Goal: Task Accomplishment & Management: Manage account settings

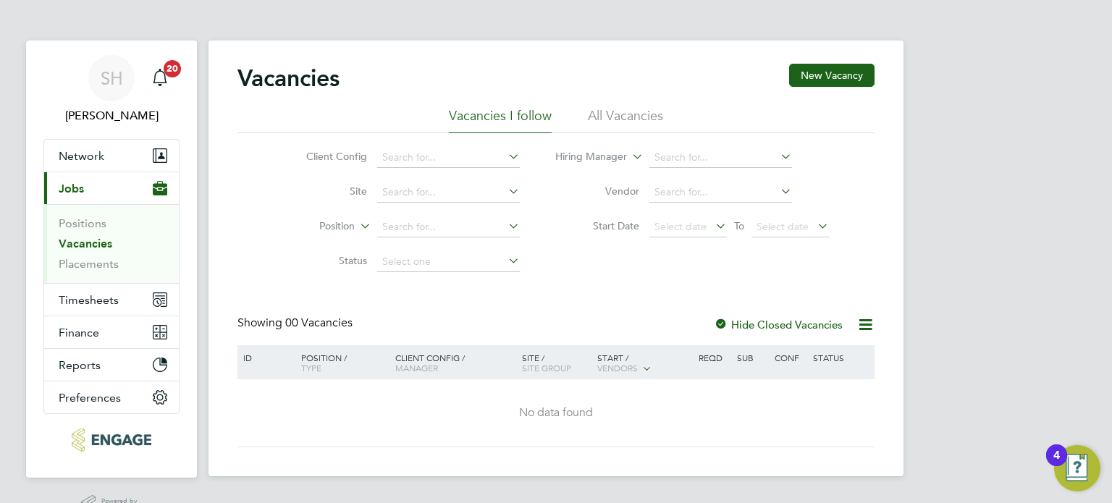
click at [78, 240] on link "Vacancies" at bounding box center [86, 244] width 54 height 14
click at [820, 71] on button "New Vacancy" at bounding box center [831, 75] width 85 height 23
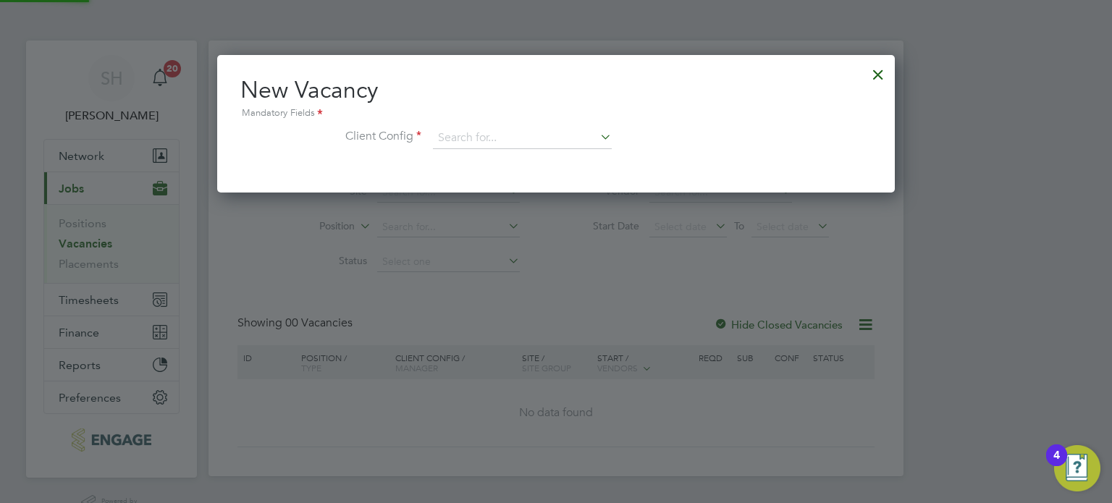
scroll to position [137, 678]
click at [880, 72] on div at bounding box center [878, 71] width 26 height 26
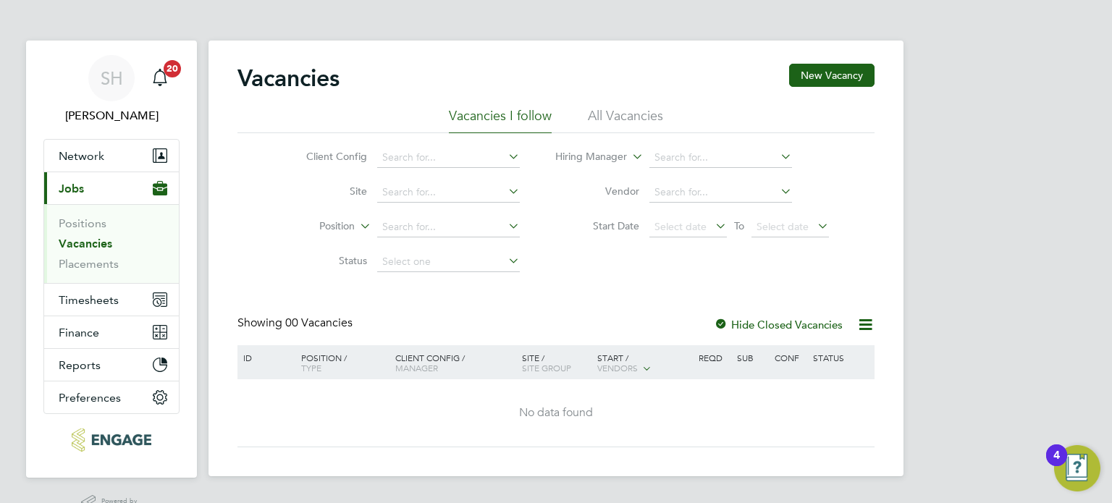
click at [617, 112] on li "All Vacancies" at bounding box center [625, 120] width 75 height 26
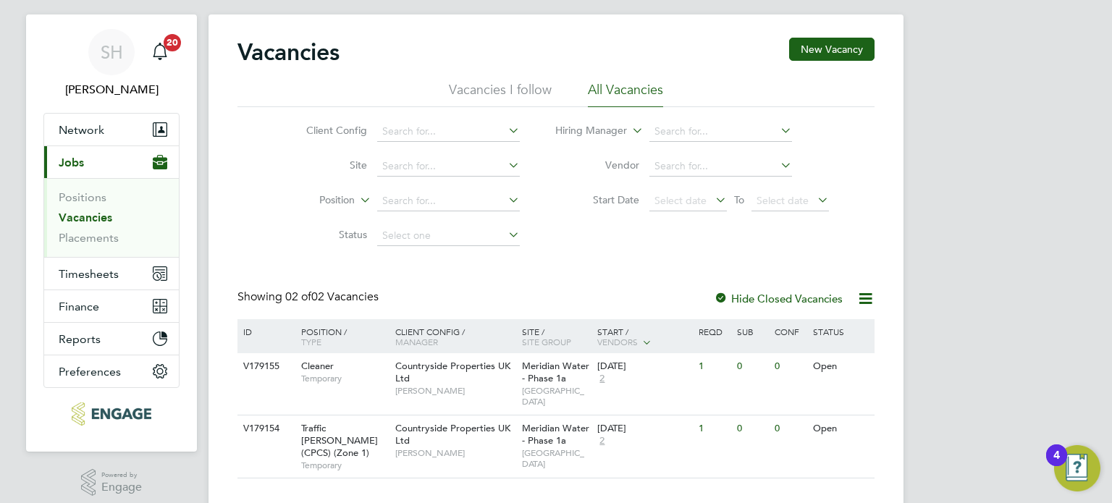
scroll to position [52, 0]
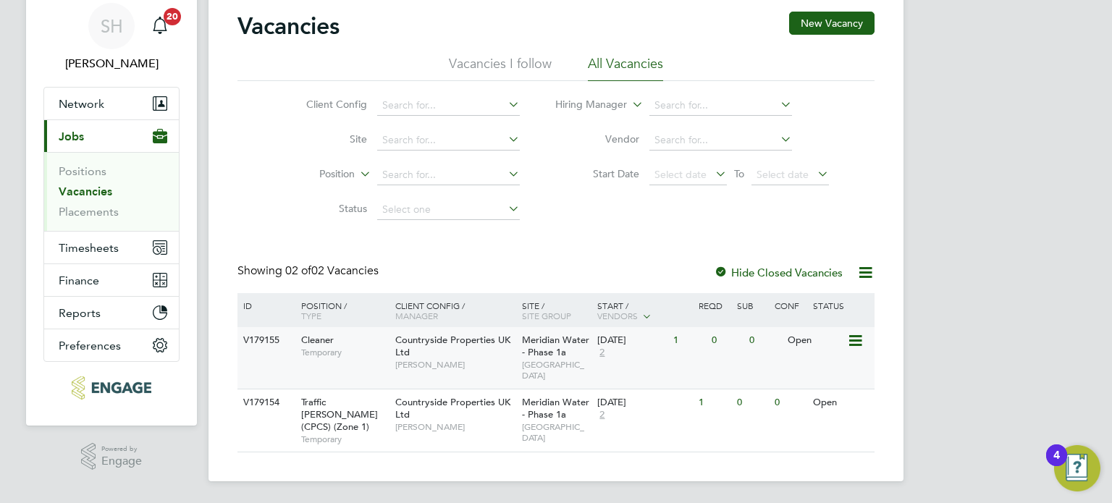
click at [853, 339] on icon at bounding box center [854, 340] width 14 height 17
click at [675, 341] on div "1" at bounding box center [689, 340] width 38 height 27
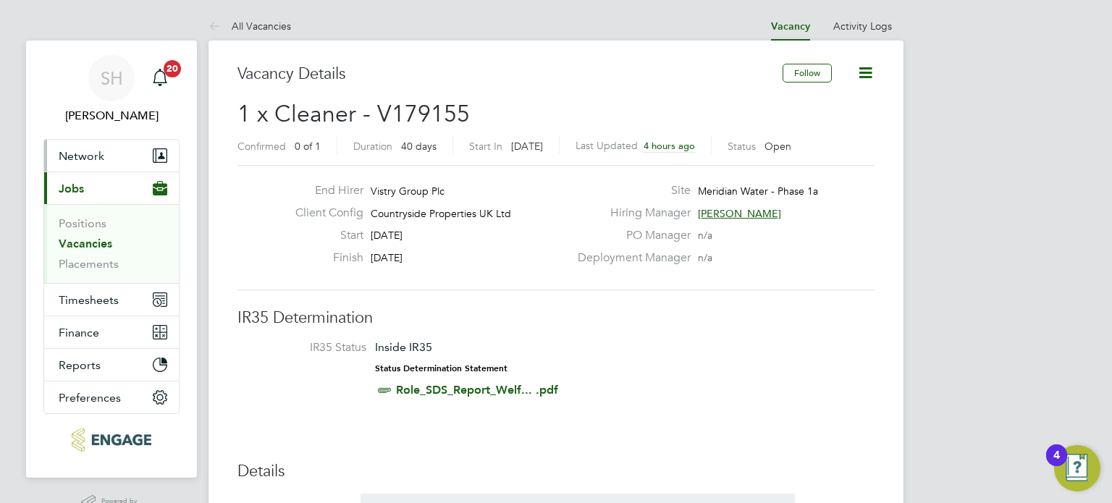
click at [72, 154] on span "Network" at bounding box center [82, 156] width 46 height 14
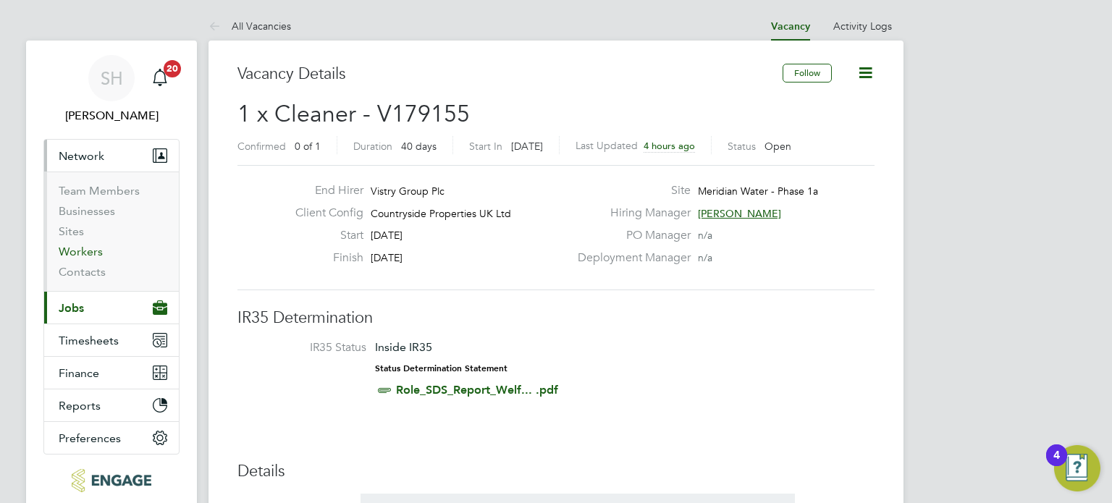
click at [82, 248] on link "Workers" at bounding box center [81, 252] width 44 height 14
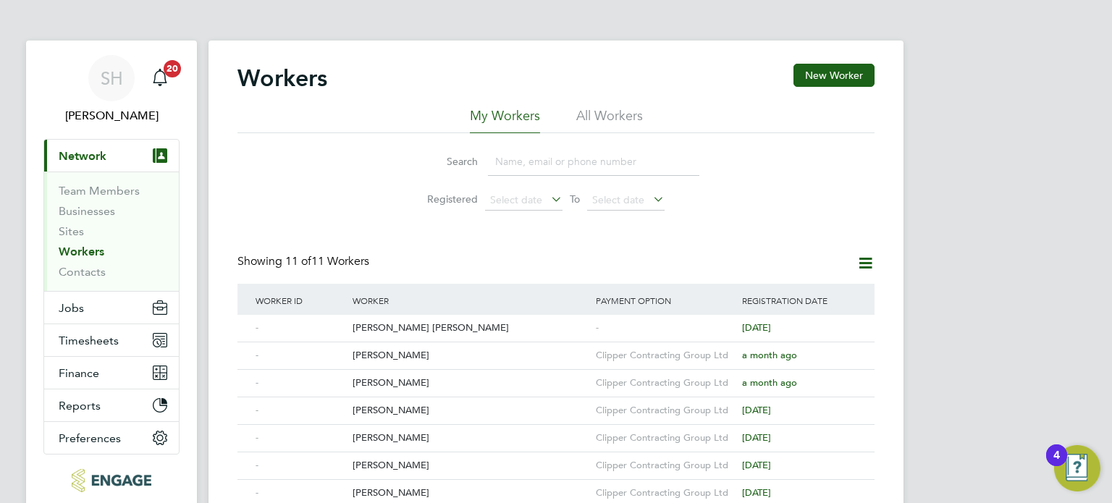
click at [518, 159] on input at bounding box center [593, 162] width 211 height 28
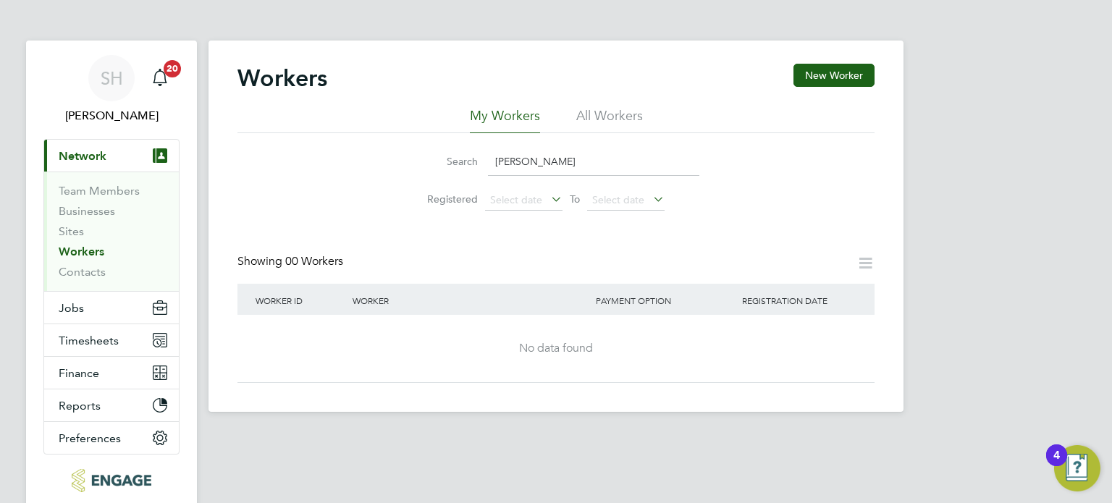
type input "collins"
click at [599, 114] on li "All Workers" at bounding box center [609, 120] width 67 height 26
click at [828, 74] on button "New Worker" at bounding box center [834, 75] width 81 height 23
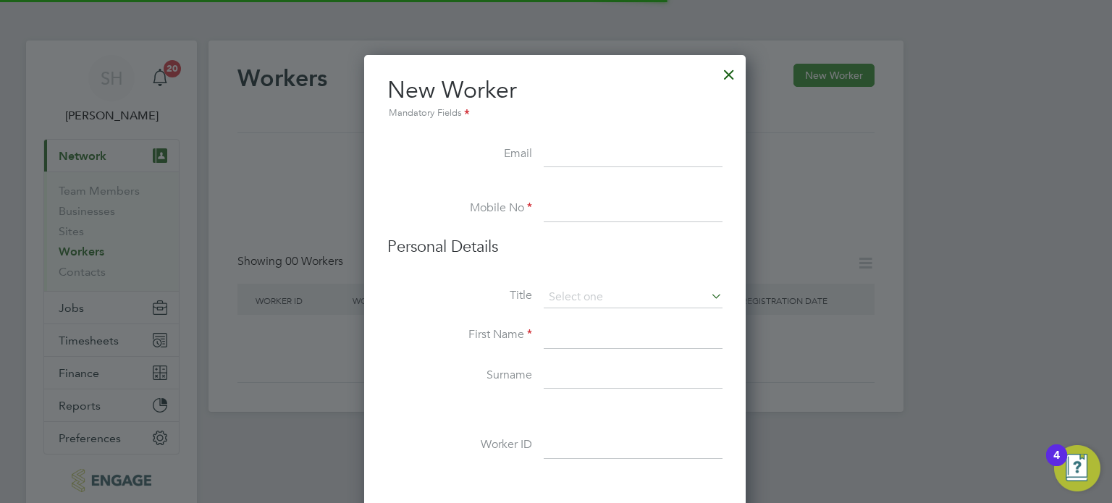
scroll to position [1227, 383]
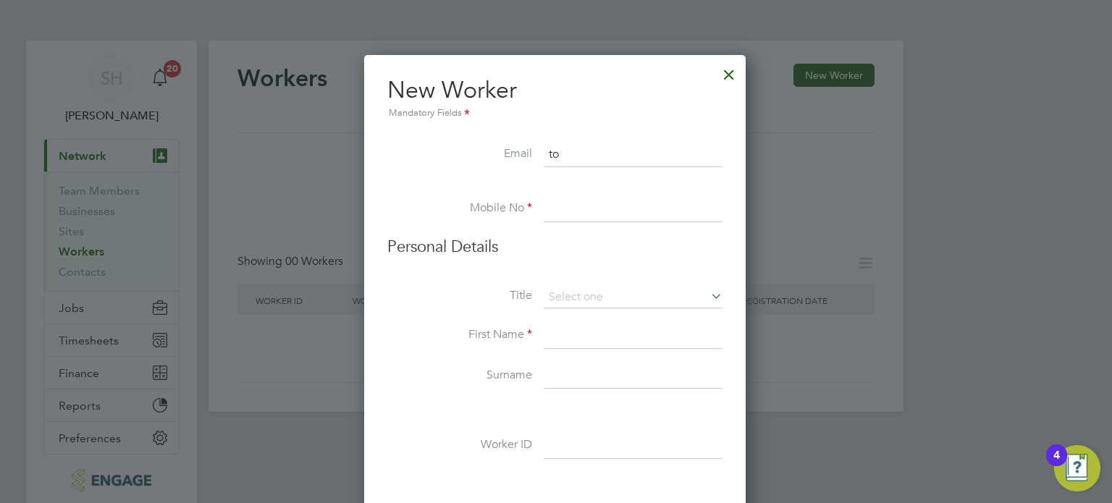
type input "t"
click at [573, 193] on li at bounding box center [554, 189] width 335 height 14
click at [547, 209] on input at bounding box center [633, 209] width 179 height 26
type input "07387822207"
click at [565, 327] on input at bounding box center [633, 336] width 179 height 26
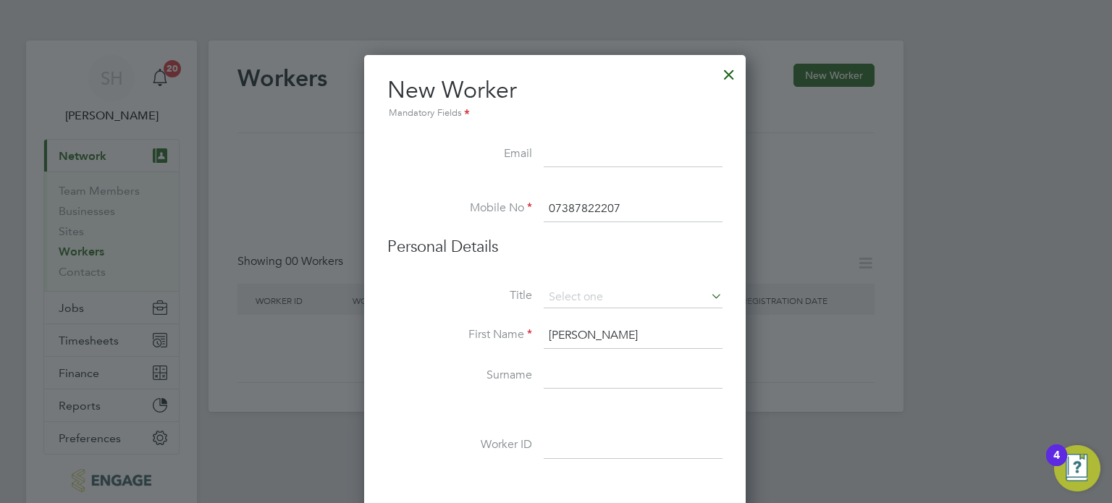
drag, startPoint x: 624, startPoint y: 330, endPoint x: 588, endPoint y: 333, distance: 36.3
click at [588, 333] on input "[PERSON_NAME]" at bounding box center [633, 336] width 179 height 26
type input "Collins"
click at [559, 371] on input at bounding box center [633, 376] width 179 height 26
paste input "Opoku"
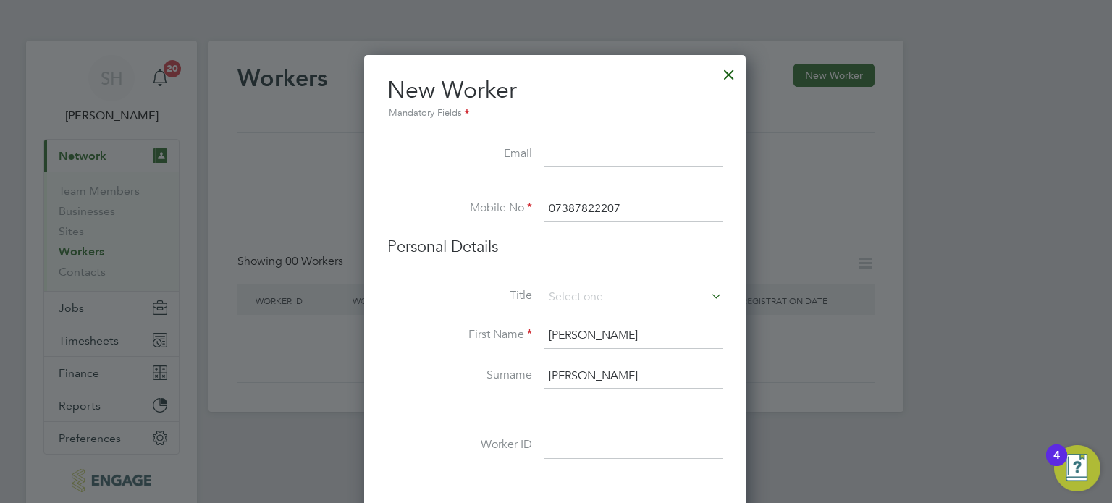
type input "Opoku"
click at [466, 379] on label "Surname" at bounding box center [459, 375] width 145 height 15
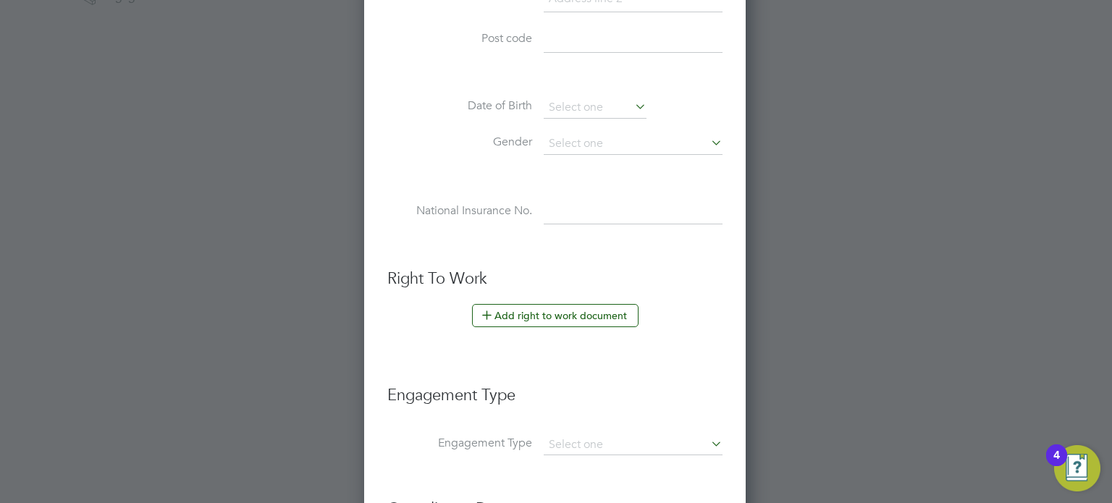
scroll to position [652, 0]
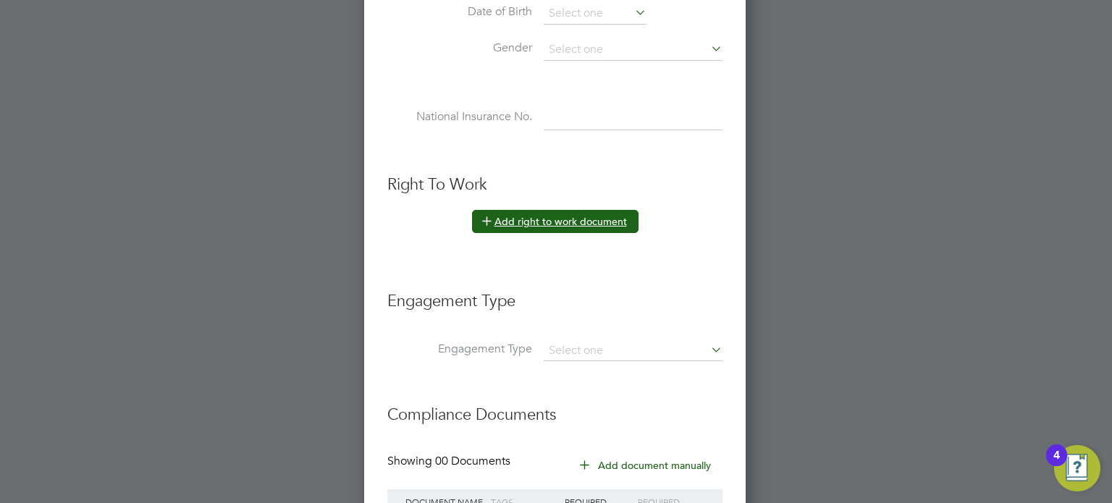
click at [574, 215] on button "Add right to work document" at bounding box center [555, 221] width 167 height 23
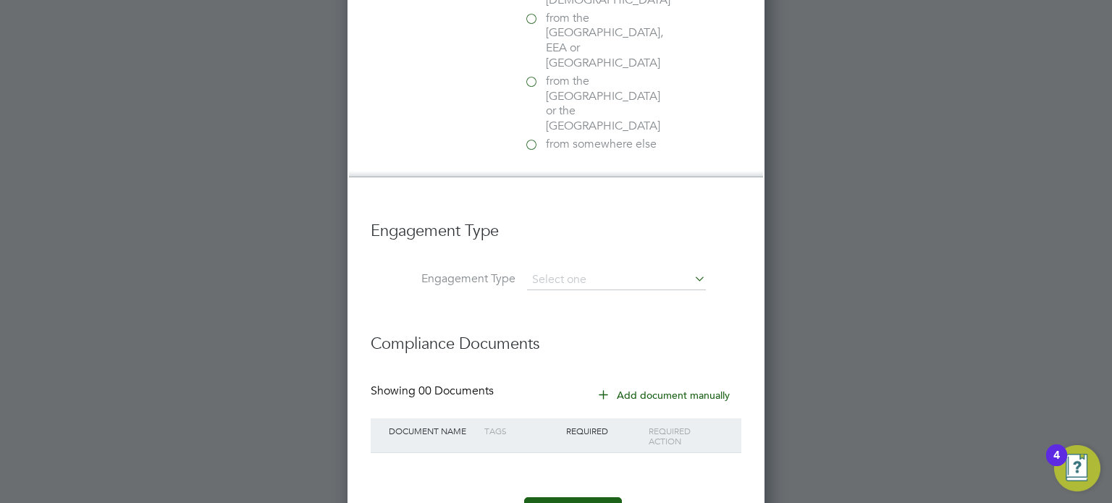
scroll to position [996, 0]
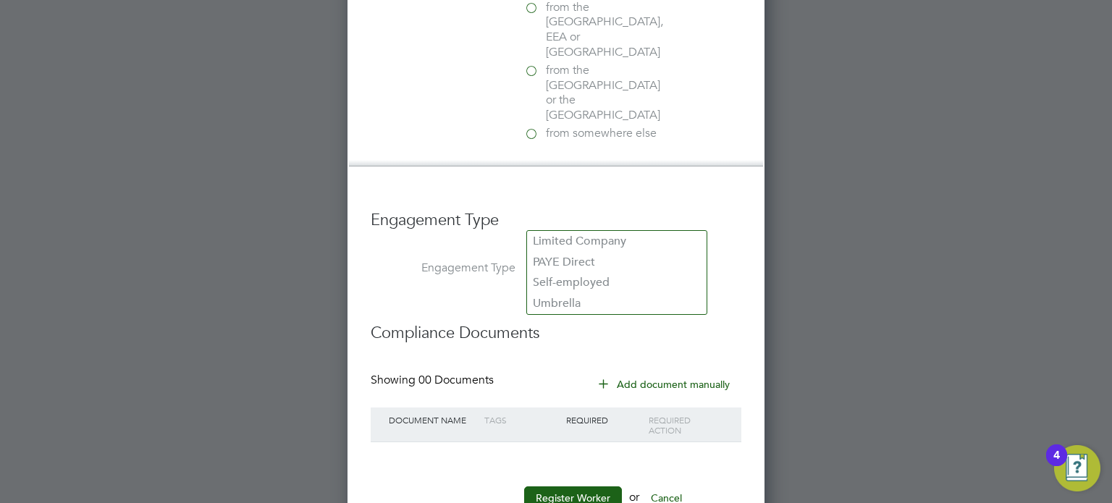
click at [628, 259] on input at bounding box center [616, 269] width 179 height 20
click at [573, 300] on li "Umbrella" at bounding box center [617, 303] width 180 height 21
type input "Umbrella"
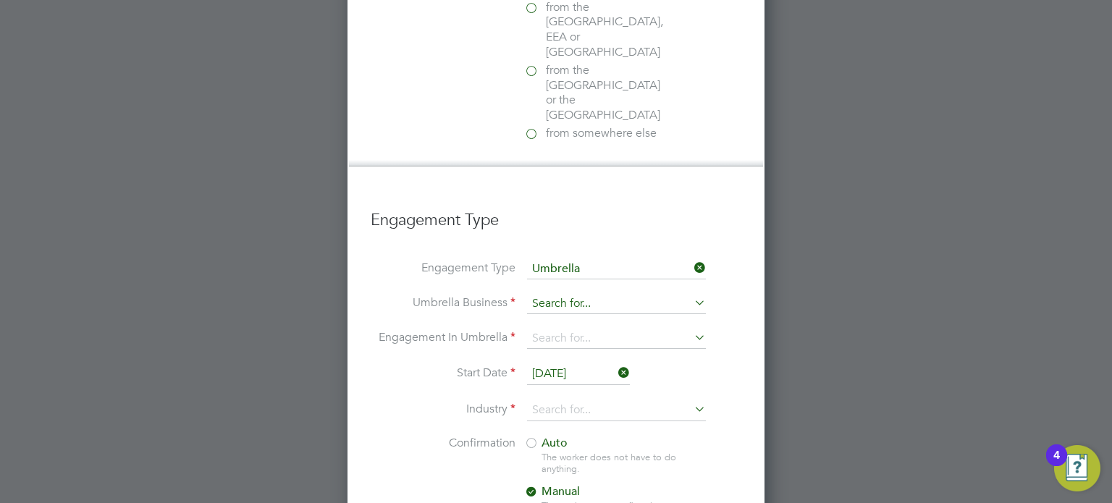
click at [691, 294] on input at bounding box center [616, 304] width 179 height 20
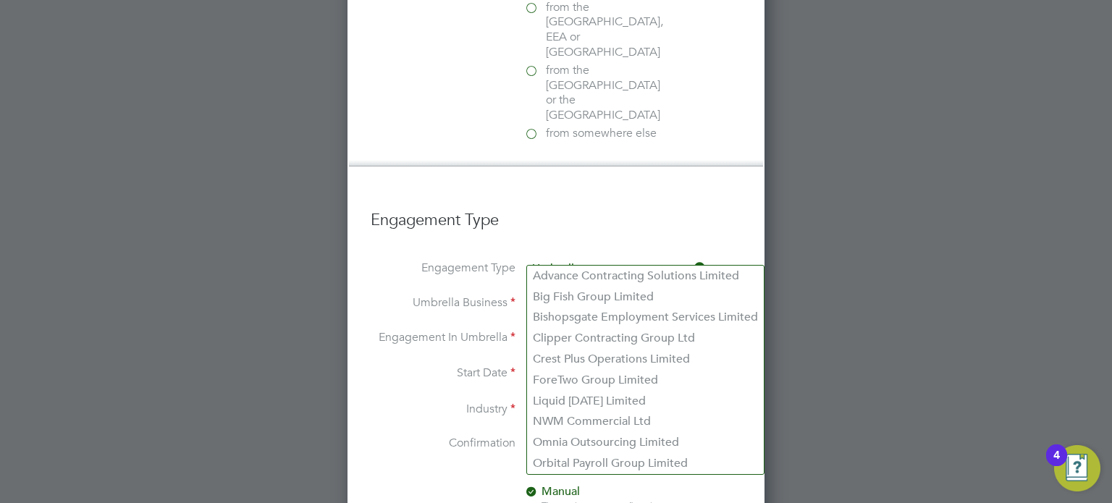
click at [562, 294] on input at bounding box center [616, 304] width 179 height 20
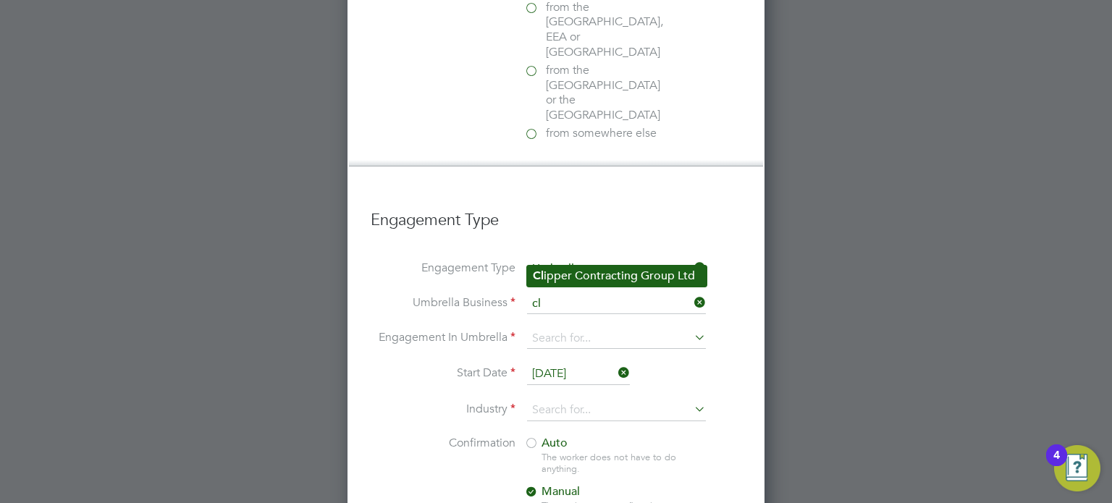
click at [585, 274] on li "Cl ipper Contracting Group Ltd" at bounding box center [617, 276] width 180 height 21
type input "Clipper Contracting Group Ltd"
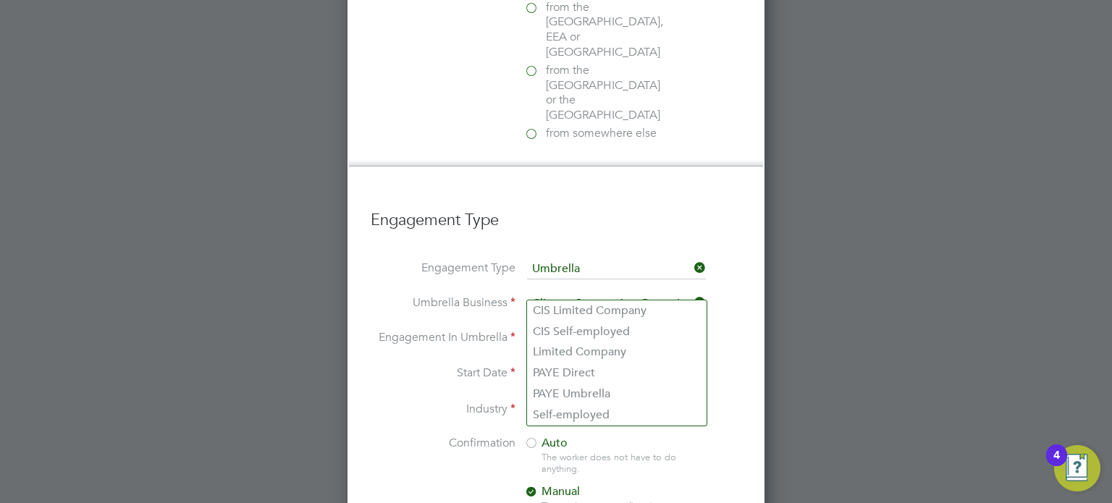
click at [573, 329] on input at bounding box center [616, 339] width 179 height 20
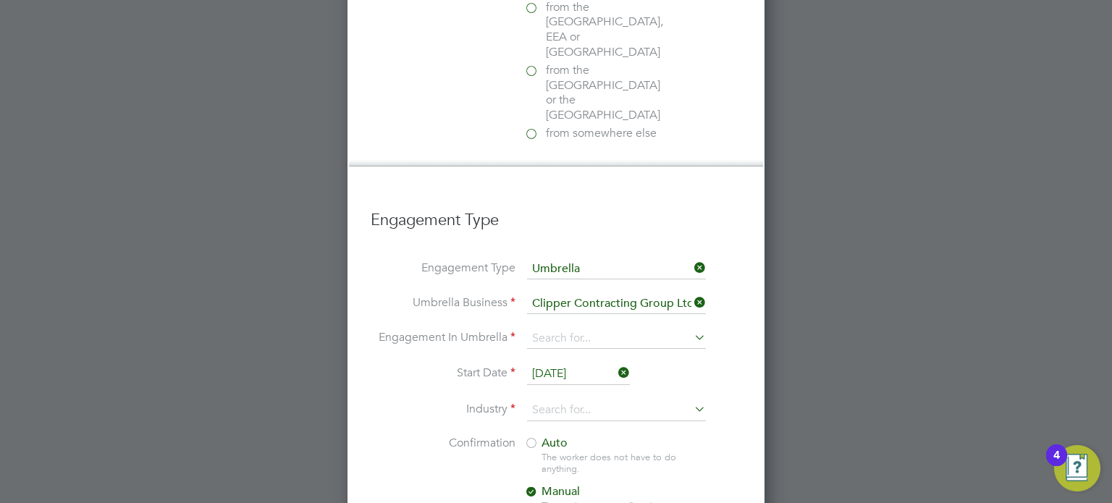
click at [583, 390] on li "PAYE Umbrella" at bounding box center [617, 394] width 180 height 21
type input "PAYE Umbrella"
click at [597, 363] on input "26 Aug 2025" at bounding box center [578, 374] width 103 height 22
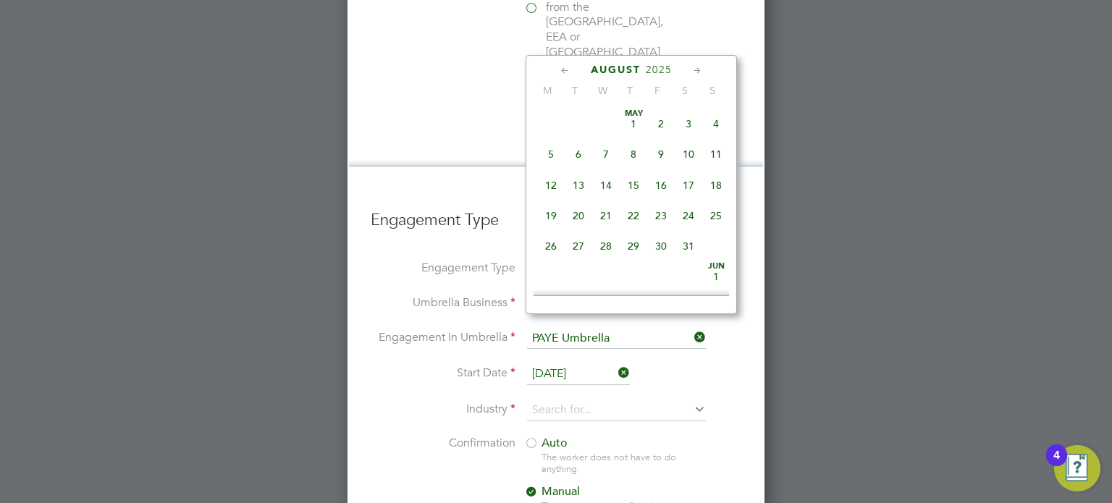
scroll to position [567, 0]
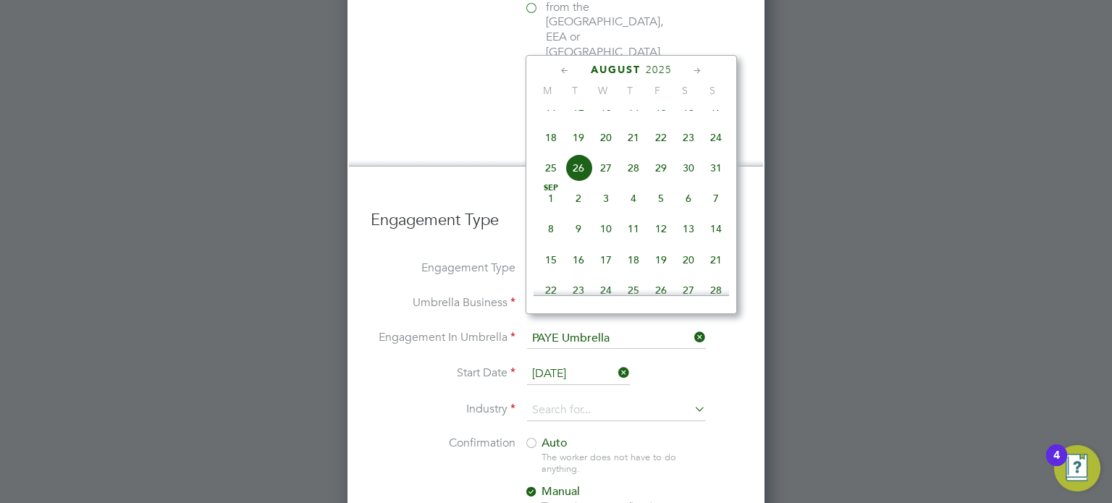
click at [659, 151] on span "22" at bounding box center [661, 138] width 28 height 28
type input "[DATE]"
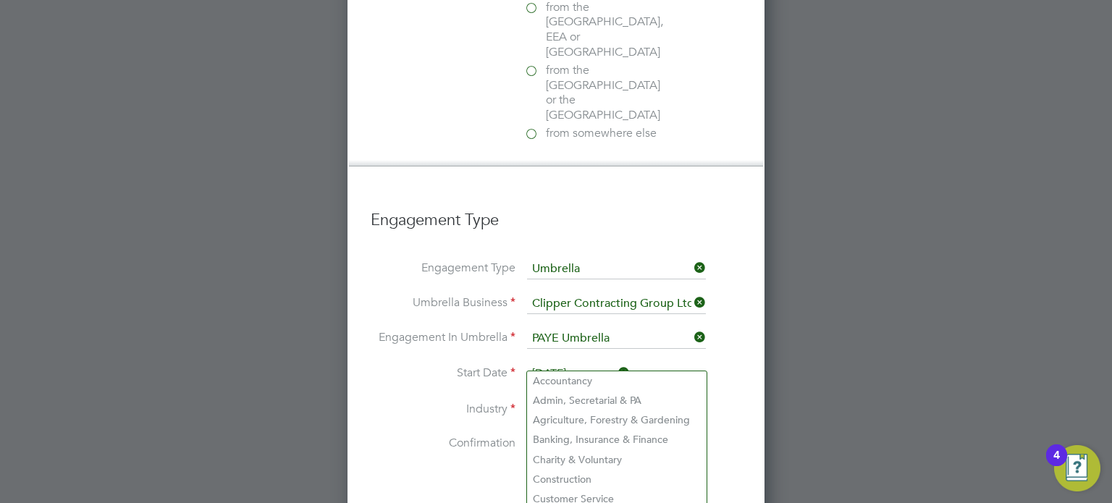
click at [675, 400] on input at bounding box center [616, 411] width 179 height 22
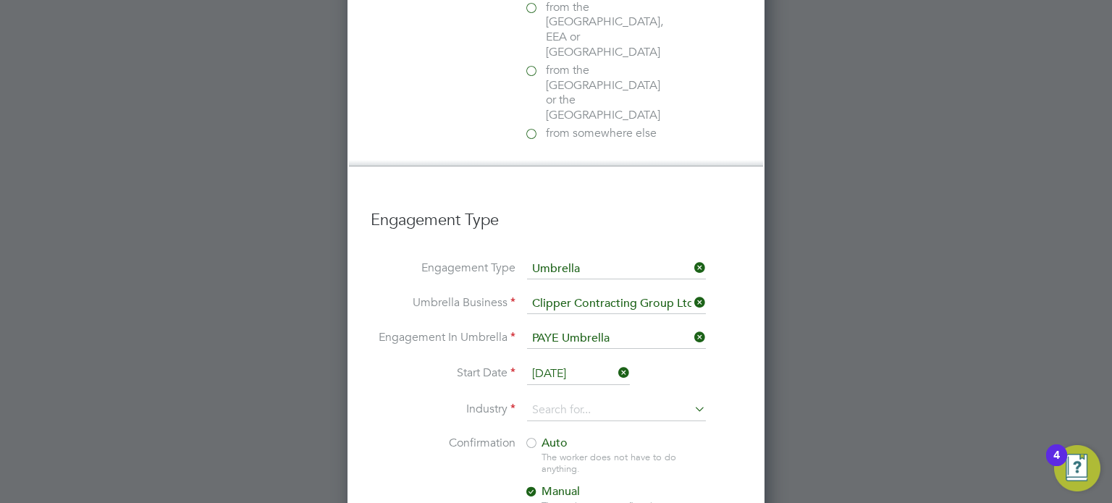
click at [598, 479] on li "Construction" at bounding box center [617, 480] width 180 height 20
type input "Construction"
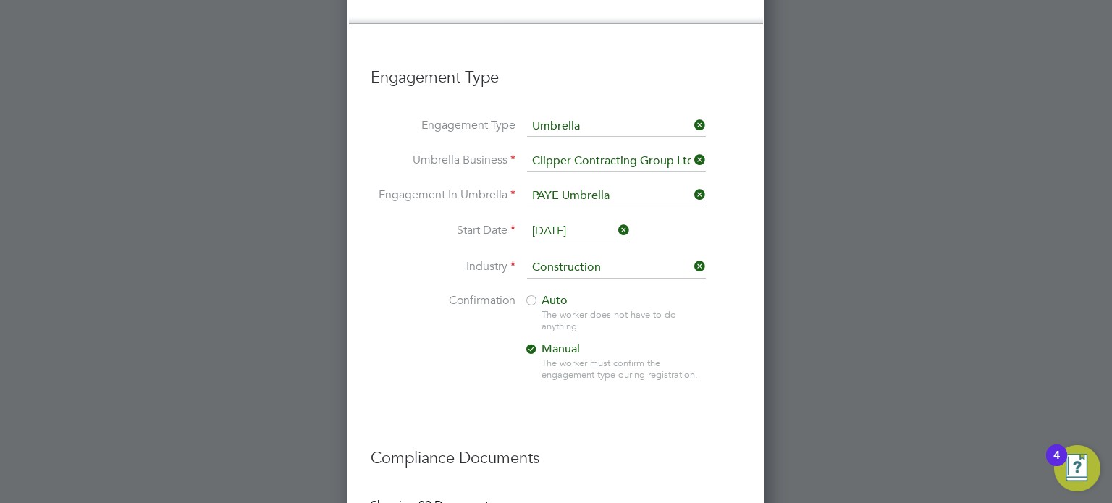
scroll to position [1141, 0]
click at [531, 292] on div at bounding box center [531, 299] width 14 height 14
click at [728, 291] on li "Confirmation Auto The worker does not have to do anything. Manual The worker mu…" at bounding box center [556, 346] width 371 height 111
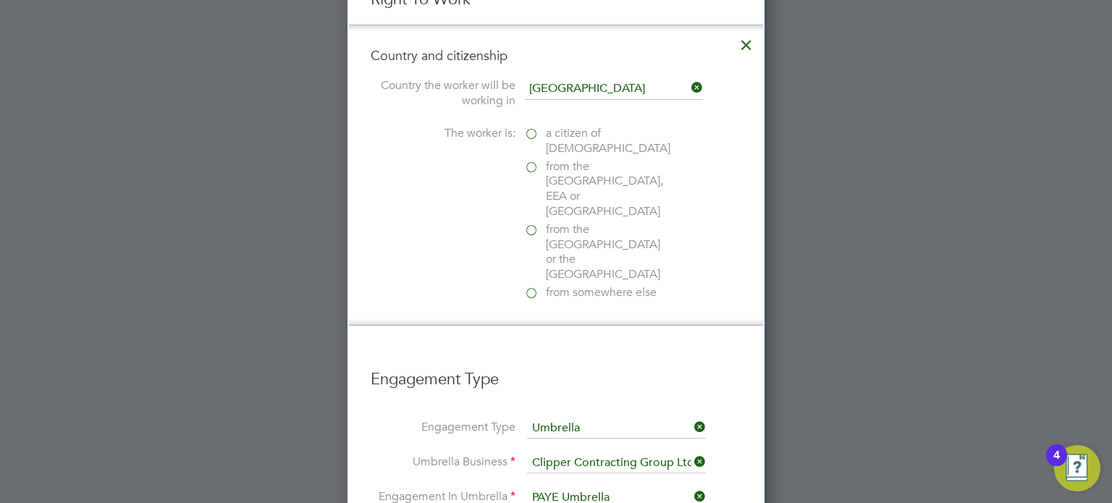
scroll to position [828, 0]
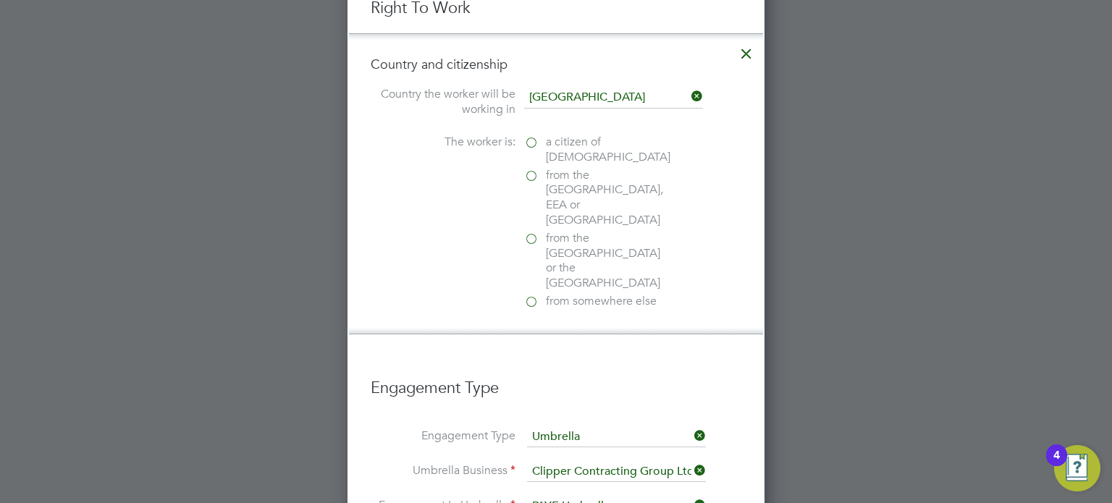
click at [534, 294] on label "from somewhere else" at bounding box center [596, 301] width 145 height 15
click at [0, 0] on input "from somewhere else" at bounding box center [0, 0] width 0 height 0
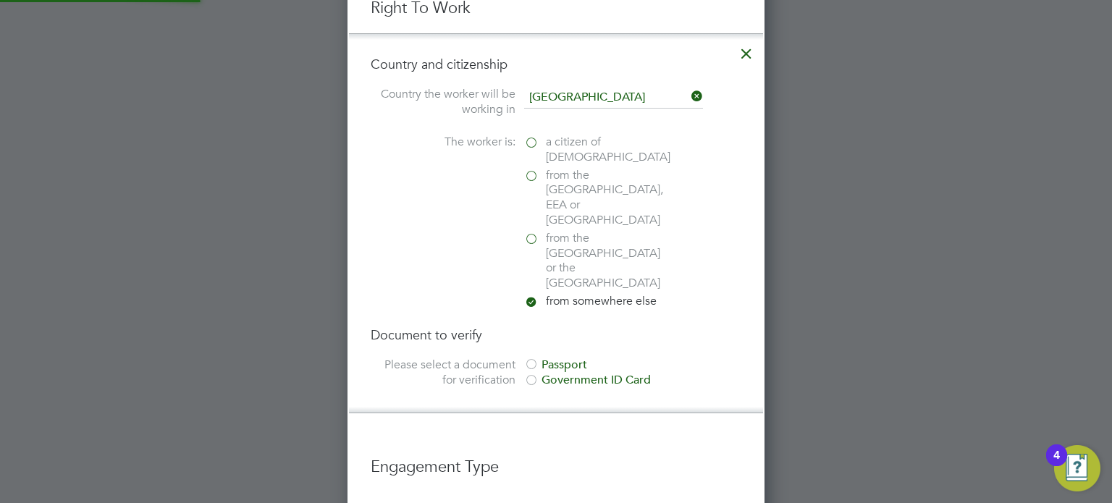
scroll to position [1791, 418]
click at [530, 358] on div at bounding box center [531, 365] width 14 height 14
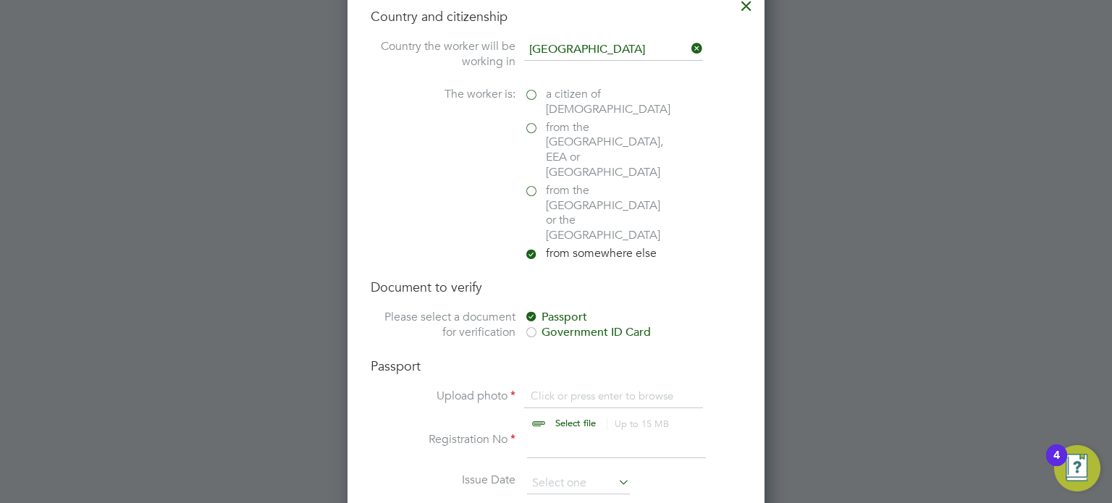
scroll to position [973, 0]
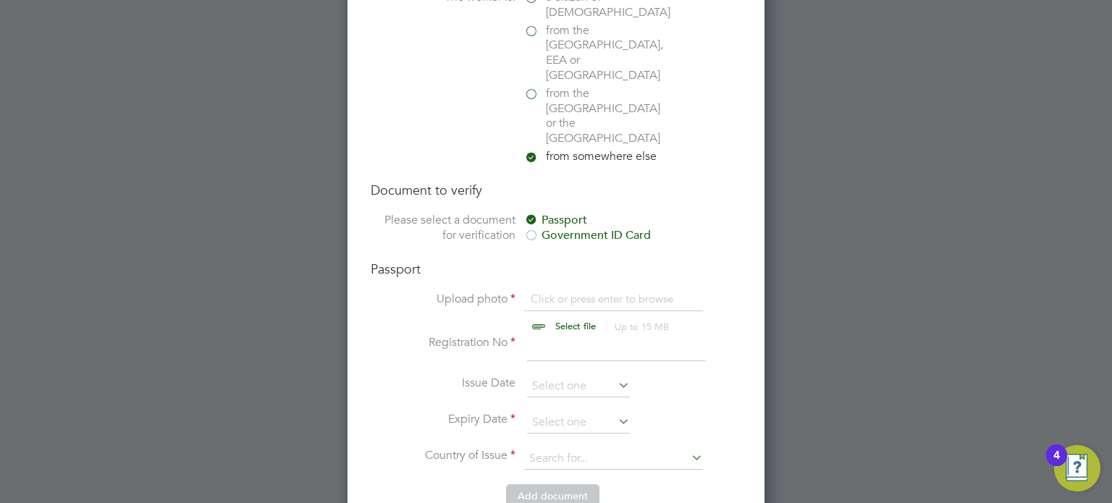
click at [591, 292] on input "file" at bounding box center [589, 313] width 227 height 43
type input "C:\fakepath\Passport.docx"
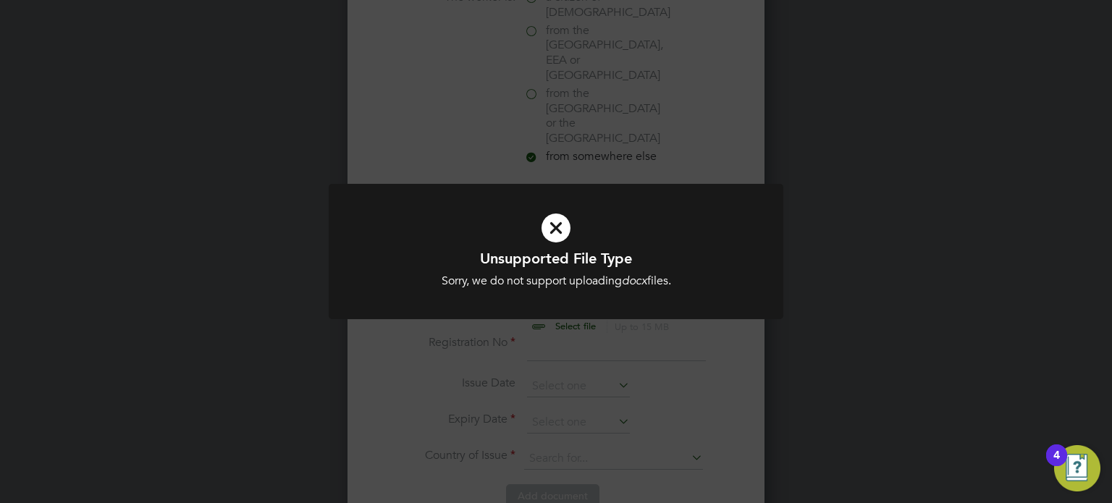
click at [579, 130] on div "Unsupported File Type Sorry, we do not support uploading docx files. Cancel Okay" at bounding box center [556, 251] width 1112 height 503
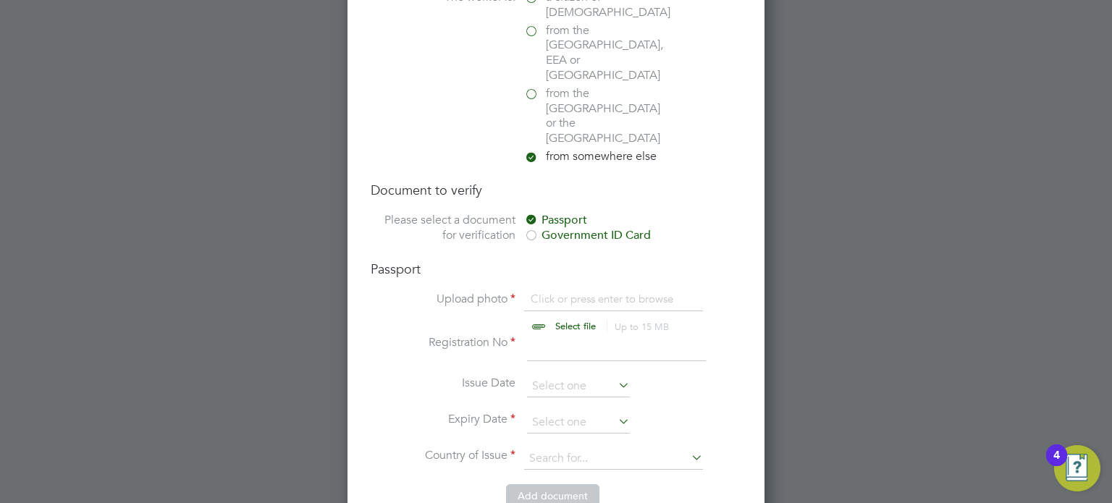
click at [595, 292] on input "file" at bounding box center [589, 313] width 227 height 43
type input "C:\fakepath\Passport.pdf"
click at [694, 292] on input "file" at bounding box center [589, 313] width 227 height 43
click at [582, 292] on input "file" at bounding box center [589, 313] width 227 height 43
click at [552, 335] on input at bounding box center [616, 348] width 179 height 26
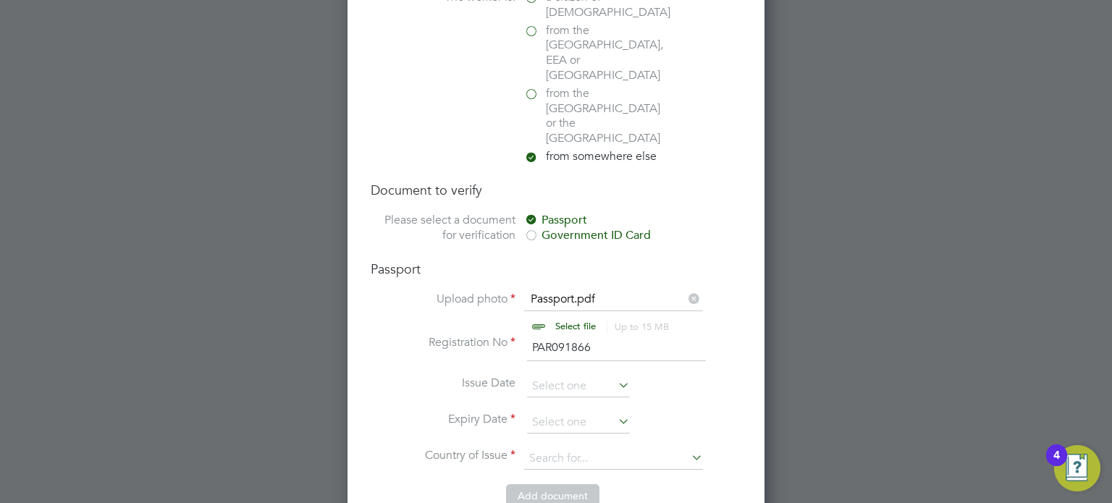
type input "PAR091866"
click at [615, 411] on icon at bounding box center [615, 421] width 0 height 20
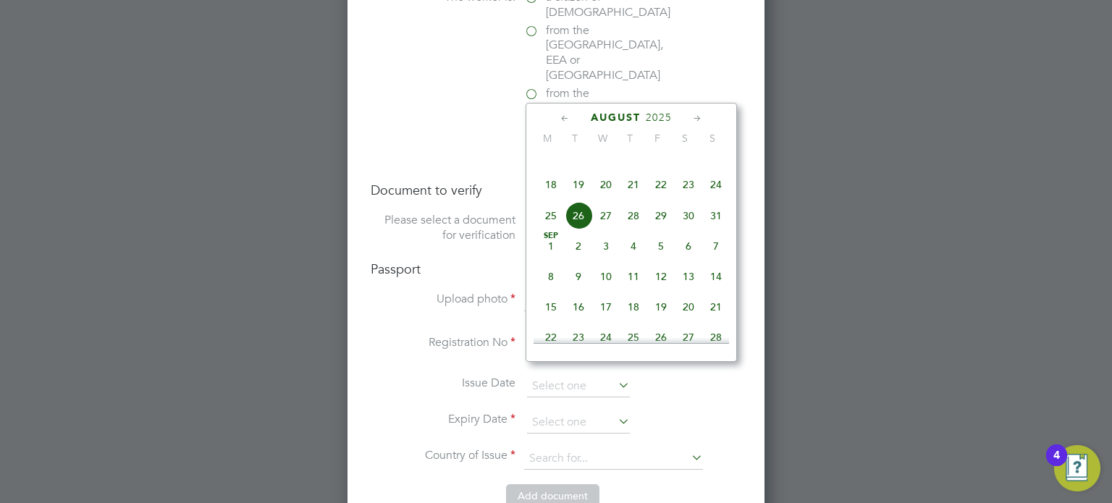
click at [563, 116] on icon at bounding box center [565, 119] width 14 height 16
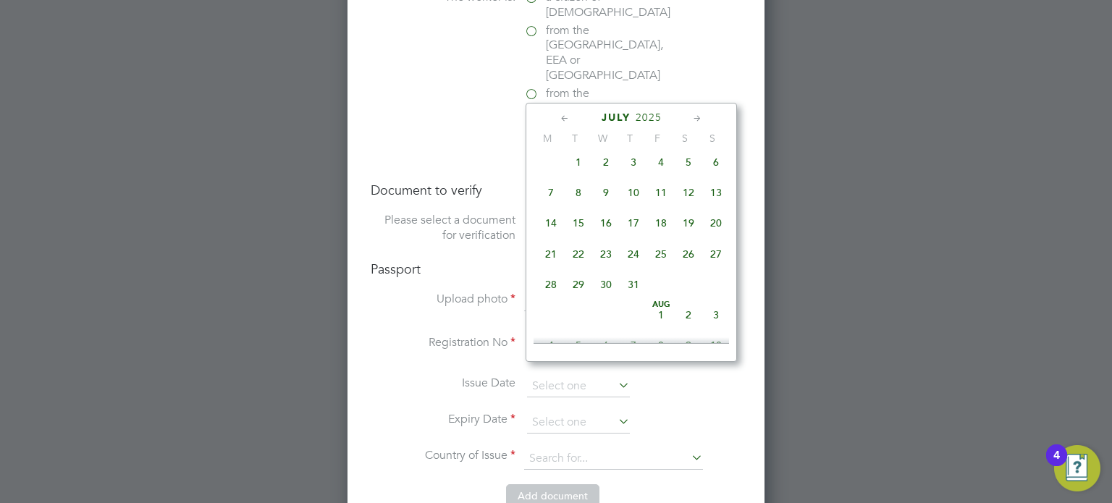
click at [563, 116] on icon at bounding box center [565, 119] width 14 height 16
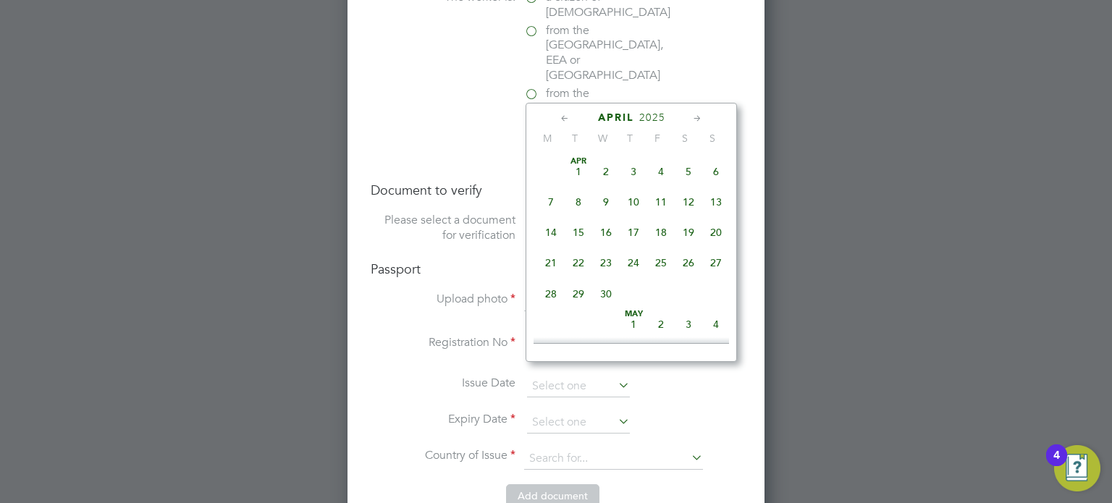
click at [662, 163] on span "4" at bounding box center [661, 172] width 28 height 28
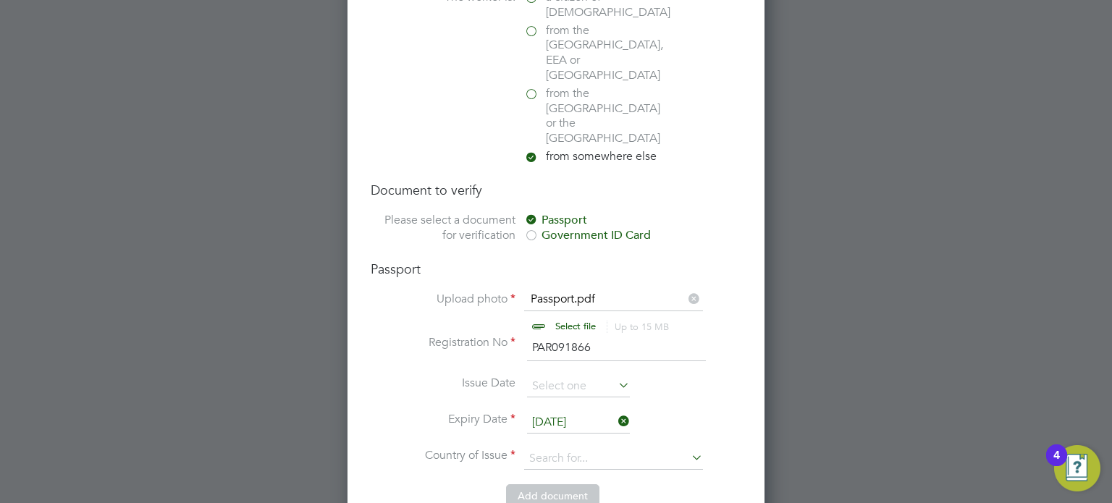
click at [576, 412] on input "04 Apr 2025" at bounding box center [578, 423] width 103 height 22
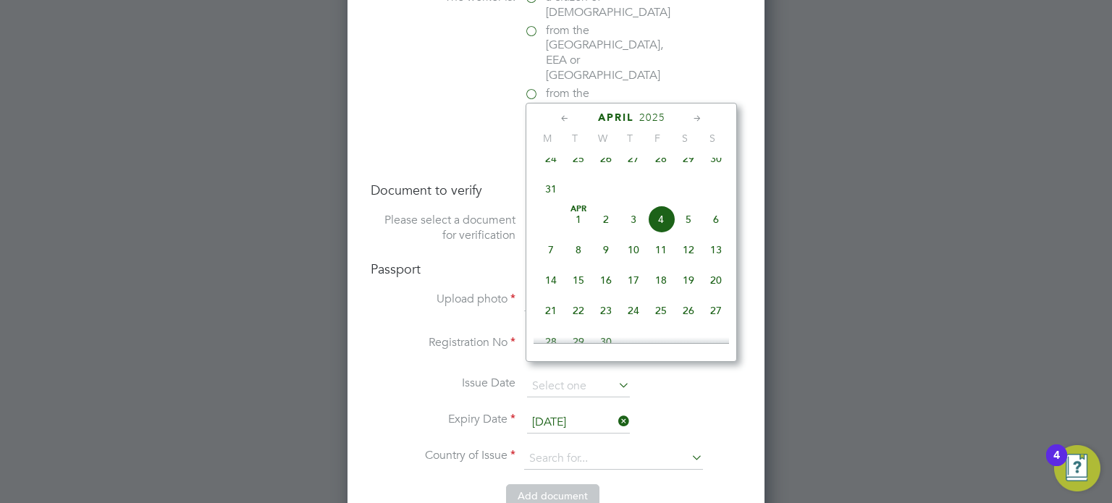
click at [654, 114] on span "2025" at bounding box center [652, 117] width 26 height 12
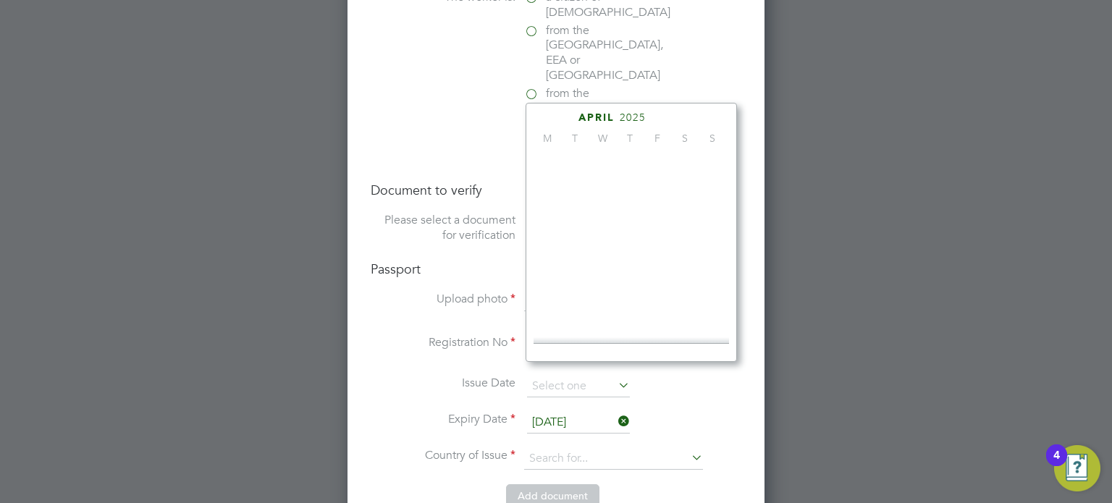
scroll to position [387, 0]
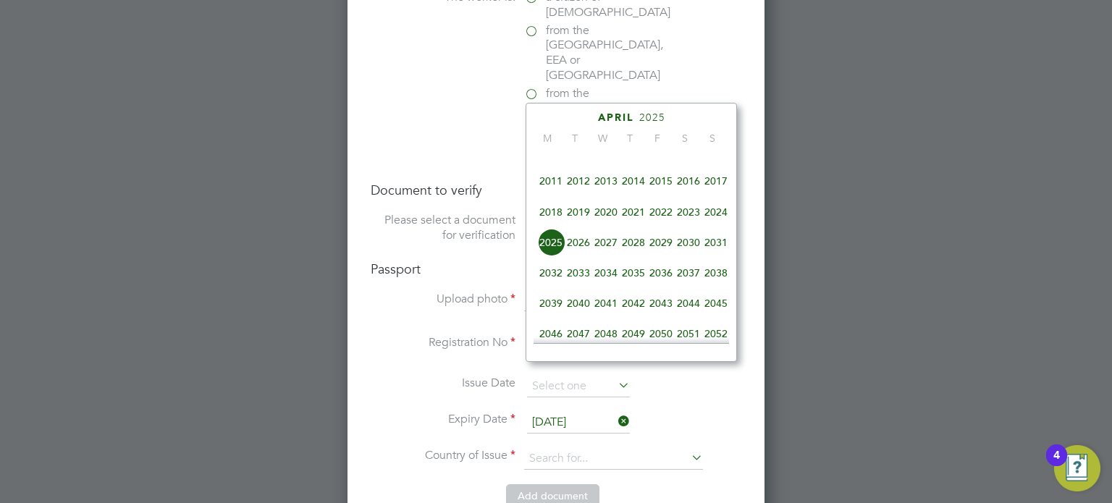
click at [607, 256] on span "2027" at bounding box center [606, 243] width 28 height 28
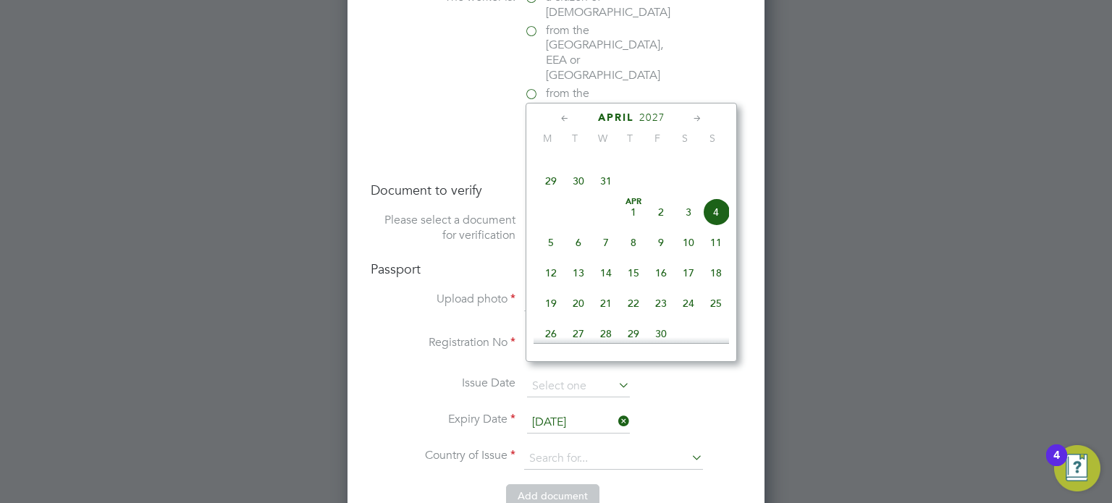
scroll to position [460, 0]
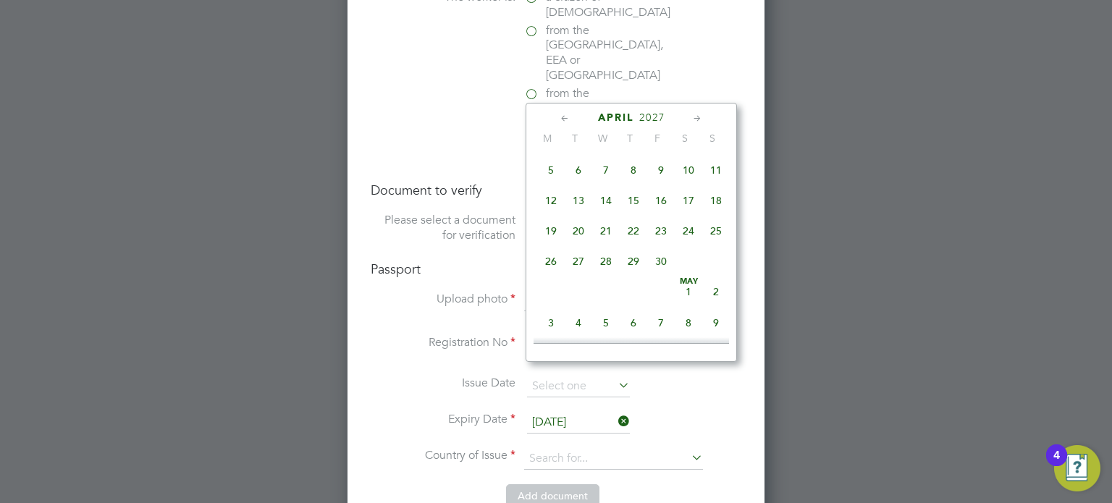
click at [545, 272] on span "26" at bounding box center [551, 262] width 28 height 28
type input "26 Apr 2027"
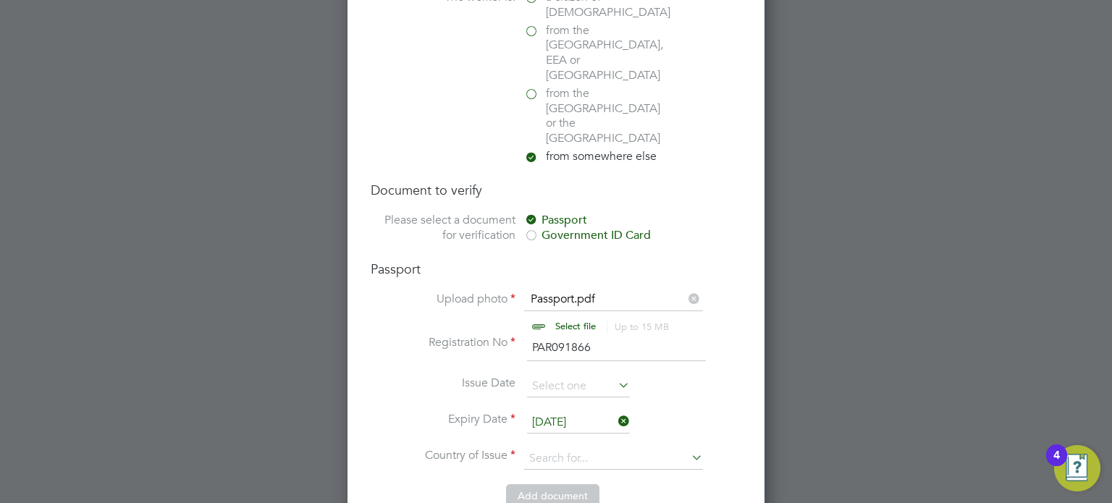
click at [689, 447] on icon at bounding box center [689, 457] width 0 height 20
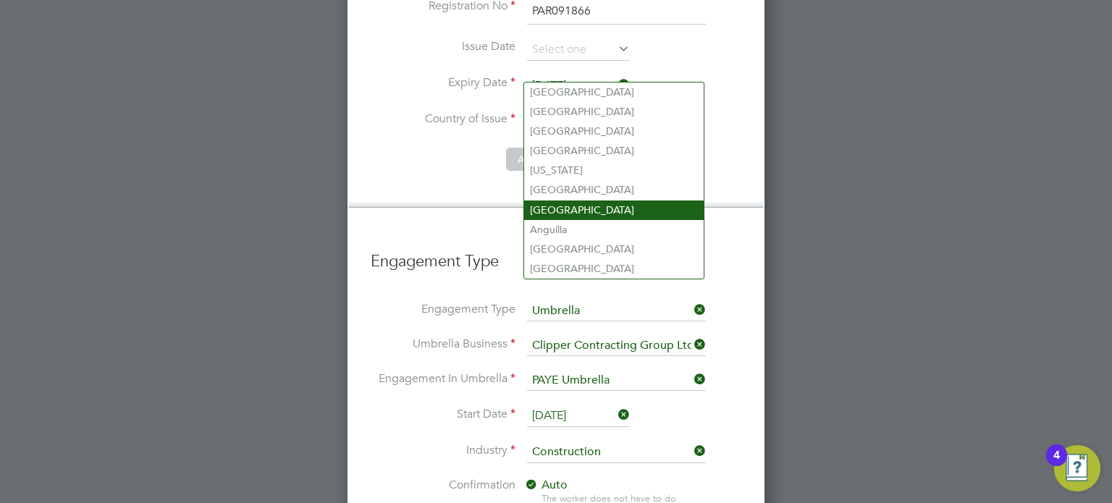
scroll to position [1335, 0]
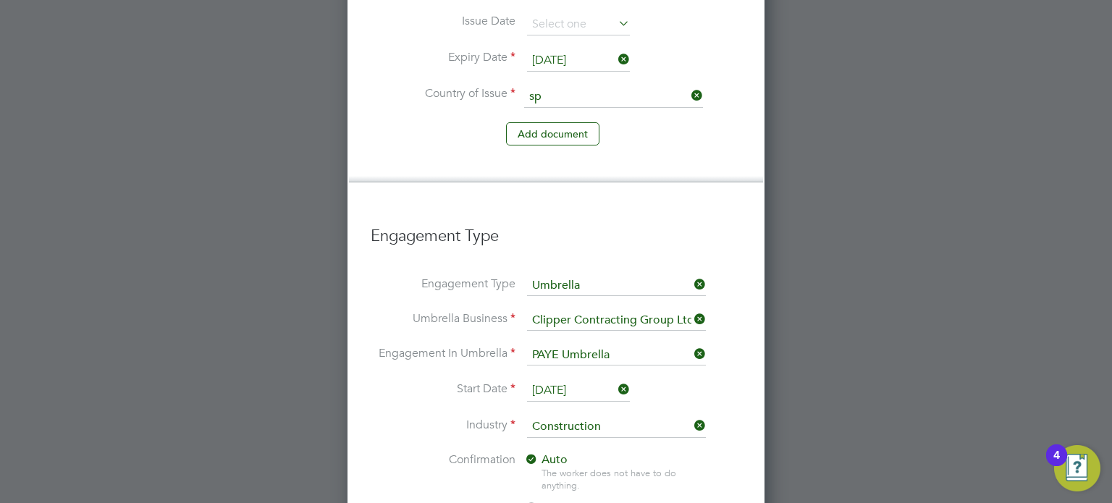
click at [542, 63] on li "Sp ain" at bounding box center [614, 67] width 180 height 20
type input "Spain"
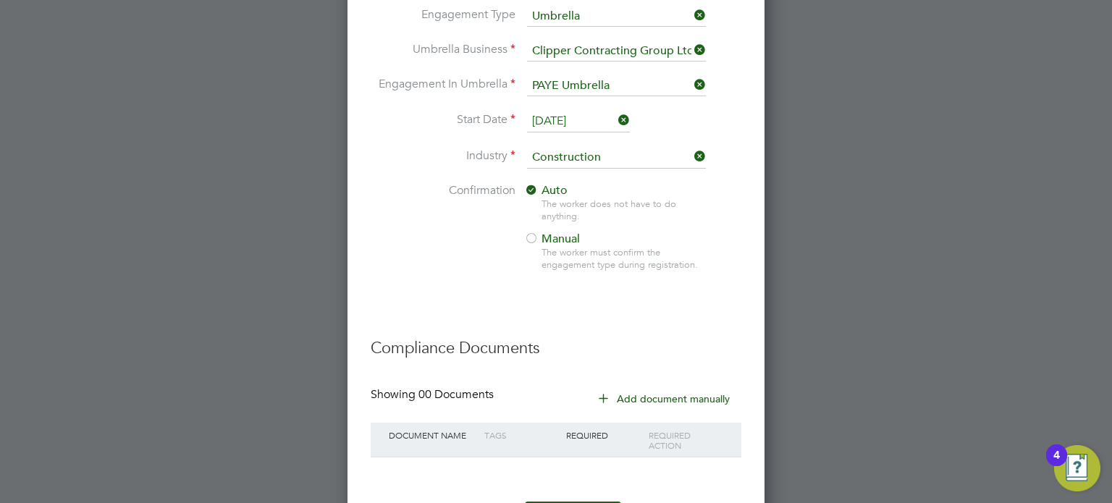
scroll to position [1616, 0]
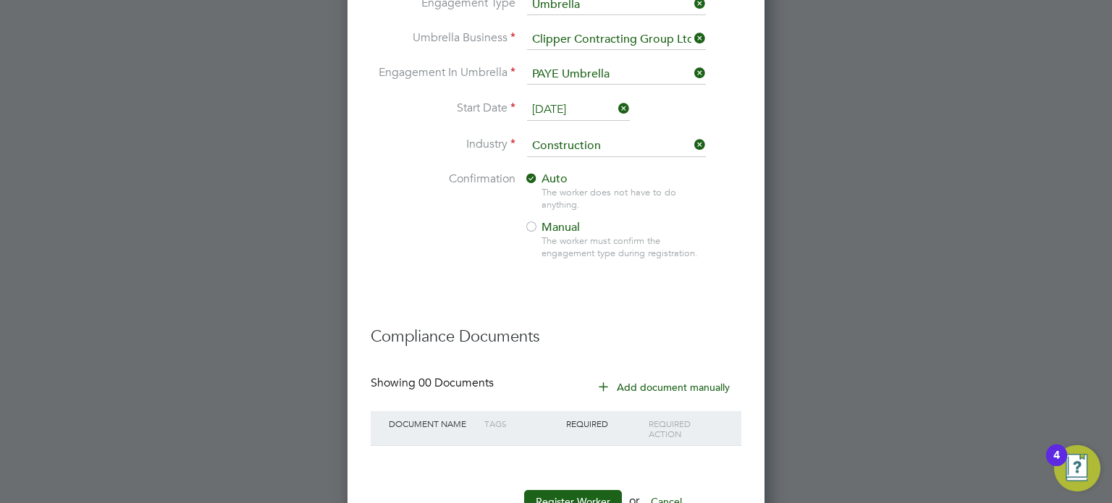
click at [660, 376] on button "Add document manually" at bounding box center [665, 387] width 153 height 23
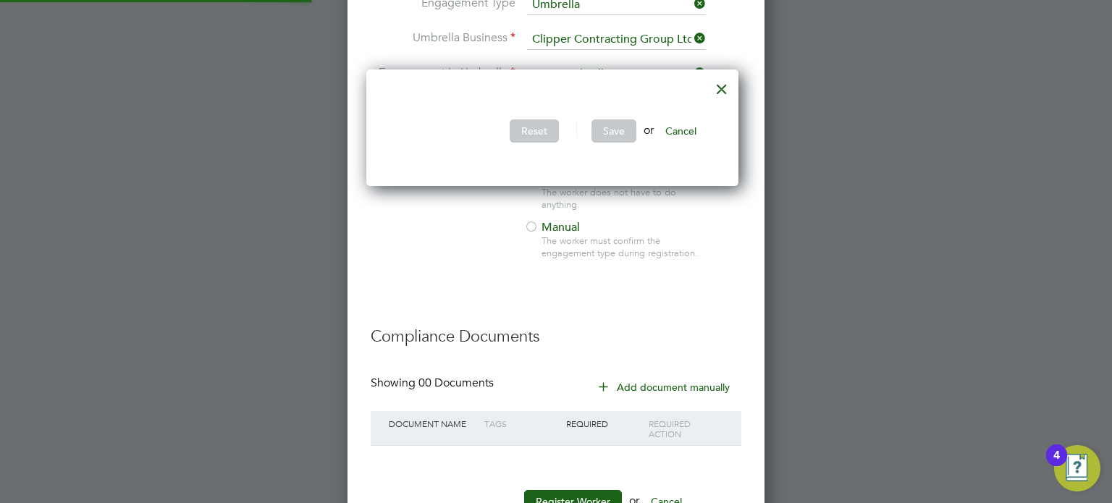
scroll to position [117, 379]
click at [644, 312] on h3 "Compliance Documents" at bounding box center [556, 329] width 371 height 35
click at [666, 376] on button "Add document manually" at bounding box center [665, 387] width 153 height 23
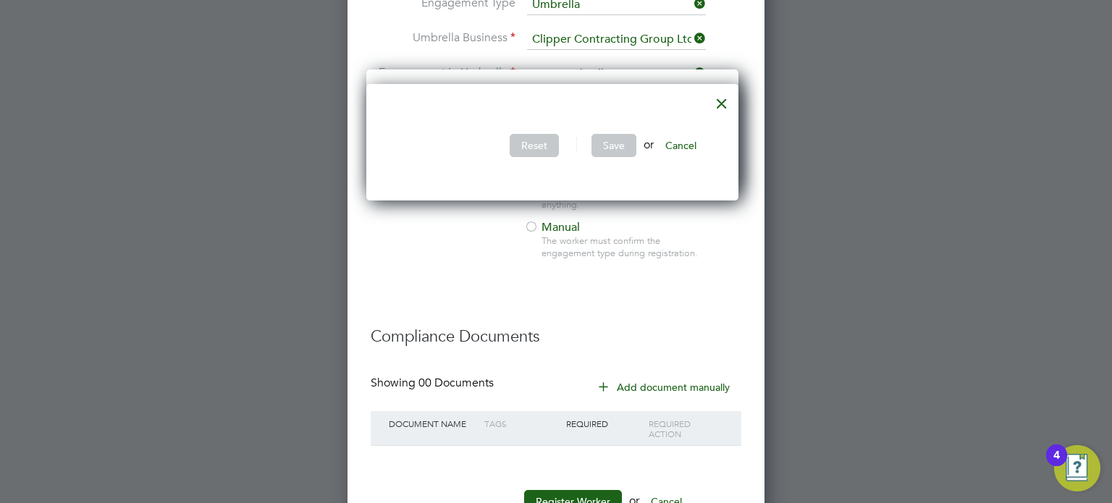
click at [691, 145] on button "Cancel" at bounding box center [681, 145] width 54 height 23
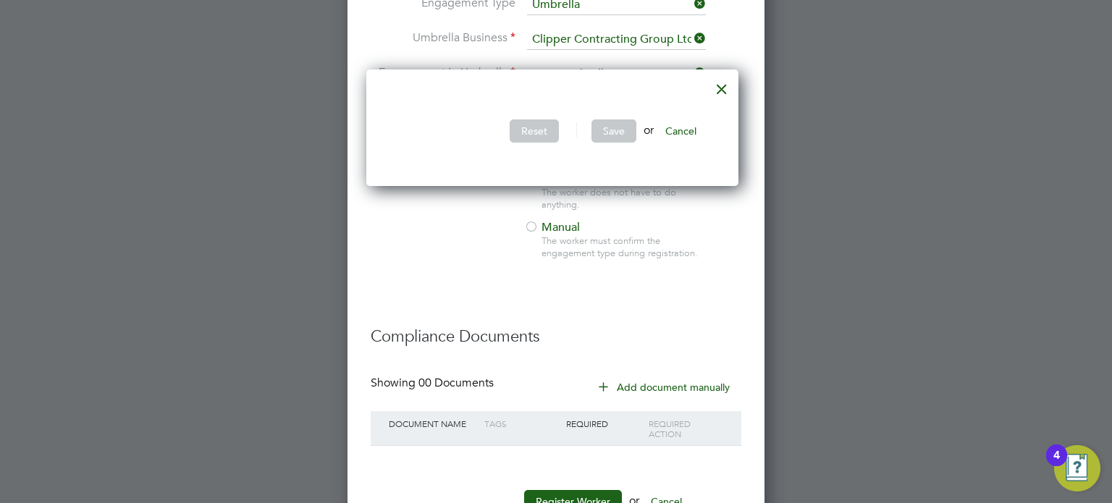
click at [690, 132] on button "Cancel" at bounding box center [681, 130] width 54 height 23
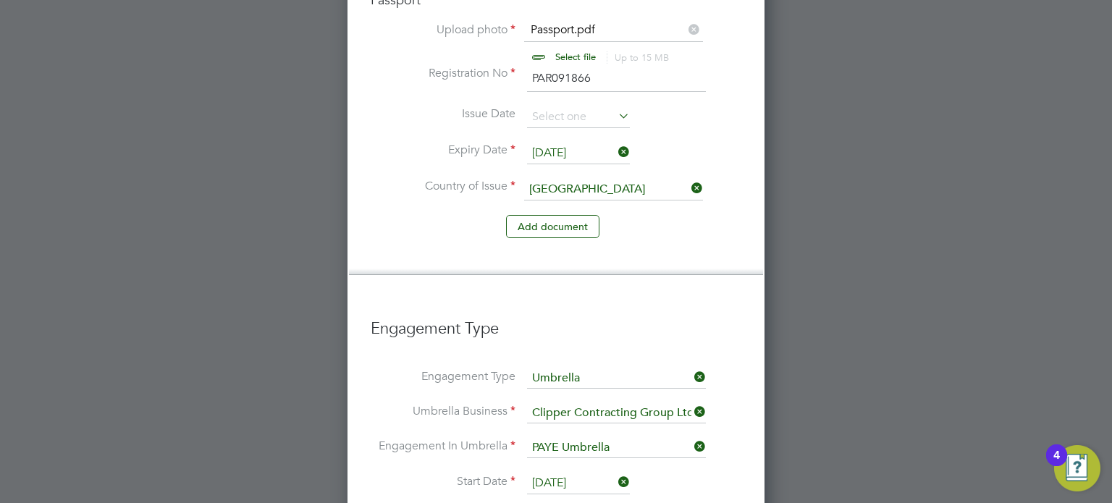
scroll to position [1254, 0]
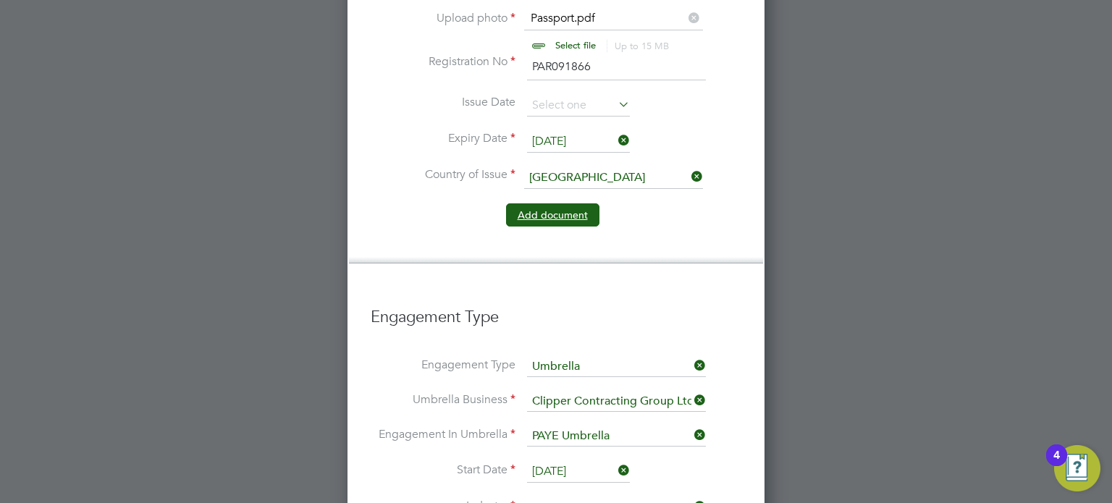
click at [544, 203] on button "Add document" at bounding box center [552, 214] width 93 height 23
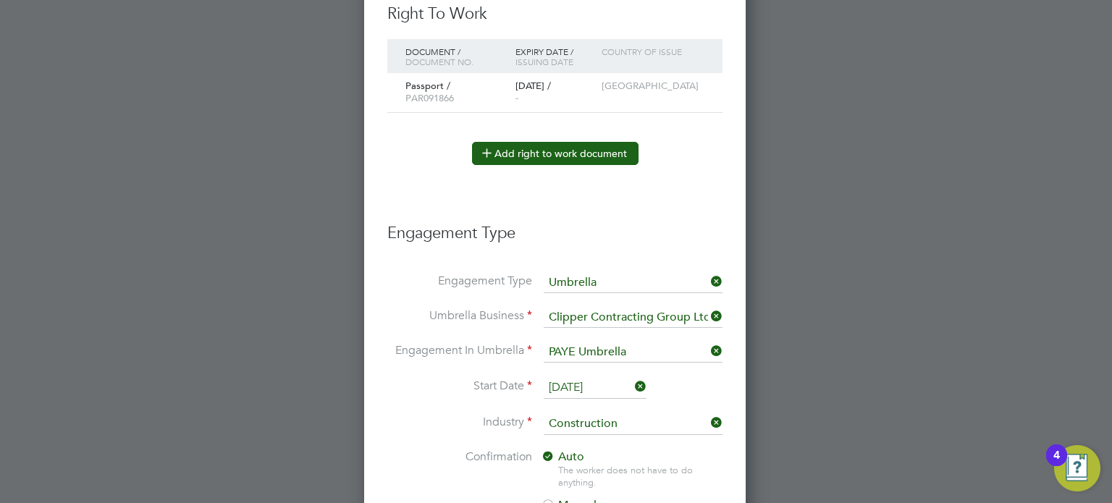
click at [553, 150] on button "Add right to work document" at bounding box center [555, 153] width 167 height 23
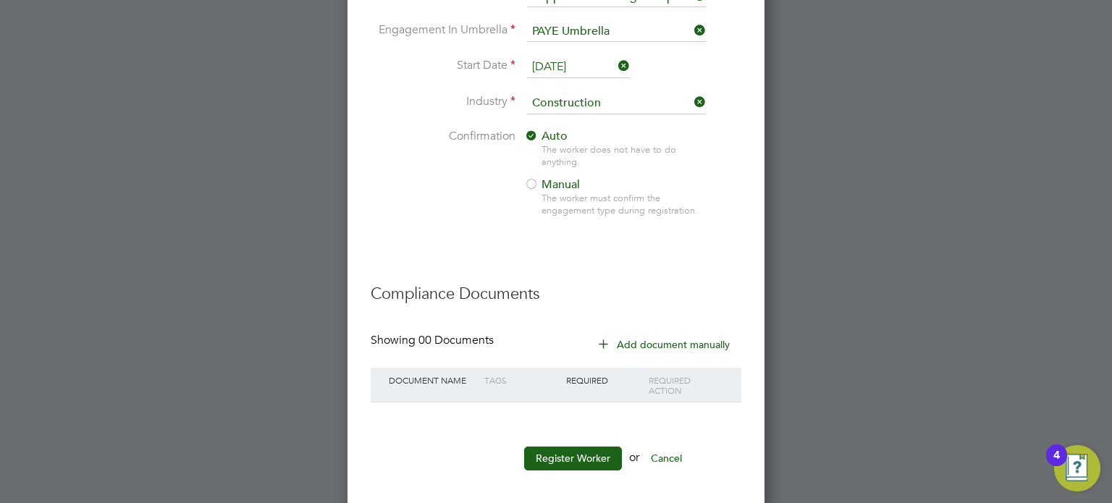
scroll to position [1131, 0]
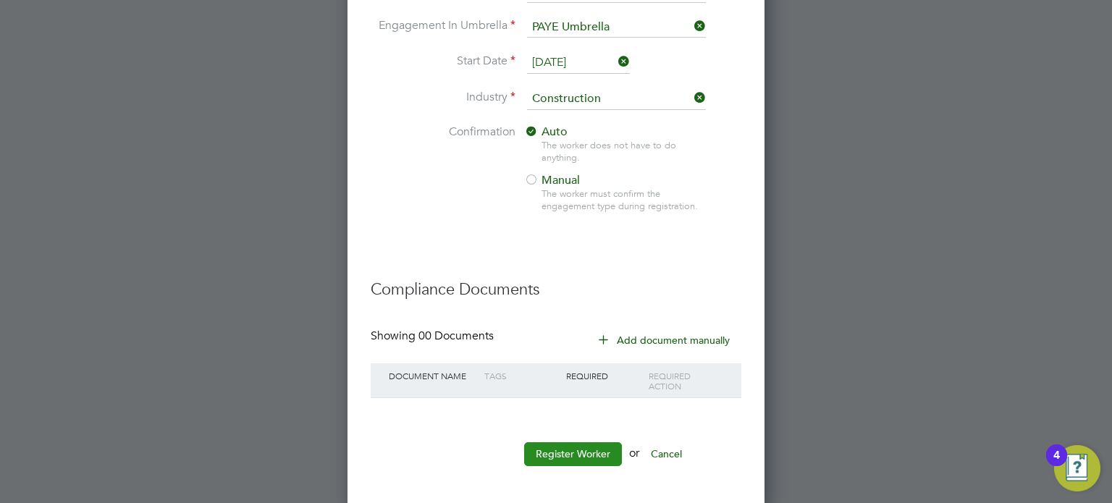
click at [568, 448] on button "Register Worker" at bounding box center [573, 453] width 98 height 23
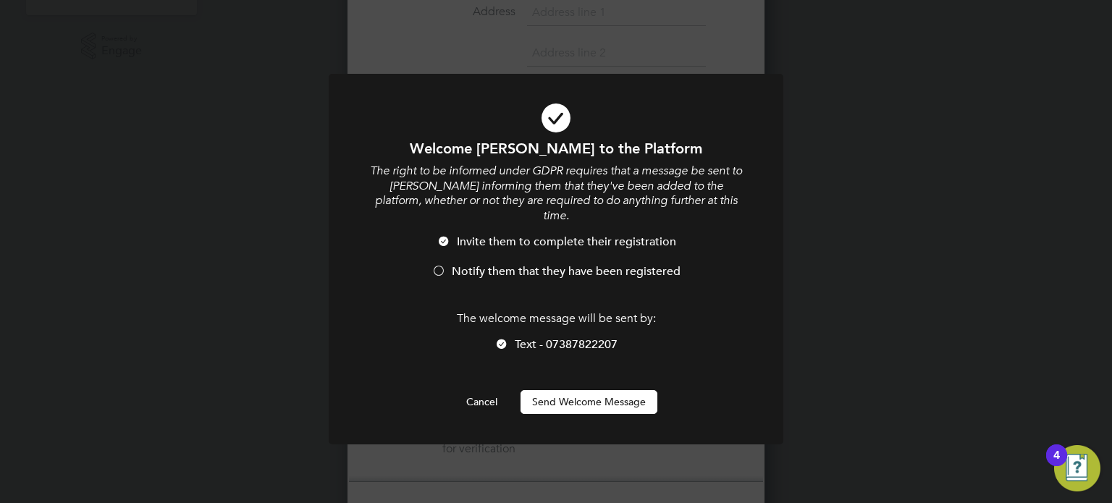
click at [439, 265] on div at bounding box center [439, 272] width 14 height 14
click at [487, 390] on button "Cancel" at bounding box center [482, 401] width 54 height 23
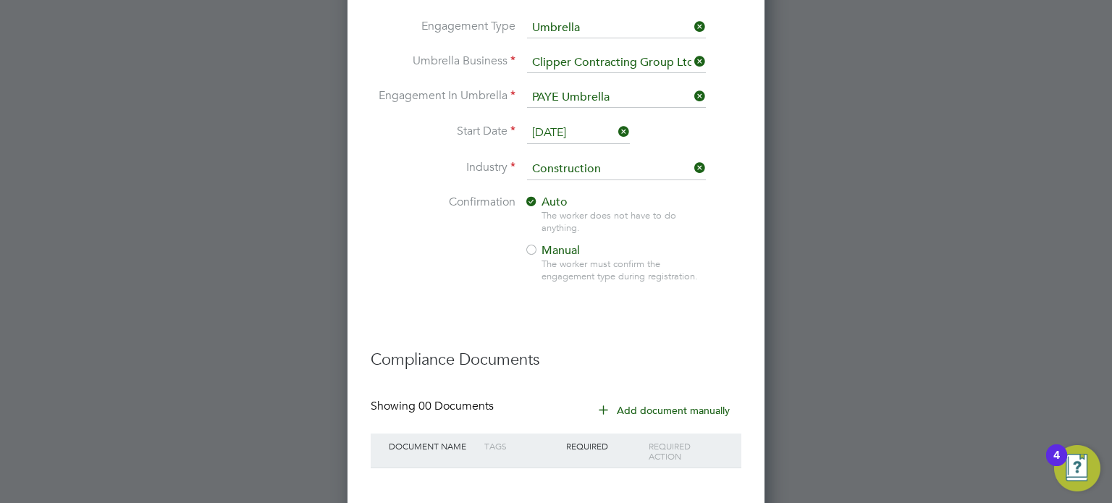
scroll to position [1131, 0]
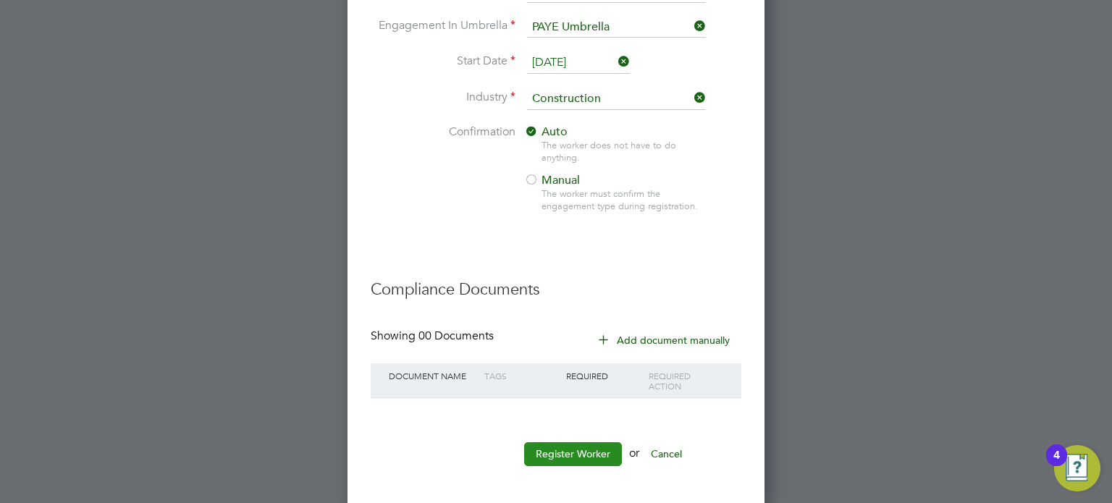
click at [586, 442] on button "Register Worker" at bounding box center [573, 453] width 98 height 23
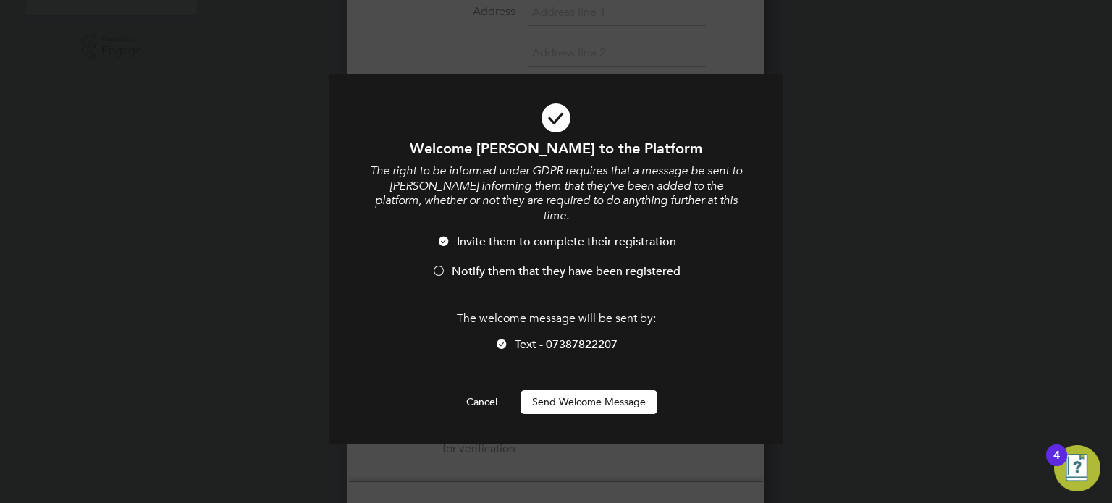
click at [442, 265] on div at bounding box center [439, 272] width 14 height 14
click at [587, 390] on button "Send Welcome Message" at bounding box center [589, 401] width 137 height 23
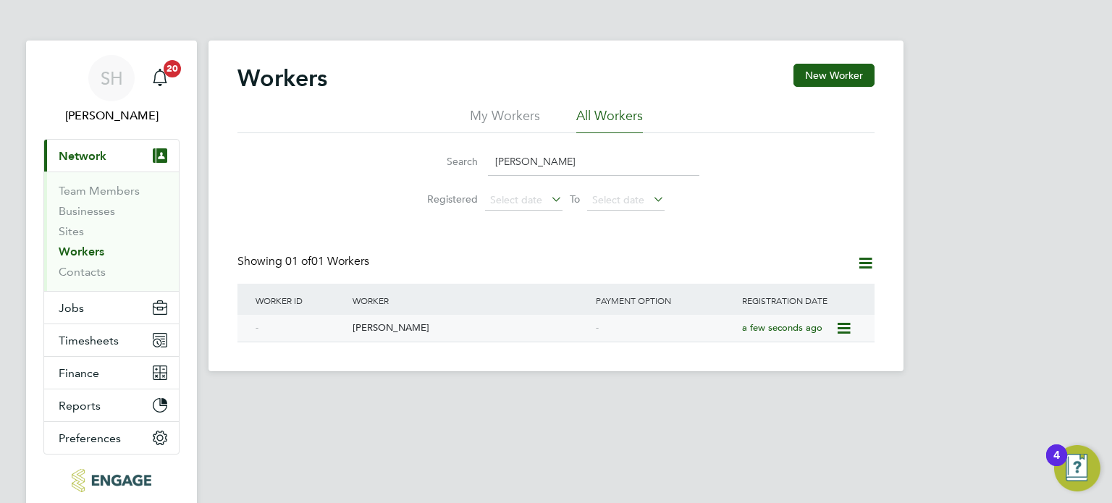
click at [850, 329] on icon at bounding box center [842, 328] width 14 height 17
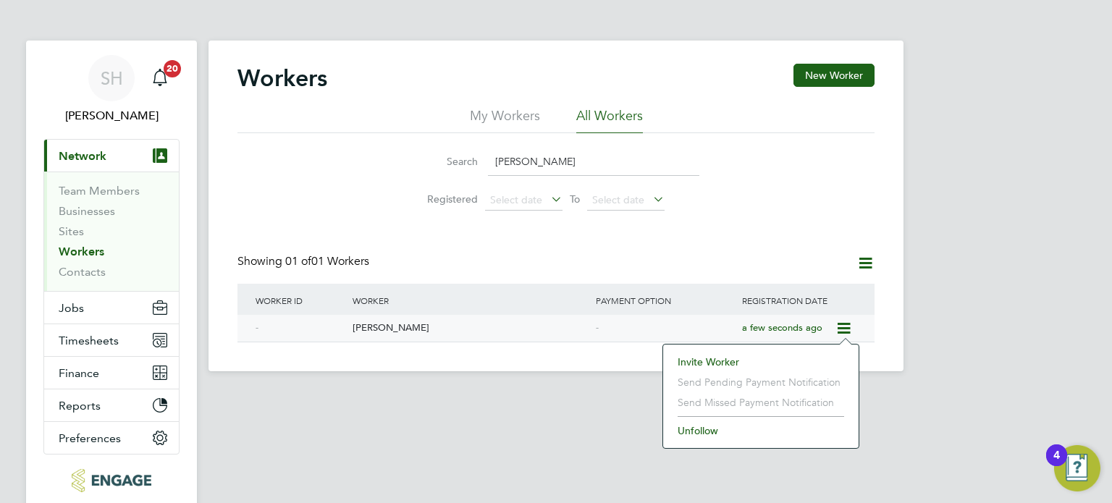
click at [605, 320] on div "-" at bounding box center [665, 328] width 146 height 27
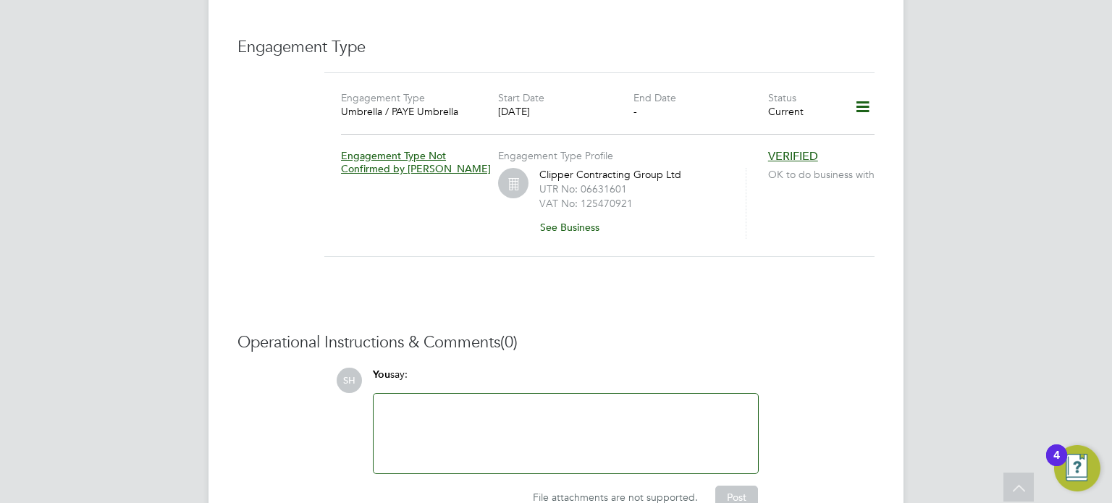
scroll to position [869, 0]
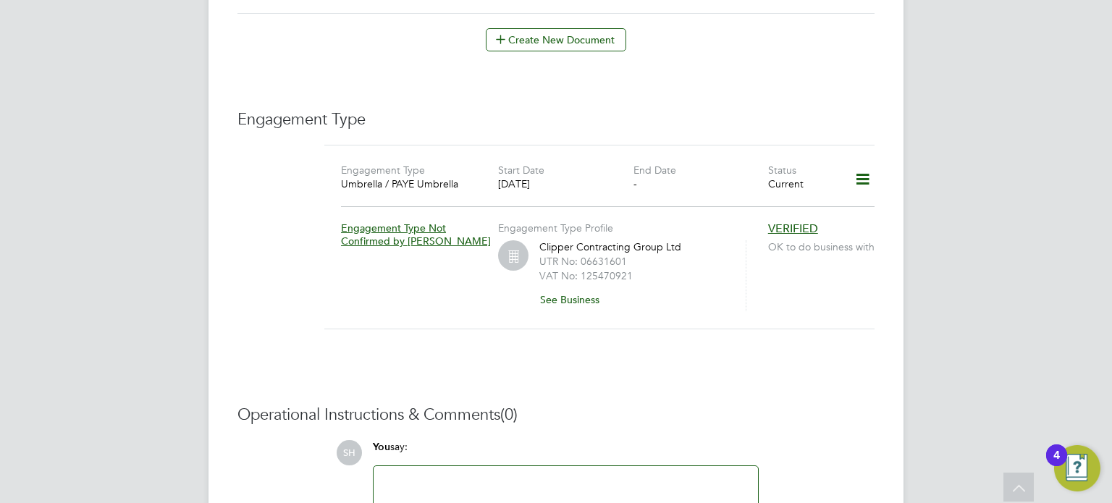
click at [862, 178] on icon at bounding box center [862, 179] width 25 height 33
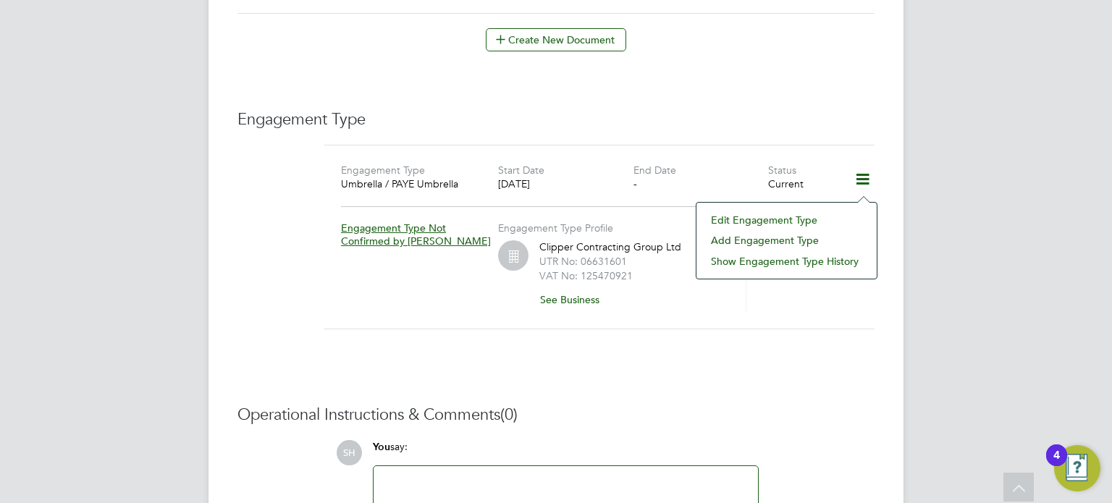
click at [756, 218] on li "Edit Engagement Type" at bounding box center [787, 220] width 166 height 20
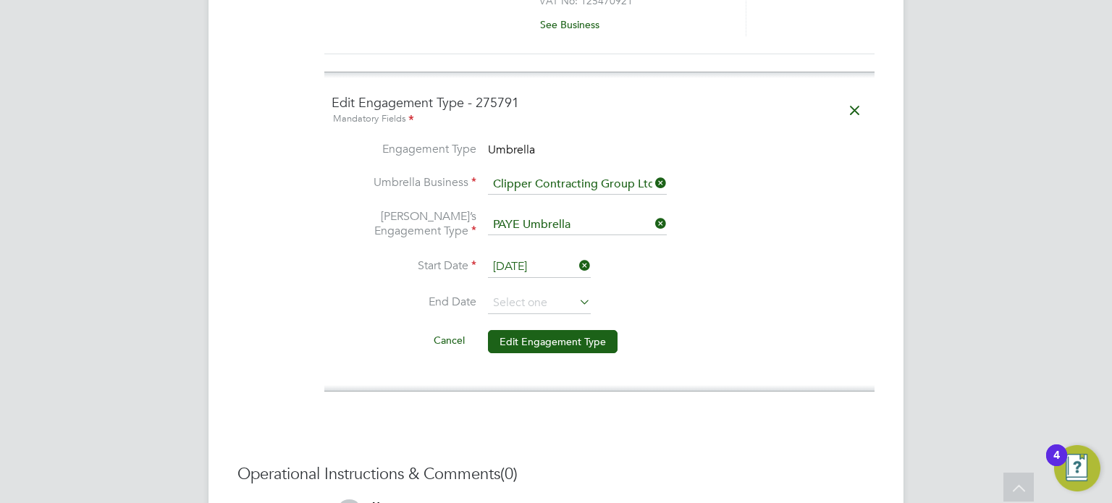
scroll to position [1158, 0]
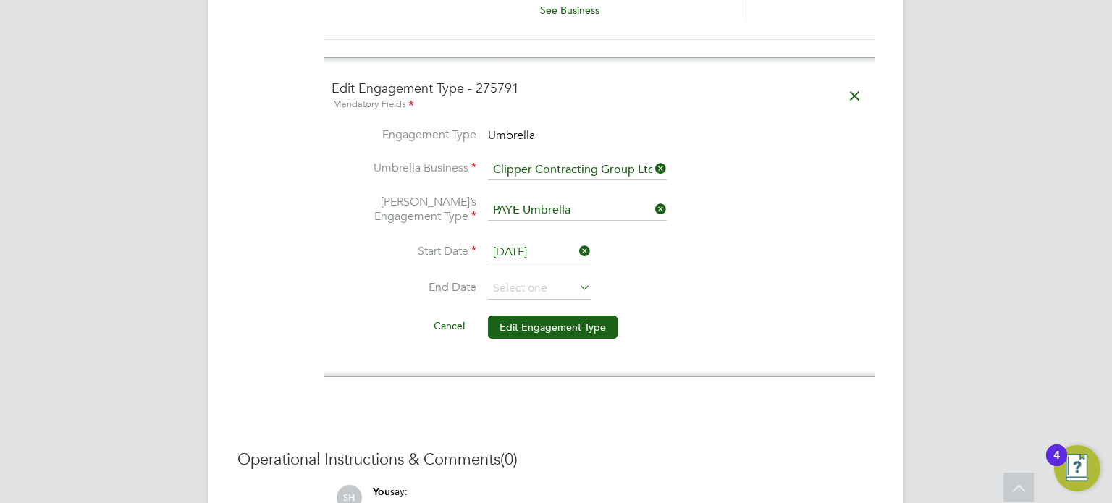
click at [576, 279] on icon at bounding box center [576, 287] width 0 height 20
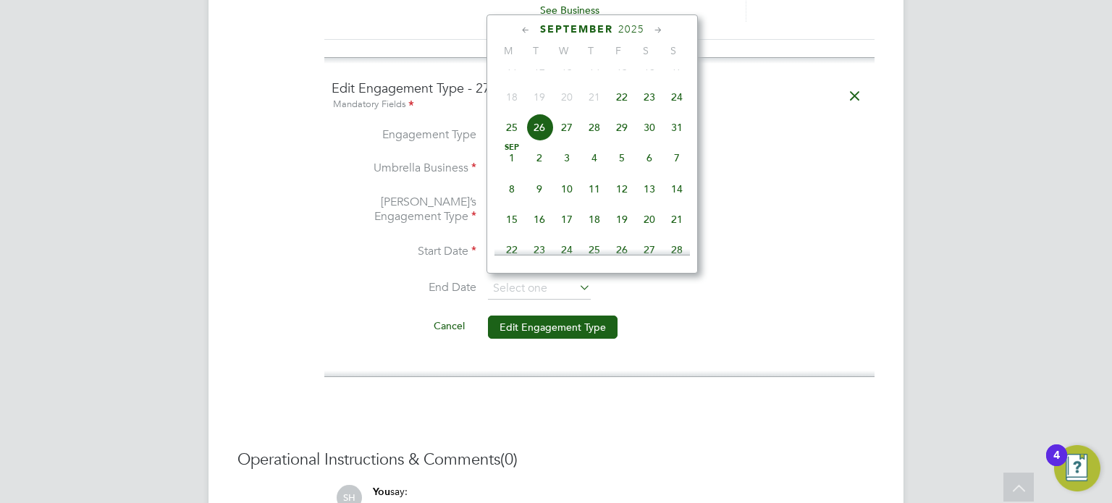
scroll to position [639, 0]
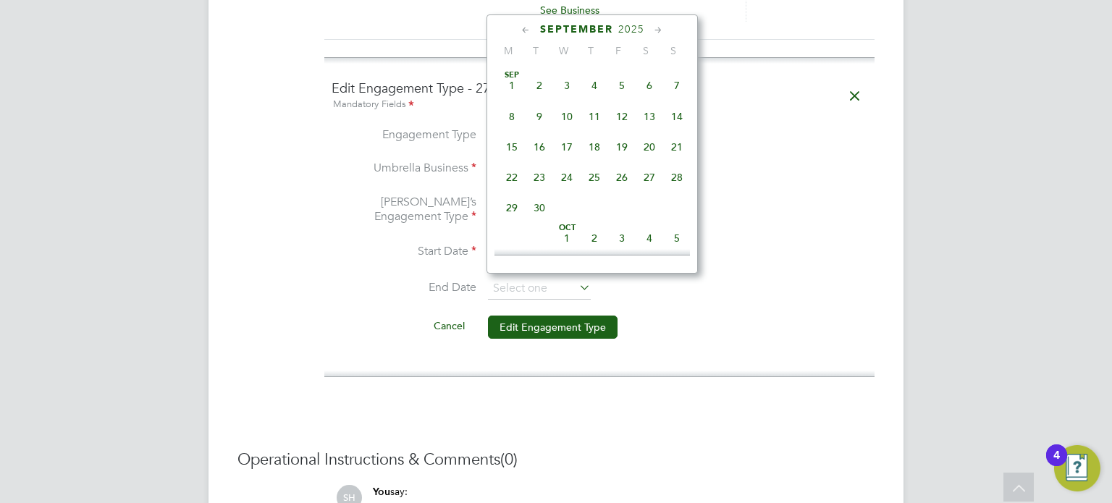
click at [623, 191] on span "26" at bounding box center [622, 178] width 28 height 28
type input "26 Sep 2025"
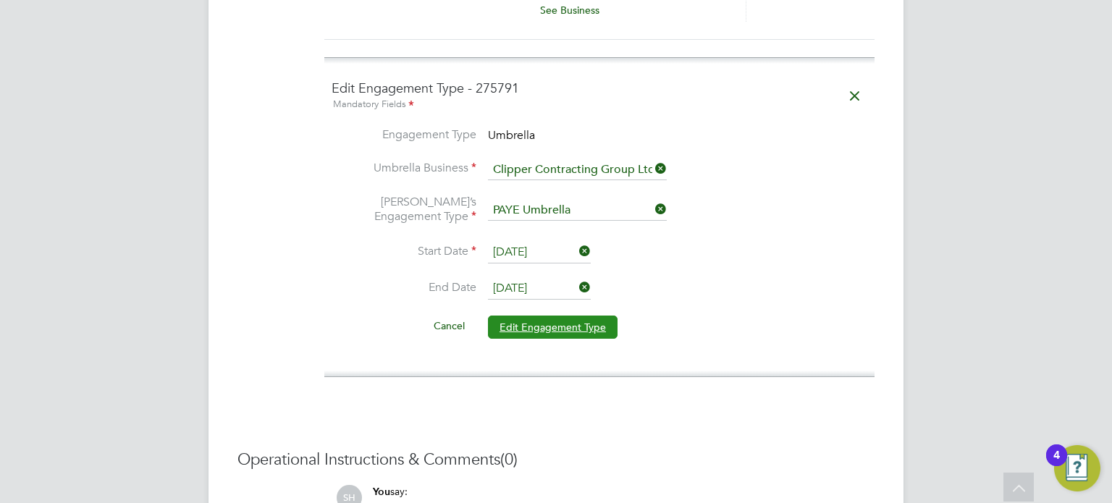
click at [586, 324] on button "Edit Engagement Type" at bounding box center [553, 327] width 130 height 23
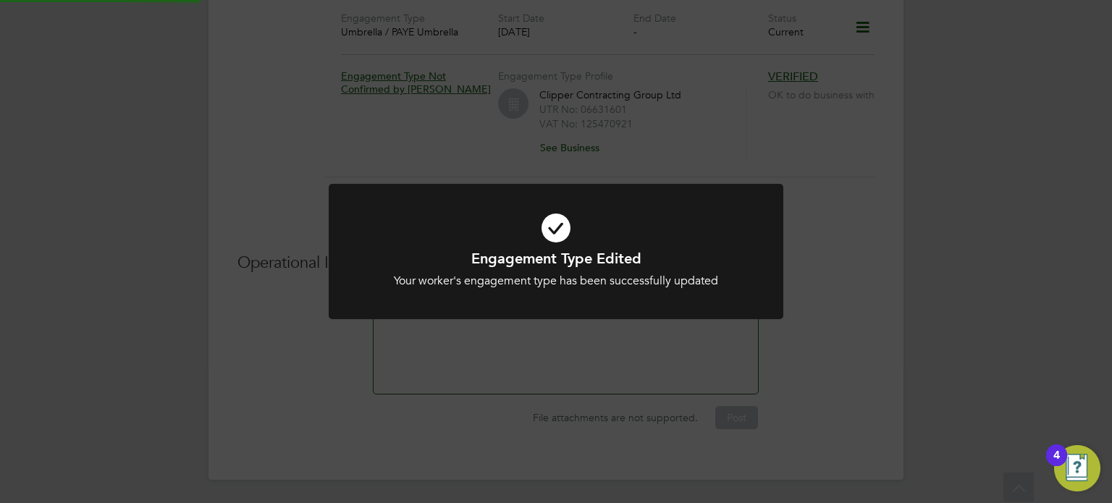
scroll to position [1016, 0]
click at [824, 223] on div "Engagement Type Edited Your worker's engagement type has been successfully upda…" at bounding box center [556, 251] width 1112 height 503
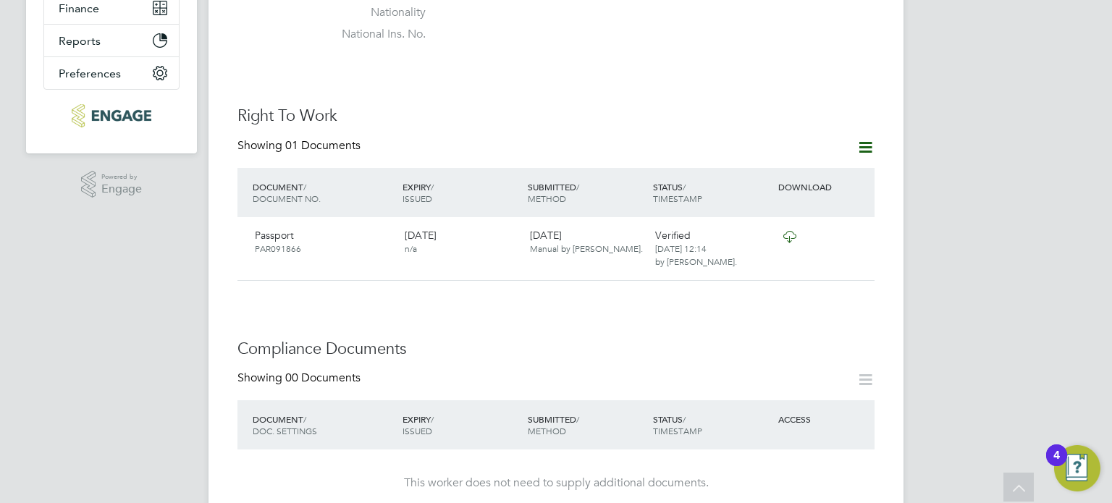
scroll to position [0, 0]
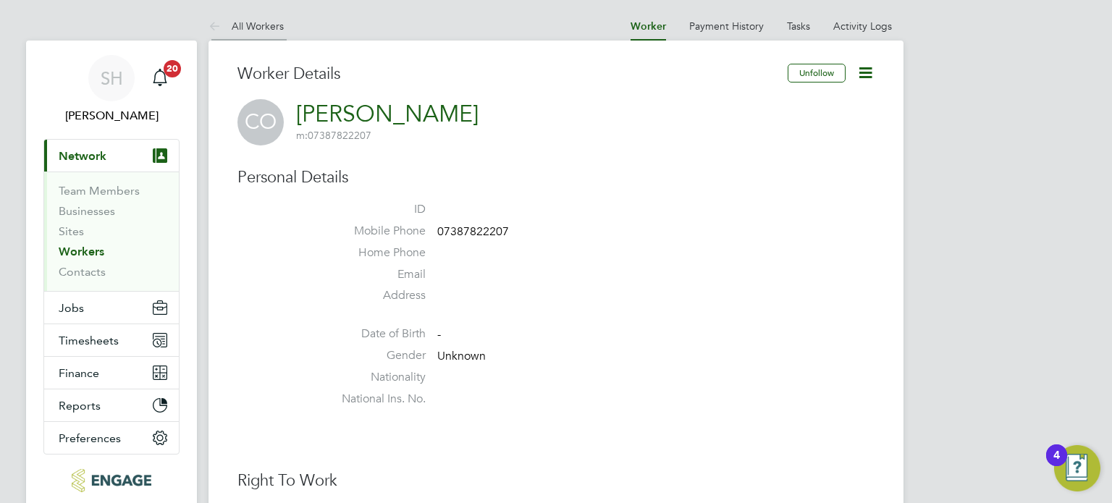
click at [251, 22] on link "All Workers" at bounding box center [246, 26] width 75 height 13
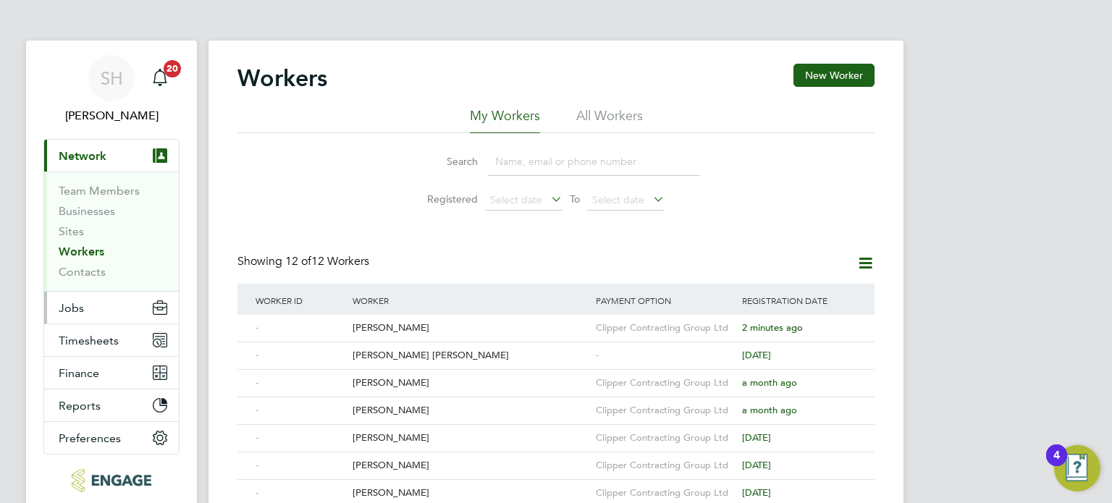
click at [72, 303] on span "Jobs" at bounding box center [71, 308] width 25 height 14
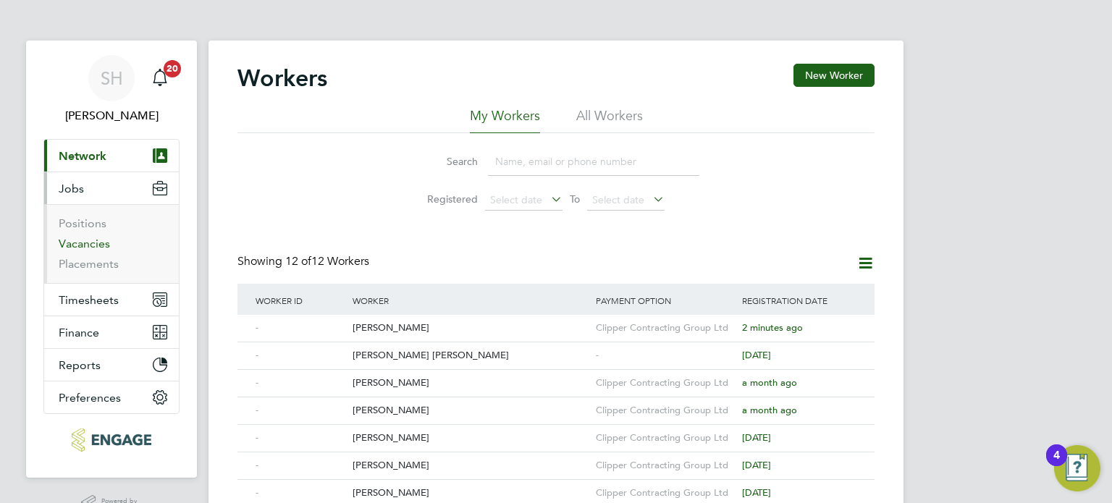
click at [88, 237] on link "Vacancies" at bounding box center [84, 244] width 51 height 14
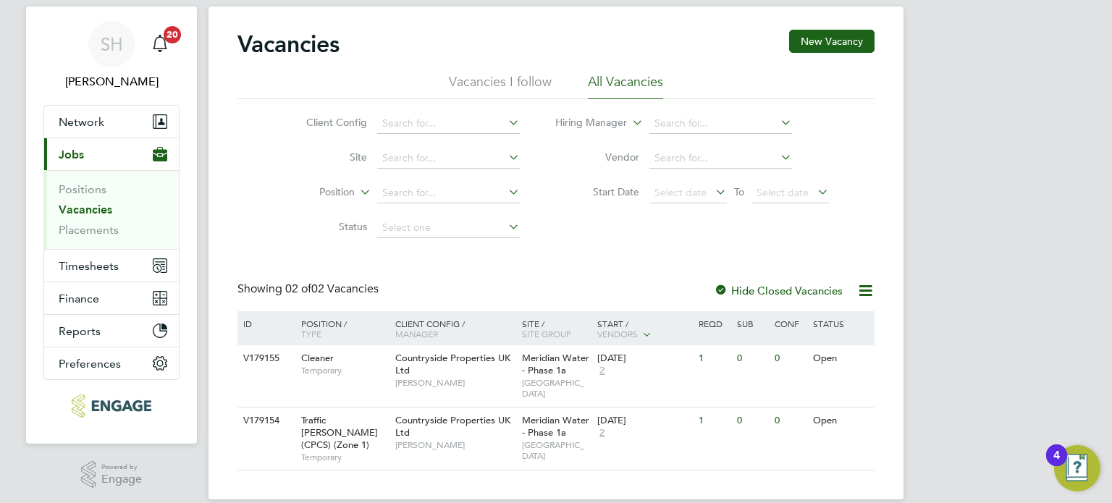
scroll to position [52, 0]
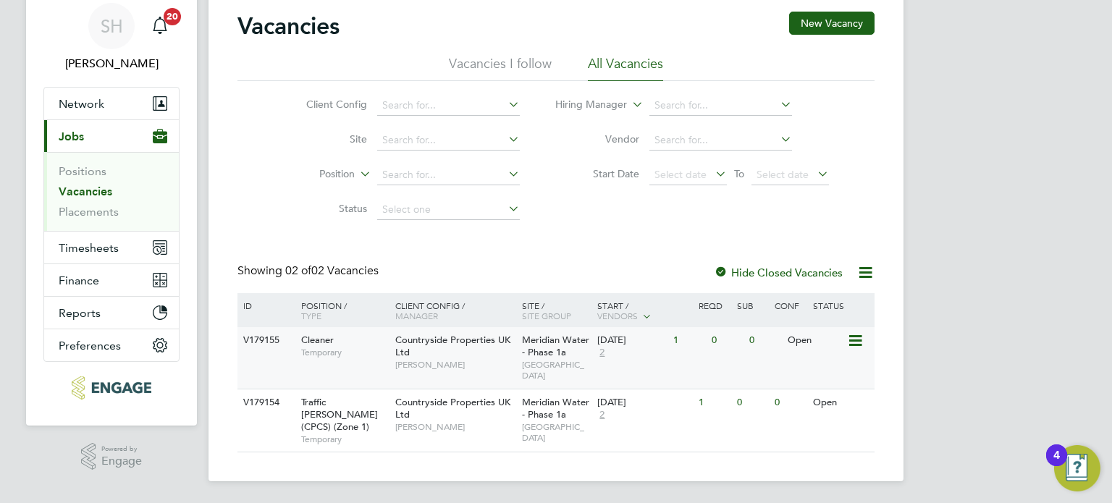
click at [855, 337] on icon at bounding box center [854, 340] width 14 height 17
click at [820, 373] on li "View Details" at bounding box center [821, 374] width 84 height 20
click at [851, 339] on icon at bounding box center [854, 340] width 14 height 17
click at [811, 376] on li "View Details" at bounding box center [821, 374] width 84 height 20
click at [747, 348] on div "0" at bounding box center [765, 340] width 38 height 27
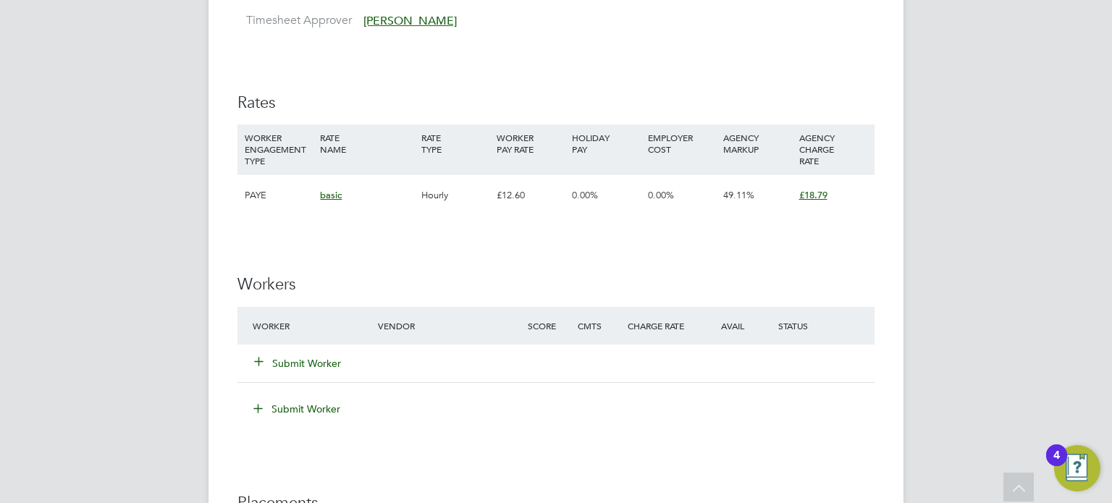
scroll to position [869, 0]
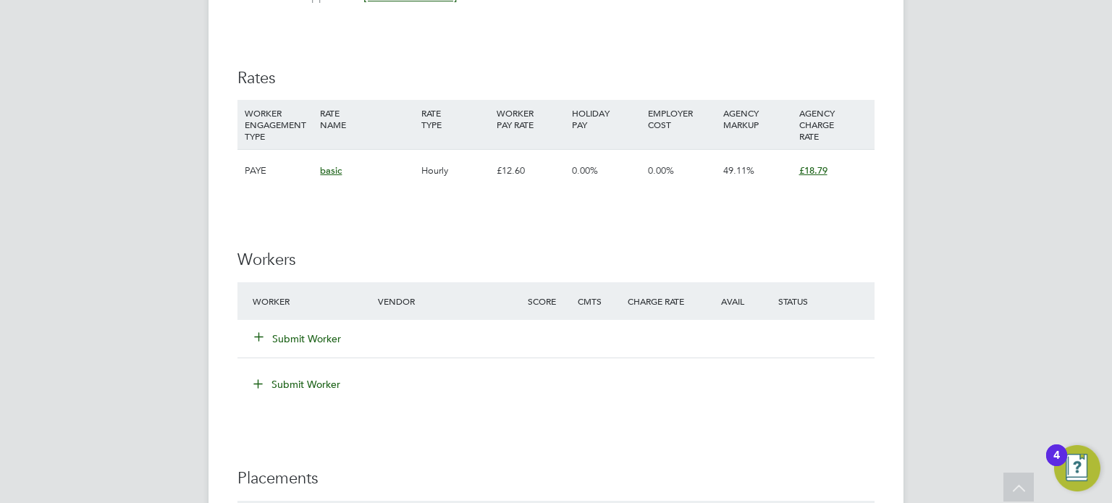
click at [843, 169] on div "£18.79" at bounding box center [833, 171] width 75 height 42
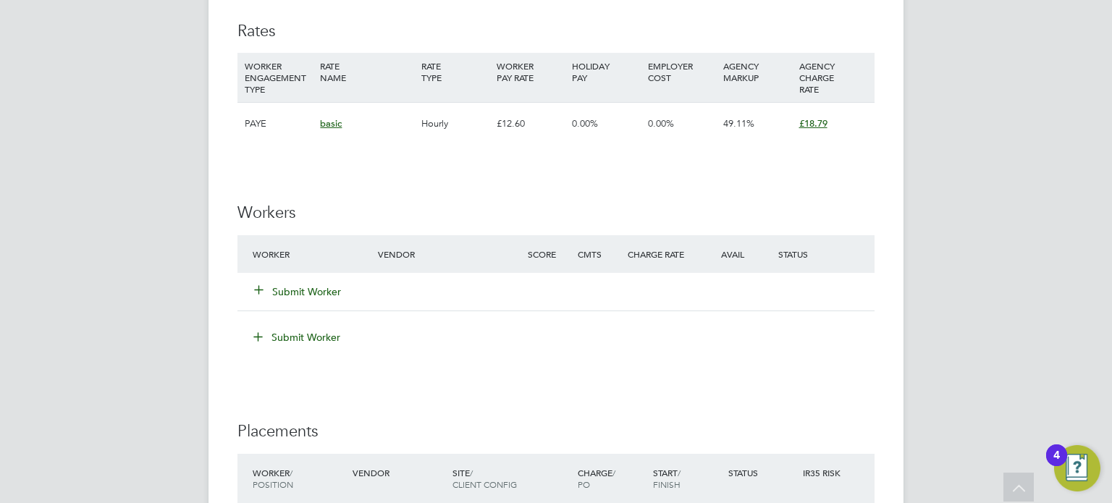
scroll to position [941, 0]
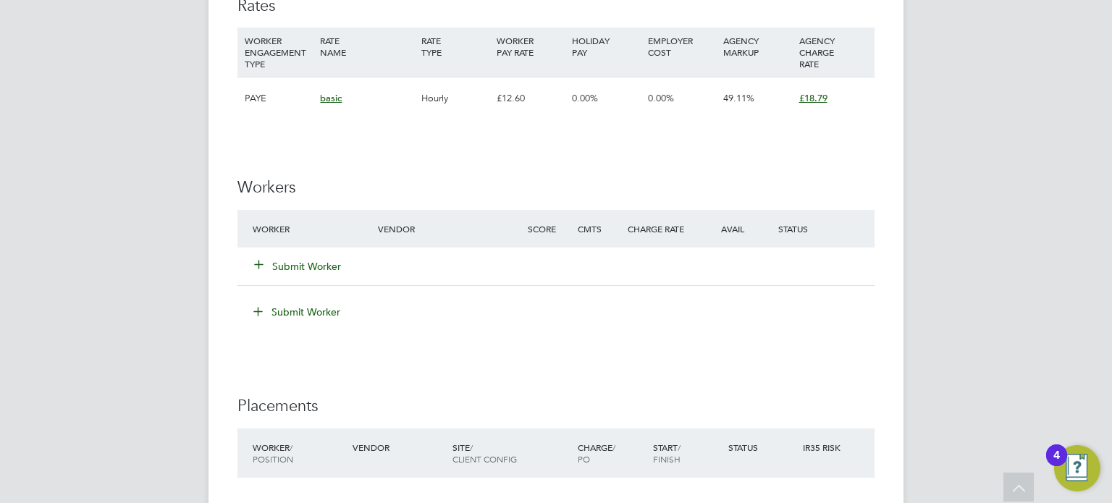
click at [277, 262] on button "Submit Worker" at bounding box center [298, 266] width 87 height 14
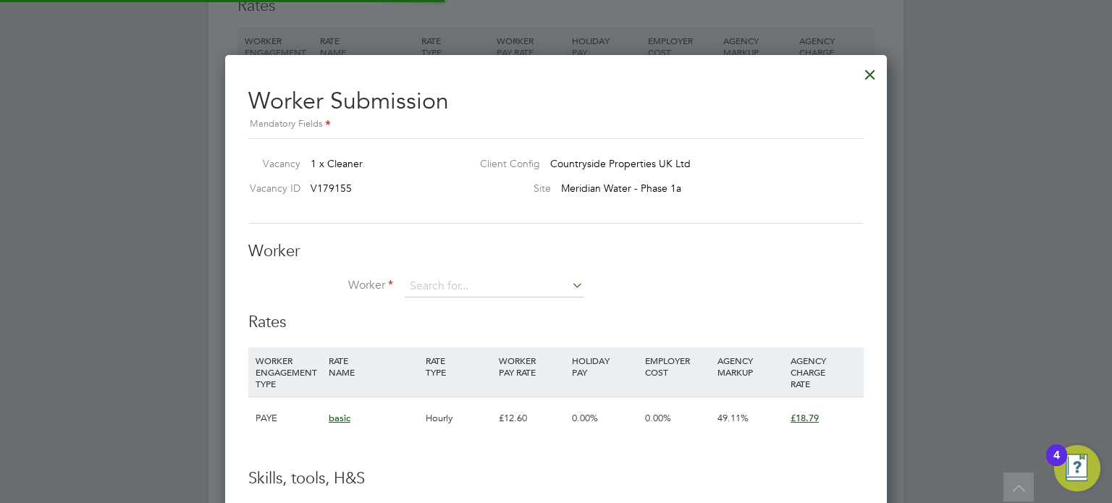
scroll to position [892, 662]
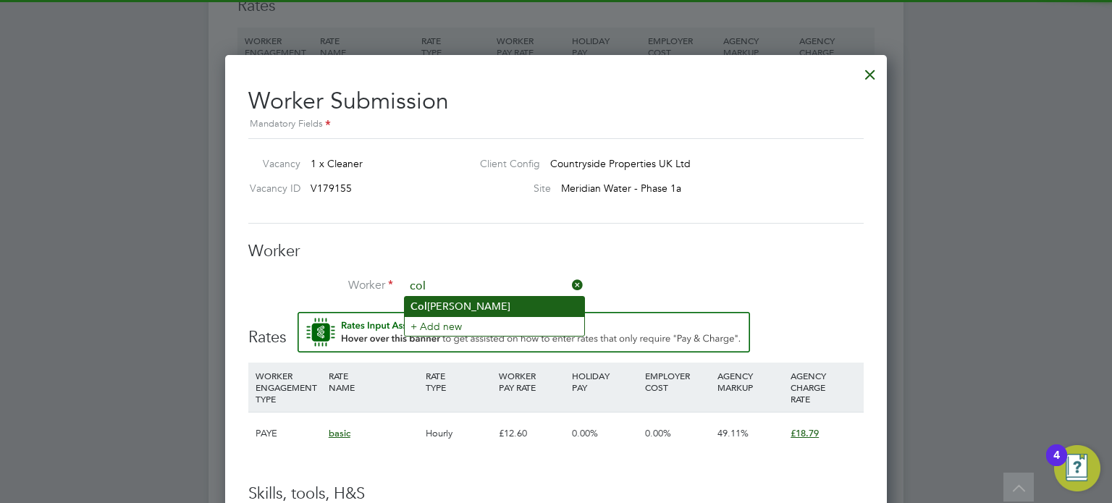
click at [500, 306] on li "Col lins Opoku" at bounding box center [495, 307] width 180 height 20
type input "Collins Opoku"
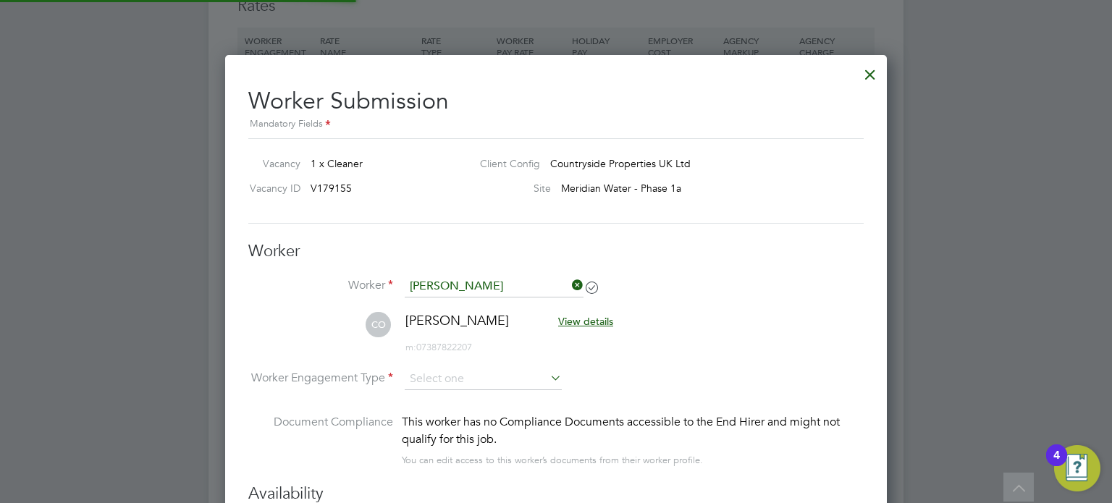
scroll to position [1201, 662]
click at [773, 317] on li "CO Collins Opoku View details m: 07387822207" at bounding box center [555, 340] width 615 height 56
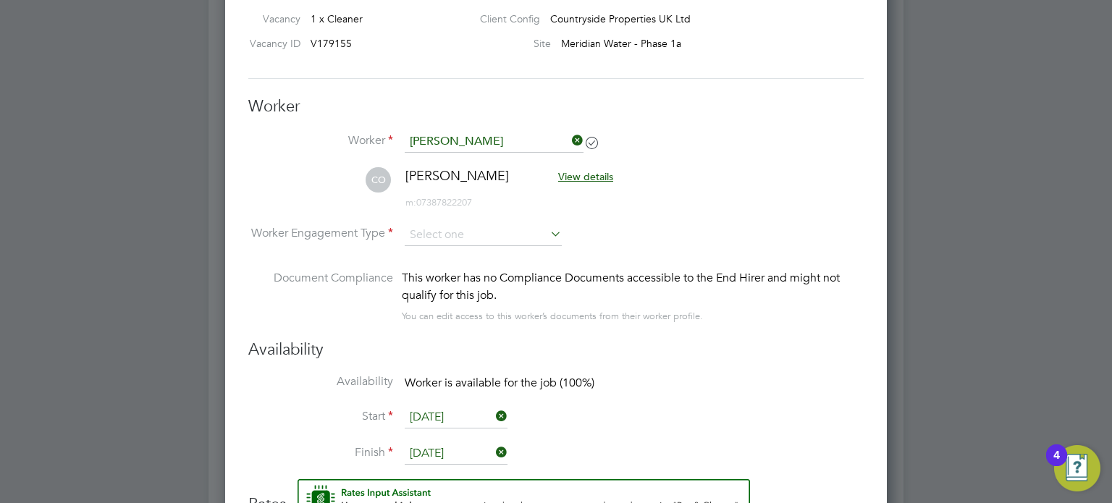
scroll to position [1158, 0]
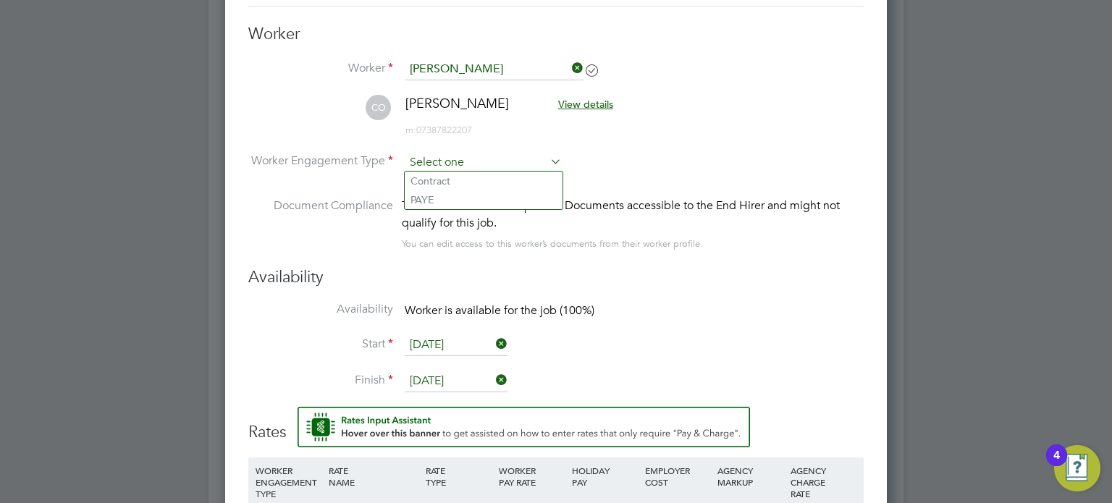
click at [536, 158] on input at bounding box center [483, 163] width 157 height 22
click at [429, 198] on li "PAYE" at bounding box center [484, 199] width 158 height 19
type input "PAYE"
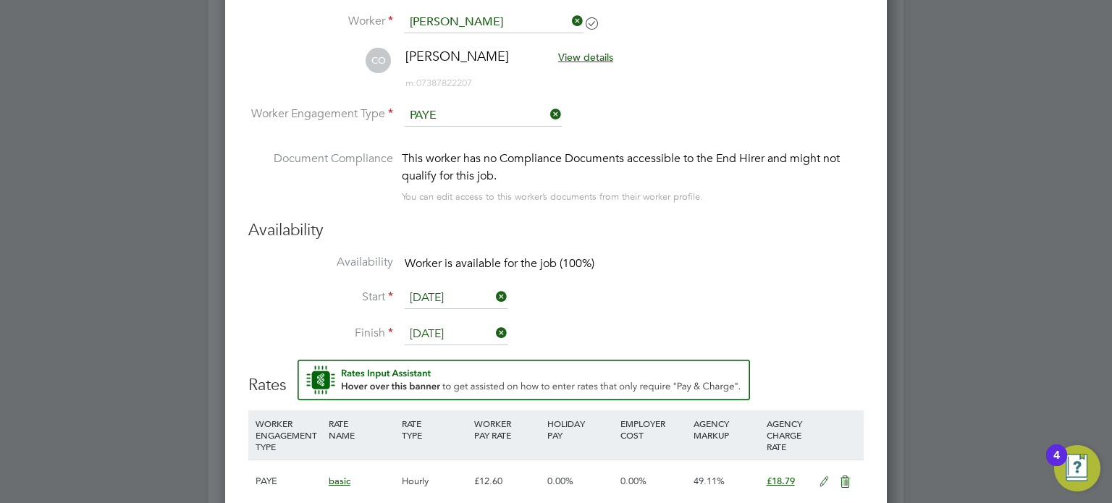
scroll to position [1303, 0]
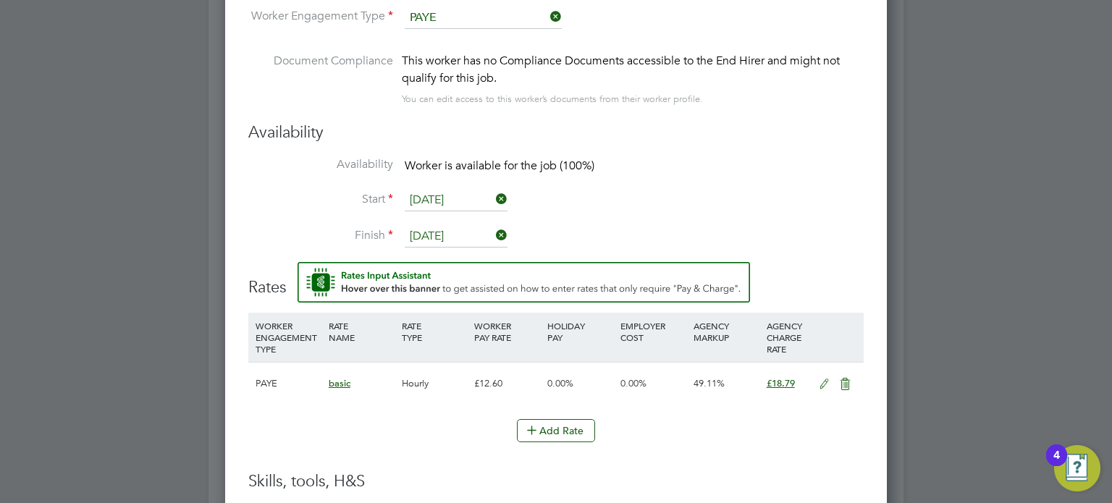
click at [822, 379] on icon at bounding box center [824, 385] width 18 height 12
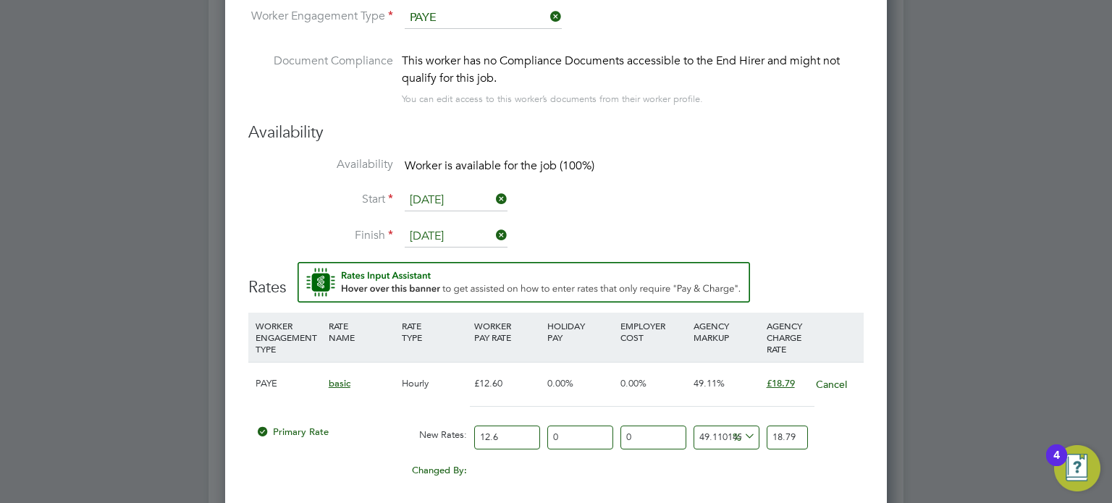
drag, startPoint x: 505, startPoint y: 427, endPoint x: 469, endPoint y: 432, distance: 35.8
click at [469, 432] on div "Primary Rate New Rates: 12.6 0 n/a 0 n/a 49.11014911014913 0 % 18.79" at bounding box center [555, 437] width 615 height 38
type input "1"
type input "1.4911014911014913"
type input "18"
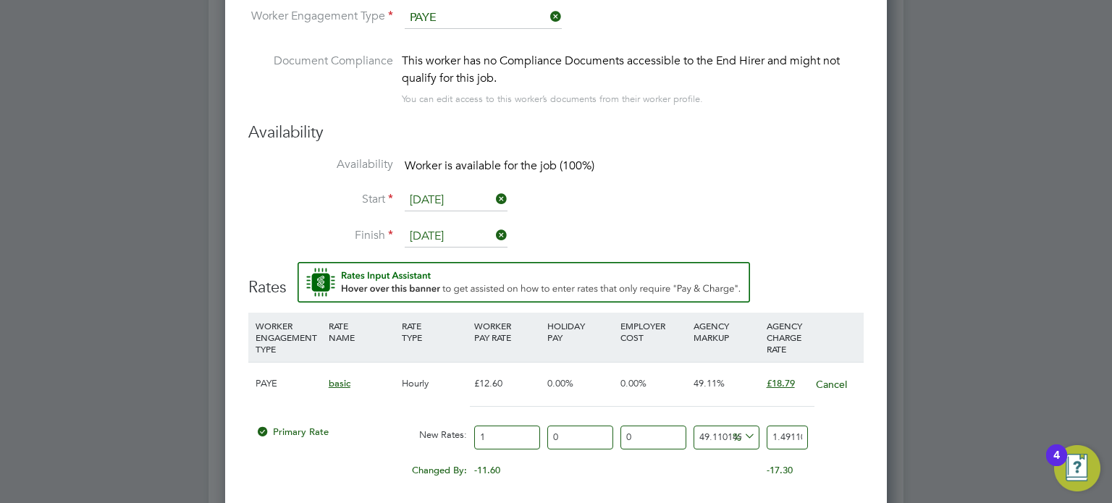
type input "26.839826839826845"
type input "18.2"
type input "27.138047138047142"
type input "18.22"
type input "27.16786916786917"
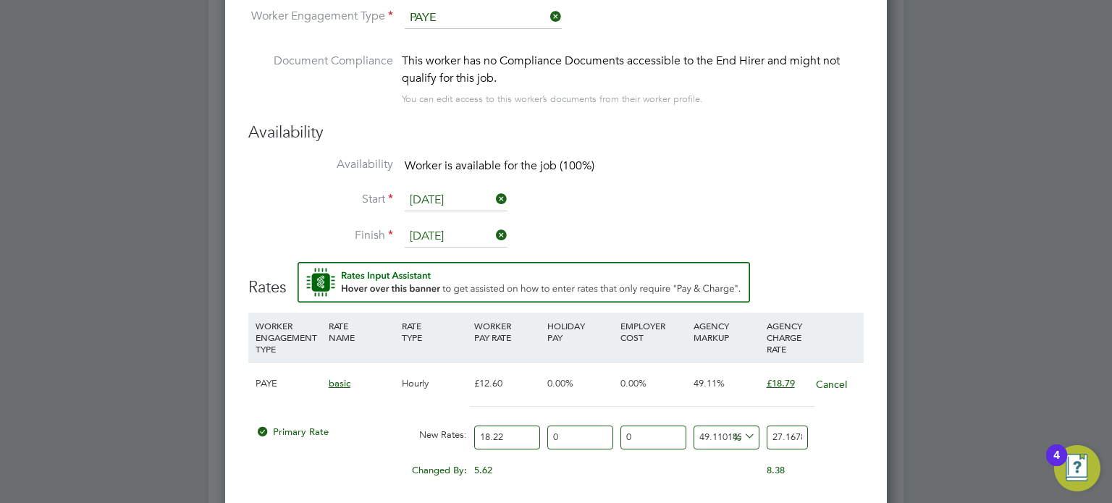
type input "18.22"
click at [571, 432] on input "0" at bounding box center [580, 438] width 66 height 24
type input "2"
type input "27.711226551226556"
type input "20"
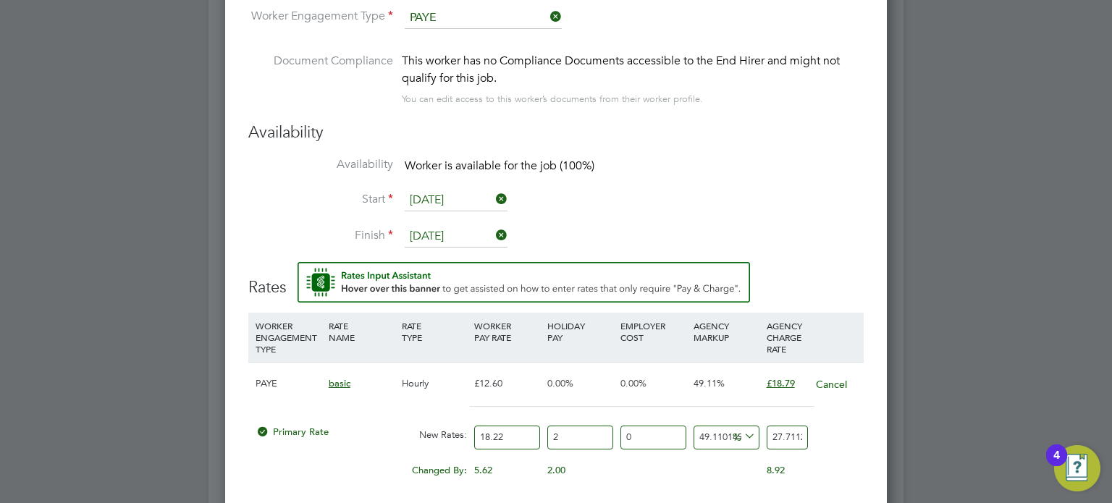
type input "32.60144300144301"
type input "20.7"
type input "32.79161808561809"
type input "20.75"
type input "32.805202020202024"
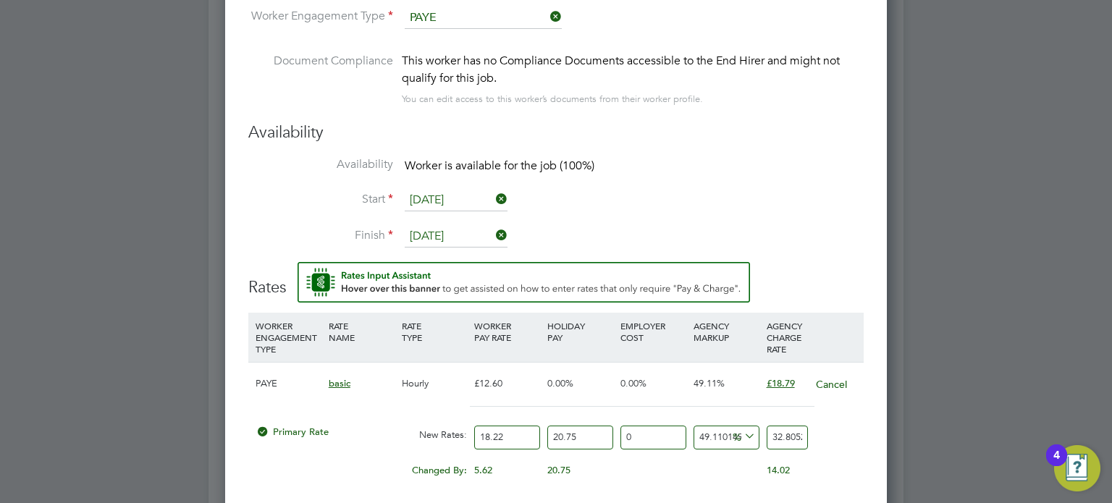
type input "20.75"
click at [820, 421] on div "Primary Rate New Rates: 18.22 20.75 n/a 0 n/a 49.11014911014913 10.804552020202…" at bounding box center [555, 437] width 615 height 38
click at [840, 457] on div "Changed By: 5.62 20.75 0.00 0.00 4.614552020202024 14.02" at bounding box center [555, 475] width 615 height 36
click at [741, 428] on icon at bounding box center [741, 436] width 0 height 20
click at [736, 445] on li "%" at bounding box center [745, 448] width 35 height 19
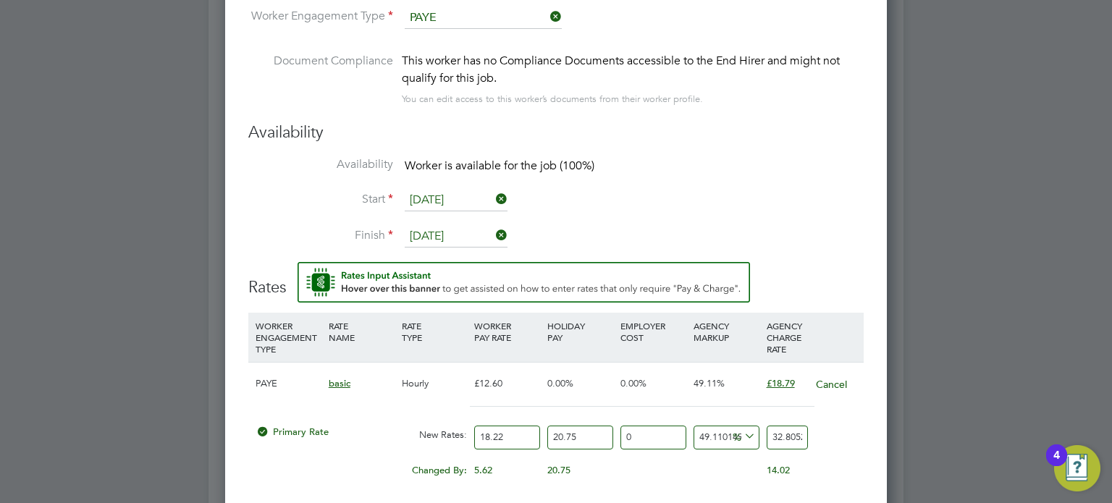
click at [781, 429] on input "32.805202020202024" at bounding box center [787, 438] width 41 height 24
click at [842, 422] on div "Primary Rate New Rates: 18.22 20.75 n/a 0 n/a 49.11014911014913 10.804552020202…" at bounding box center [555, 437] width 615 height 38
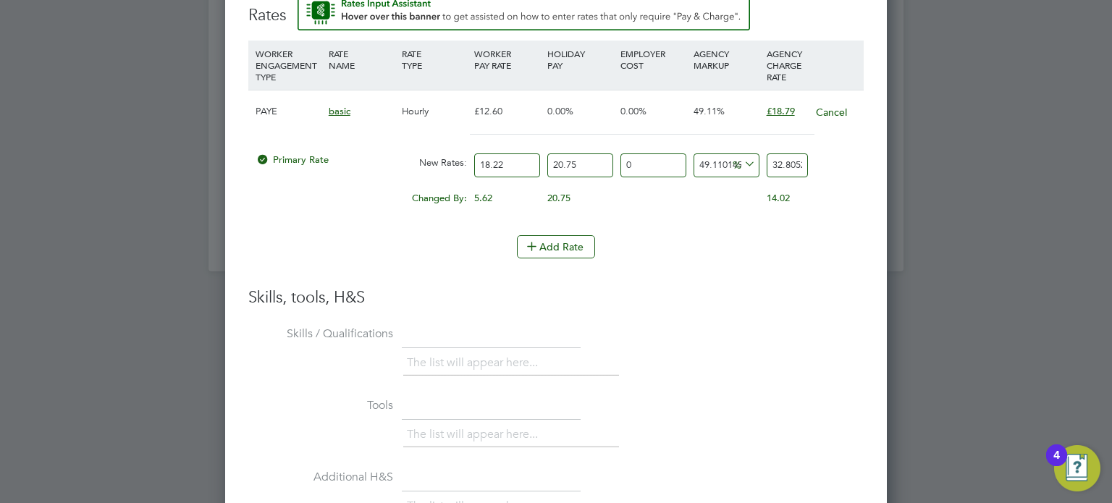
scroll to position [1593, 0]
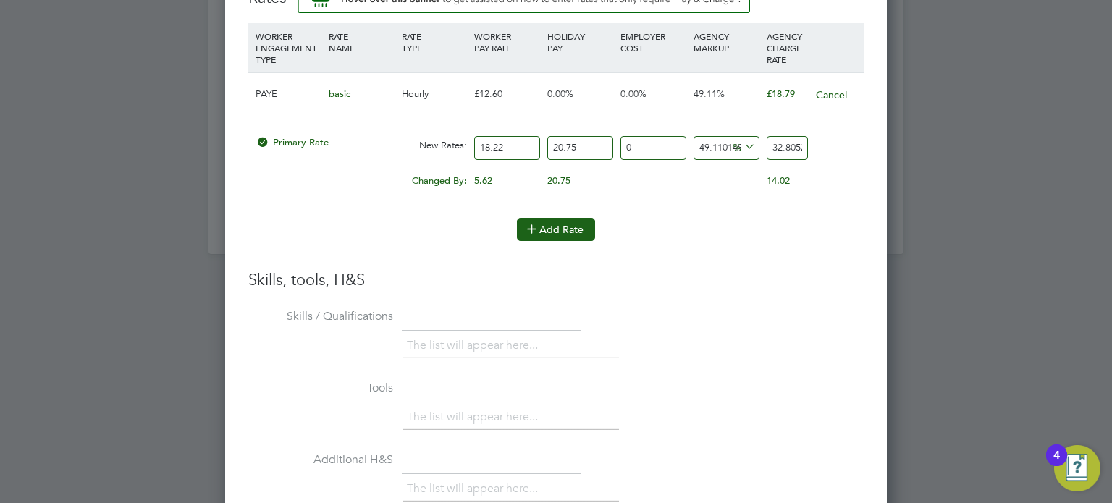
click at [561, 225] on button "Add Rate" at bounding box center [556, 229] width 78 height 23
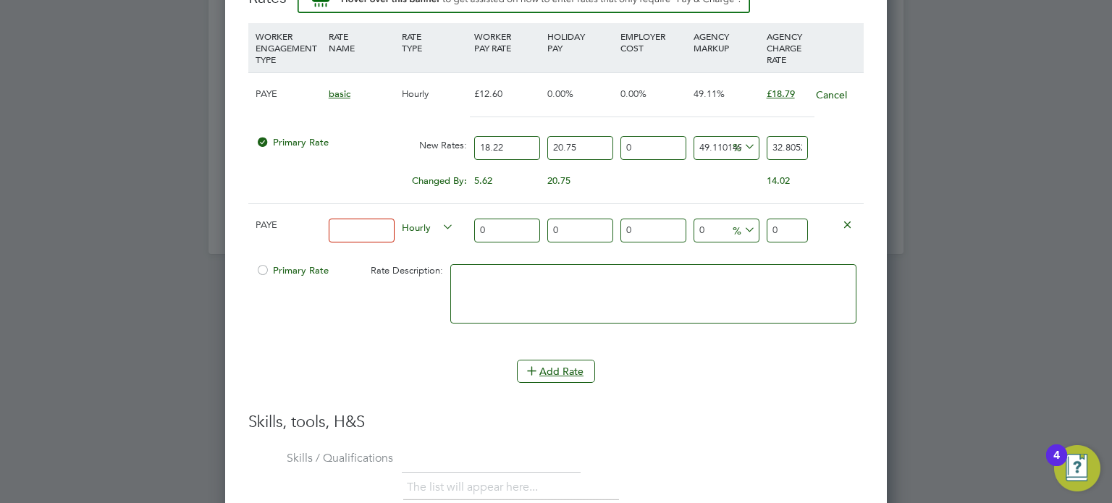
click at [750, 389] on li "Add Rate" at bounding box center [555, 379] width 615 height 38
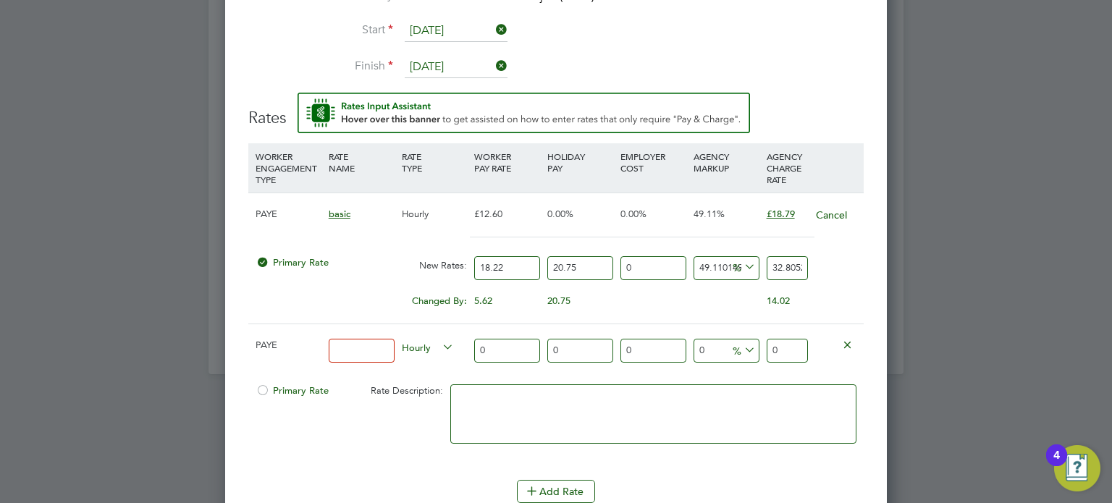
scroll to position [1448, 0]
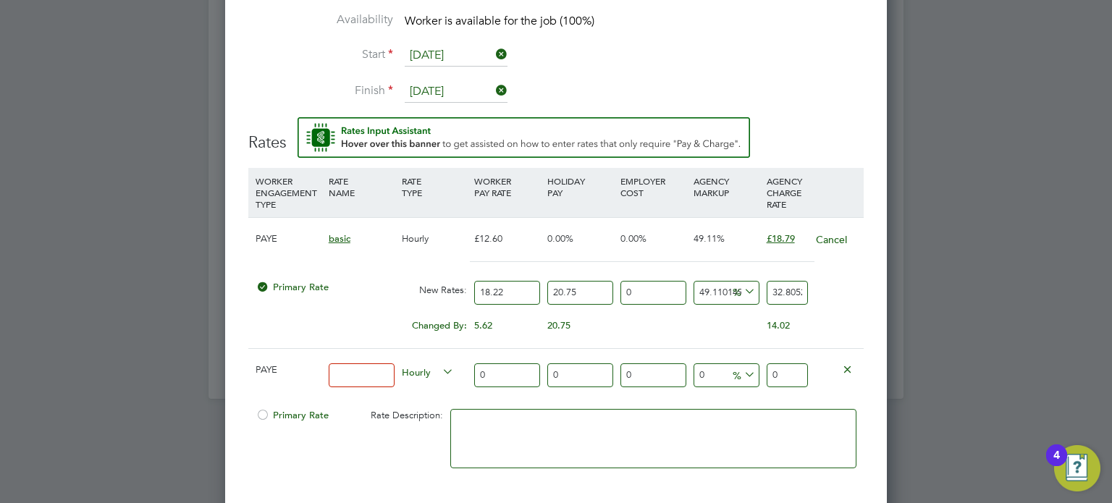
click at [764, 52] on li "Start 22 Aug 2025" at bounding box center [555, 63] width 615 height 36
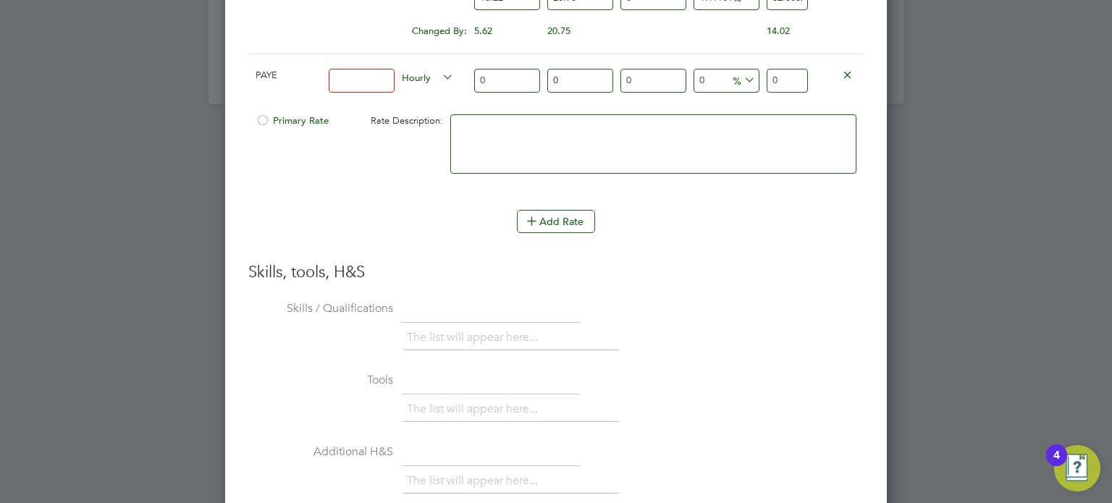
scroll to position [1960, 0]
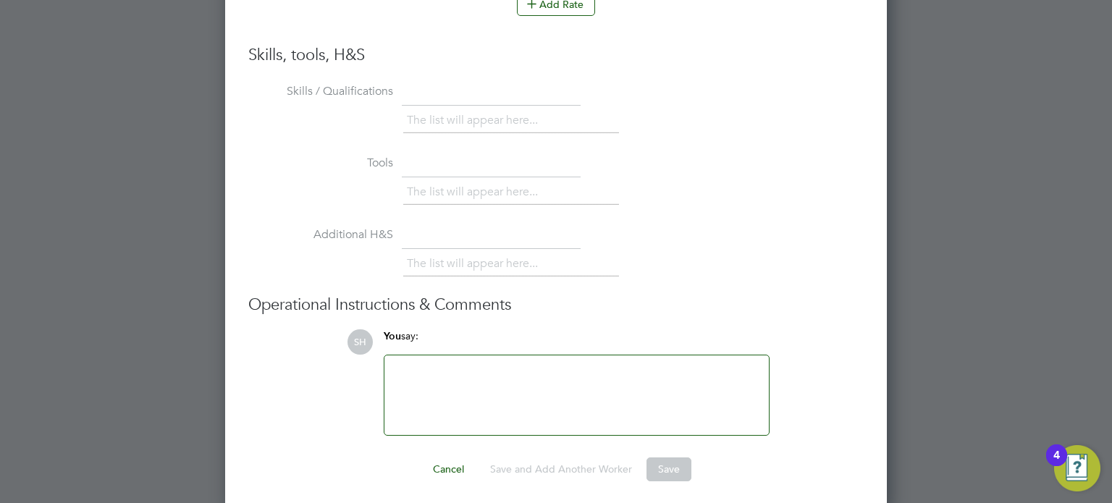
click at [594, 387] on div at bounding box center [576, 395] width 367 height 62
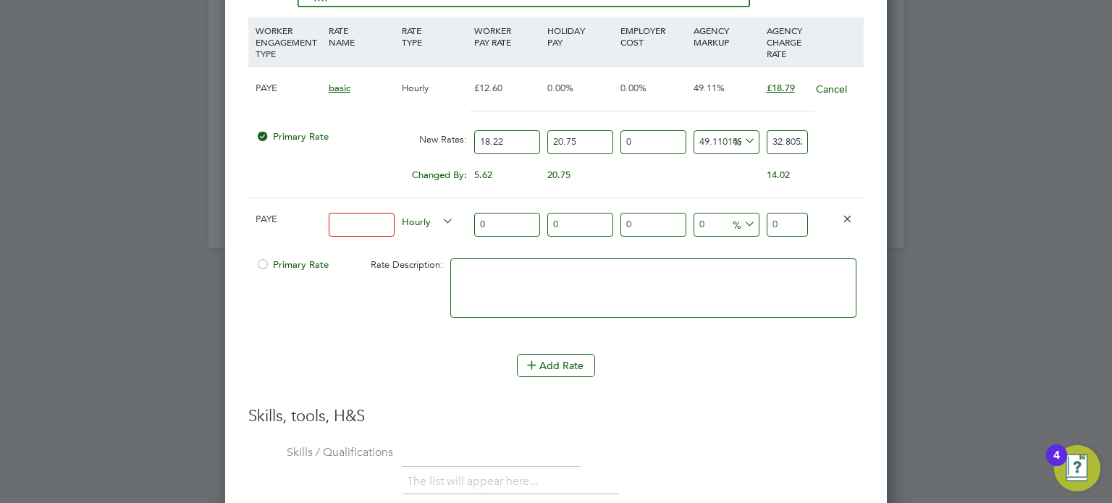
scroll to position [1598, 0]
click at [846, 214] on icon at bounding box center [847, 219] width 11 height 11
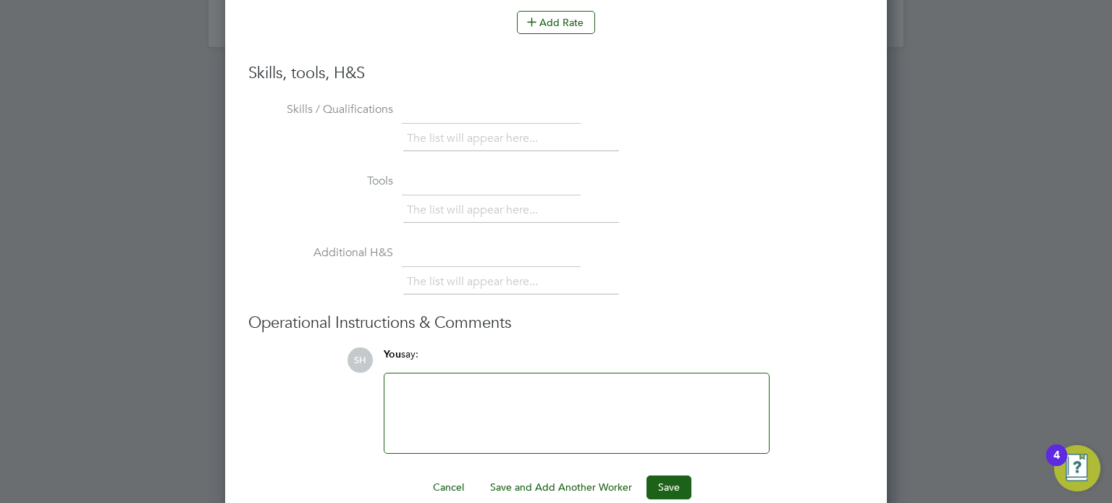
scroll to position [1819, 0]
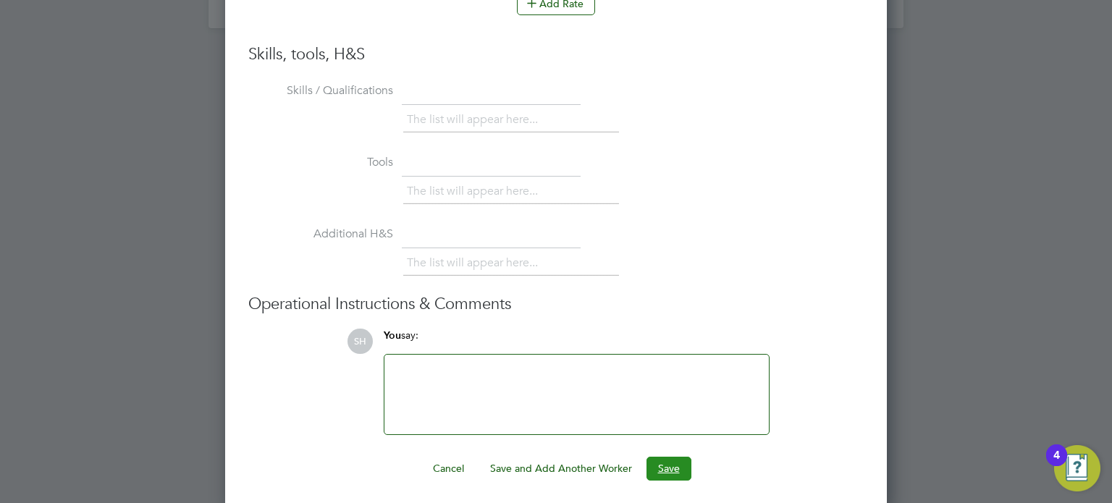
click at [669, 460] on button "Save" at bounding box center [669, 468] width 45 height 23
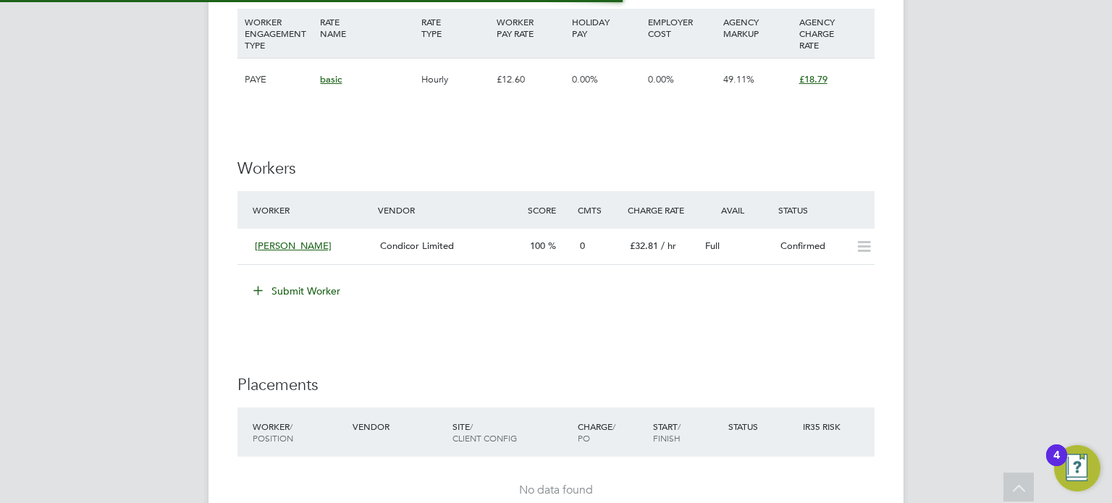
scroll to position [941, 0]
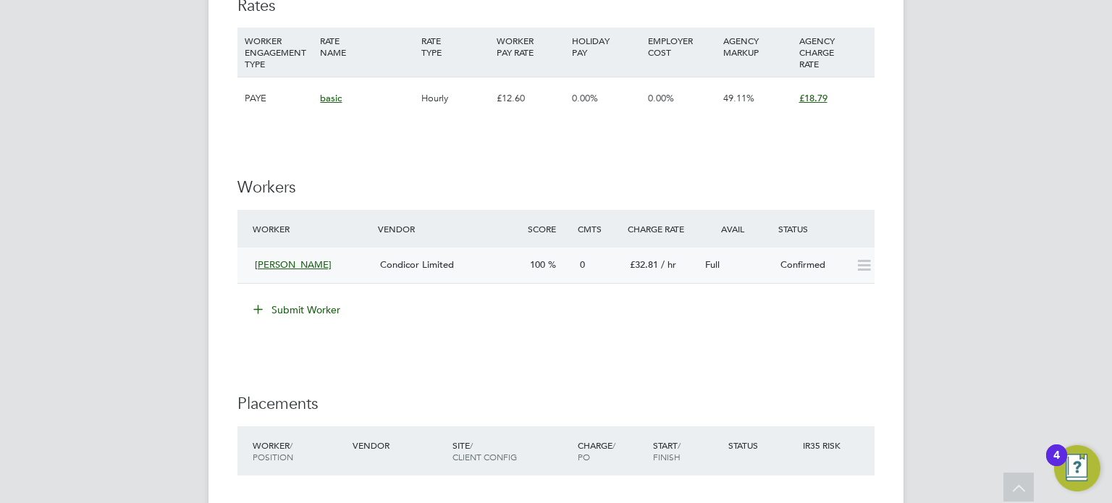
click at [863, 268] on icon at bounding box center [864, 266] width 18 height 12
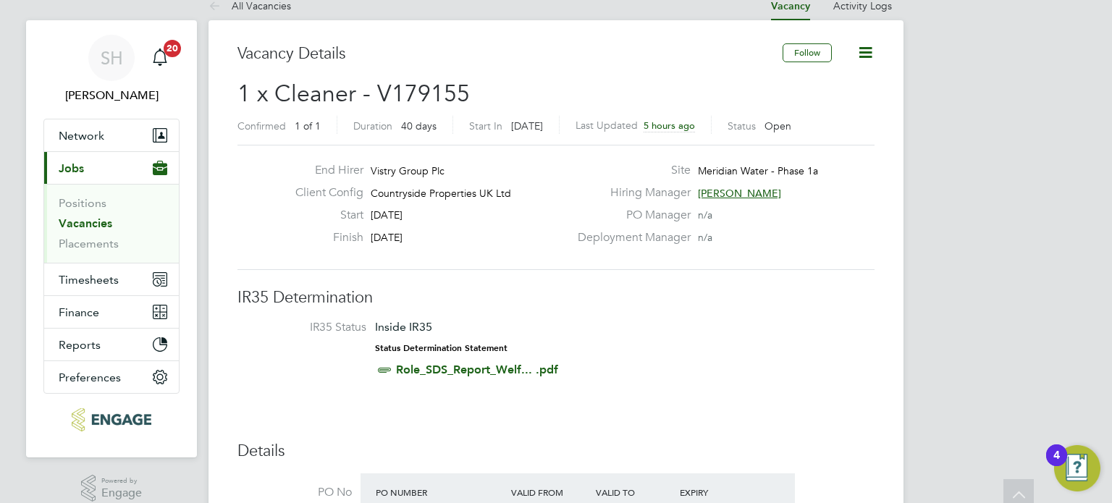
scroll to position [0, 0]
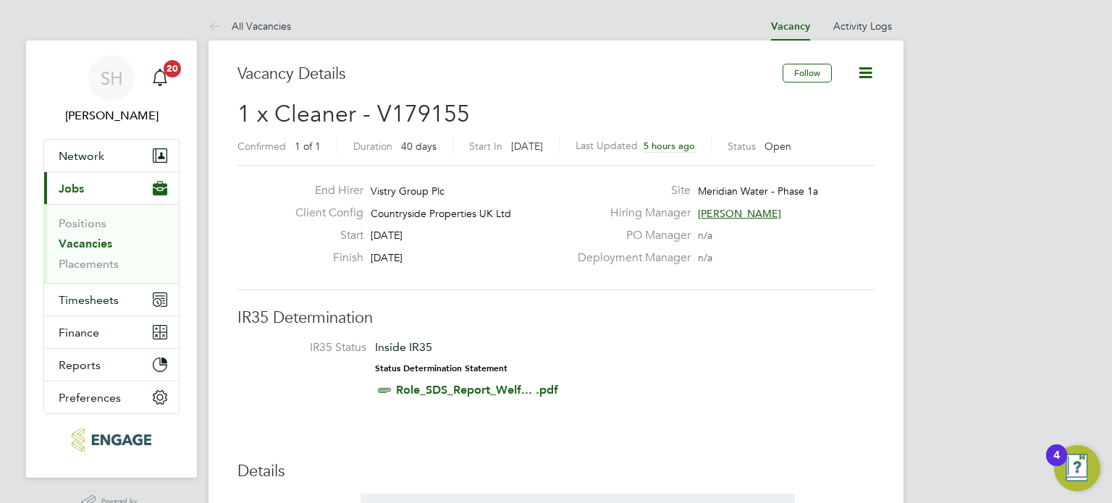
click at [864, 67] on icon at bounding box center [865, 73] width 18 height 18
click at [809, 126] on li "Update Status" at bounding box center [830, 127] width 84 height 20
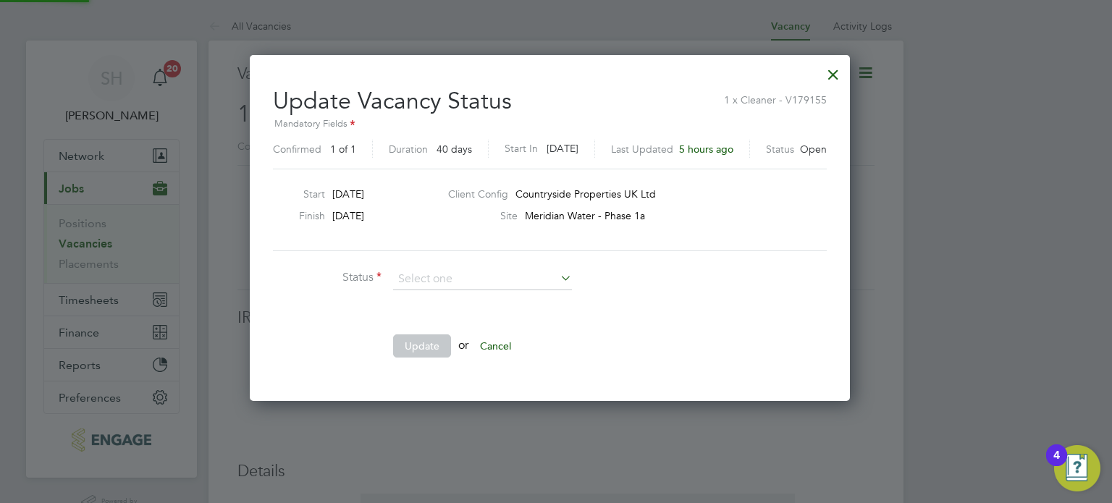
scroll to position [344, 612]
click at [843, 74] on div at bounding box center [833, 71] width 26 height 26
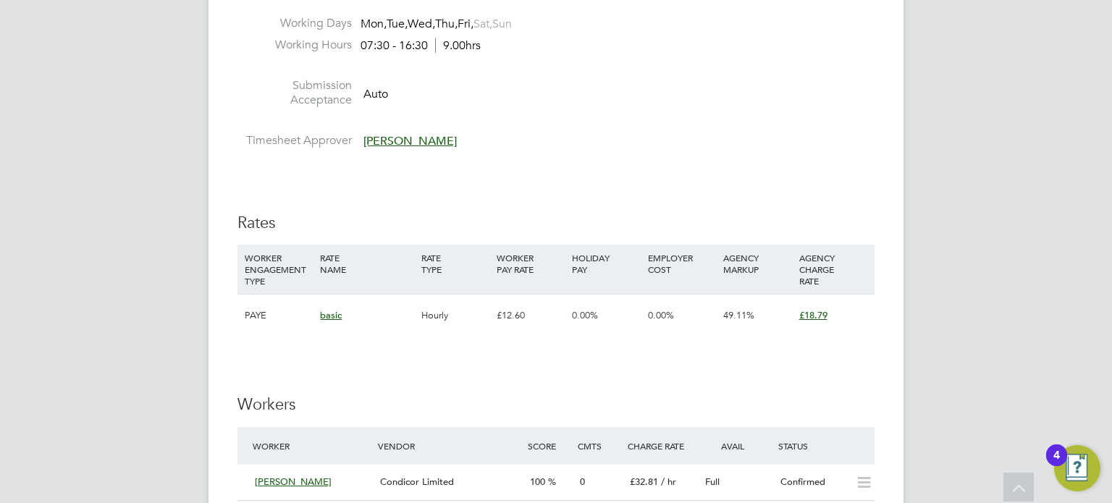
scroll to position [941, 0]
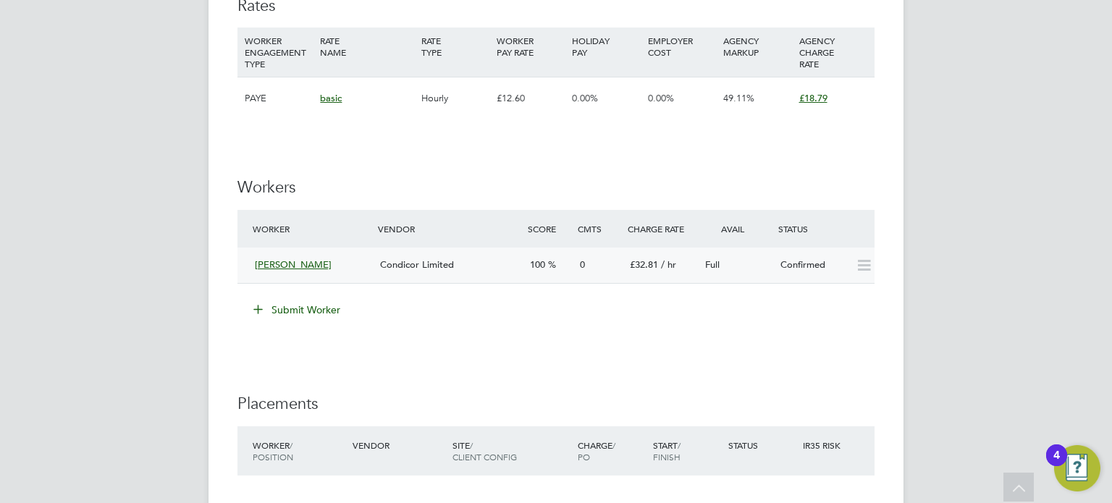
click at [435, 260] on span "Condicor Limited" at bounding box center [417, 264] width 74 height 12
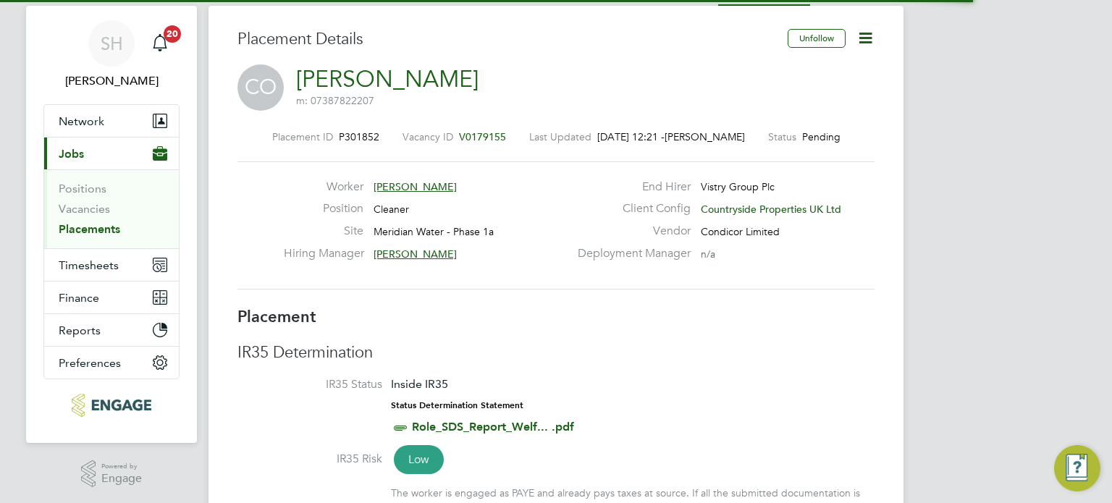
scroll to position [14, 224]
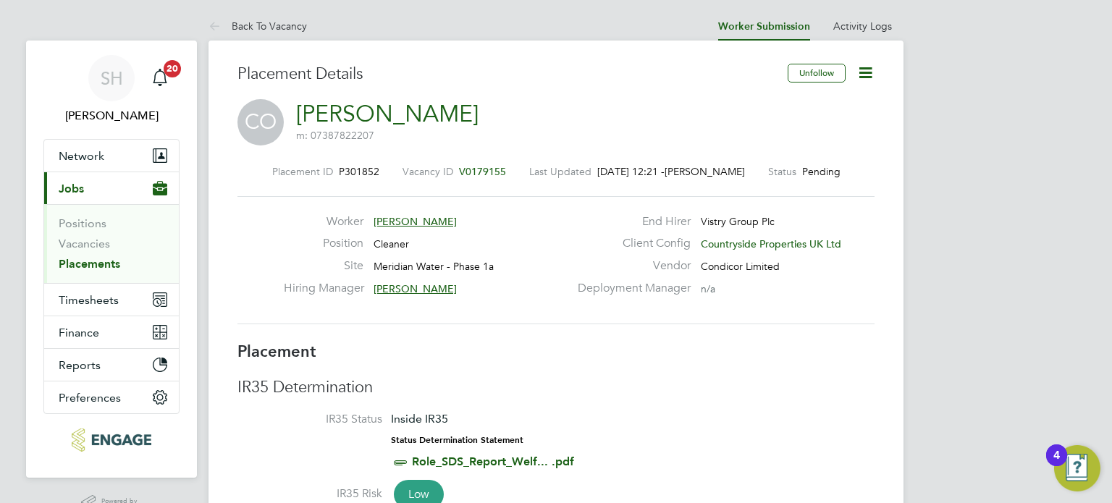
click at [859, 75] on icon at bounding box center [865, 73] width 18 height 18
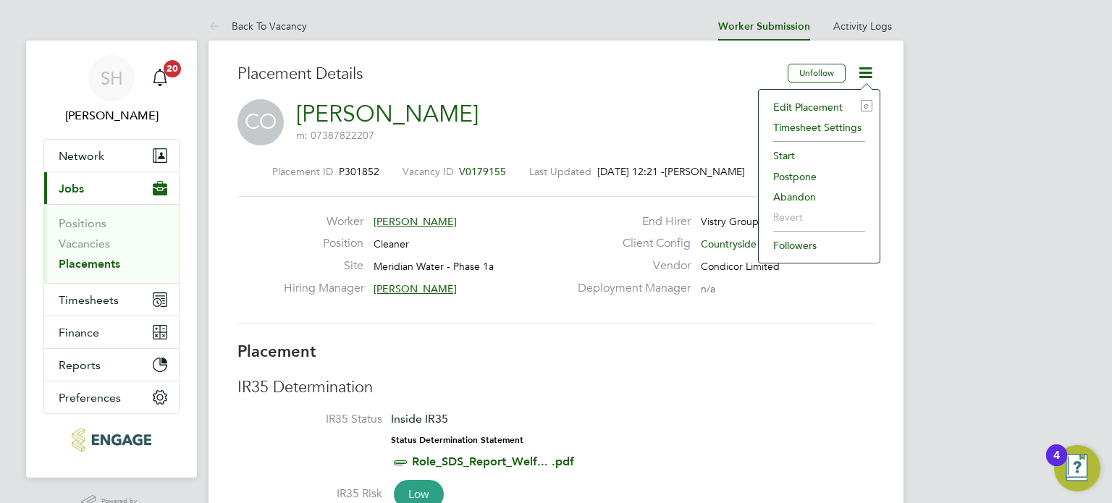
click at [788, 106] on li "Edit Placement e" at bounding box center [819, 107] width 106 height 20
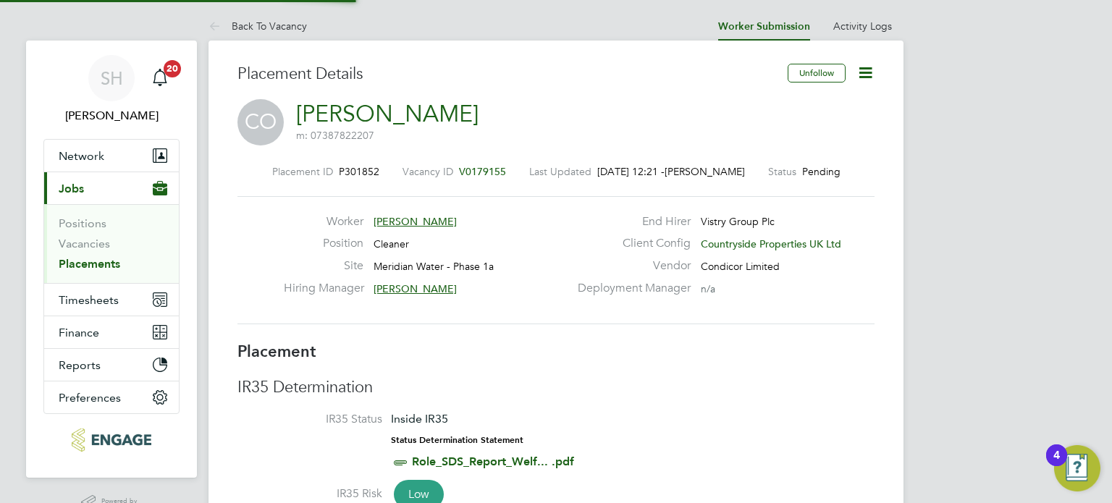
type input "[PERSON_NAME]"
type input "[DATE]"
type input "07:30"
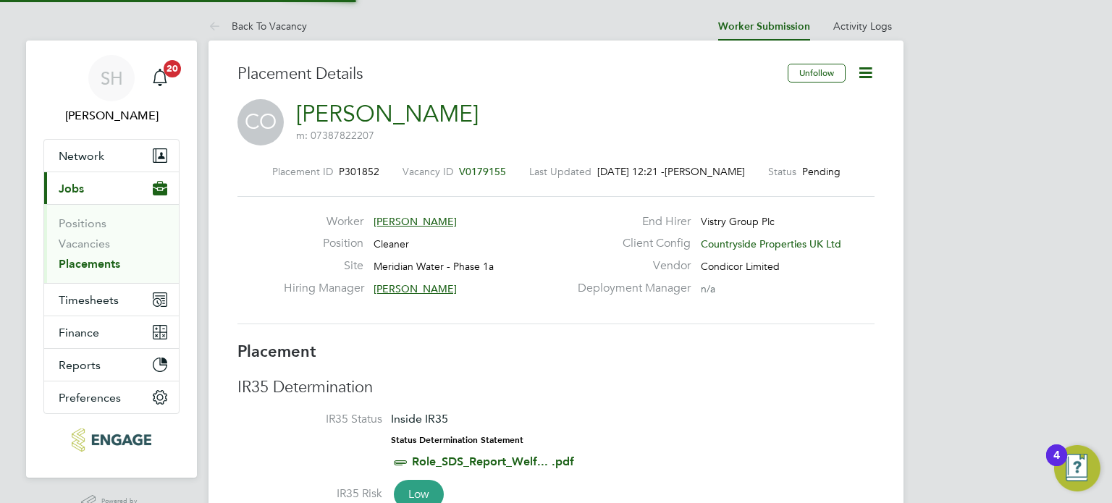
type input "16:30"
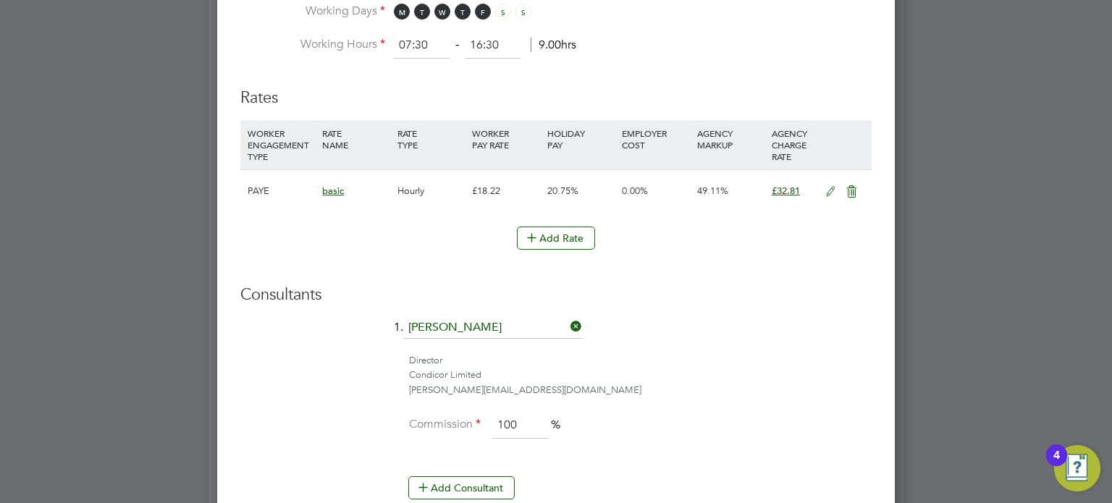
click at [850, 192] on icon at bounding box center [852, 192] width 18 height 12
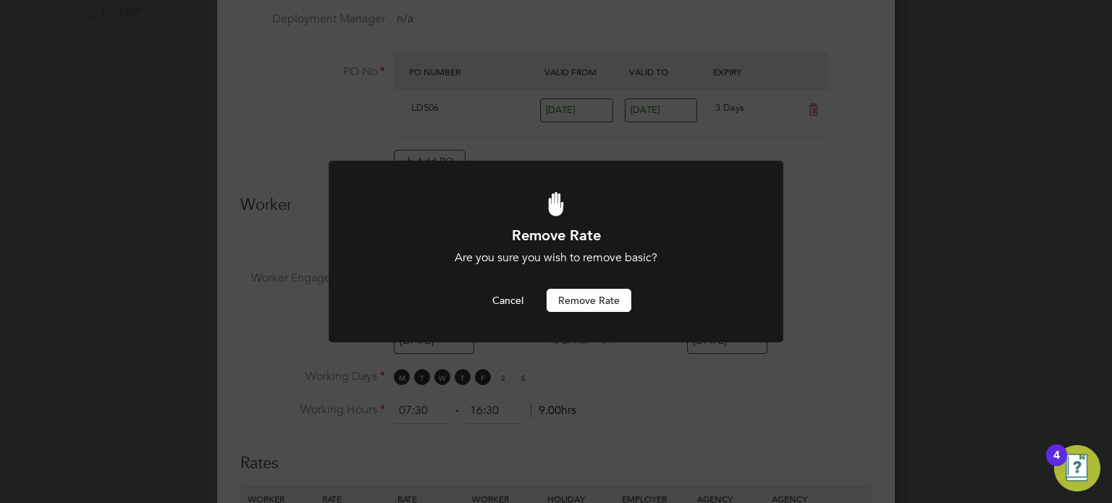
click at [586, 301] on button "Remove rate" at bounding box center [589, 300] width 85 height 23
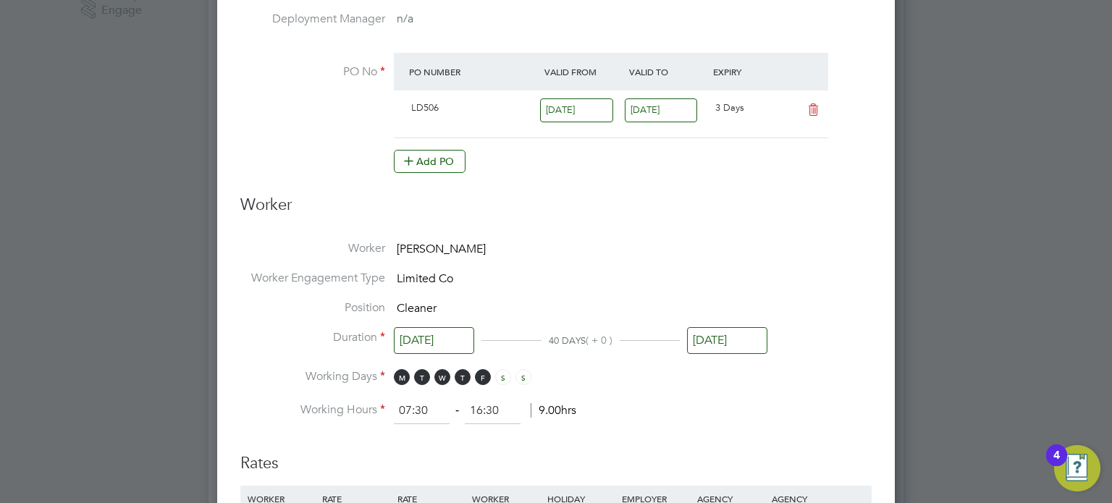
click at [723, 244] on li "Worker Collins Opoku" at bounding box center [555, 256] width 631 height 30
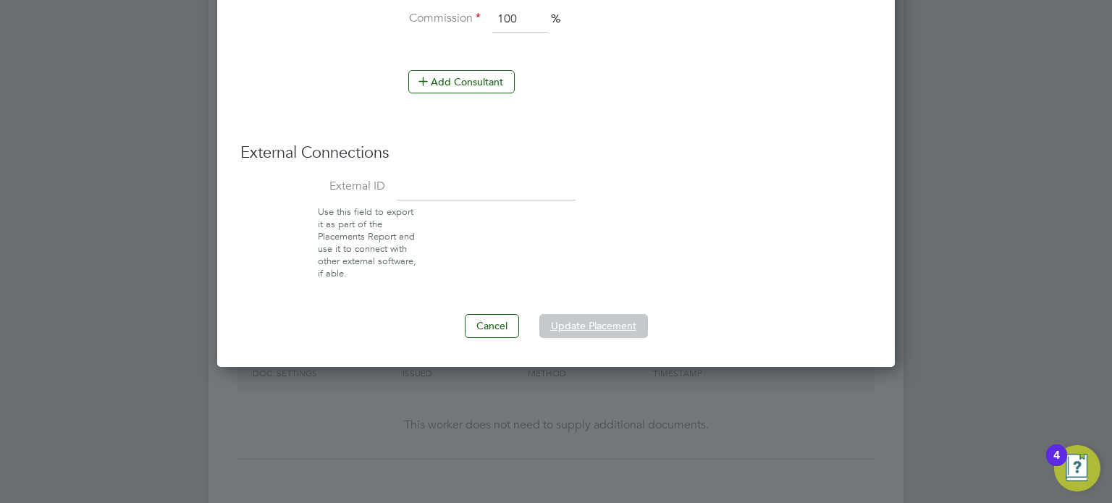
click at [610, 325] on button "Update Placement" at bounding box center [593, 325] width 109 height 23
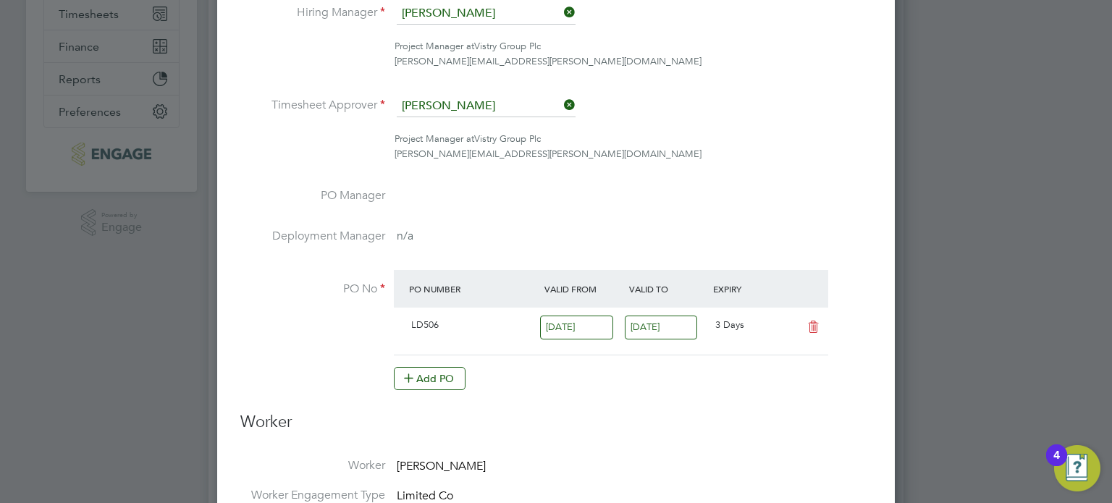
click at [666, 196] on li "PO Manager" at bounding box center [555, 208] width 631 height 41
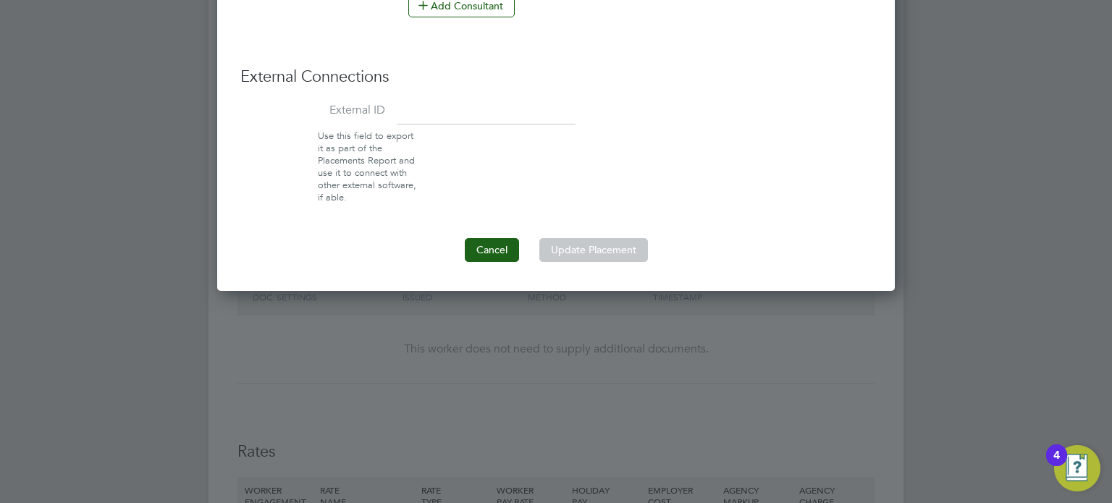
click at [499, 242] on button "Cancel" at bounding box center [492, 249] width 54 height 23
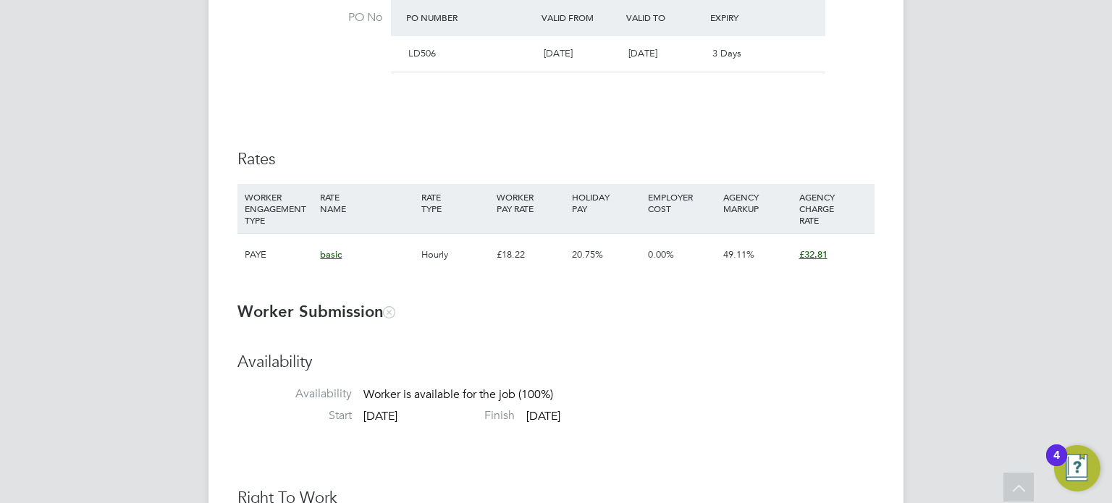
scroll to position [869, 0]
click at [812, 252] on span "£32.81" at bounding box center [813, 251] width 28 height 12
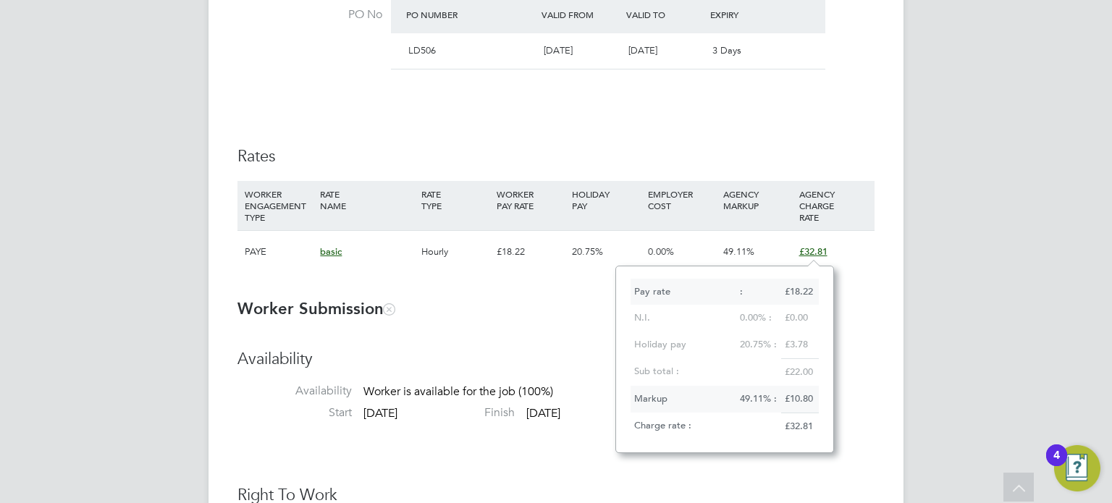
click at [857, 291] on ng-form "Placement IR35 Determination IR35 Status Inside IR35 Status Determination State…" at bounding box center [555, 494] width 637 height 2042
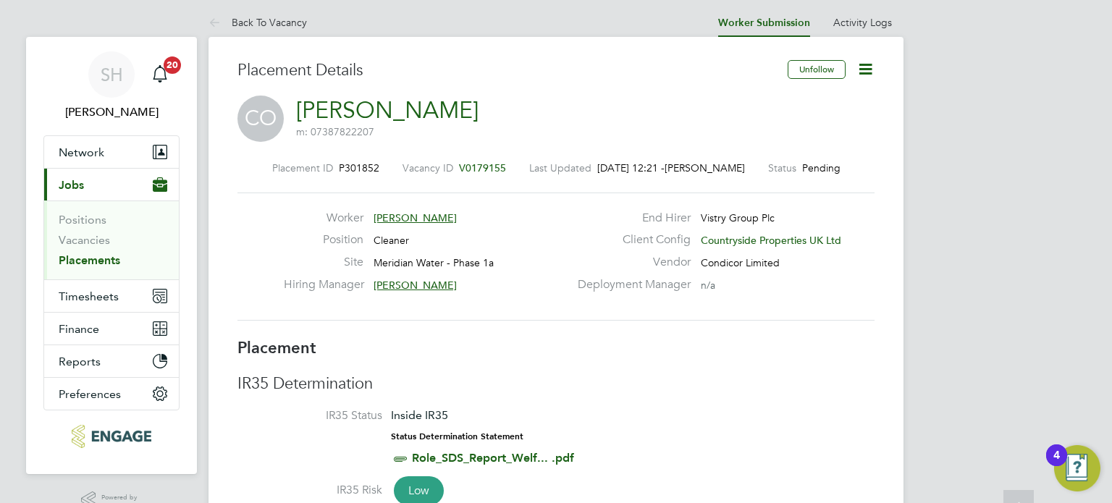
scroll to position [0, 0]
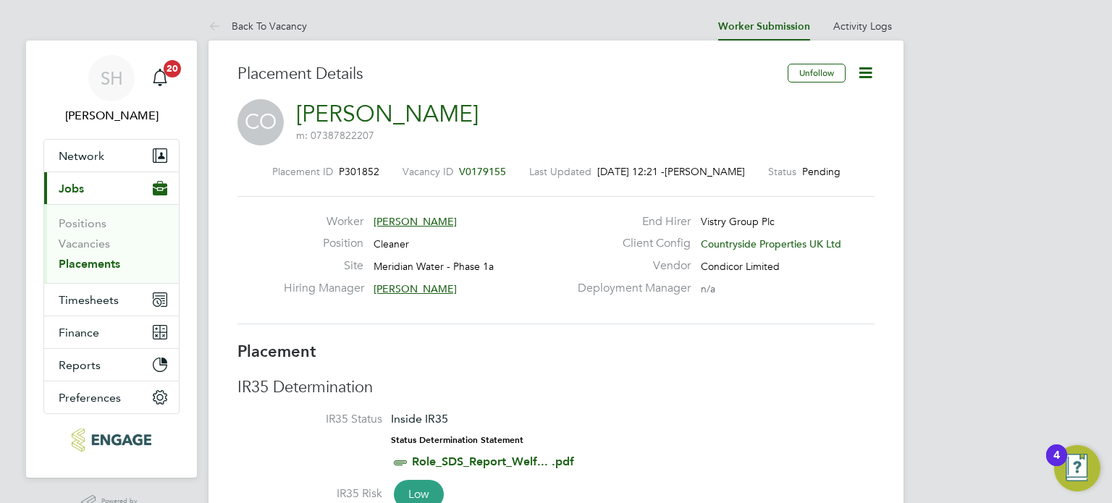
click at [864, 69] on icon at bounding box center [865, 73] width 18 height 18
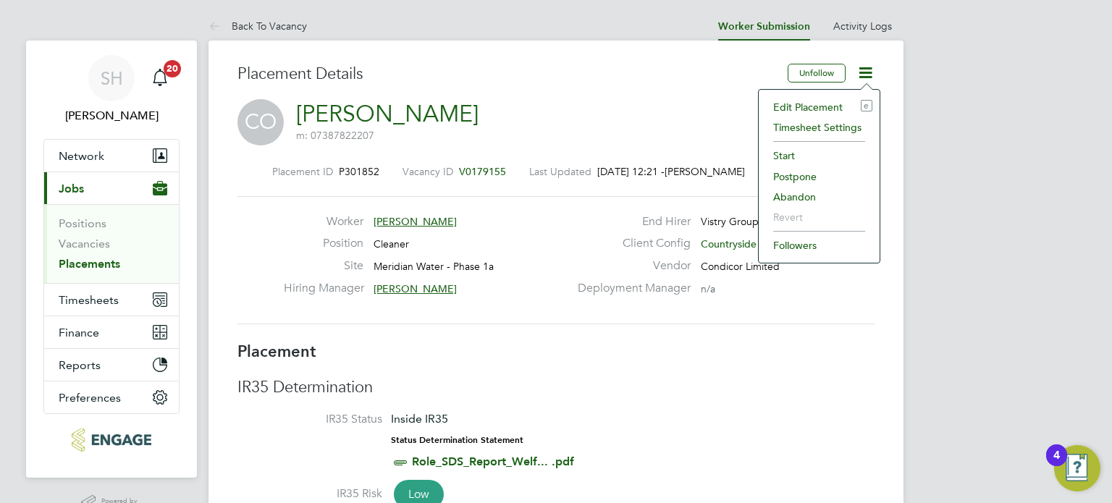
click at [794, 106] on li "Edit Placement e" at bounding box center [819, 107] width 106 height 20
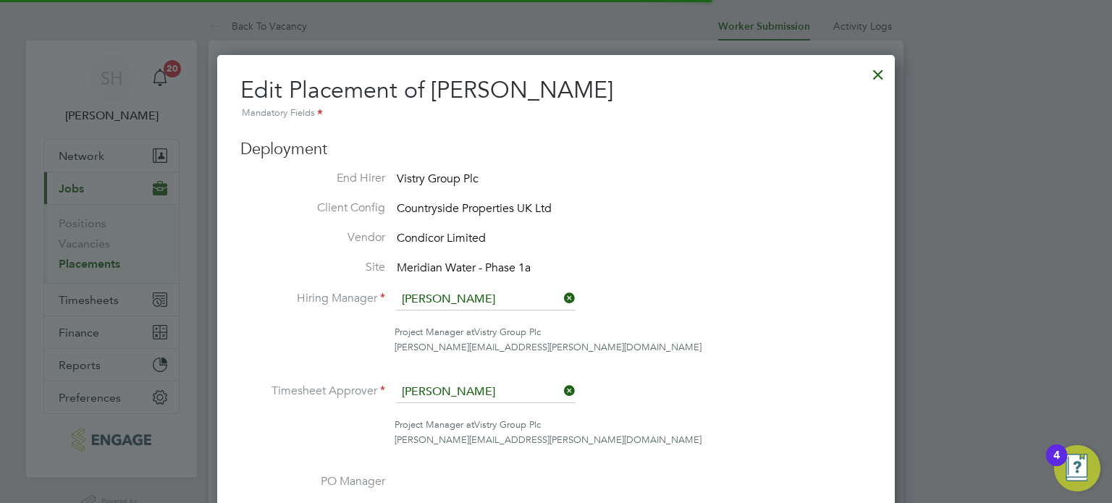
scroll to position [19, 632]
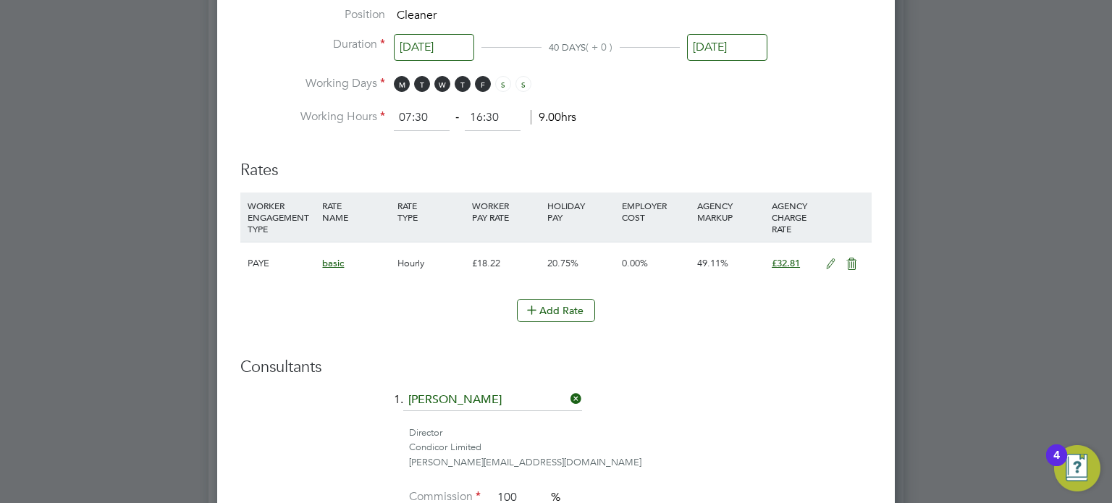
click at [831, 261] on icon at bounding box center [831, 264] width 18 height 12
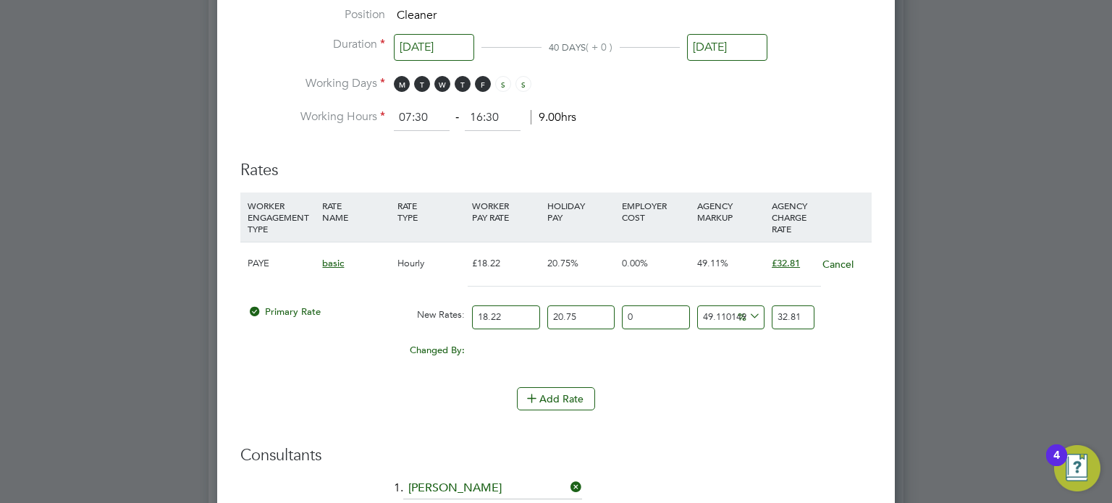
drag, startPoint x: 515, startPoint y: 310, endPoint x: 475, endPoint y: 308, distance: 40.6
click at [475, 308] on input "18.22" at bounding box center [505, 318] width 67 height 24
type input "1"
type input "1.8005050505050508"
type input "12"
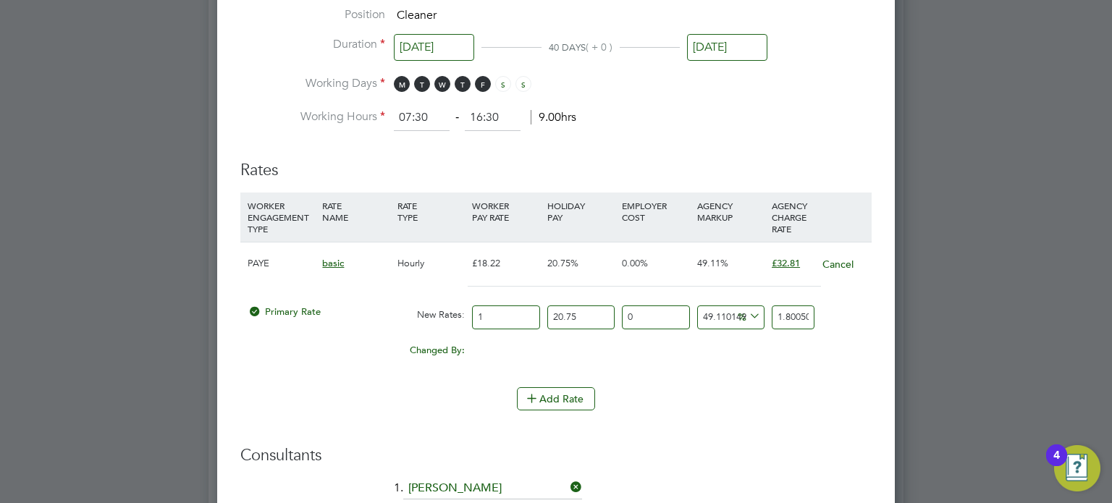
type input "21.60606060606061"
type input "12.6"
type input "22.68636363636364"
type input "12.60"
click at [623, 355] on div "Changed By: -5.62 0.00 0.00 0.00 -3.33748636363636 -10.12" at bounding box center [555, 355] width 631 height 36
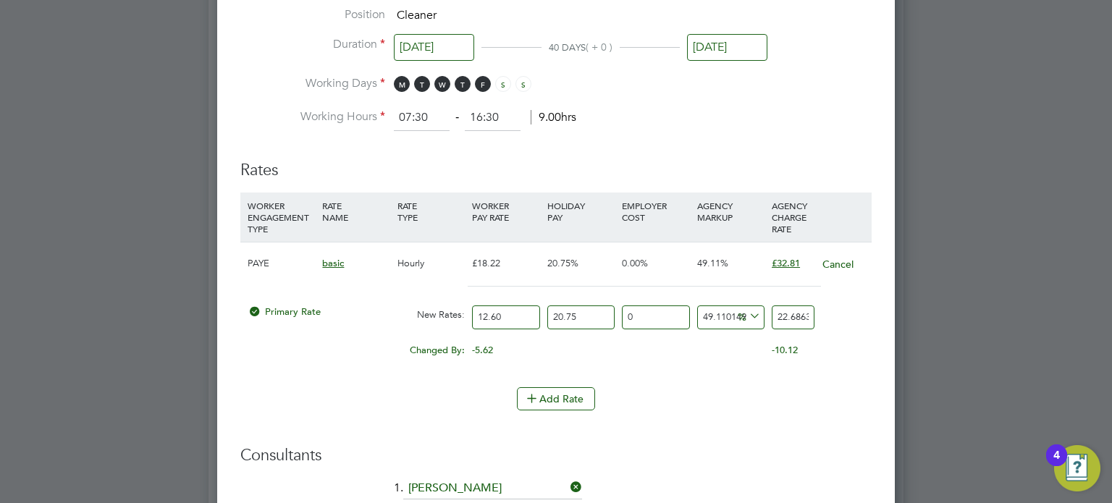
click at [592, 310] on input "20.75" at bounding box center [580, 318] width 67 height 24
drag, startPoint x: 586, startPoint y: 313, endPoint x: 534, endPoint y: 309, distance: 53.0
click at [536, 311] on div "Primary Rate New Rates: 12.60 20.75 n/a 0 n/a 49.11014911014913 7.4718636363636…" at bounding box center [555, 317] width 631 height 38
click at [839, 260] on button "Cancel" at bounding box center [838, 264] width 33 height 14
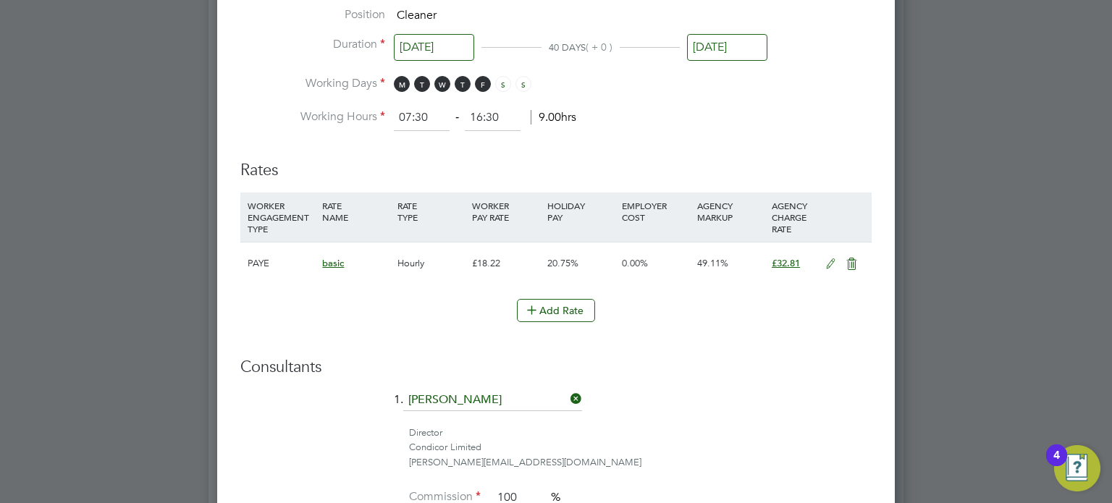
scroll to position [7, 7]
click at [854, 263] on icon at bounding box center [852, 264] width 18 height 12
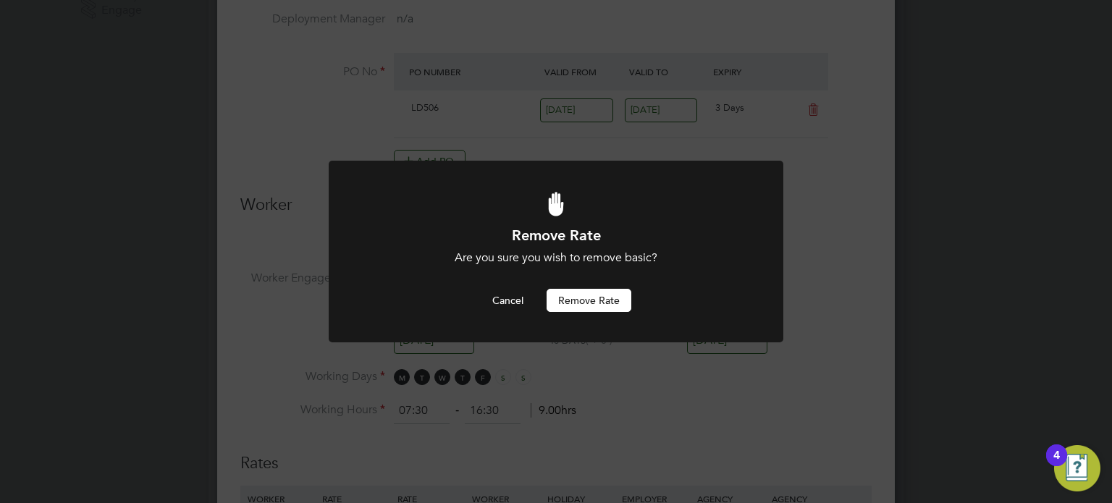
click at [599, 298] on button "Remove rate" at bounding box center [589, 300] width 85 height 23
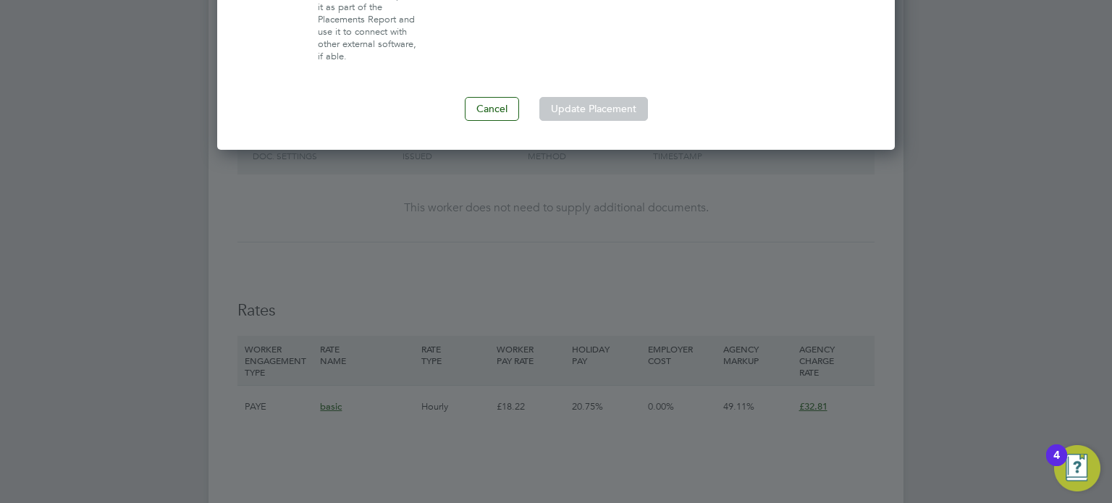
scroll to position [1372, 0]
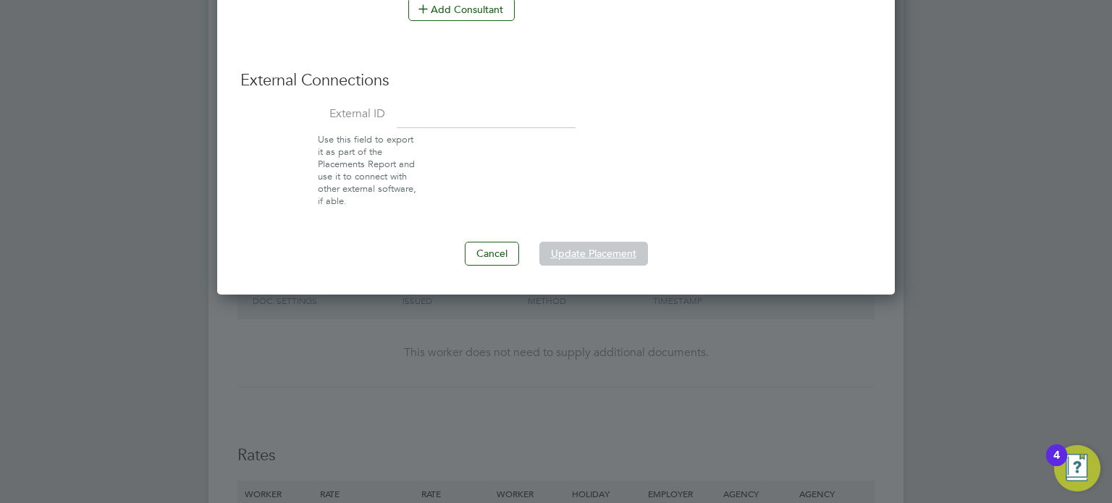
click at [607, 253] on button "Update Placement" at bounding box center [593, 253] width 109 height 23
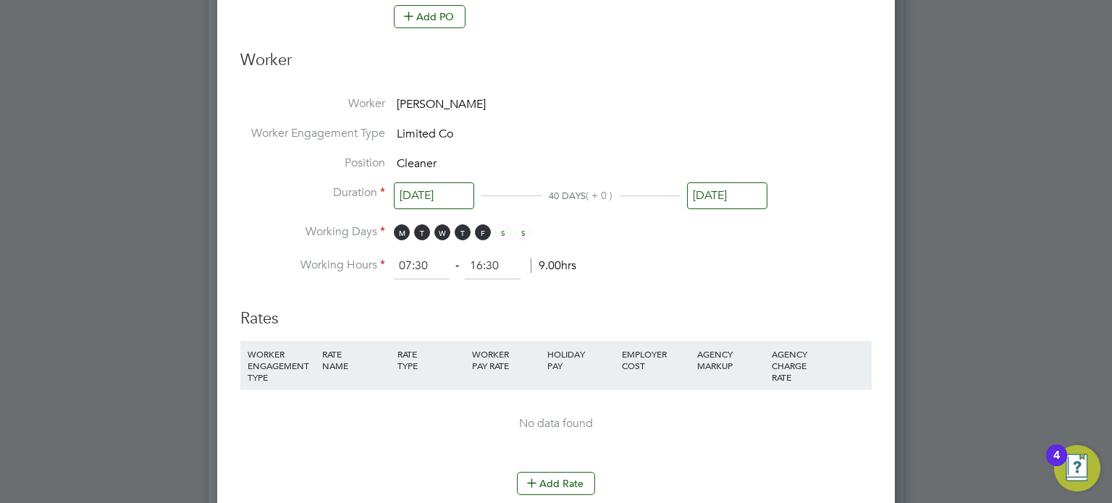
scroll to position [720, 0]
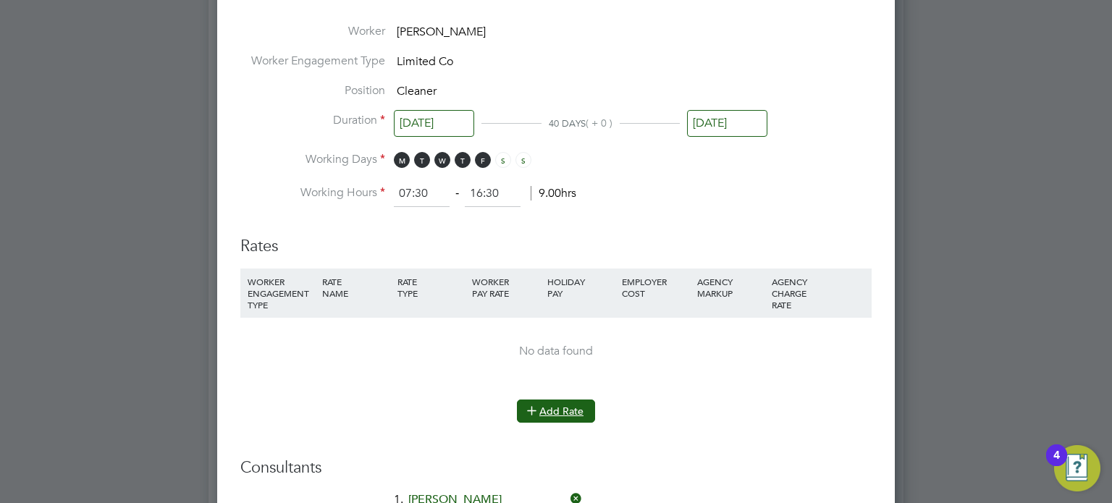
click at [551, 401] on button "Add Rate" at bounding box center [556, 411] width 78 height 23
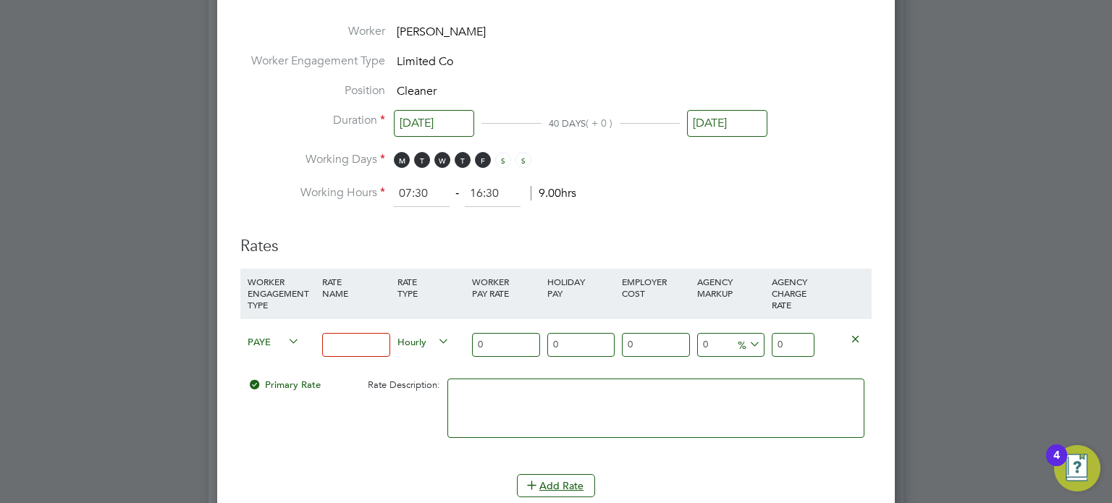
click at [348, 340] on input at bounding box center [355, 345] width 67 height 24
type input "18.22"
click at [369, 439] on div "Primary Rate Rate Description:" at bounding box center [555, 415] width 631 height 88
drag, startPoint x: 497, startPoint y: 339, endPoint x: 443, endPoint y: 330, distance: 55.0
click at [447, 331] on div "PAYE 18.22 Hourly 0 0 n/a 0 n/a 0 0 % 0" at bounding box center [555, 345] width 631 height 54
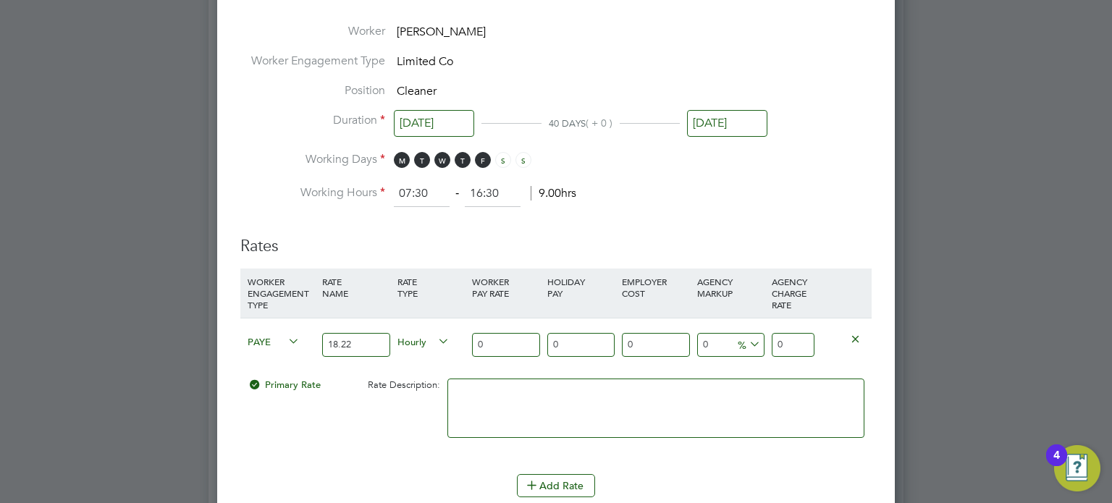
type input "1"
type input "18"
type input "18.2"
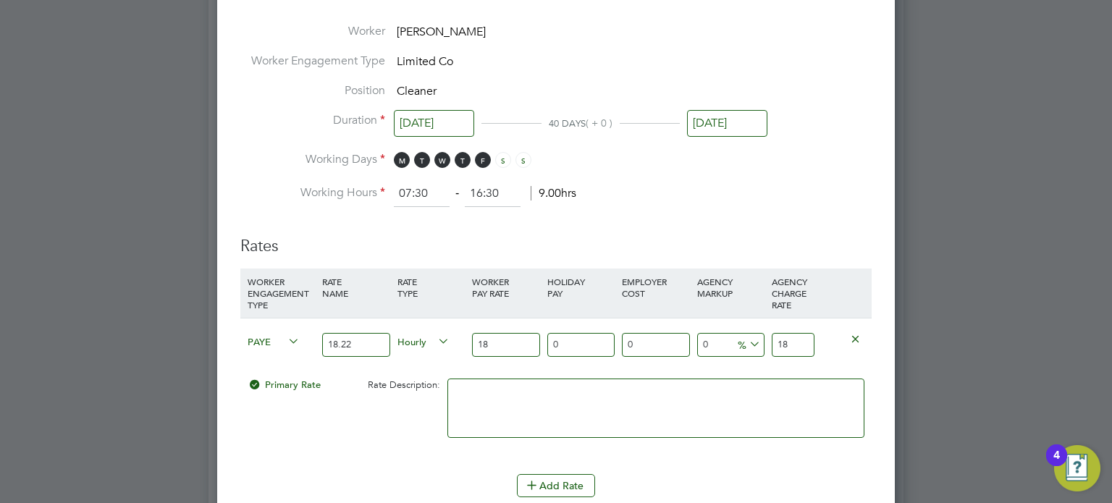
type input "18.2"
type input "18.22"
click at [600, 345] on input "0" at bounding box center [580, 345] width 67 height 24
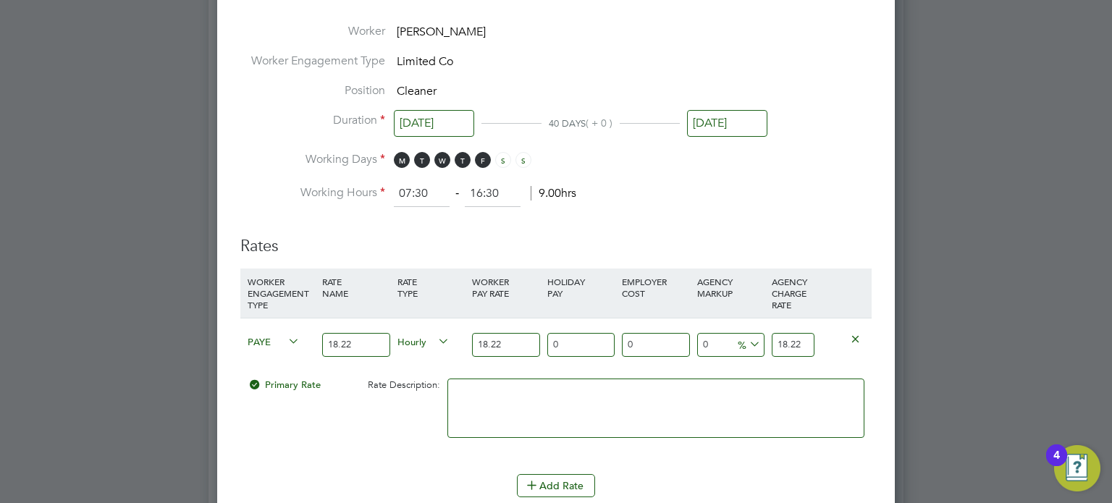
click at [649, 335] on input "0" at bounding box center [655, 345] width 67 height 24
click at [746, 337] on icon at bounding box center [746, 344] width 0 height 20
click at [834, 329] on div at bounding box center [843, 339] width 50 height 40
drag, startPoint x: 801, startPoint y: 342, endPoint x: 751, endPoint y: 337, distance: 50.1
click at [751, 337] on div "PAYE 18.22 Hourly 18.22 0 n/a 0 n/a 0 0 % 18.22" at bounding box center [555, 345] width 631 height 54
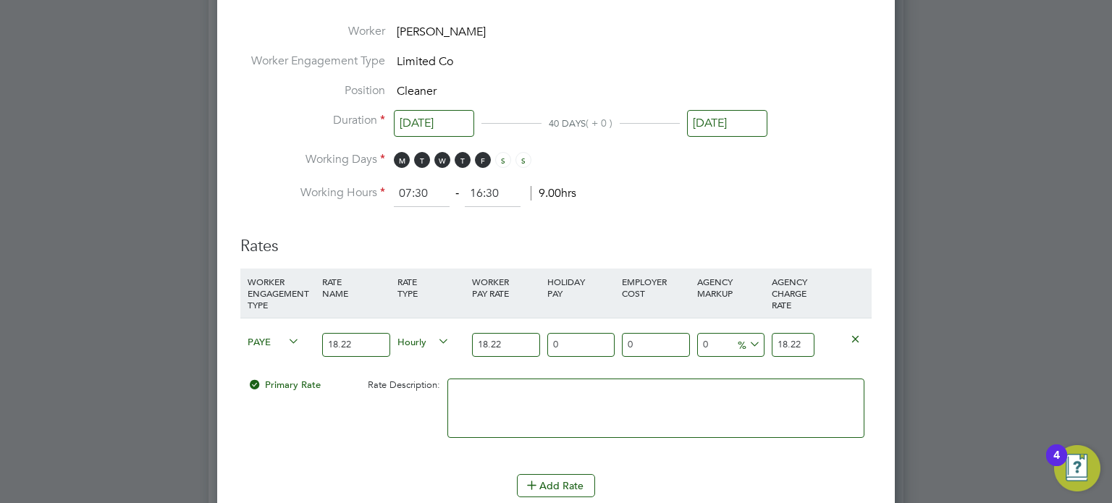
type input "-89.02305159165752"
type input "2"
type input "9.769484083424809"
type input "20"
type input "13.611416026344676"
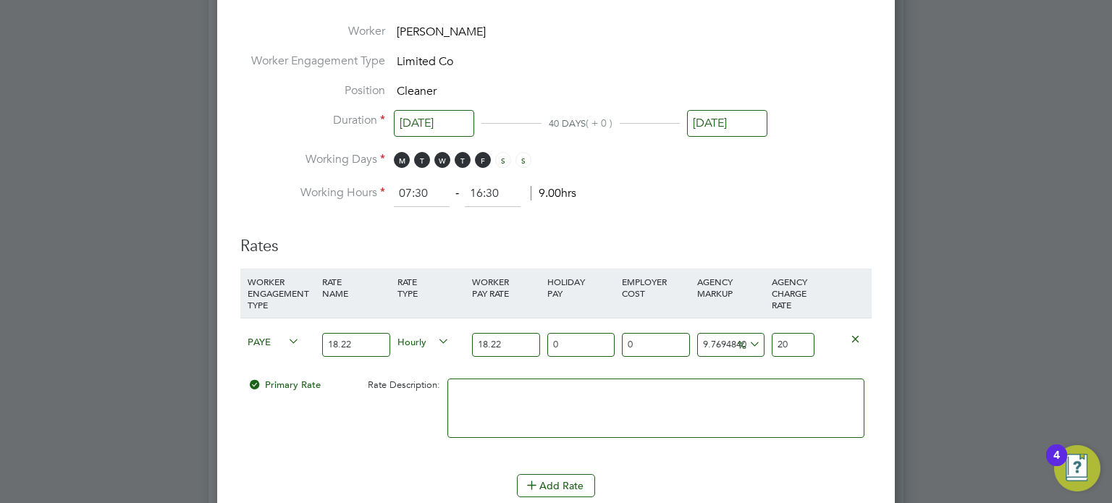
type input "20.7"
type input "13.885839736553239"
type input "20.75"
click at [721, 359] on div "13.885839736553239 2.53 %" at bounding box center [731, 345] width 75 height 53
click at [376, 448] on div "Primary Rate Rate Description:" at bounding box center [555, 415] width 631 height 88
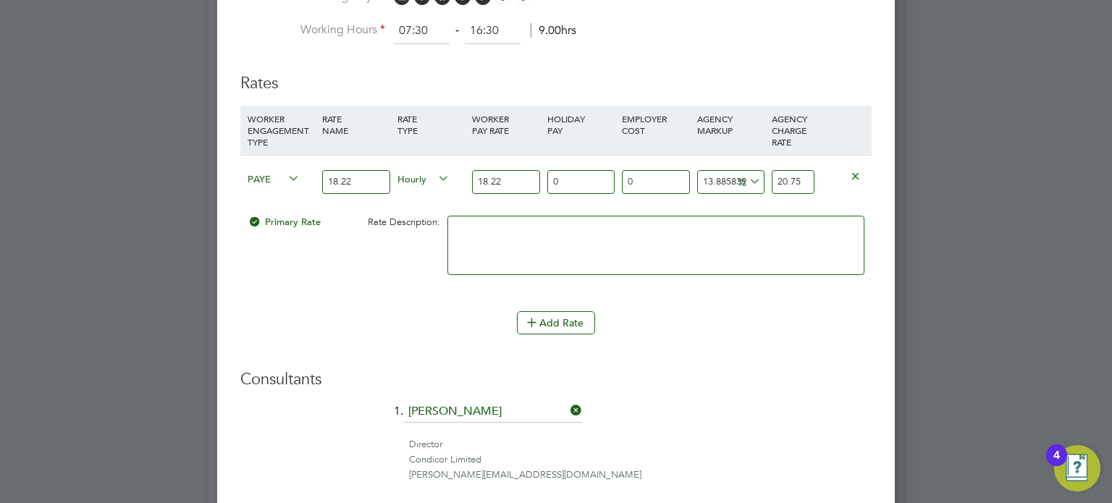
scroll to position [793, 0]
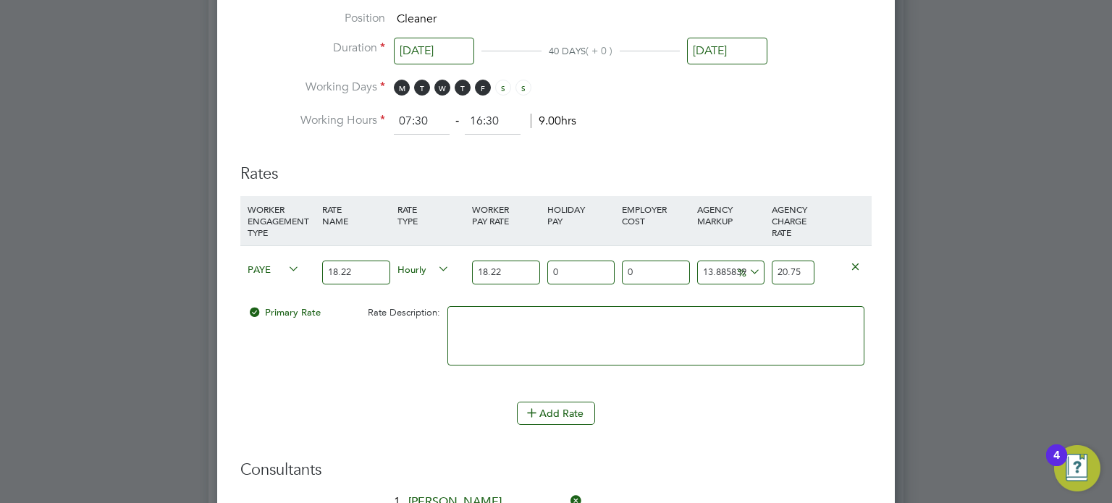
drag, startPoint x: 358, startPoint y: 267, endPoint x: 324, endPoint y: 268, distance: 33.3
click at [324, 268] on input "18.22" at bounding box center [355, 273] width 67 height 24
type input "Hourly"
click at [355, 390] on li "WORKER ENGAGEMENT TYPE RATE NAME RATE TYPE WORKER PAY RATE HOLIDAY PAY EMPLOYER…" at bounding box center [555, 299] width 631 height 206
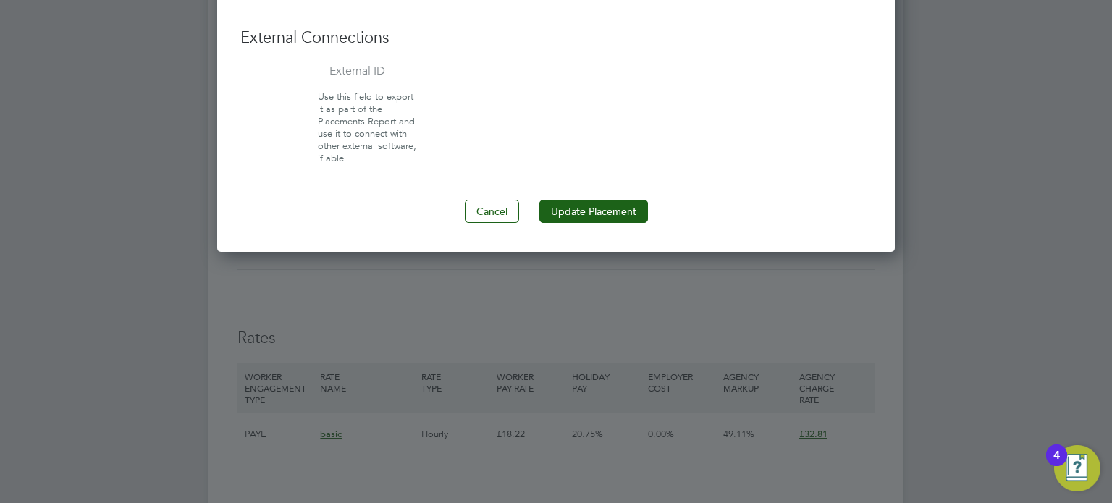
scroll to position [1517, 0]
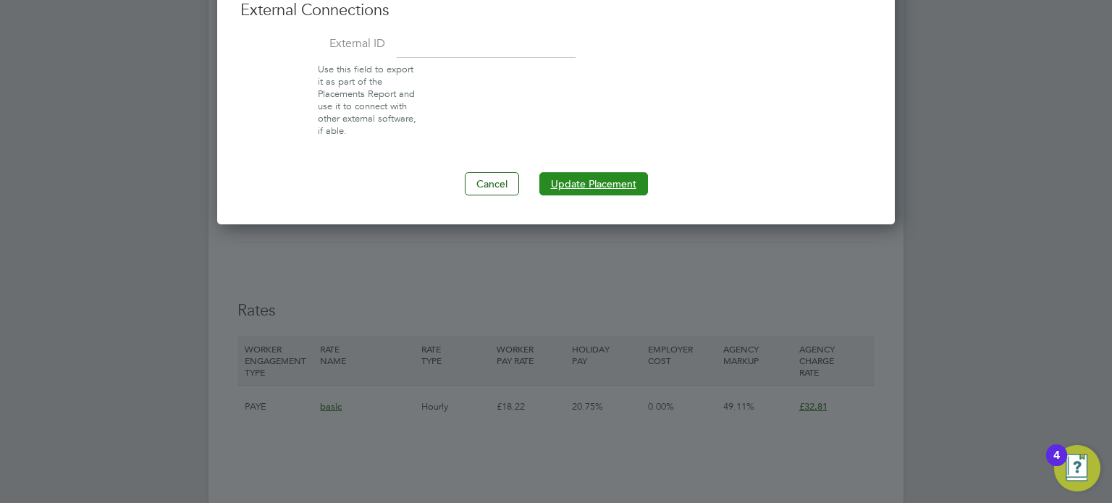
click at [591, 173] on button "Update Placement" at bounding box center [593, 183] width 109 height 23
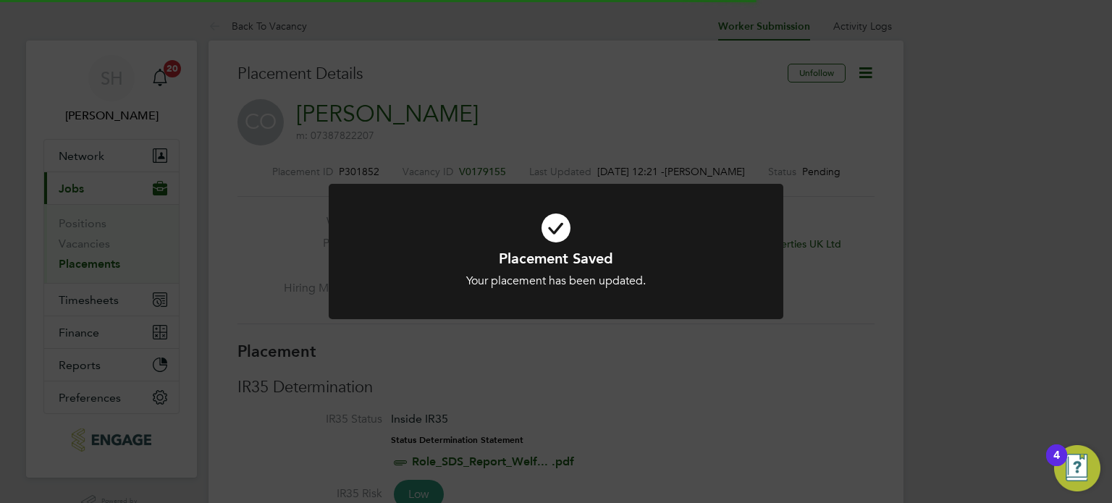
scroll to position [43, 101]
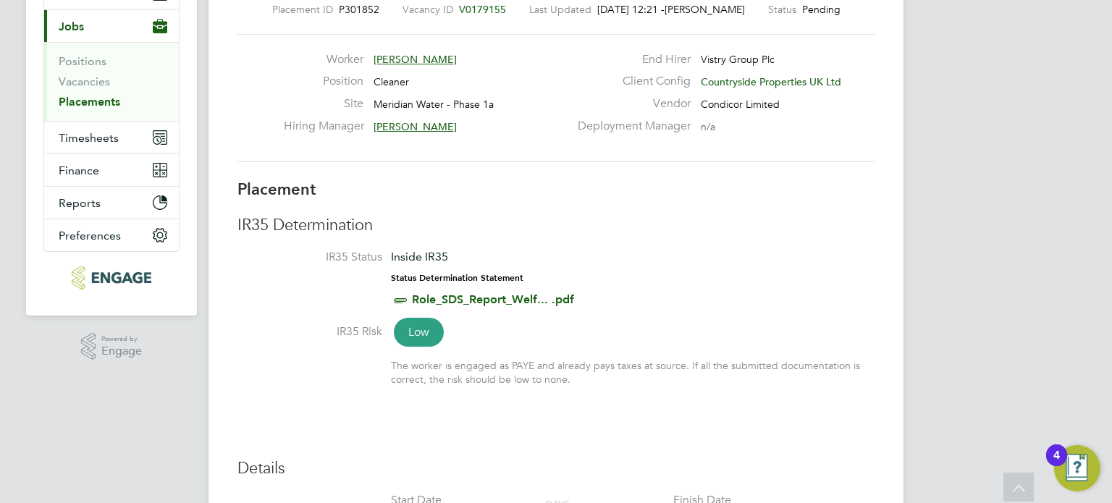
scroll to position [0, 0]
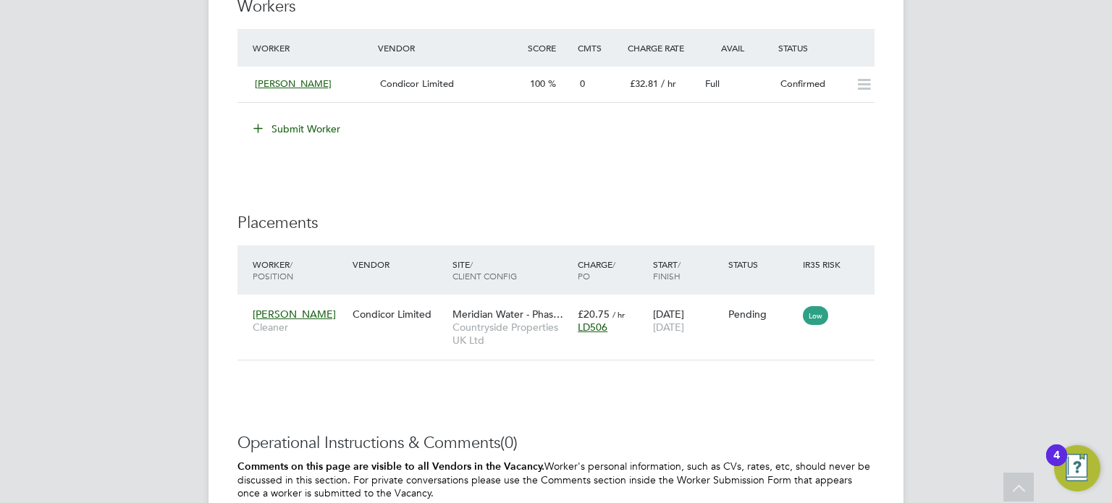
scroll to position [1158, 0]
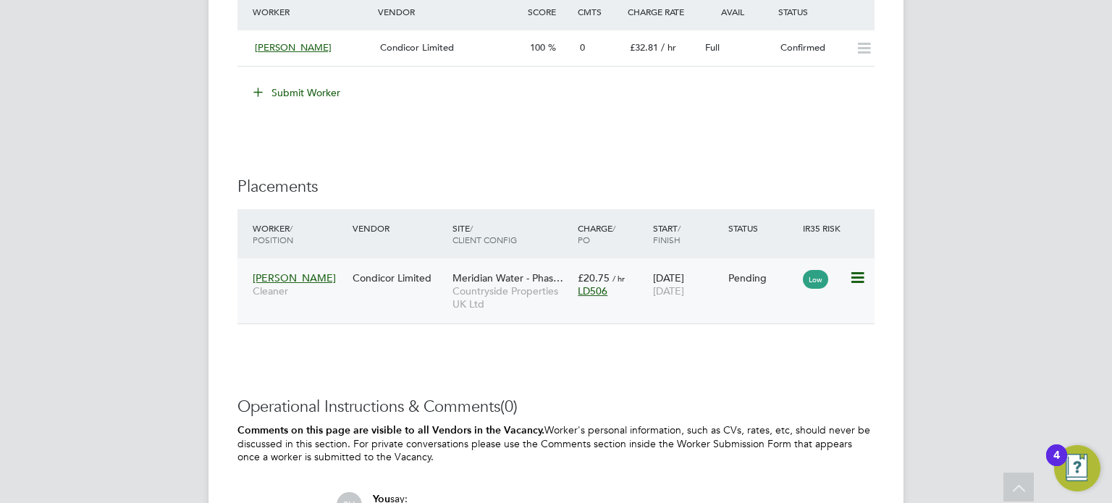
click at [862, 271] on icon at bounding box center [856, 277] width 14 height 17
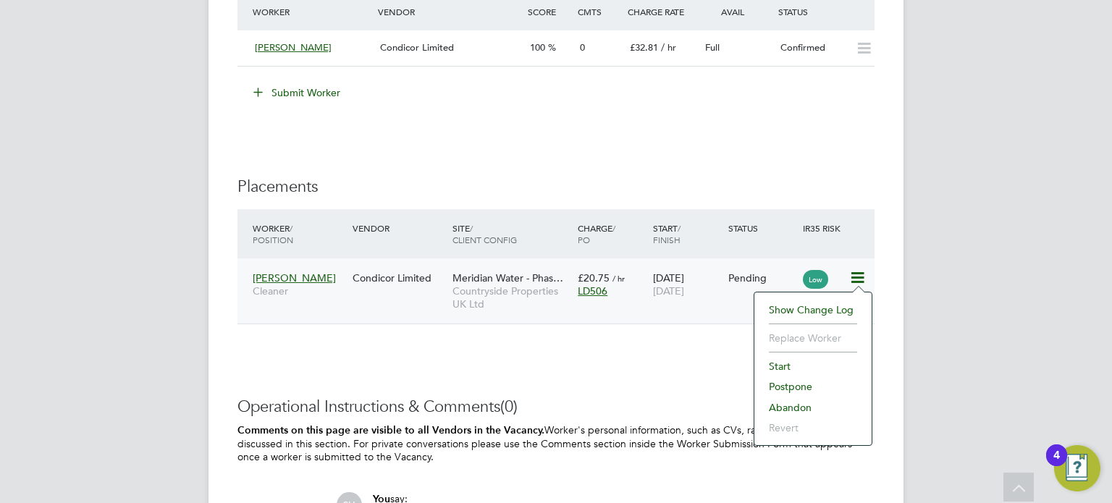
click at [783, 364] on li "Start" at bounding box center [813, 366] width 103 height 20
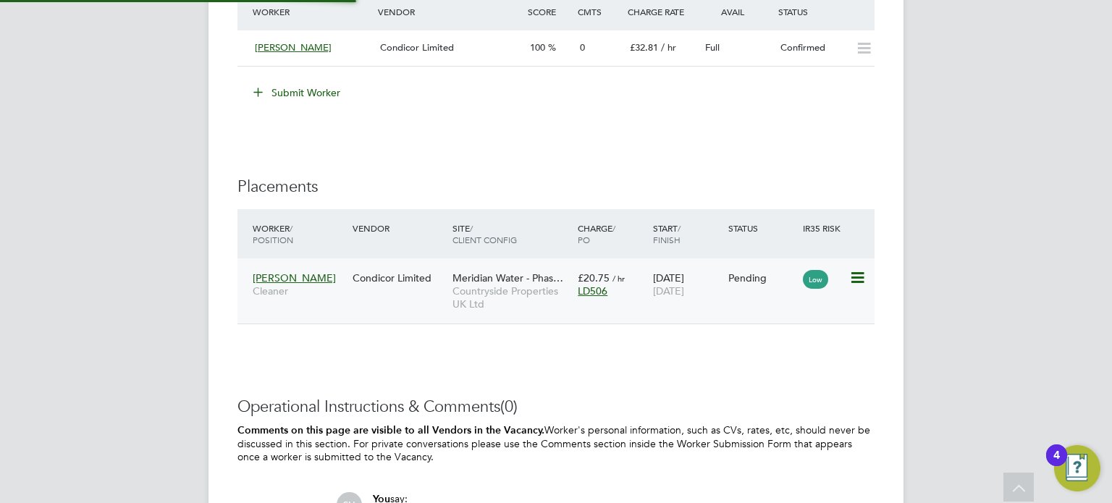
type input "[PERSON_NAME]"
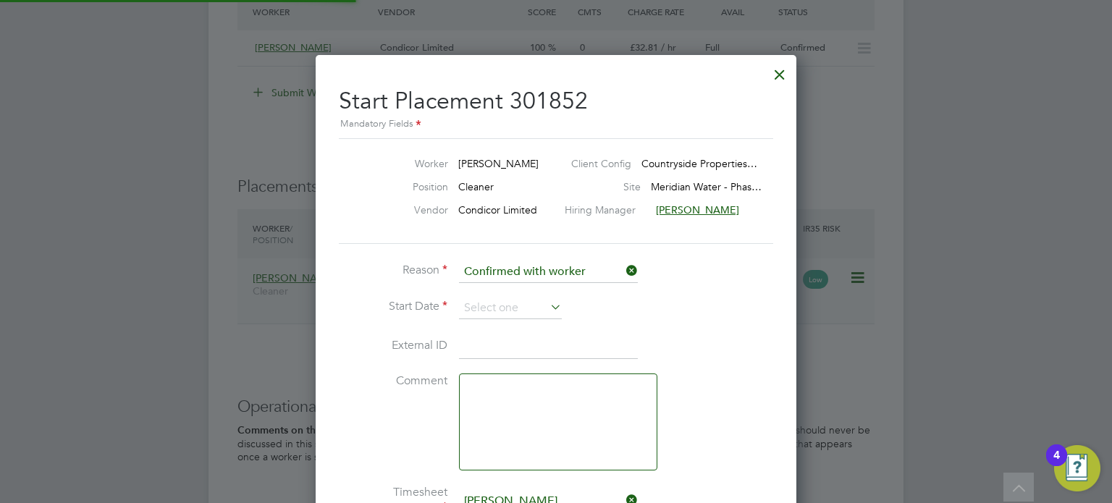
scroll to position [14, 191]
click at [547, 303] on icon at bounding box center [547, 307] width 0 height 20
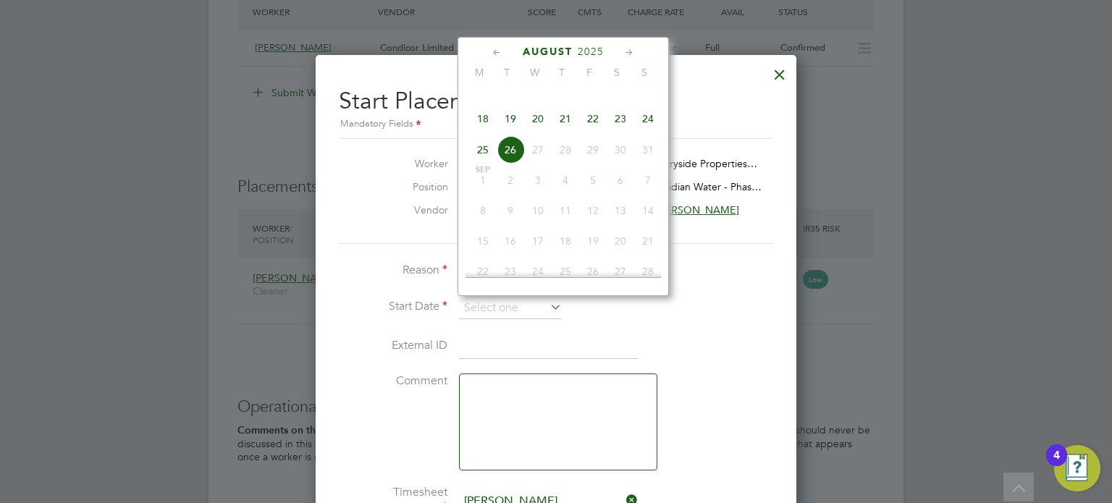
click at [597, 132] on span "22" at bounding box center [593, 119] width 28 height 28
type input "[DATE]"
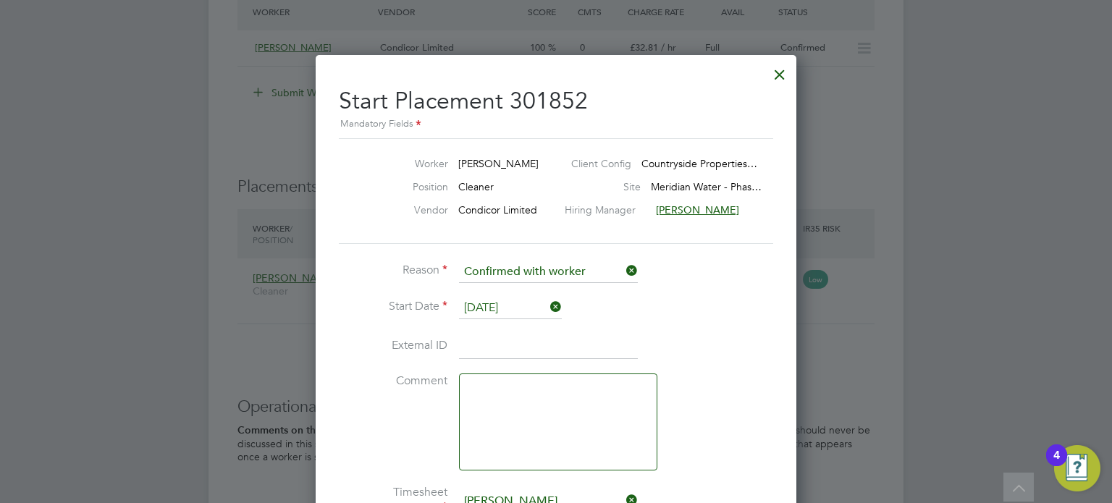
click at [674, 311] on li "Start Date [DATE]" at bounding box center [556, 316] width 434 height 36
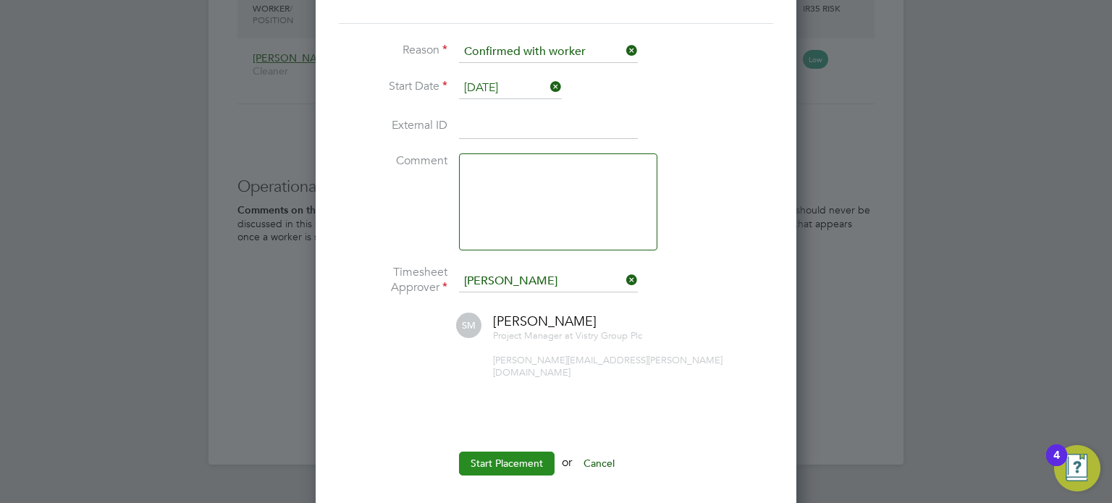
click at [498, 452] on button "Start Placement" at bounding box center [507, 463] width 96 height 23
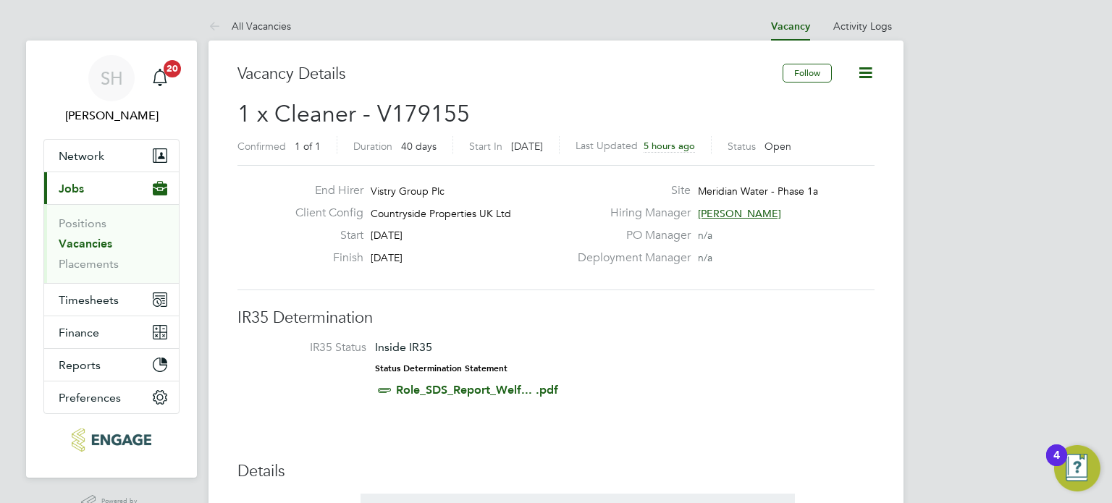
click at [77, 240] on link "Vacancies" at bounding box center [86, 244] width 54 height 14
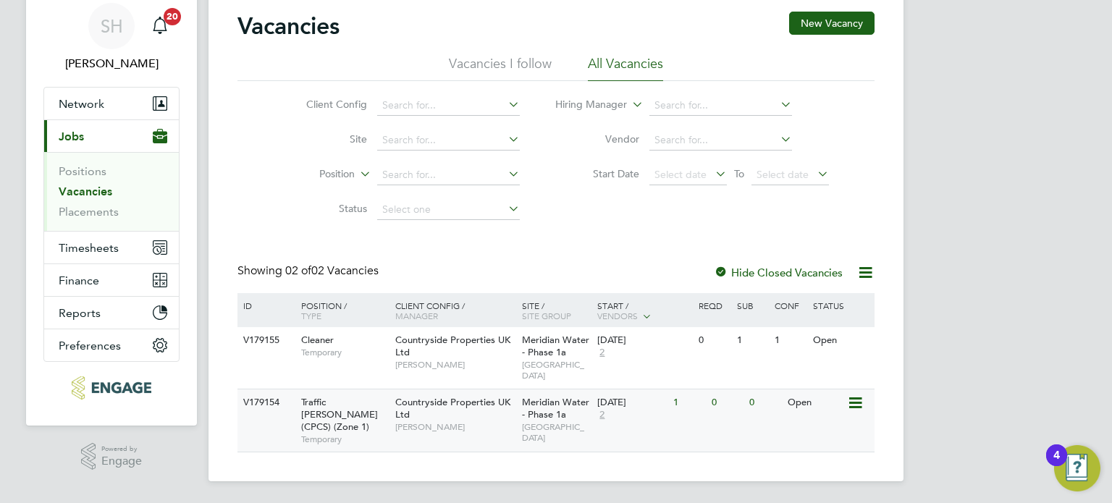
click at [695, 423] on div "V179154 Traffic [PERSON_NAME] (CPCS) (Zone 1) Temporary Countryside Properties …" at bounding box center [555, 420] width 637 height 63
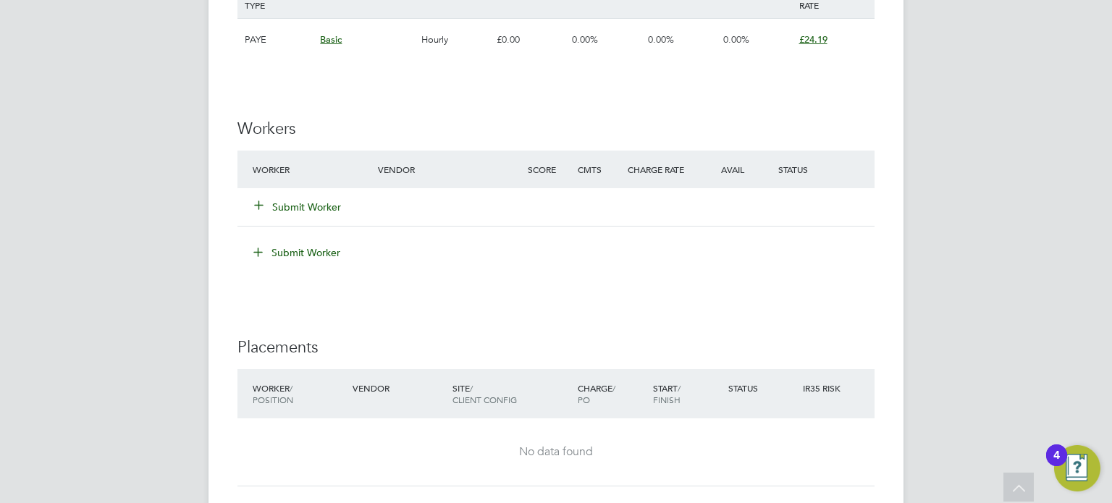
scroll to position [1086, 0]
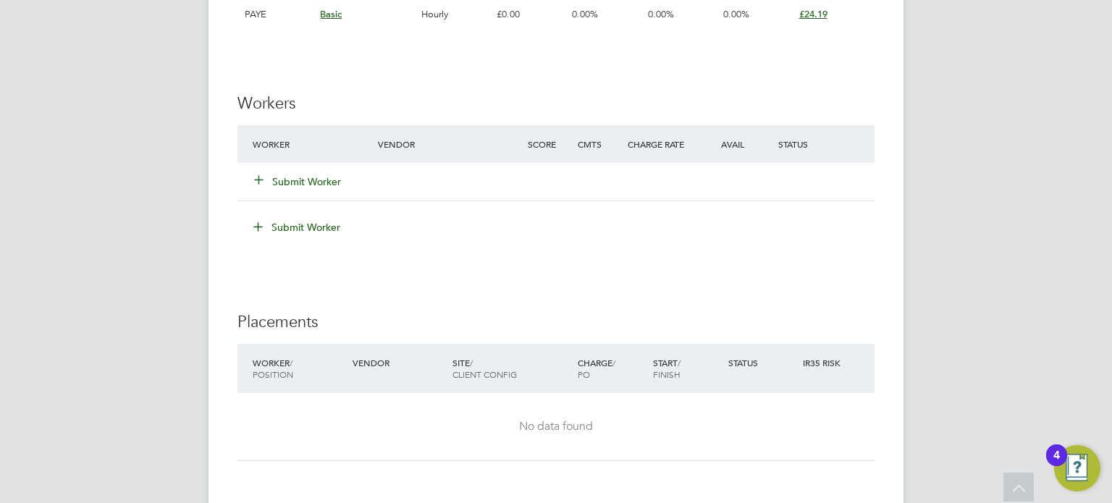
click at [306, 182] on button "Submit Worker" at bounding box center [298, 181] width 87 height 14
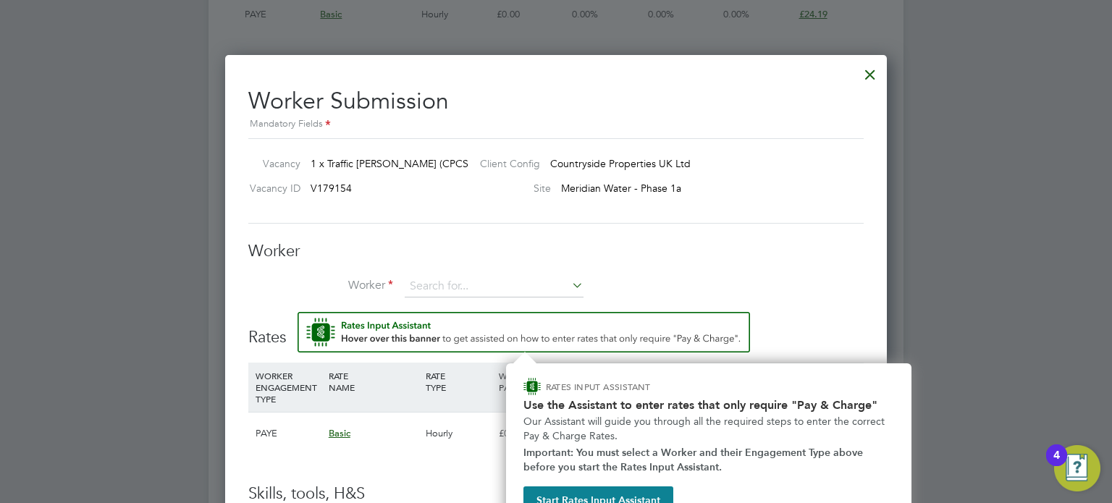
scroll to position [1111, 0]
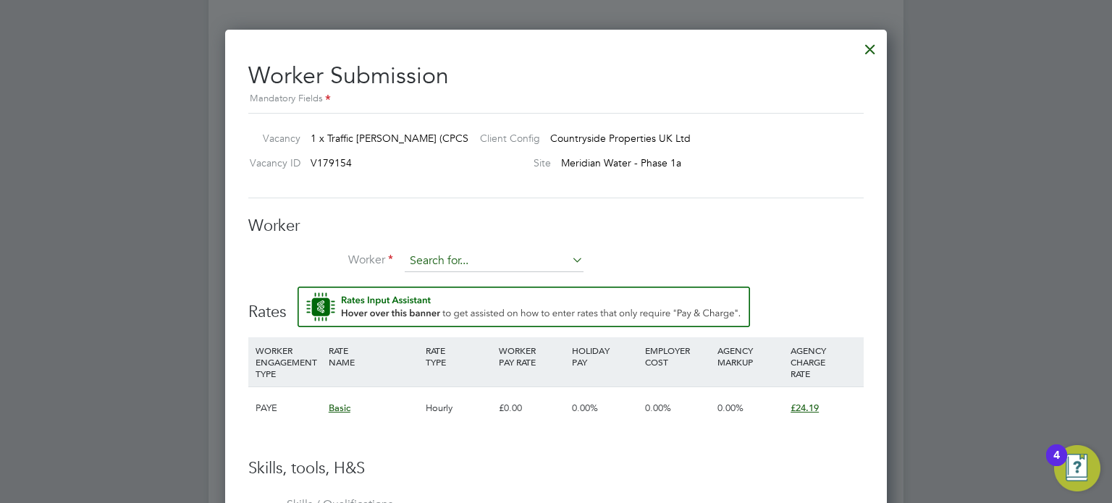
click at [449, 253] on input at bounding box center [494, 262] width 179 height 22
click at [510, 262] on input at bounding box center [494, 262] width 179 height 22
click at [502, 277] on li "Catri na Viorica" at bounding box center [501, 281] width 193 height 20
type input "Catrina Viorica"
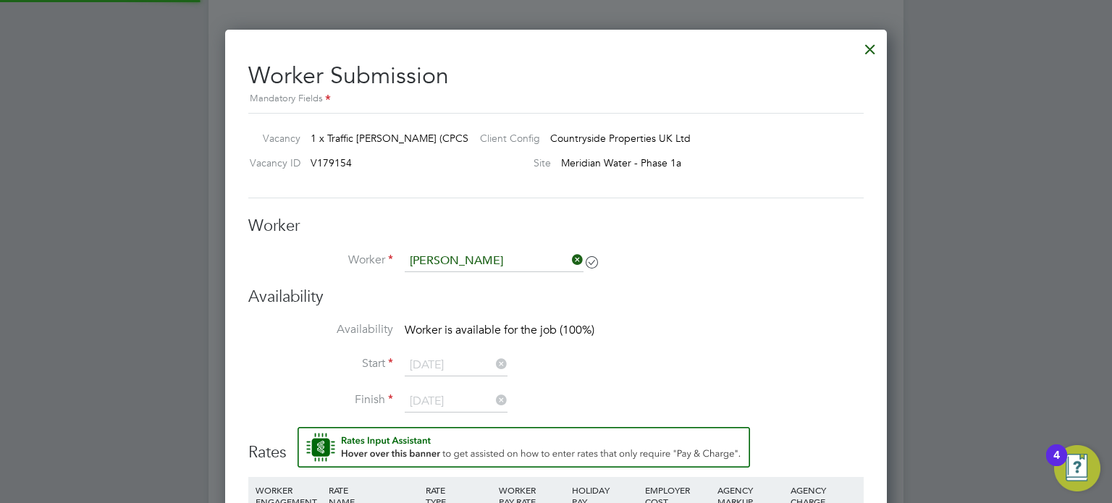
scroll to position [7, 7]
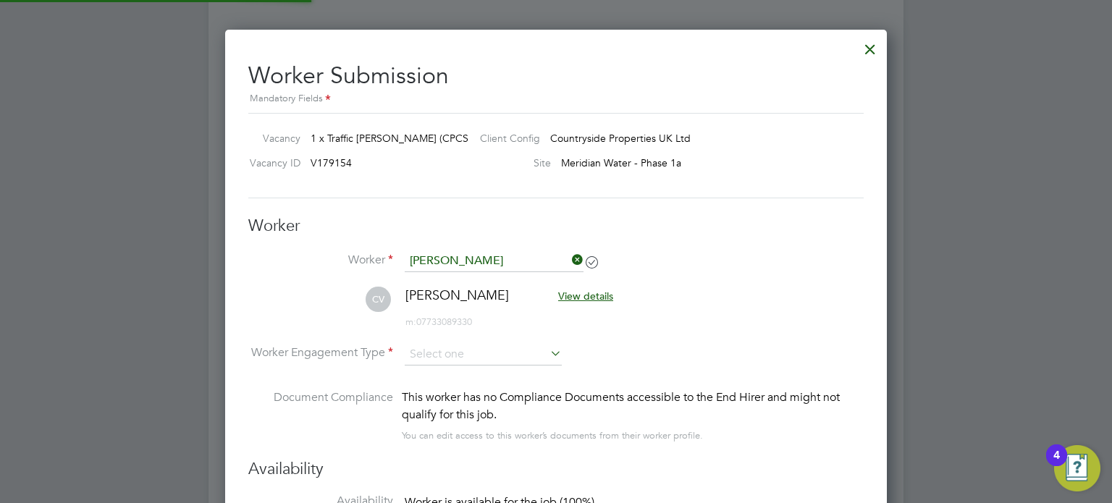
click at [715, 248] on div "Worker Worker Catrina Viorica CV Catrina Viorica View details m: 07733089330 Wo…" at bounding box center [555, 337] width 615 height 243
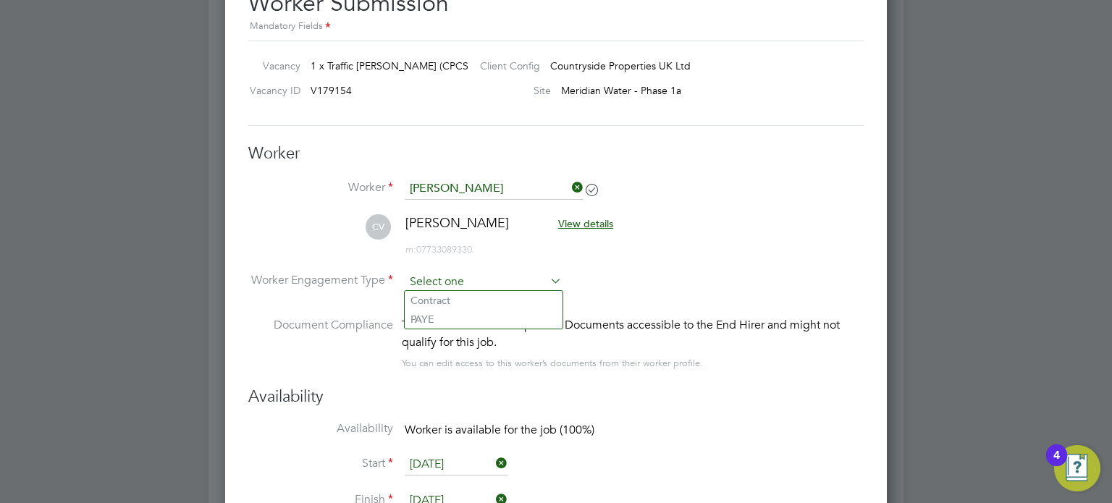
click at [536, 280] on input at bounding box center [483, 282] width 157 height 22
click at [441, 313] on li "PAYE" at bounding box center [484, 319] width 158 height 19
type input "PAYE"
click at [651, 283] on li "Worker Engagement Type PAYE" at bounding box center [555, 293] width 615 height 45
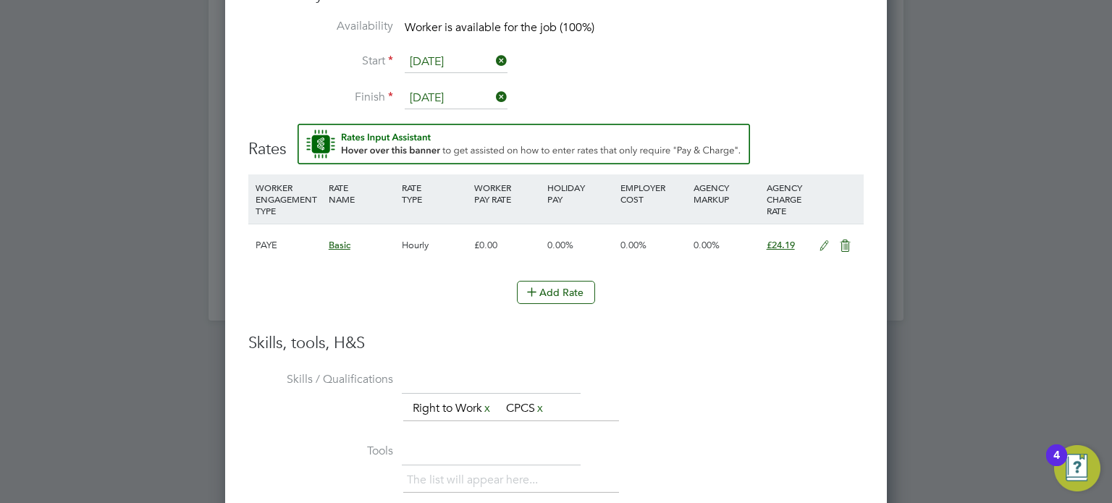
scroll to position [1876, 0]
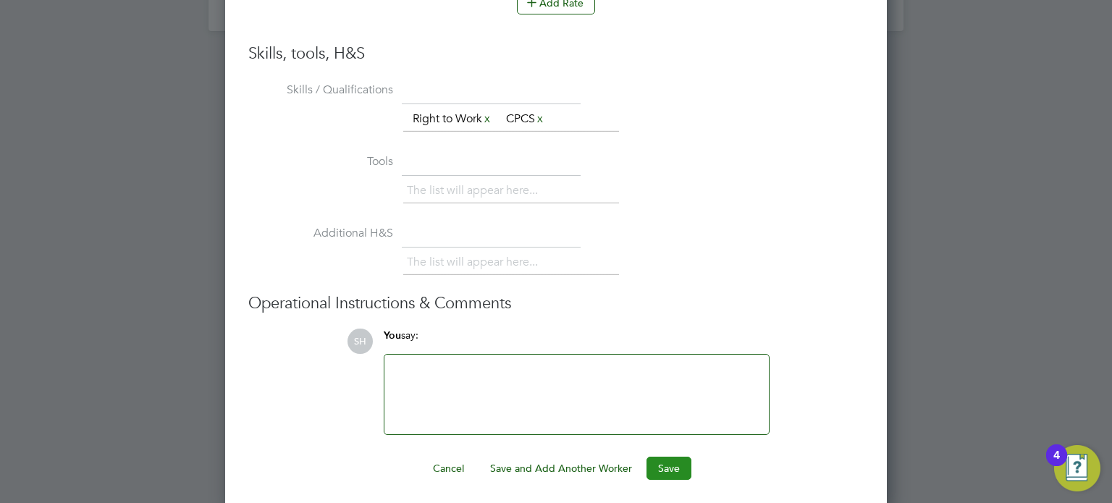
click at [663, 463] on button "Save" at bounding box center [669, 468] width 45 height 23
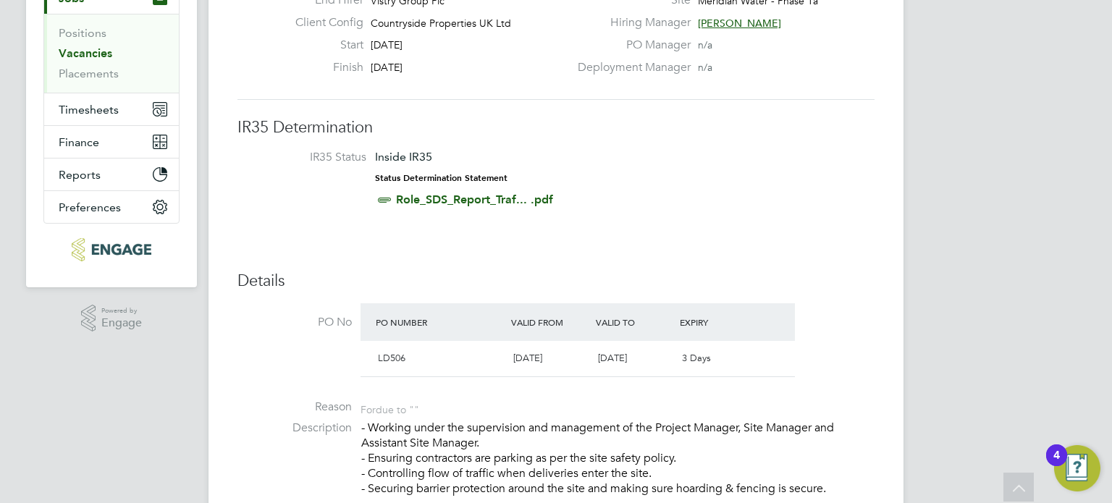
scroll to position [0, 0]
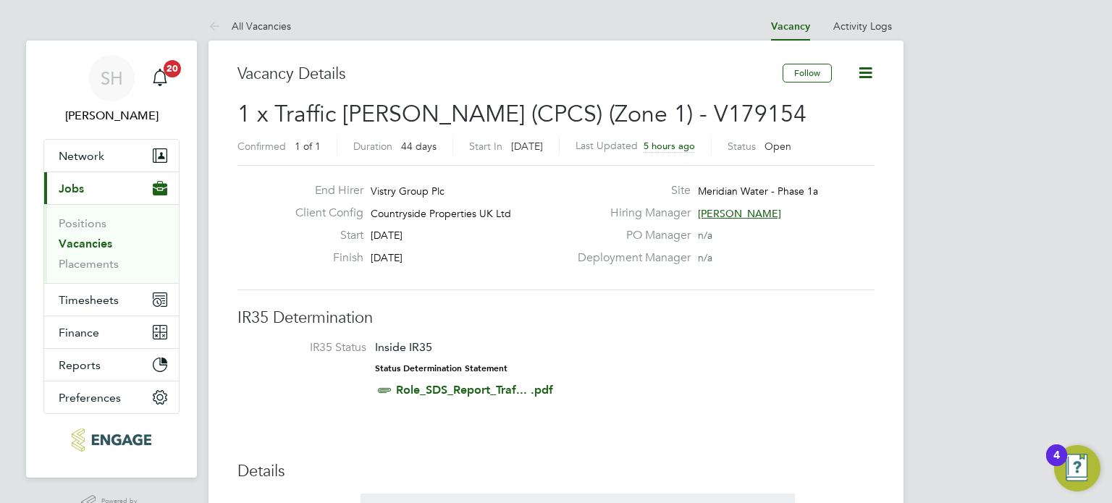
click at [862, 75] on icon at bounding box center [865, 73] width 18 height 18
click at [484, 254] on div "Finish 30 Sep 2025" at bounding box center [426, 262] width 285 height 22
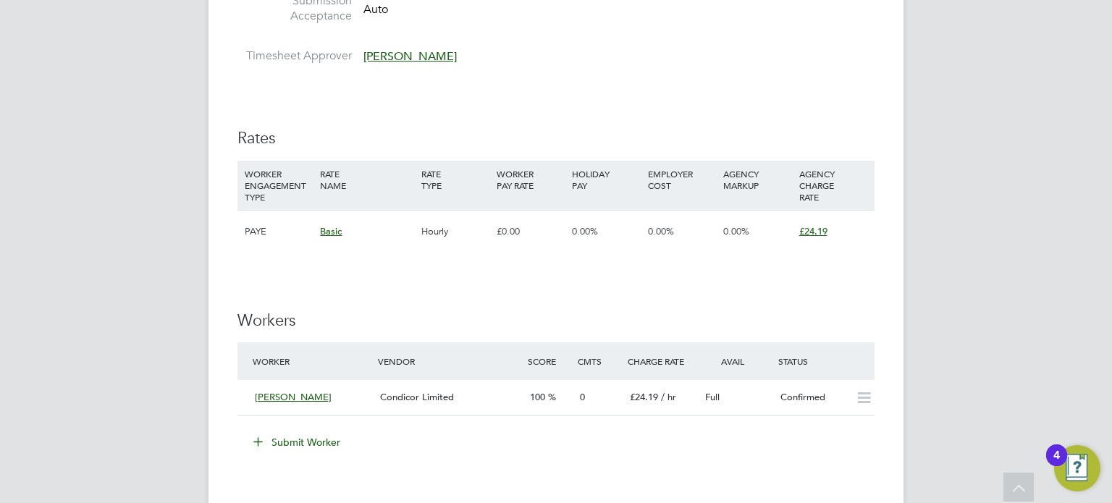
scroll to position [941, 0]
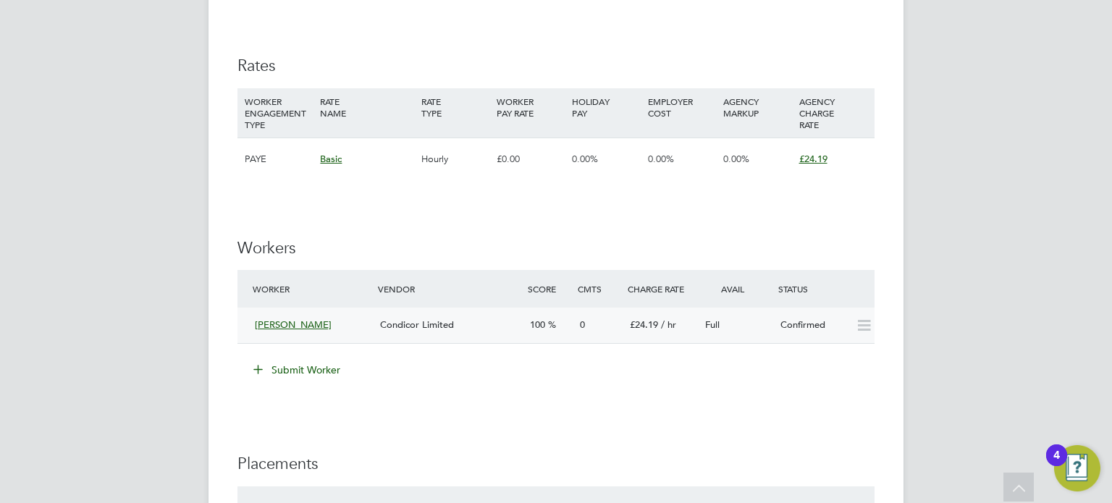
click at [865, 327] on icon at bounding box center [864, 326] width 18 height 12
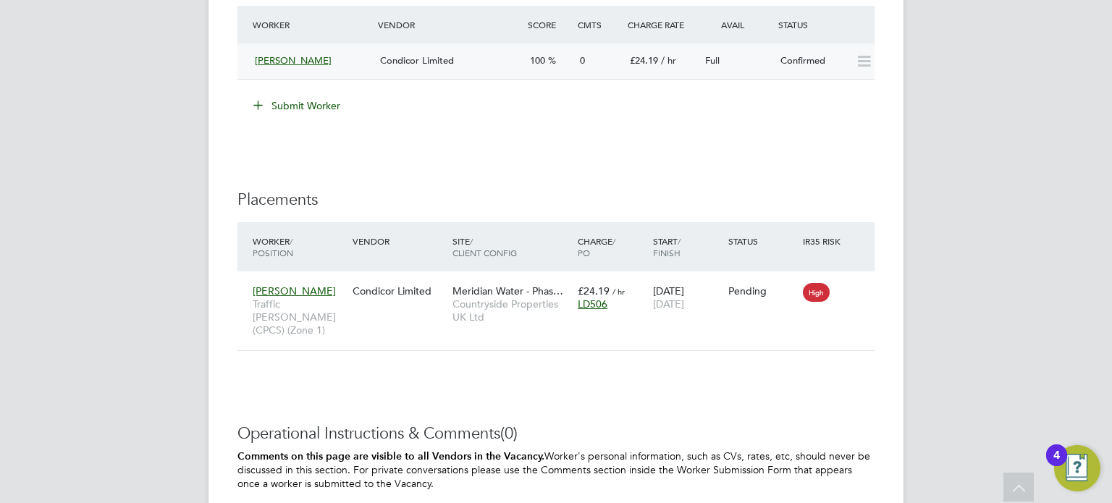
scroll to position [1231, 0]
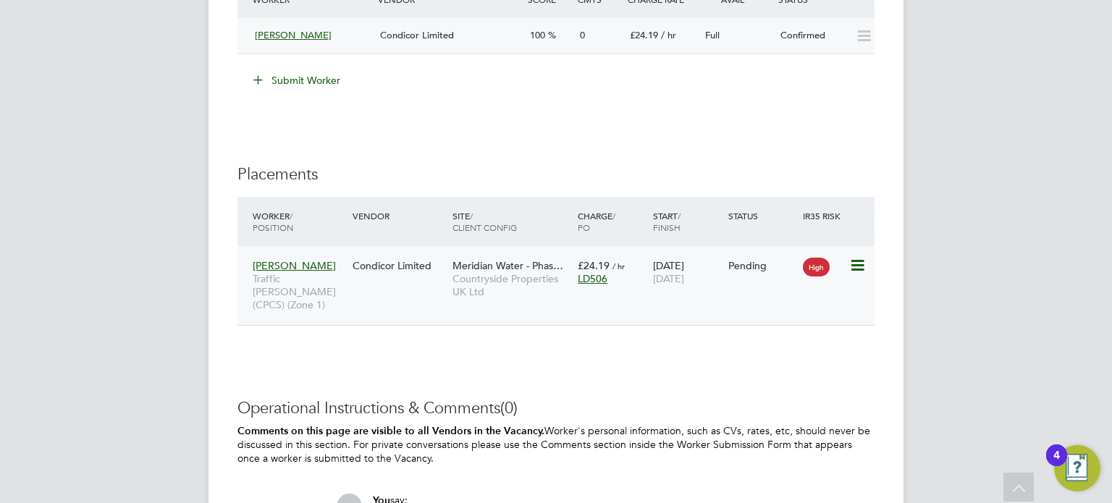
click at [689, 299] on div "Catrina Viorica Traffic Marshall (CPCS) (Zone 1) Condicor Limited Meridian Wate…" at bounding box center [555, 285] width 637 height 79
click at [856, 264] on icon at bounding box center [856, 265] width 14 height 17
click at [779, 353] on li "Start" at bounding box center [813, 354] width 103 height 20
type input "[PERSON_NAME]"
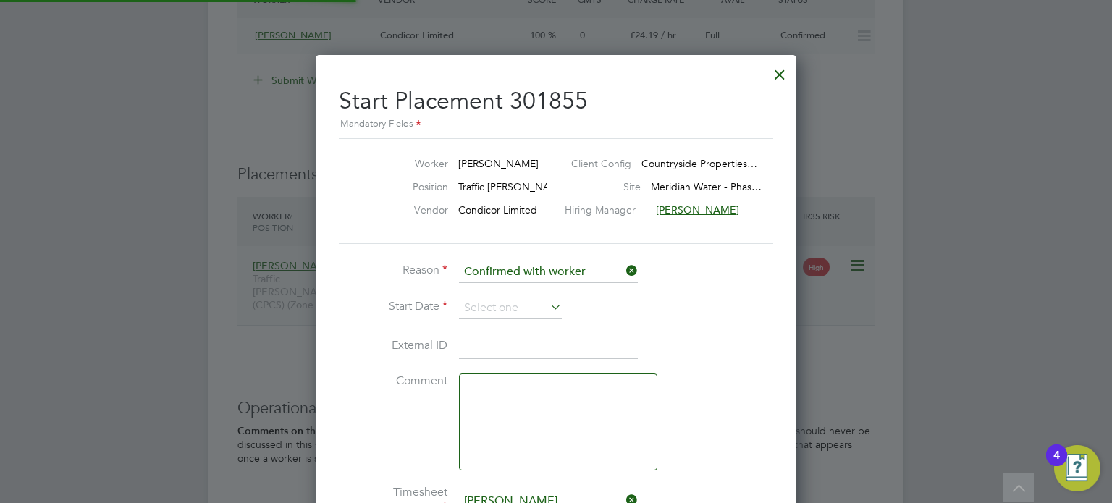
scroll to position [14, 180]
click at [547, 300] on icon at bounding box center [547, 307] width 0 height 20
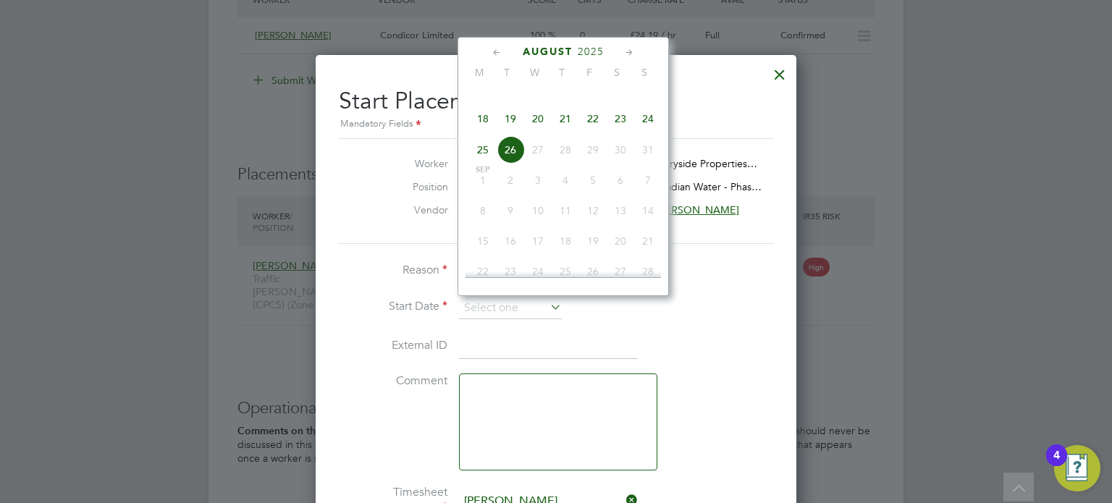
click at [481, 132] on span "18" at bounding box center [483, 119] width 28 height 28
type input "18 Aug 2025"
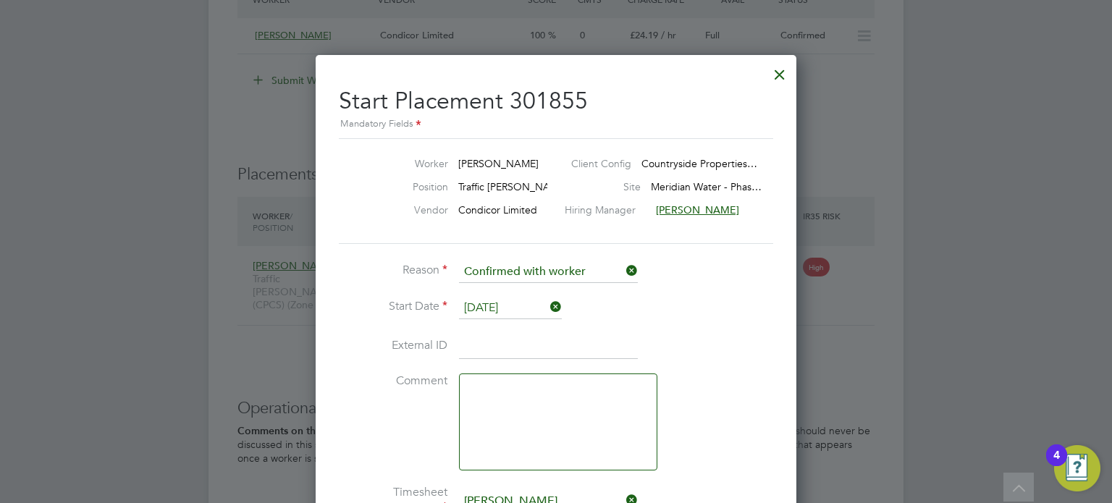
click at [660, 319] on li "Start Date 18 Aug 2025" at bounding box center [556, 316] width 434 height 36
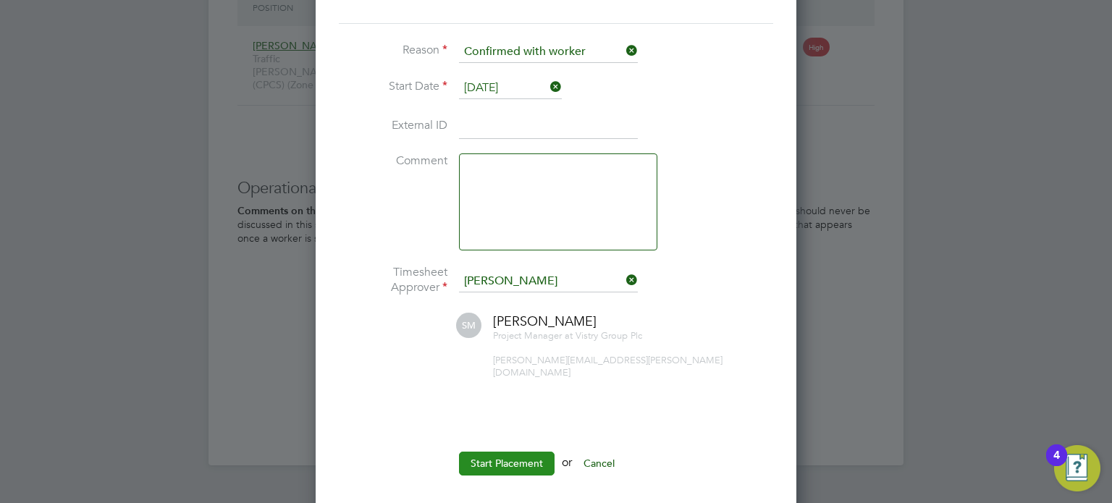
click at [518, 452] on button "Start Placement" at bounding box center [507, 463] width 96 height 23
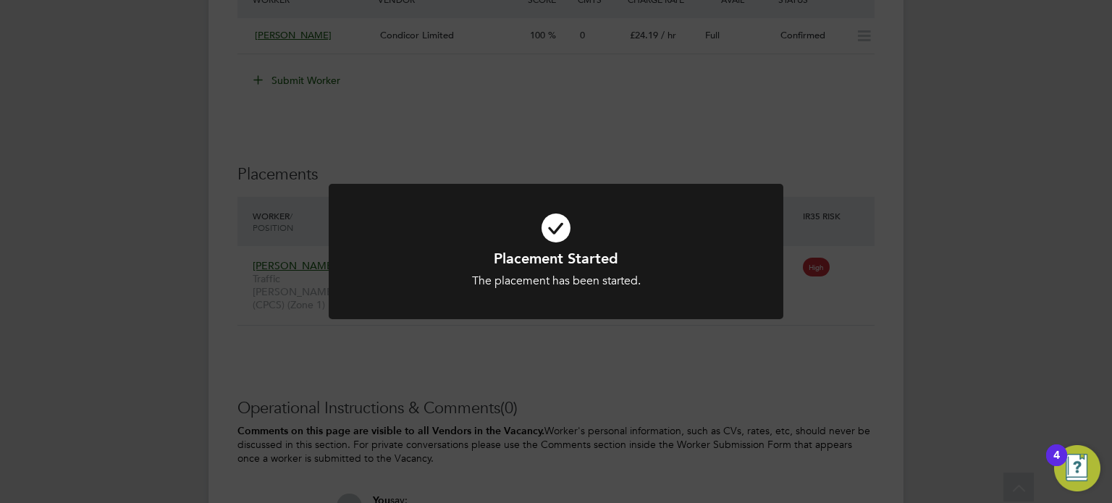
click at [699, 364] on div "Placement Started The placement has been started. Cancel Okay" at bounding box center [556, 251] width 1112 height 503
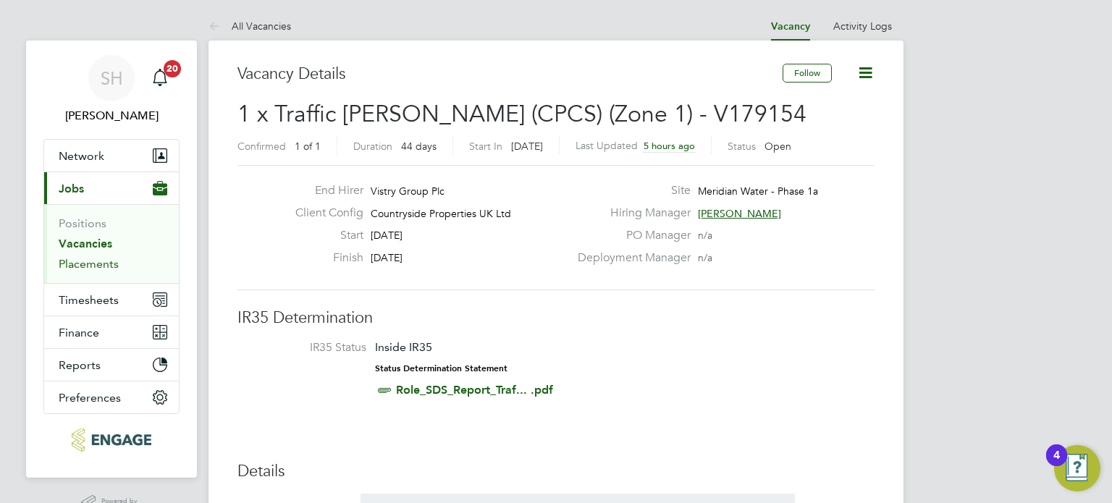
click at [84, 260] on link "Placements" at bounding box center [89, 264] width 60 height 14
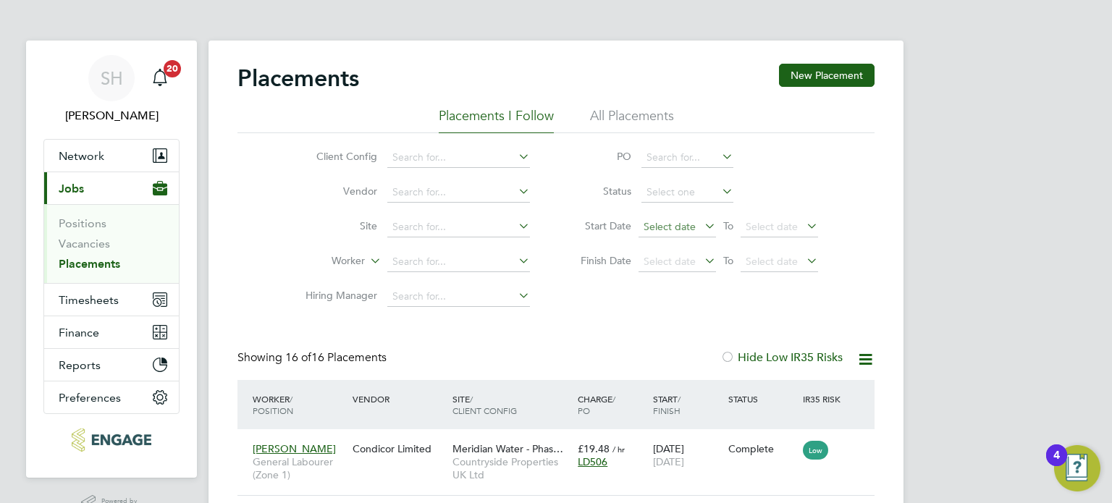
click at [694, 225] on span "Select date" at bounding box center [670, 226] width 52 height 13
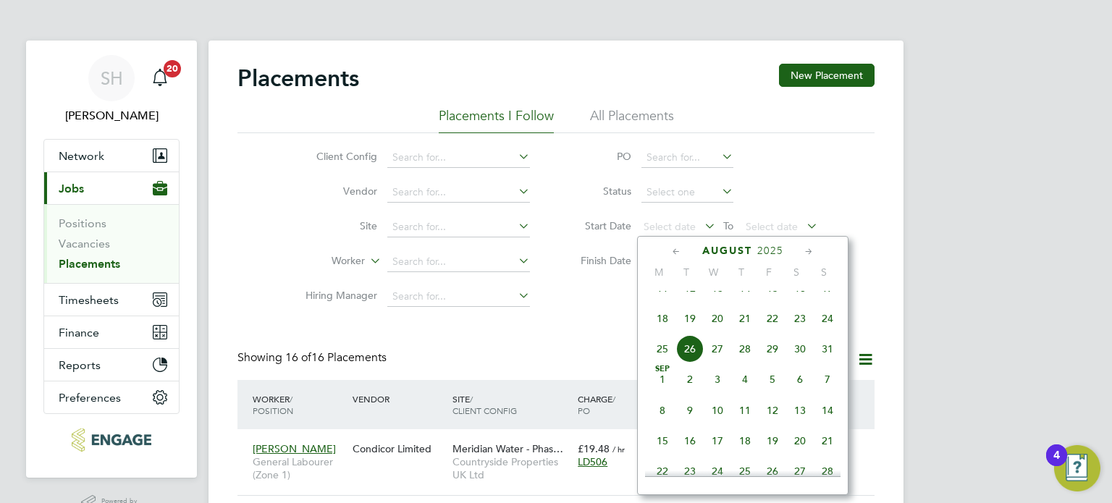
click at [663, 332] on span "18" at bounding box center [663, 319] width 28 height 28
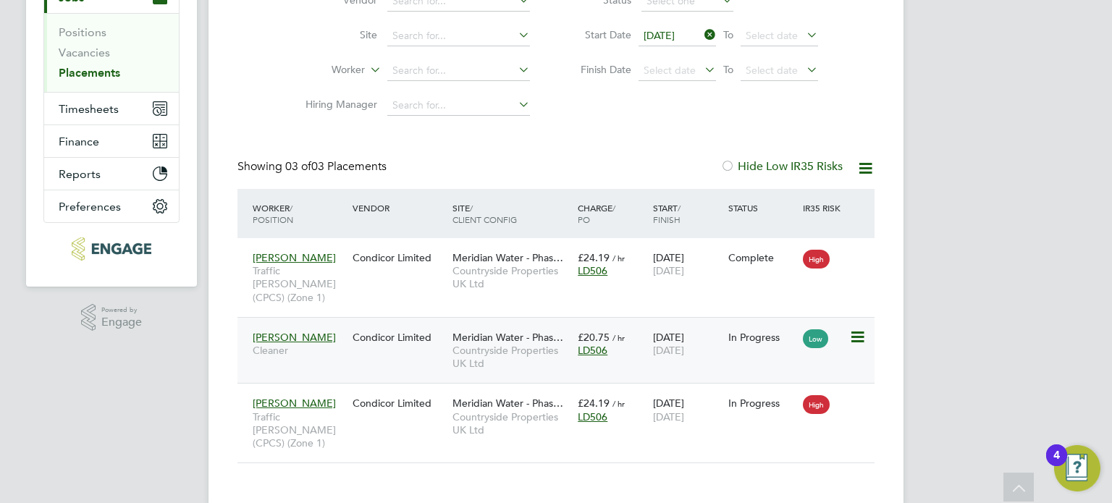
click at [406, 345] on div "[PERSON_NAME] Cleaner Condicor Limited Meridian Water - Phas… Countryside Prope…" at bounding box center [555, 350] width 637 height 67
click at [856, 329] on icon at bounding box center [856, 337] width 14 height 17
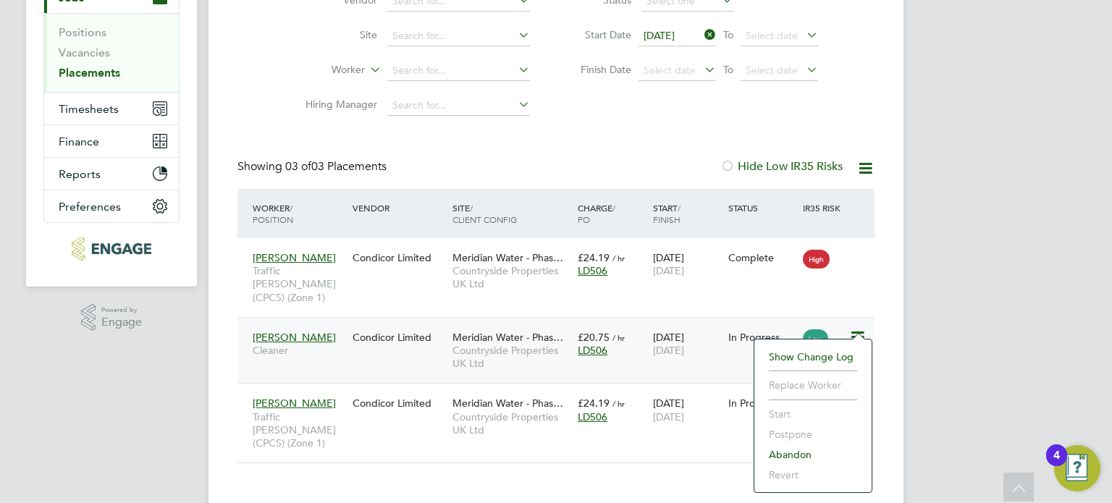
click at [629, 352] on div "Collins Opoku Cleaner Condicor Limited Meridian Water - Phas… Countryside Prope…" at bounding box center [555, 350] width 637 height 67
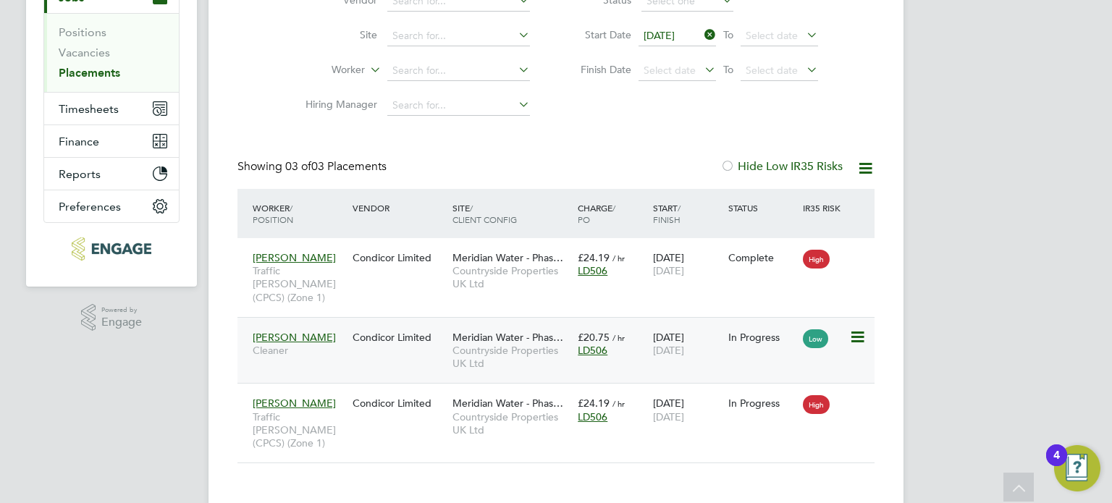
click at [594, 344] on span "LD506" at bounding box center [593, 350] width 30 height 13
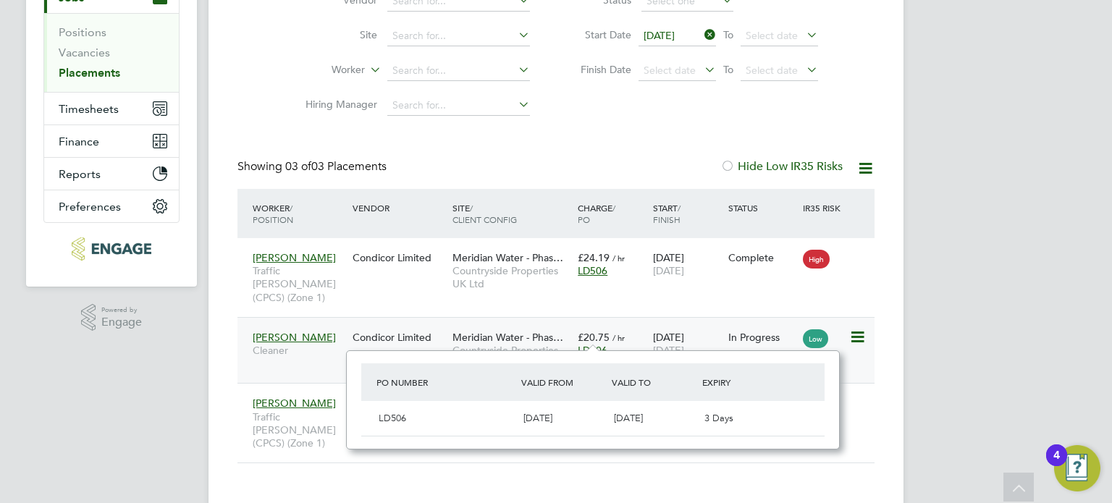
click at [636, 324] on div "£20.75 / hr LD506" at bounding box center [611, 344] width 75 height 41
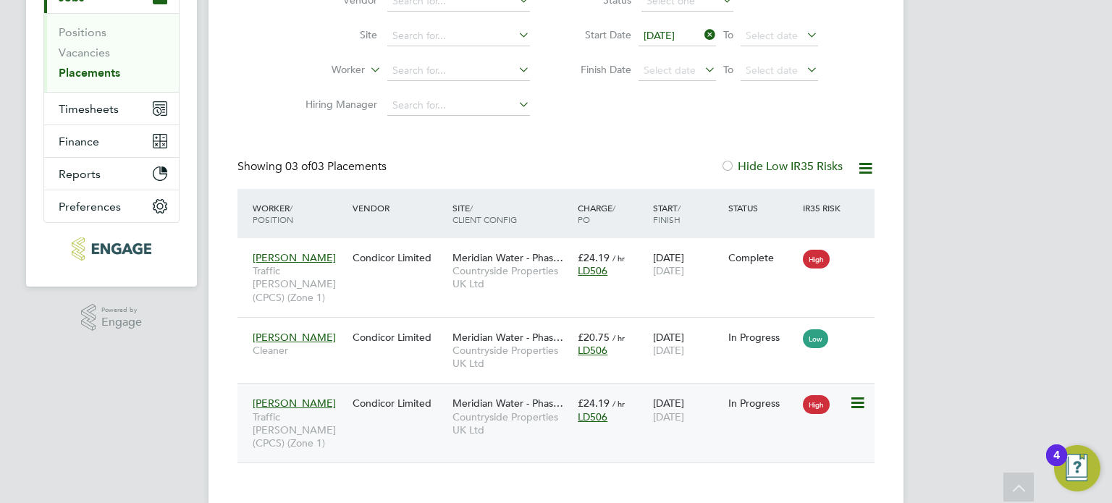
click at [860, 395] on icon at bounding box center [856, 403] width 14 height 17
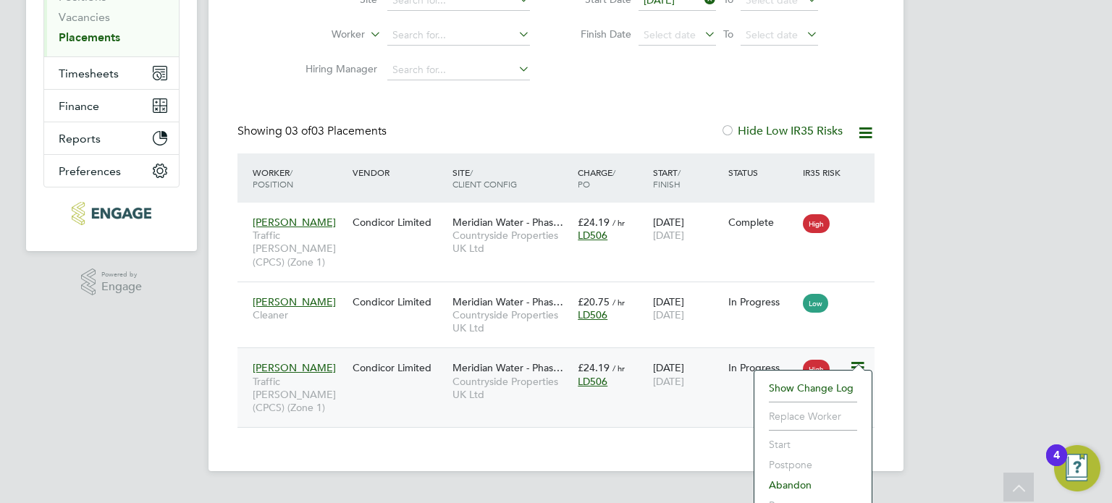
scroll to position [246, 0]
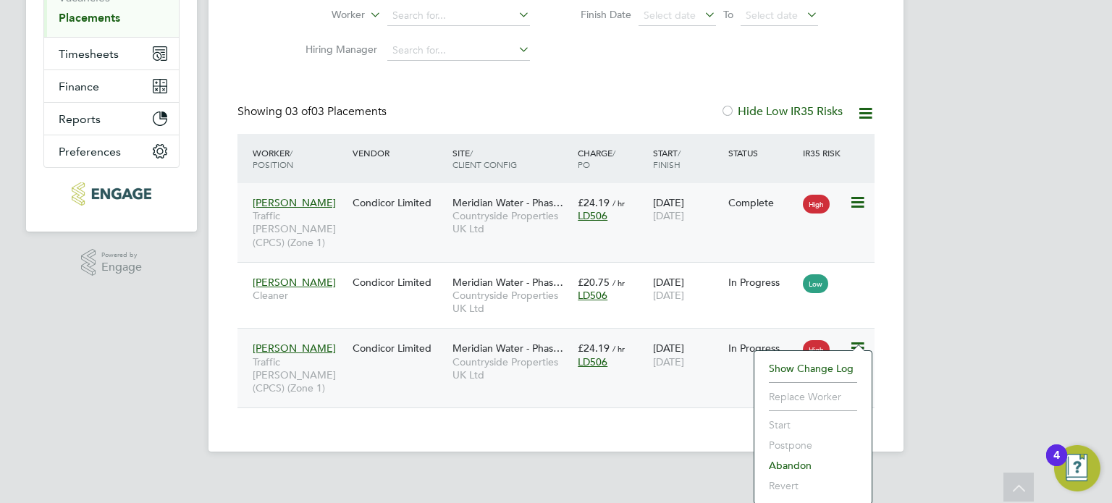
click at [860, 202] on icon at bounding box center [856, 202] width 14 height 17
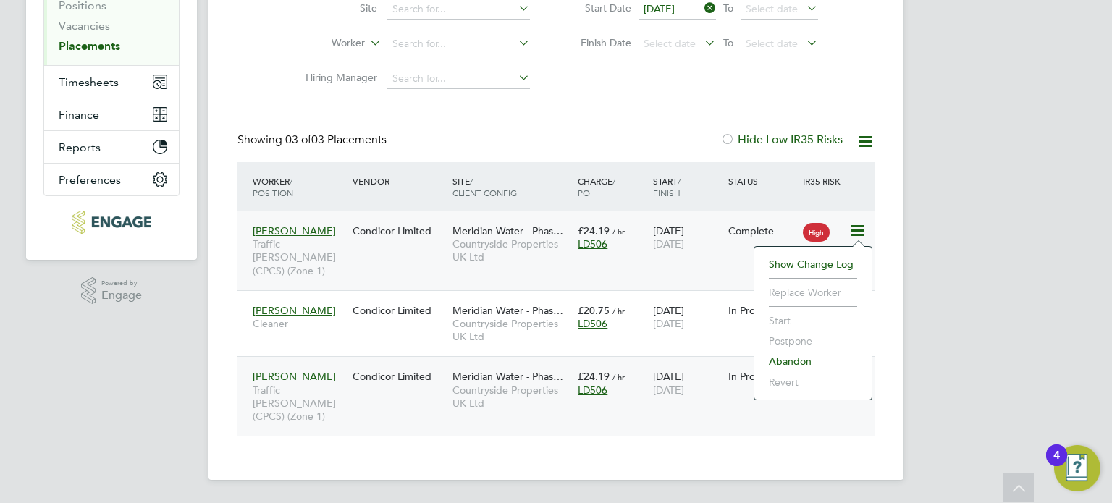
scroll to position [191, 0]
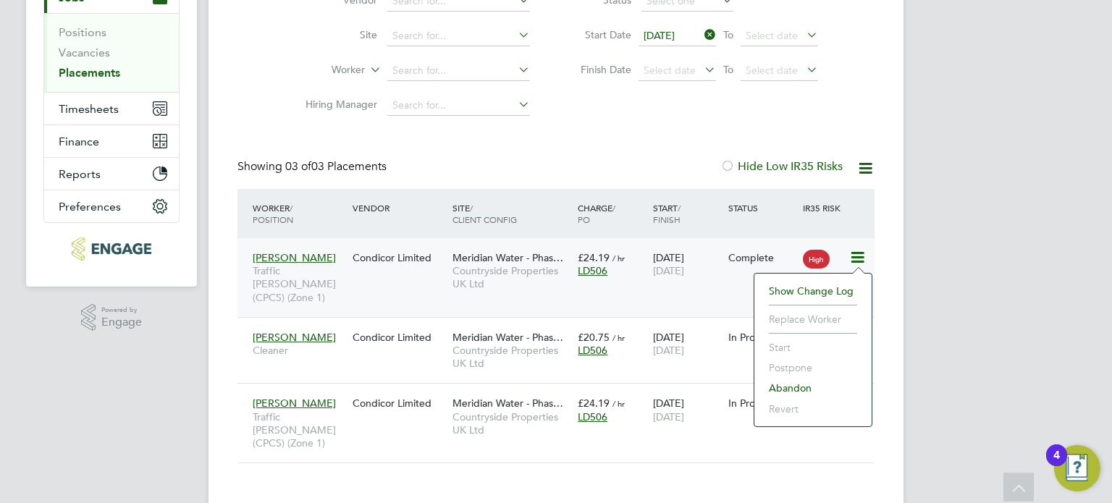
click at [911, 240] on div "SH Sean Holmes Notifications 20 Applications: Network Team Members Businesses S…" at bounding box center [556, 169] width 1112 height 721
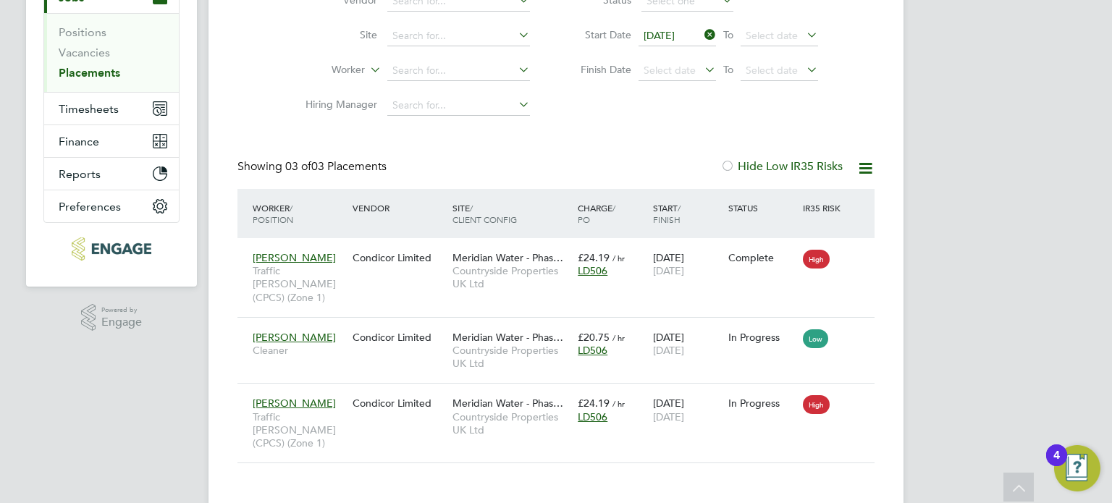
scroll to position [0, 0]
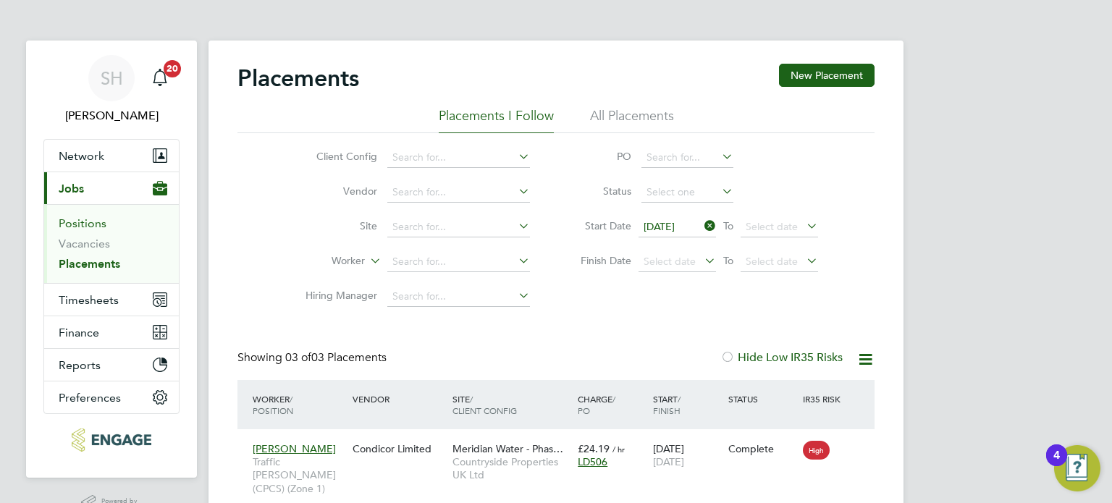
click at [88, 222] on link "Positions" at bounding box center [83, 223] width 48 height 14
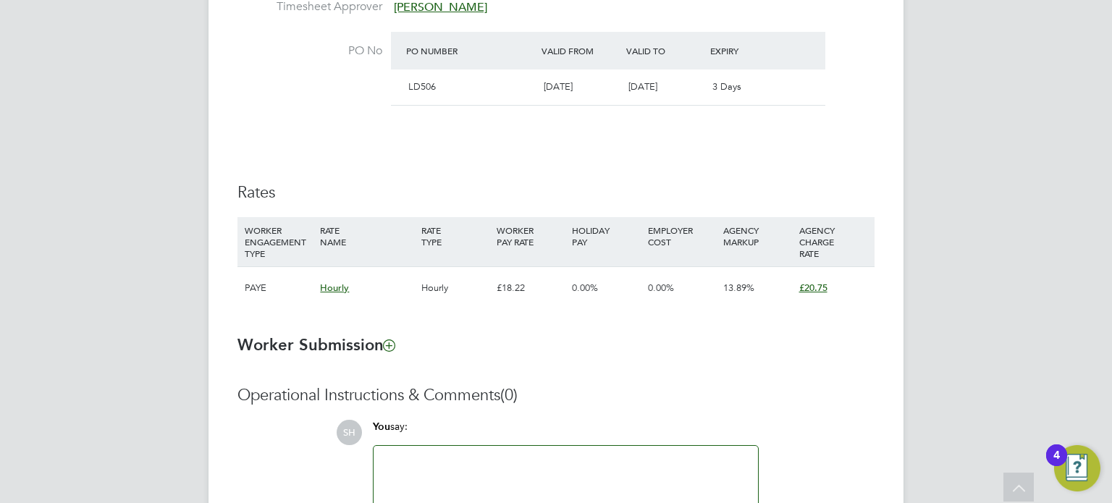
scroll to position [869, 0]
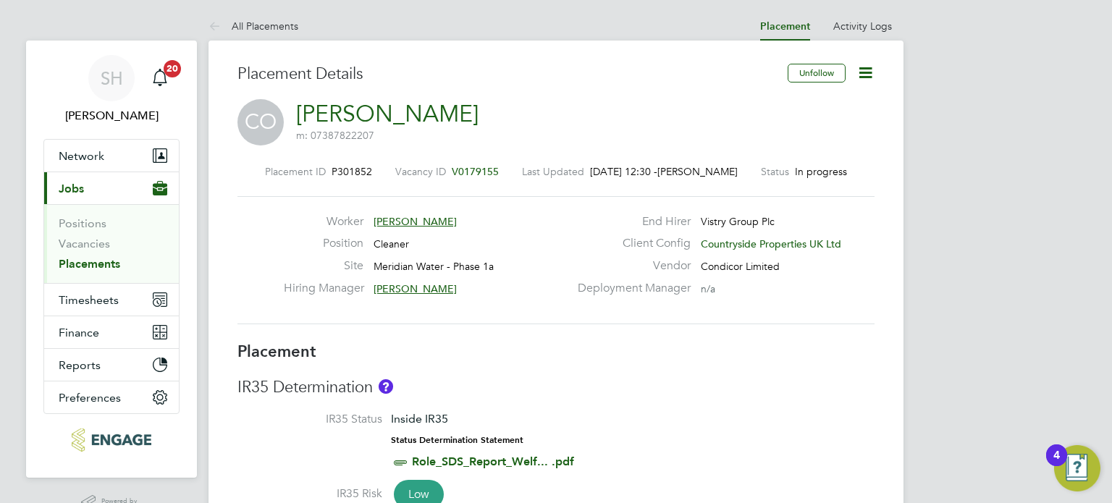
click at [869, 66] on icon at bounding box center [865, 73] width 18 height 18
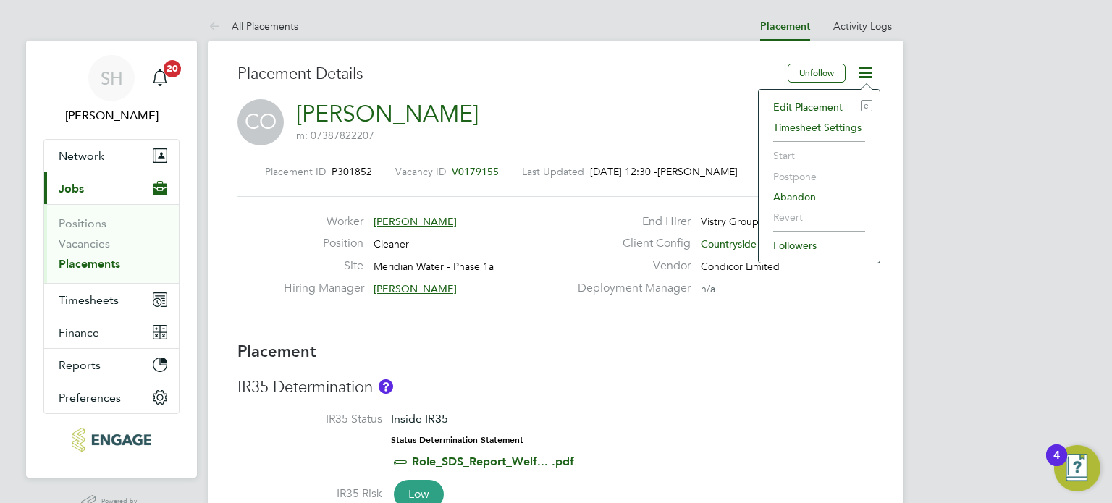
click at [828, 99] on li "Edit Placement e" at bounding box center [819, 107] width 106 height 20
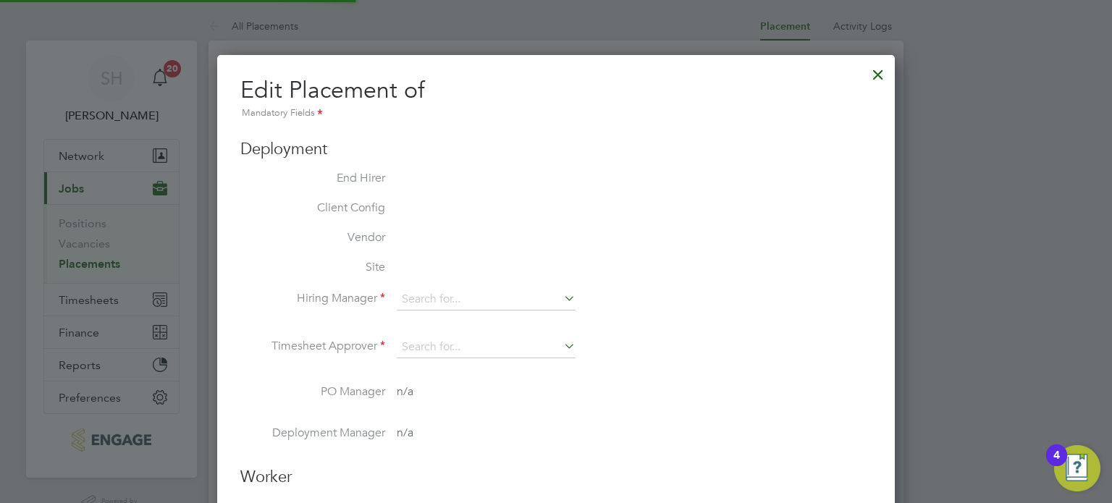
type input "[PERSON_NAME]"
type input "[DATE]"
type input "07:30"
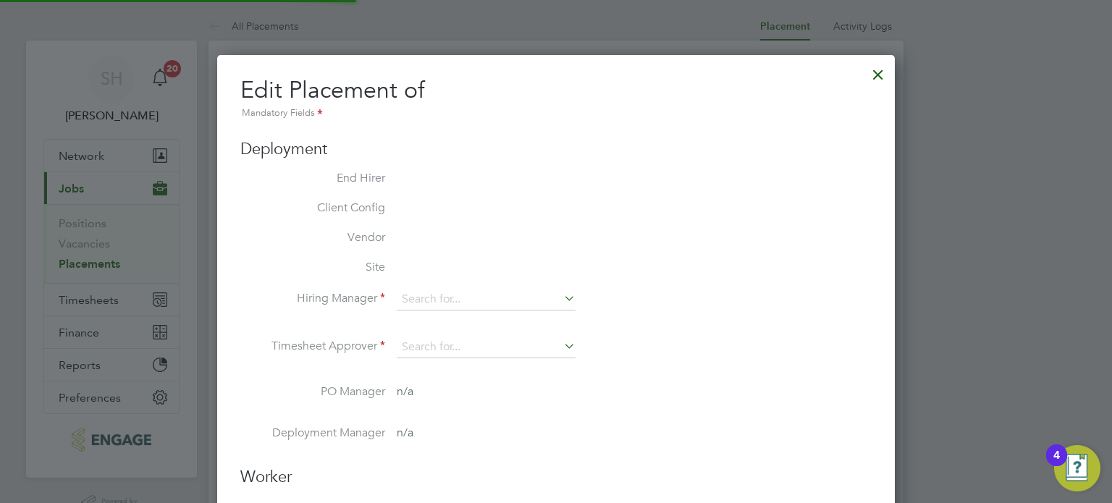
type input "16:30"
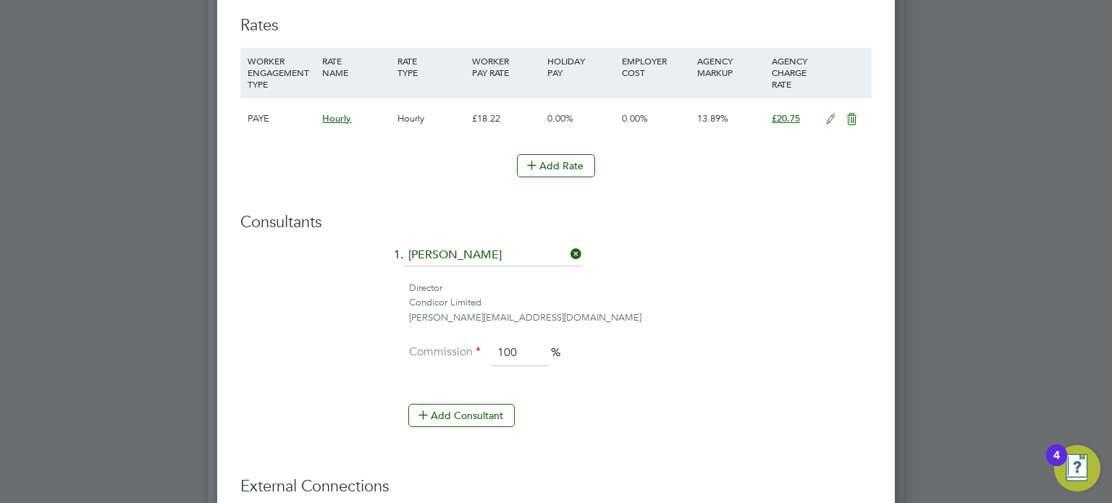
click at [499, 117] on div "£18.22" at bounding box center [505, 119] width 75 height 42
click at [827, 118] on icon at bounding box center [831, 120] width 18 height 12
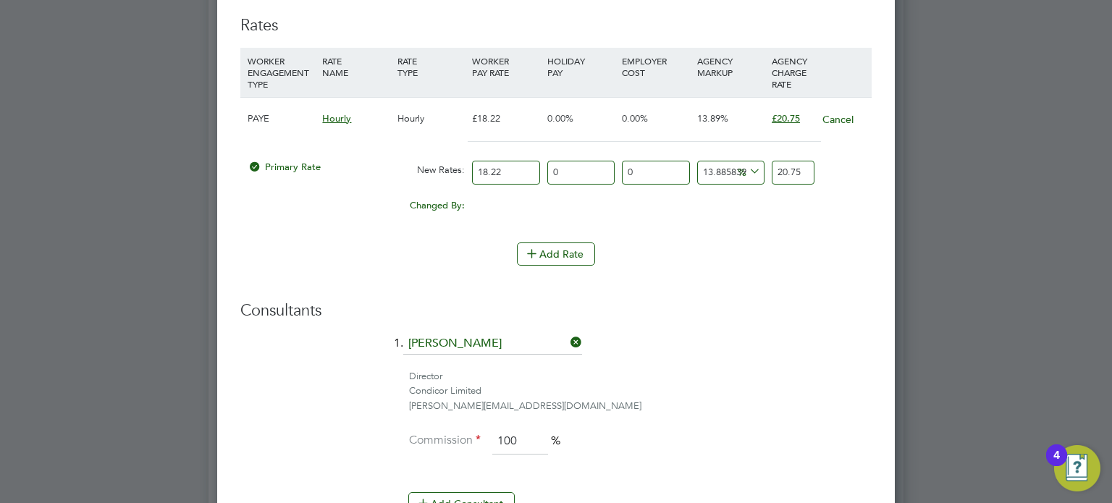
click at [502, 167] on input "18.22" at bounding box center [505, 173] width 67 height 24
type input "18.2"
type input "20.72722283205269"
type input "18"
type input "20.49945115257958"
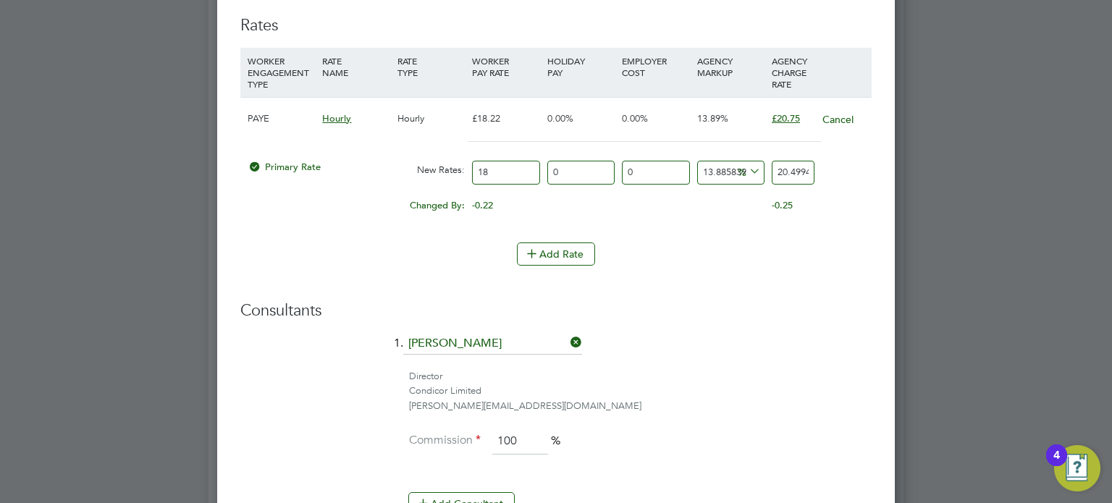
type input "1"
type input "1.1388583973655324"
type input "0"
click at [844, 159] on div "Primary Rate New Rates: 0 0 n/a 0 n/a 13.885839736553239 0 % 0" at bounding box center [555, 172] width 631 height 38
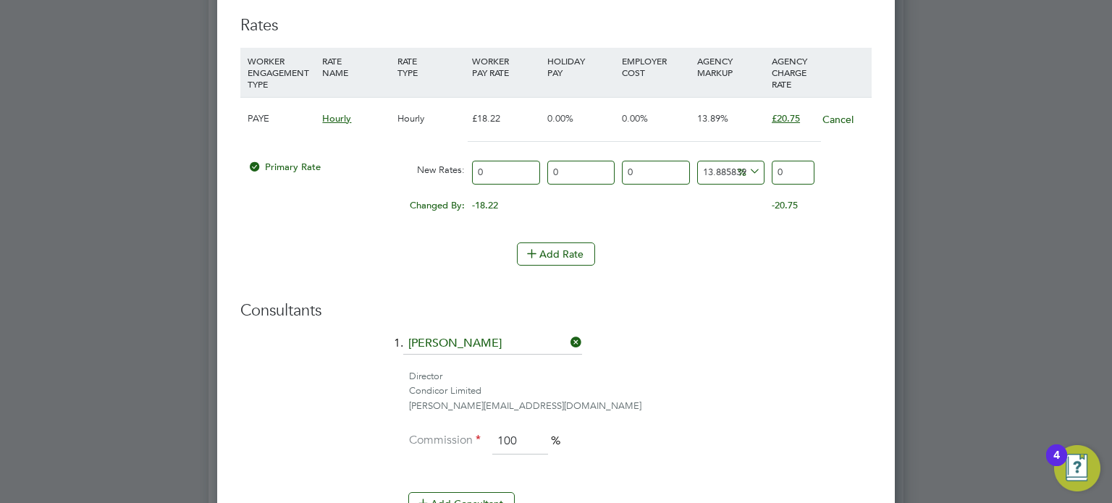
click at [574, 164] on input "0" at bounding box center [580, 173] width 67 height 24
click at [675, 170] on input "0" at bounding box center [655, 173] width 67 height 24
click at [727, 169] on input "13.885839736553239" at bounding box center [730, 173] width 67 height 24
click at [765, 130] on div "13.89%" at bounding box center [731, 119] width 75 height 42
click at [813, 115] on div "£20.75" at bounding box center [793, 119] width 50 height 42
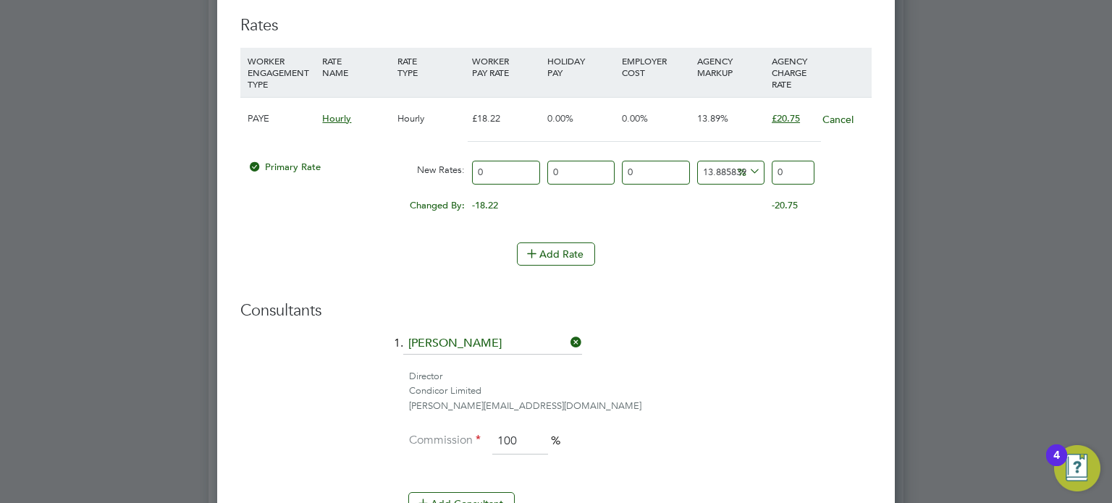
drag, startPoint x: 501, startPoint y: 168, endPoint x: 459, endPoint y: 168, distance: 42.0
click at [459, 168] on div "Primary Rate New Rates: 0 0 n/a 0 n/a 13.885839736553239 0 % 0" at bounding box center [555, 172] width 631 height 38
type input "1"
type input "1.1388583973655324"
type input "18"
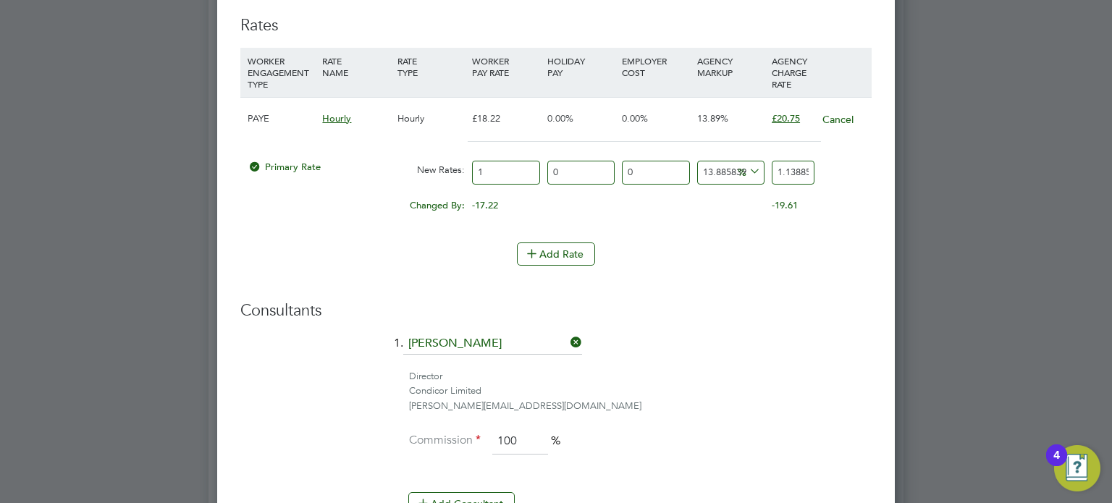
type input "20.49945115257958"
type input "18.2"
type input "20.72722283205269"
type input "18.22"
type input "20.75"
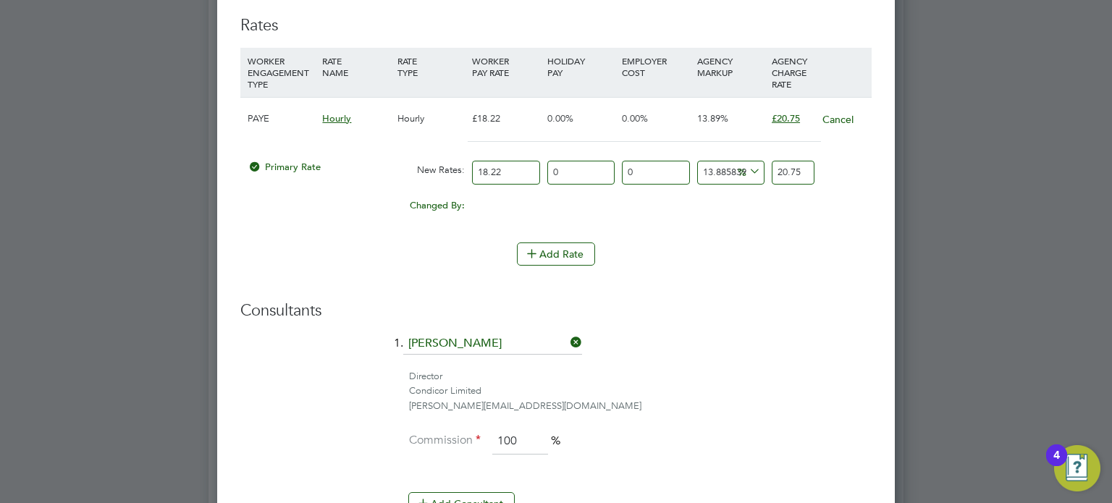
type input "18.22"
click at [710, 252] on div "Add Rate" at bounding box center [555, 254] width 631 height 23
click at [591, 161] on input "0" at bounding box center [580, 173] width 67 height 24
click at [660, 168] on input "0" at bounding box center [655, 173] width 67 height 24
click at [717, 174] on input "13.885839736553239" at bounding box center [730, 173] width 67 height 24
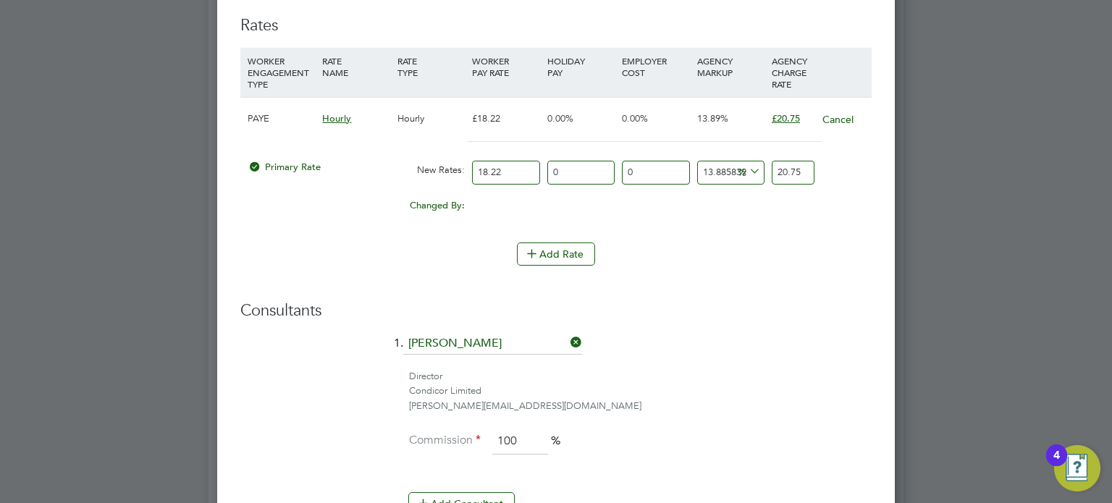
click at [776, 174] on input "20.75" at bounding box center [793, 173] width 43 height 24
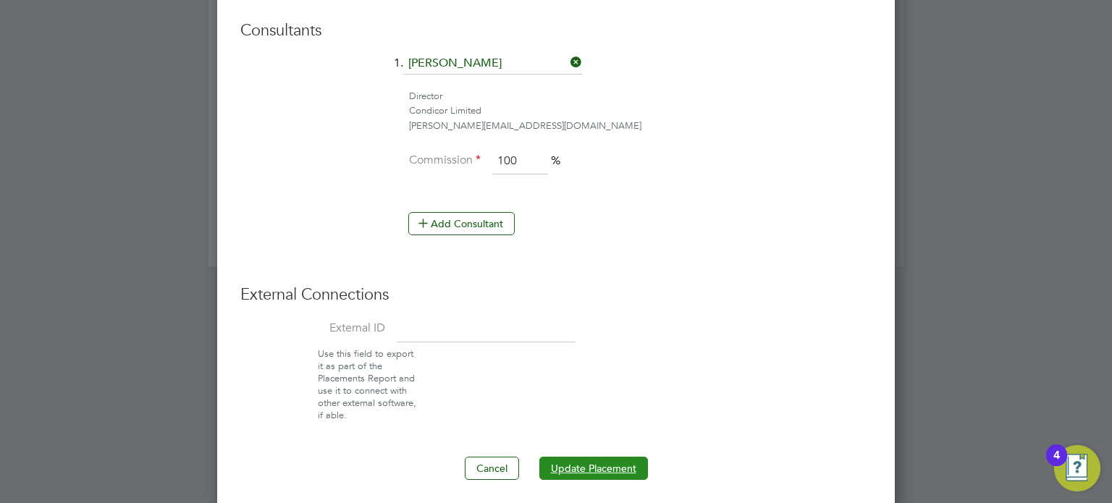
click at [625, 467] on button "Update Placement" at bounding box center [593, 468] width 109 height 23
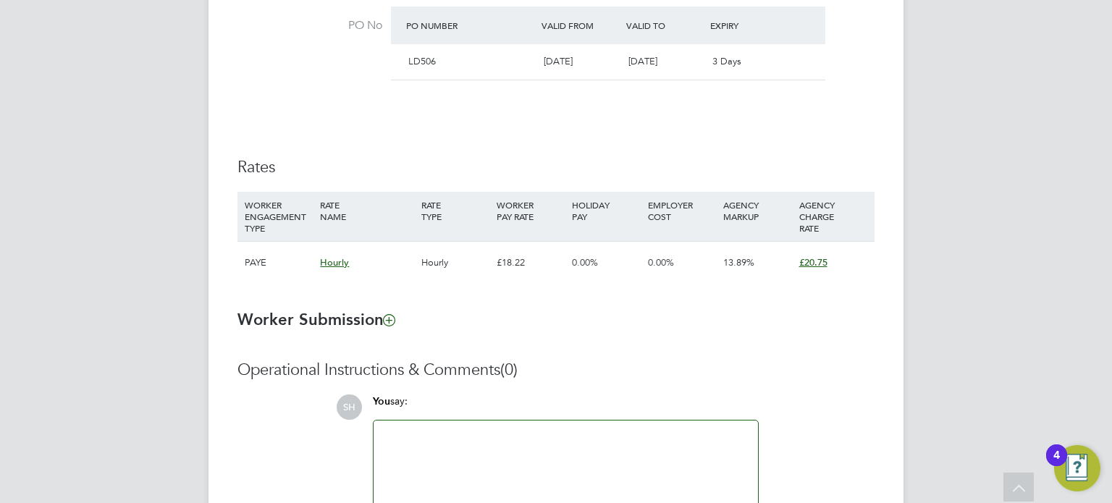
click at [819, 261] on span "£20.75" at bounding box center [813, 262] width 28 height 12
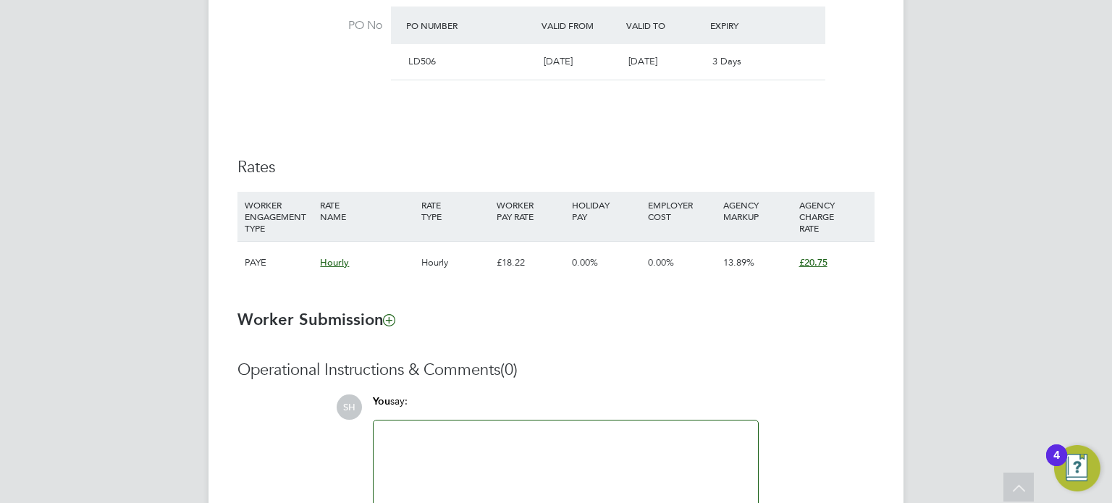
click at [521, 264] on div "£18.22" at bounding box center [530, 263] width 75 height 42
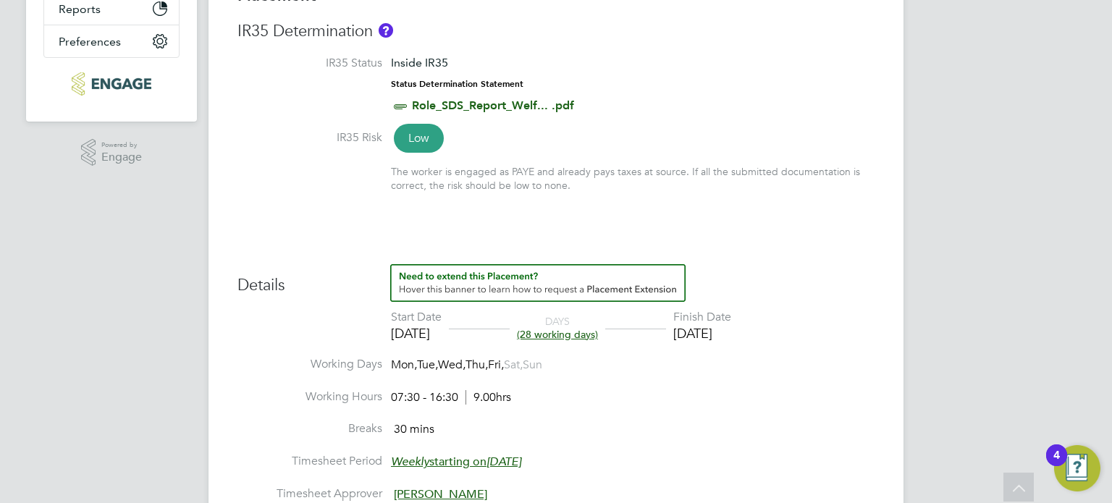
scroll to position [0, 0]
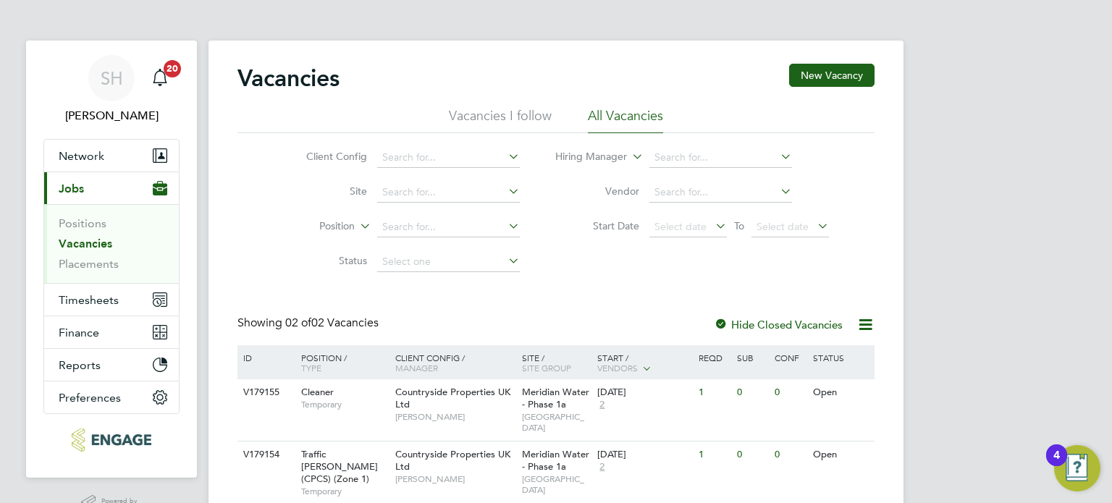
scroll to position [52, 0]
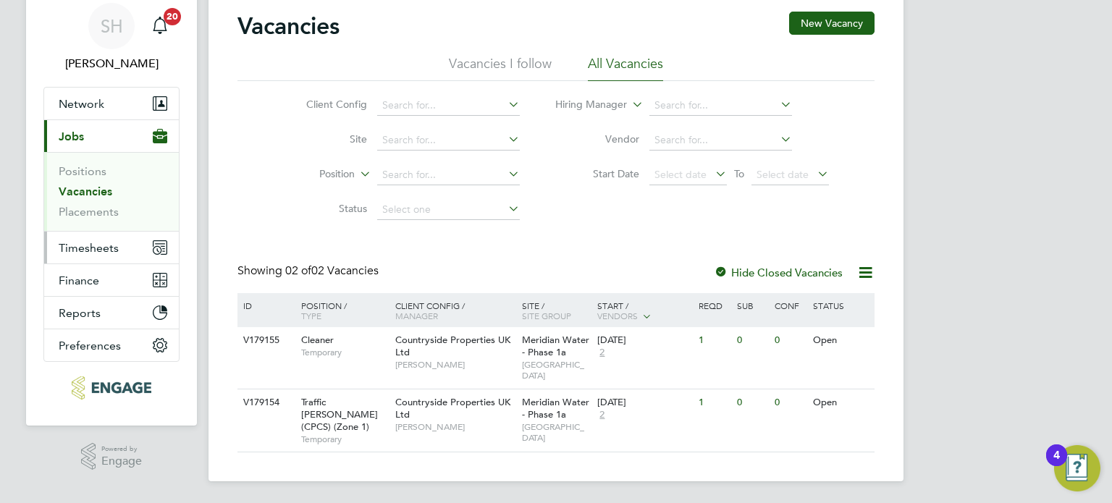
click at [93, 245] on span "Timesheets" at bounding box center [89, 248] width 60 height 14
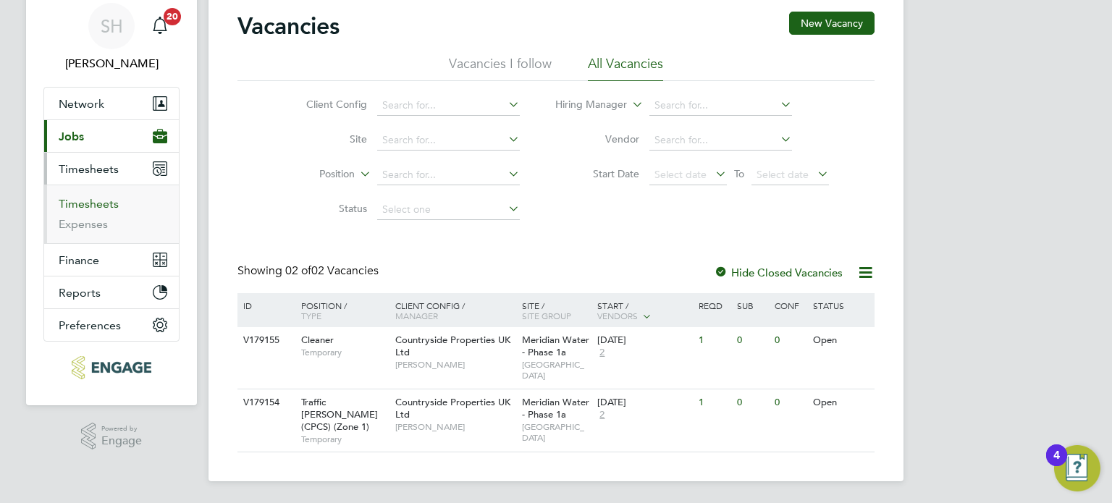
click at [69, 201] on link "Timesheets" at bounding box center [89, 204] width 60 height 14
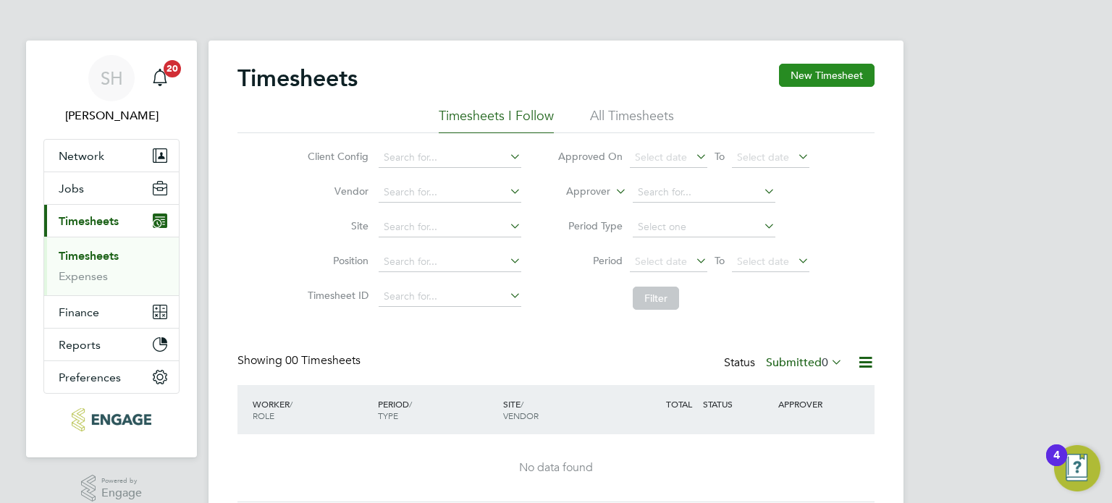
click at [843, 85] on button "New Timesheet" at bounding box center [827, 75] width 96 height 23
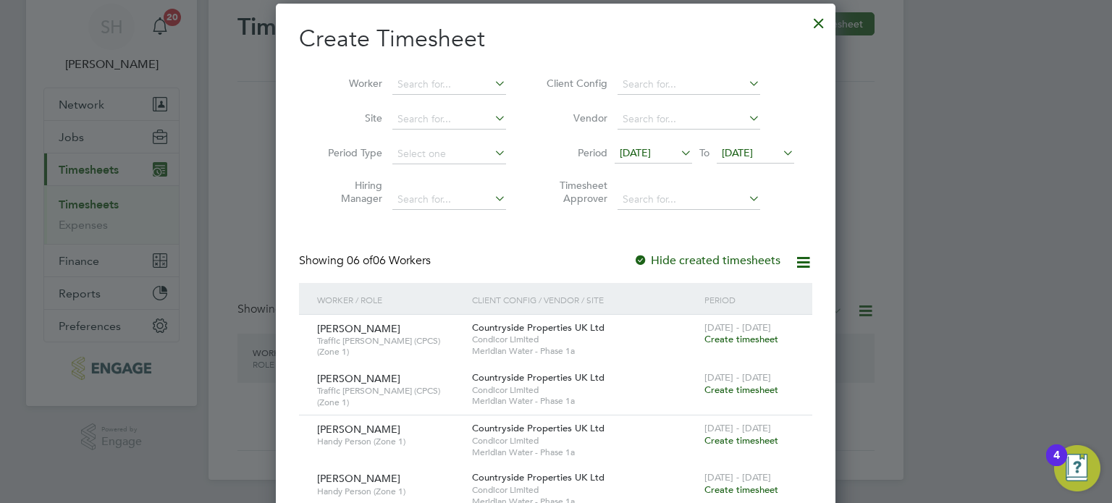
scroll to position [145, 0]
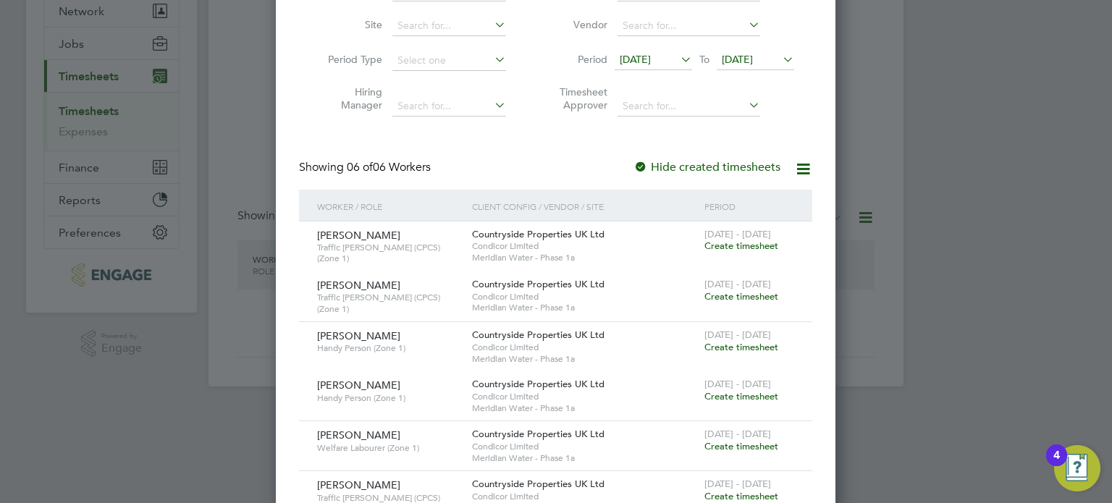
click at [651, 56] on span "[DATE]" at bounding box center [635, 59] width 31 height 13
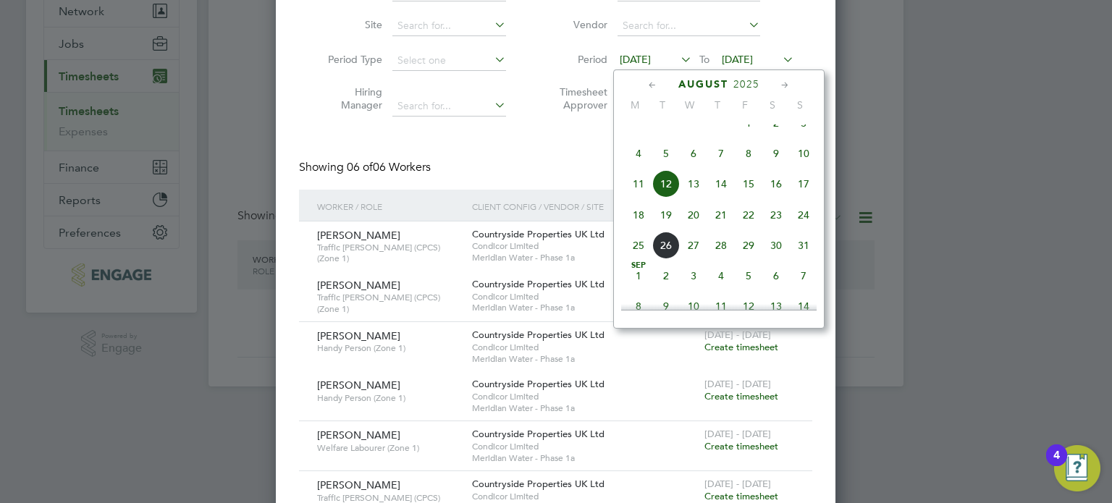
click at [634, 228] on span "18" at bounding box center [639, 215] width 28 height 28
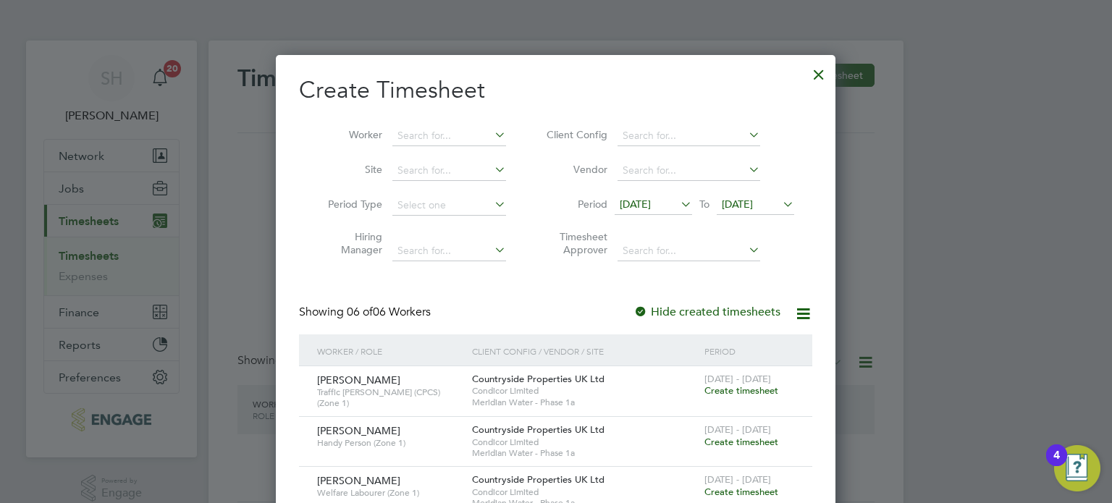
scroll to position [0, 0]
click at [820, 75] on div at bounding box center [819, 71] width 26 height 26
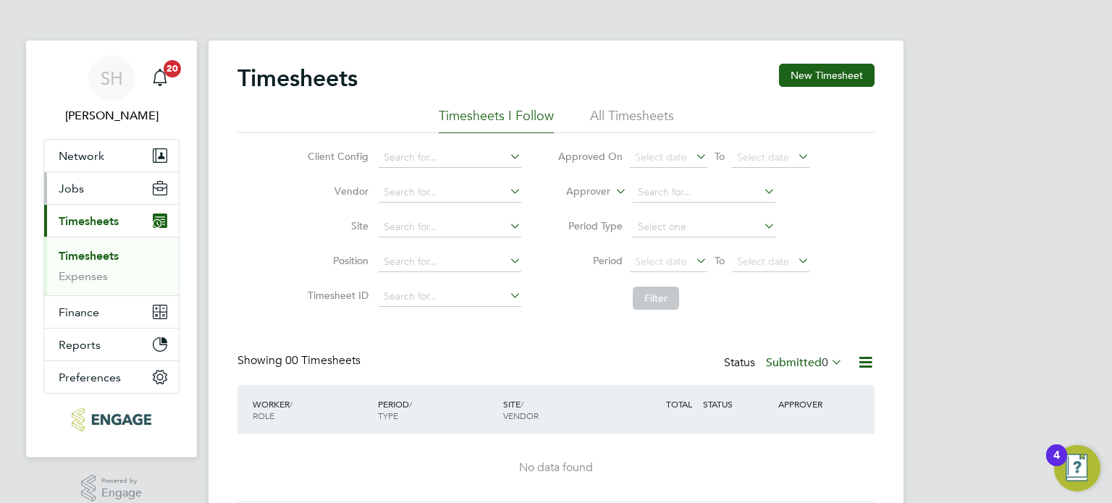
click at [75, 183] on span "Jobs" at bounding box center [71, 189] width 25 height 14
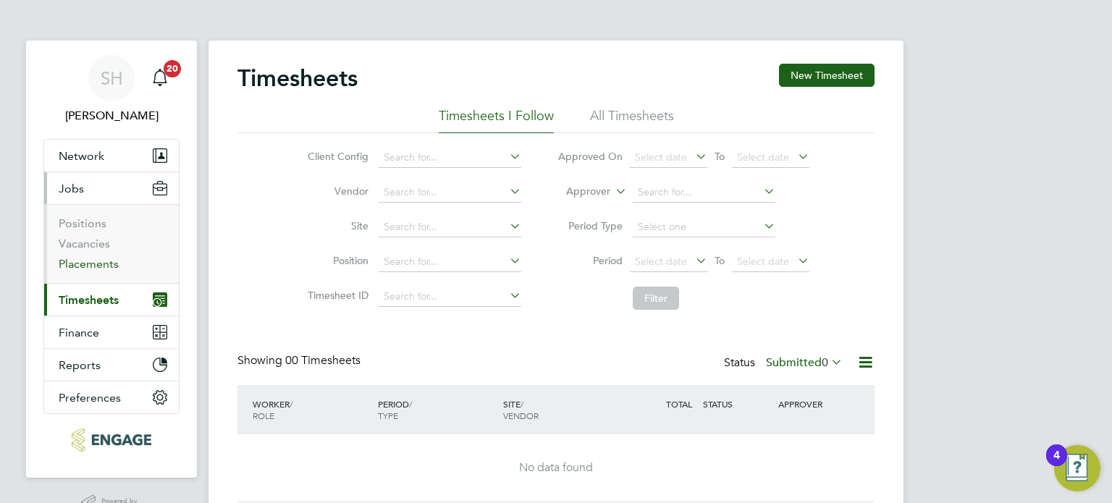
click at [90, 262] on link "Placements" at bounding box center [89, 264] width 60 height 14
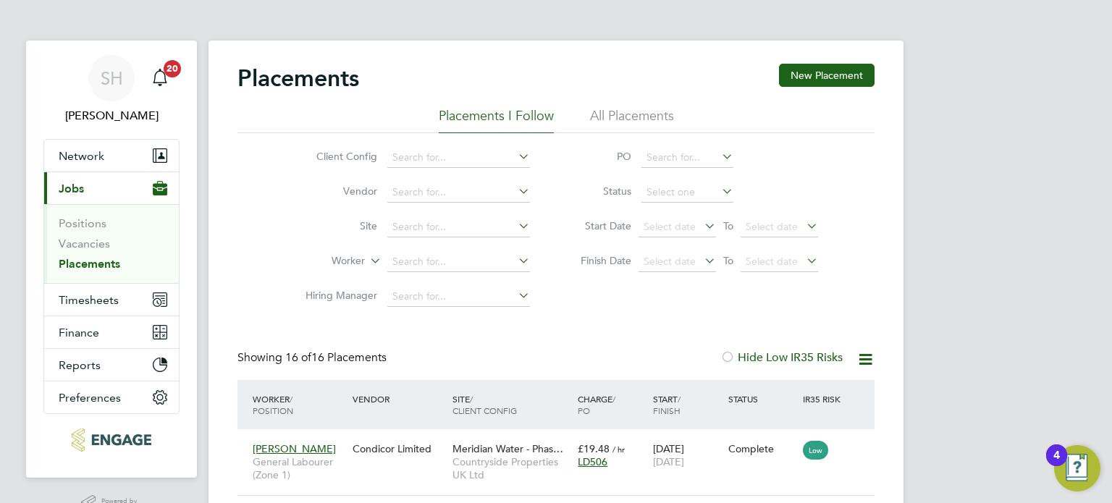
click at [631, 114] on li "All Placements" at bounding box center [632, 120] width 84 height 26
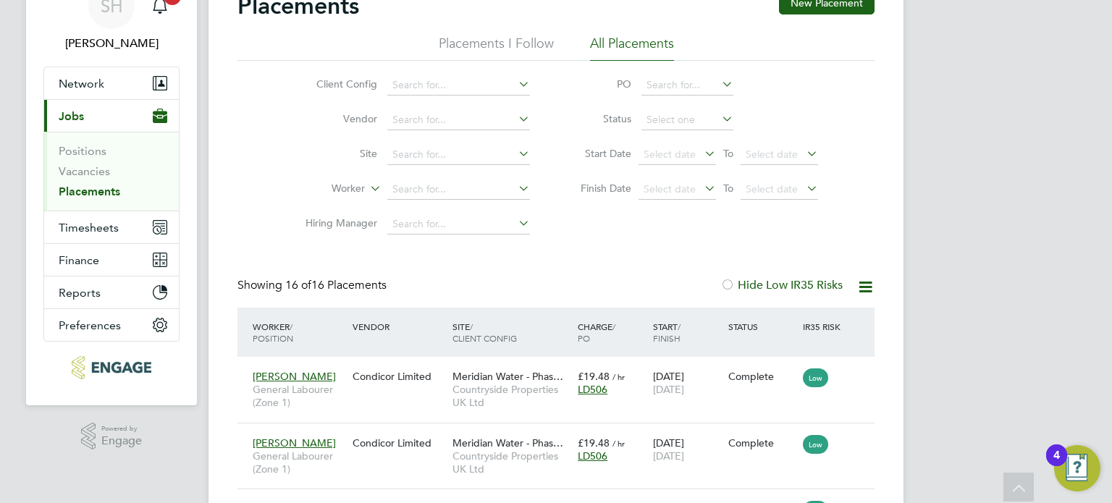
click at [702, 151] on icon at bounding box center [702, 153] width 0 height 20
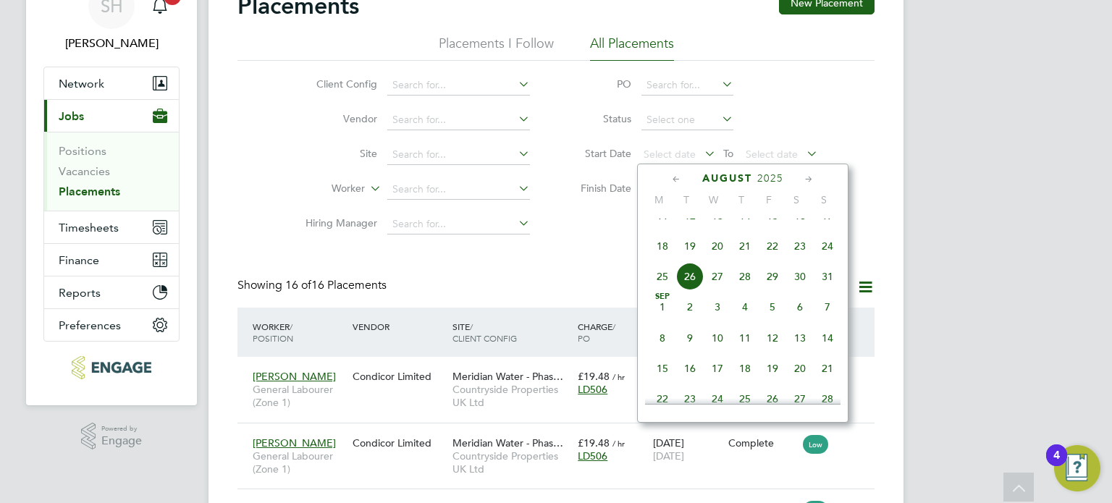
click at [665, 260] on span "18" at bounding box center [663, 246] width 28 height 28
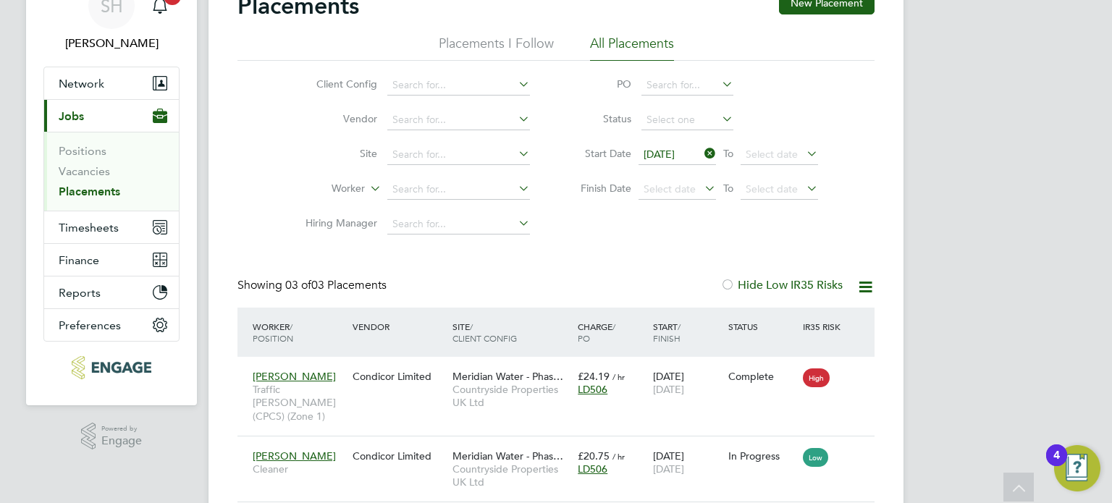
click at [804, 149] on icon at bounding box center [804, 153] width 0 height 20
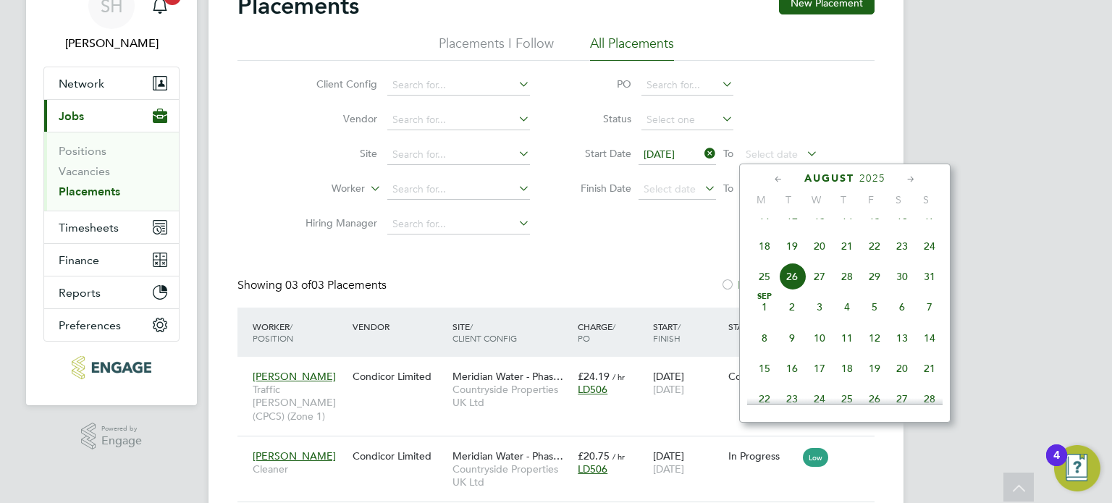
click at [927, 260] on span "24" at bounding box center [930, 246] width 28 height 28
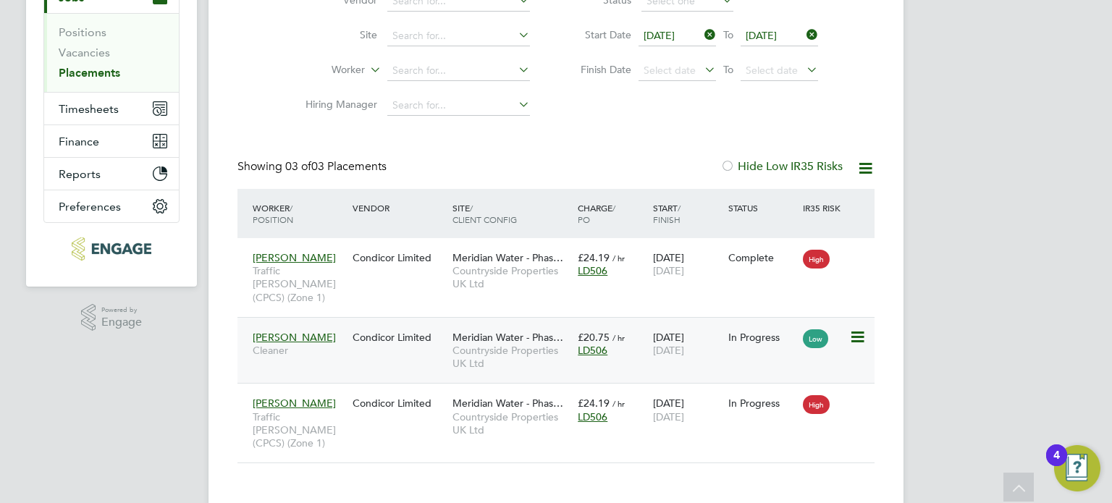
click at [860, 329] on icon at bounding box center [856, 337] width 14 height 17
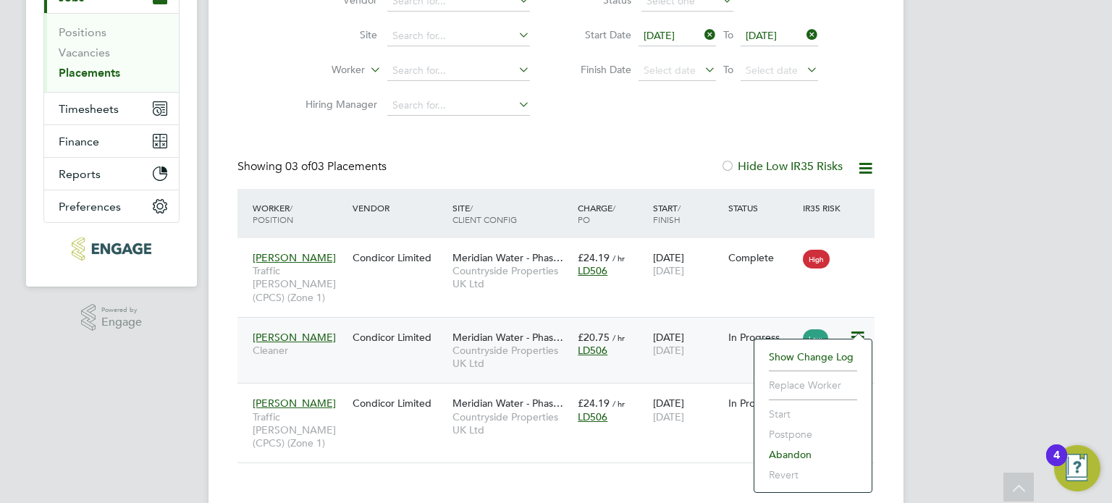
click at [860, 329] on icon at bounding box center [856, 337] width 14 height 17
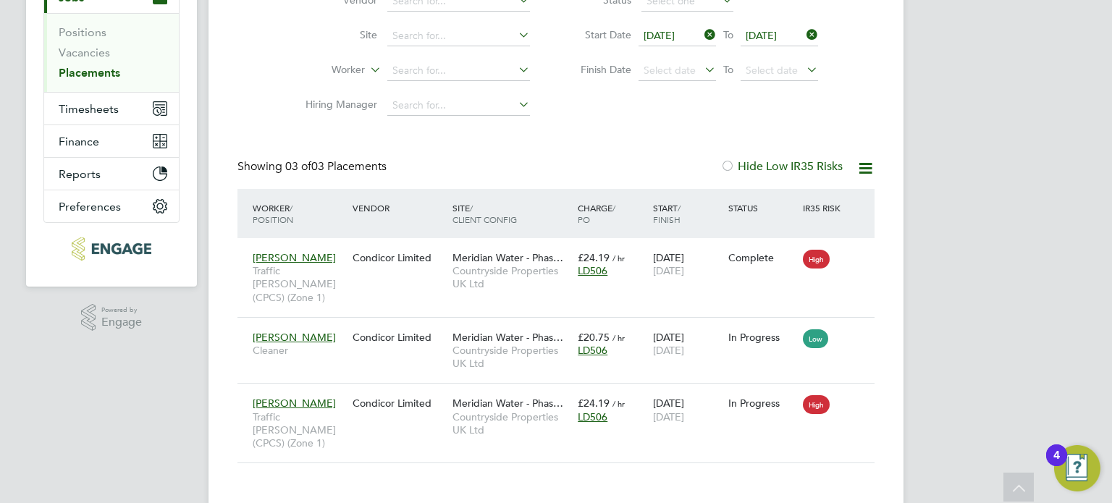
click at [924, 286] on div "SH Sean Holmes Notifications 20 Applications: Network Team Members Businesses S…" at bounding box center [556, 169] width 1112 height 721
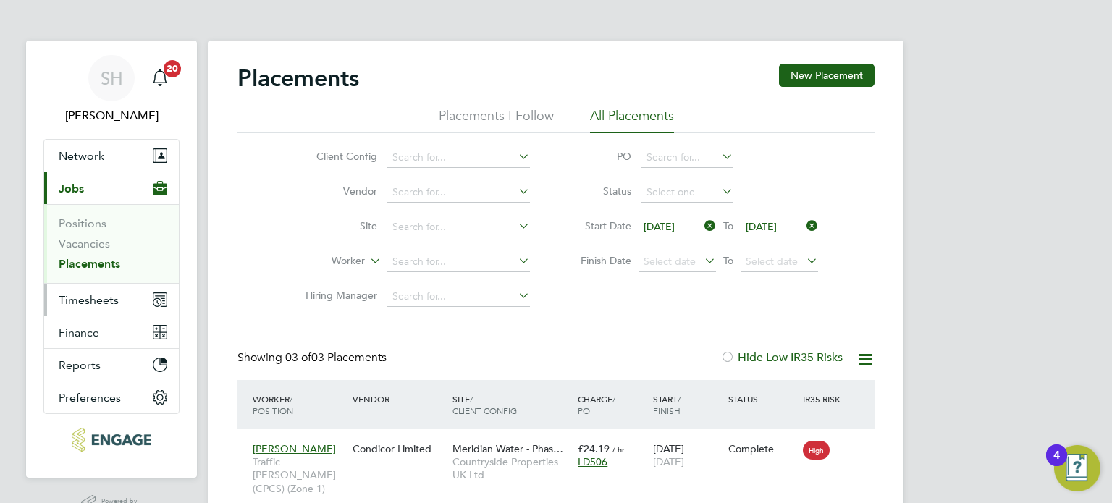
click at [88, 300] on span "Timesheets" at bounding box center [89, 300] width 60 height 14
click at [90, 301] on span "Timesheets" at bounding box center [89, 300] width 60 height 14
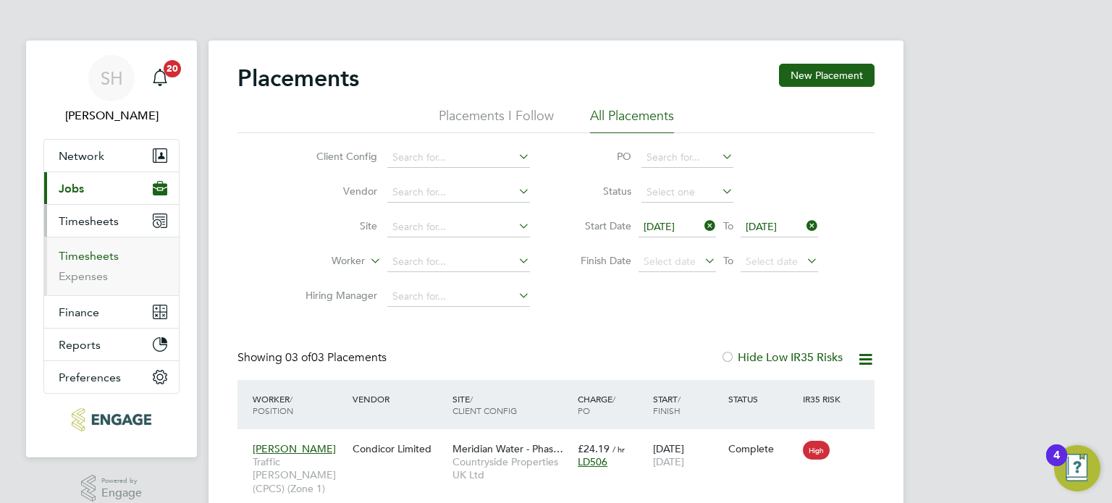
click at [94, 249] on link "Timesheets" at bounding box center [89, 256] width 60 height 14
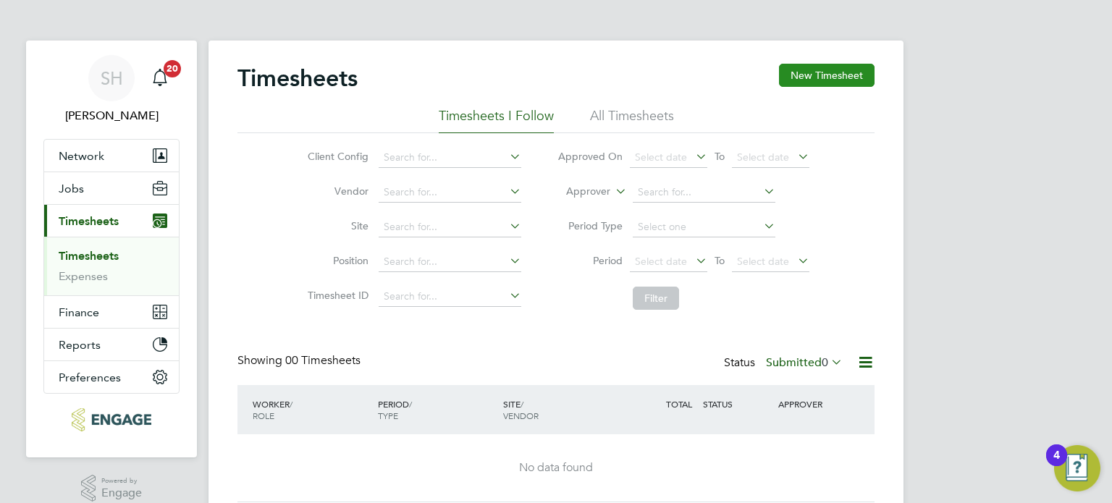
click at [831, 69] on button "New Timesheet" at bounding box center [827, 75] width 96 height 23
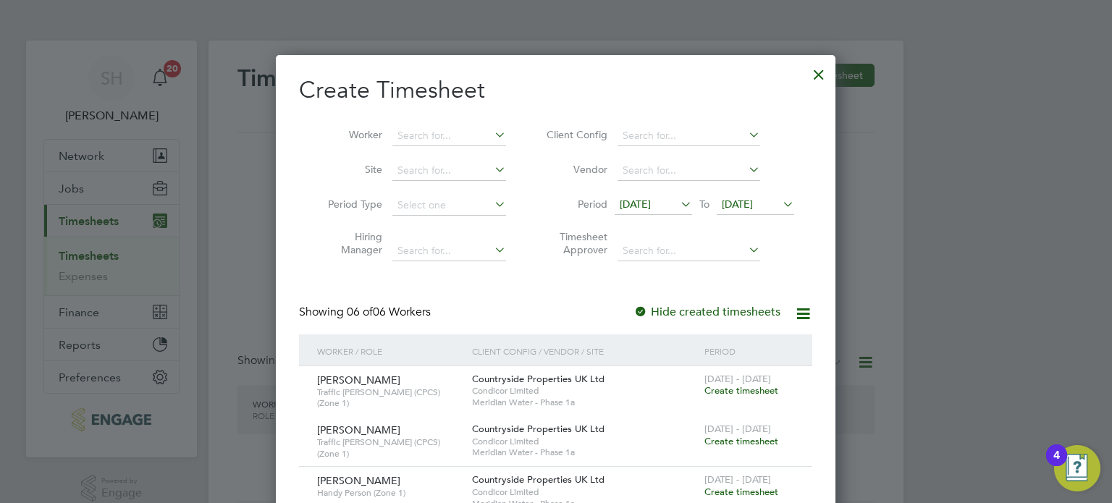
click at [678, 201] on icon at bounding box center [678, 204] width 0 height 20
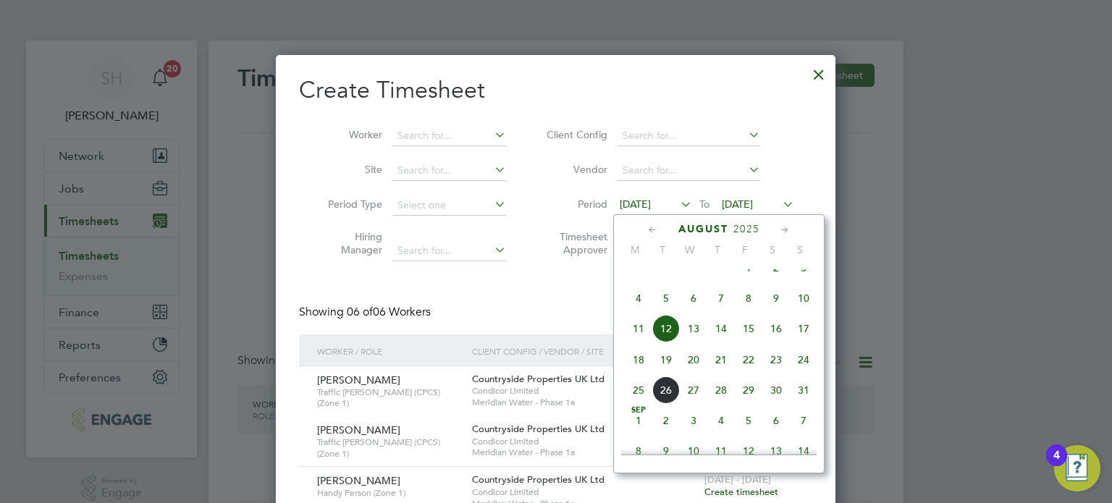
click at [640, 374] on span "18" at bounding box center [639, 360] width 28 height 28
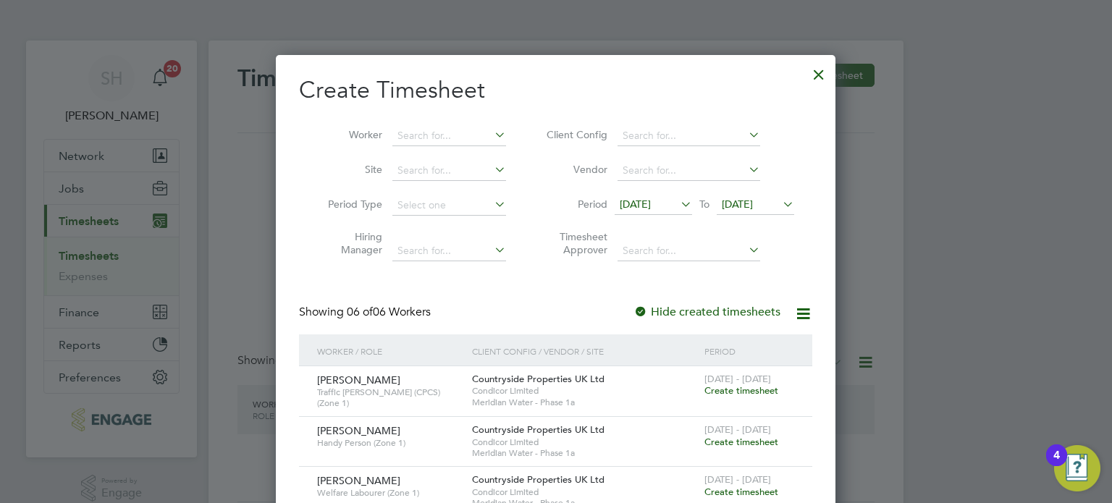
click at [780, 203] on icon at bounding box center [780, 204] width 0 height 20
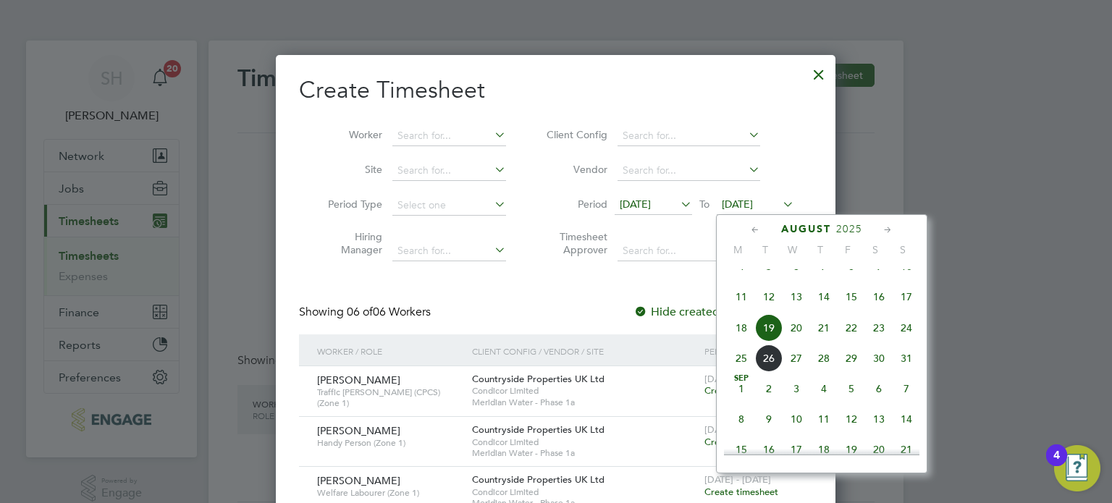
click at [909, 342] on span "24" at bounding box center [907, 328] width 28 height 28
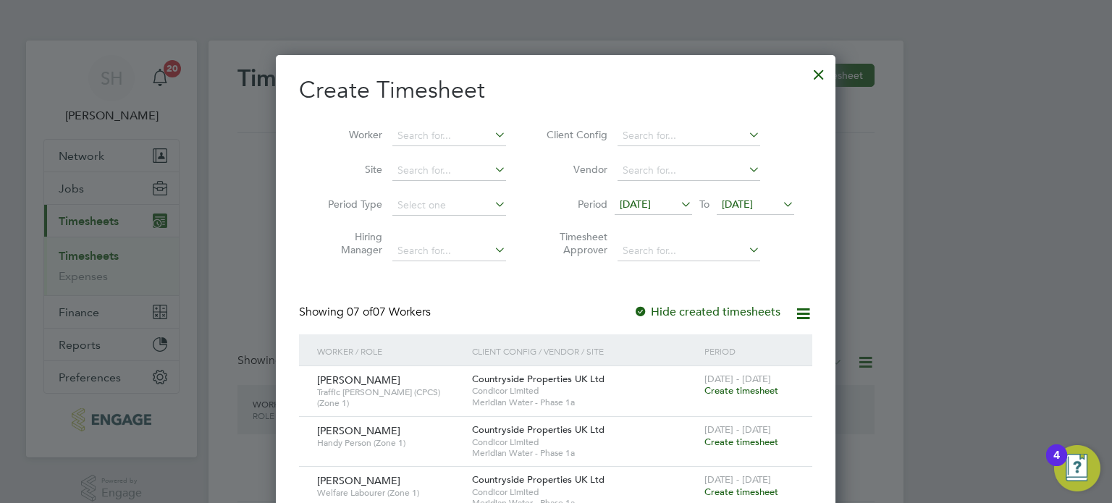
click at [792, 238] on li "Timesheet Approver" at bounding box center [668, 246] width 288 height 46
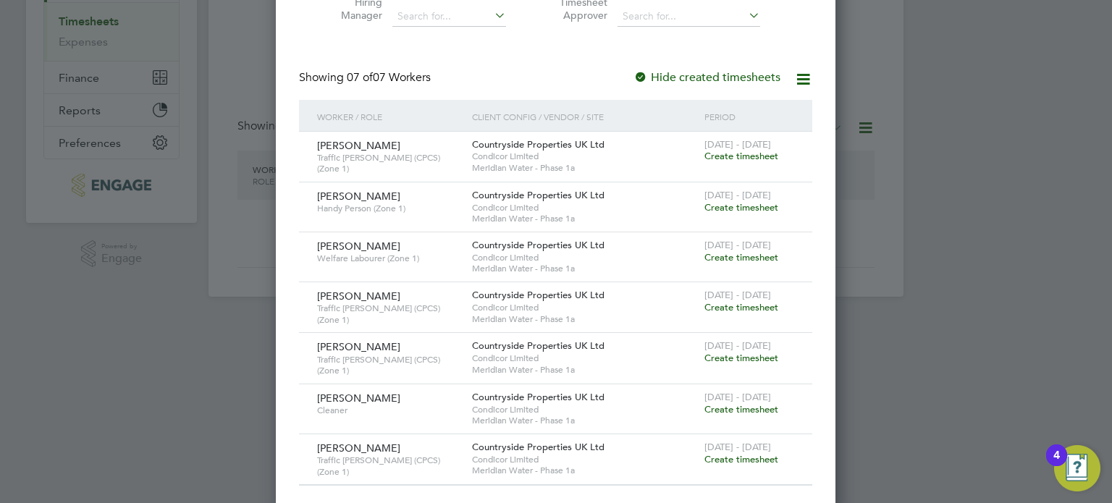
scroll to position [240, 0]
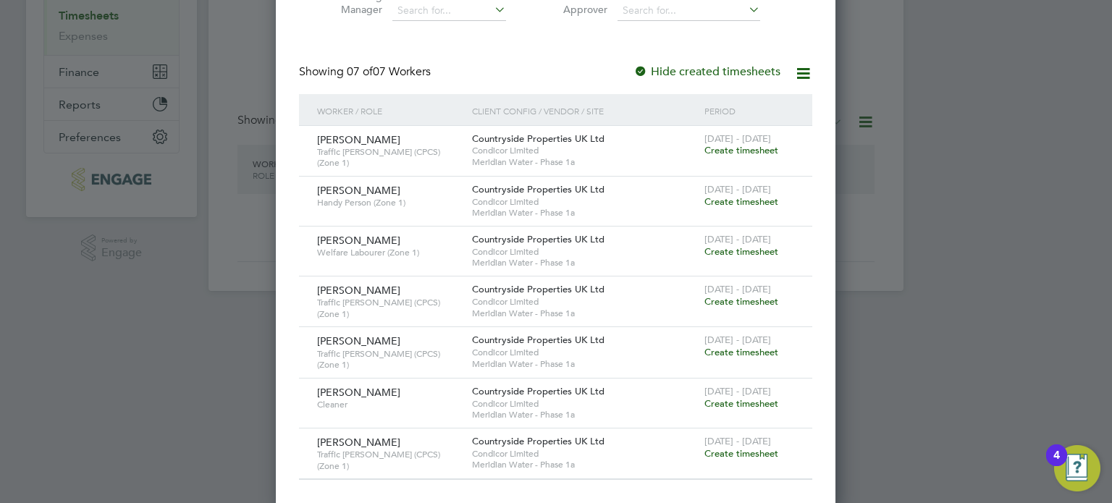
click at [749, 148] on span "Create timesheet" at bounding box center [741, 150] width 74 height 12
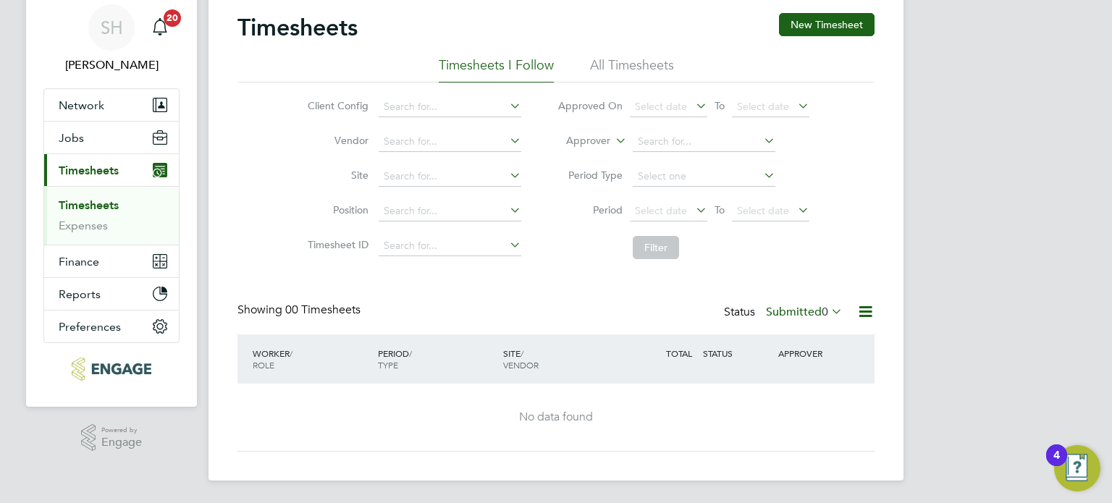
scroll to position [0, 0]
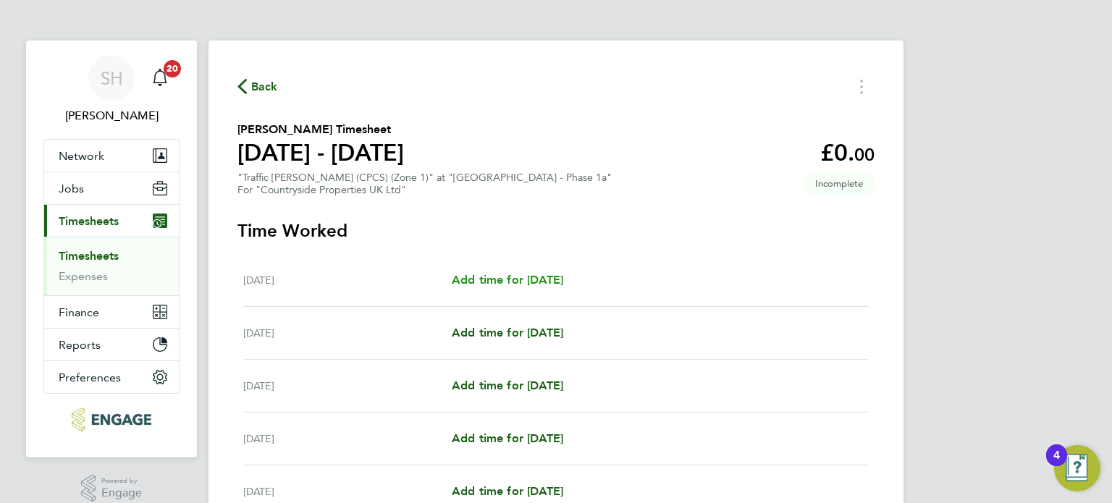
click at [548, 277] on span "Add time for Mon 18 Aug" at bounding box center [507, 280] width 111 height 14
select select "30"
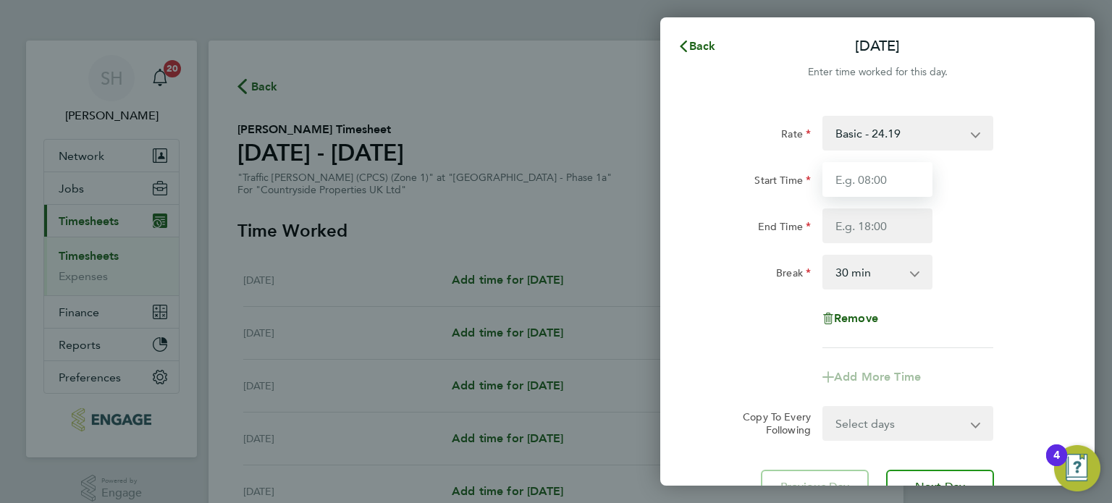
click at [898, 180] on input "Start Time" at bounding box center [877, 179] width 110 height 35
type input "08:00"
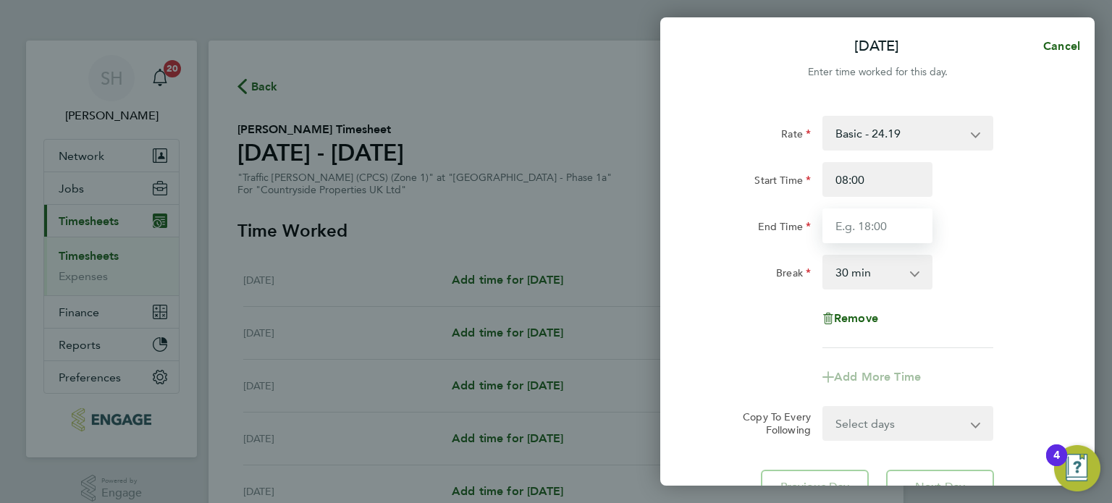
click at [898, 224] on input "End Time" at bounding box center [877, 226] width 110 height 35
type input "18:30"
click at [885, 271] on select "0 min 15 min 30 min 45 min 60 min 75 min 90 min" at bounding box center [869, 272] width 90 height 32
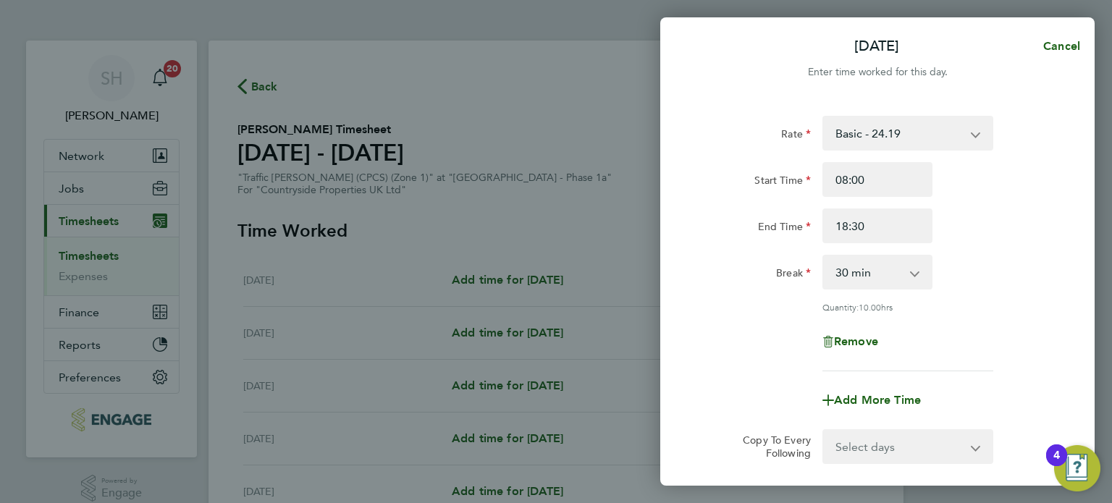
click at [964, 295] on div "Rate Basic - 24.19 Start Time 08:00 End Time 18:30 Break 0 min 15 min 30 min 45…" at bounding box center [877, 244] width 353 height 256
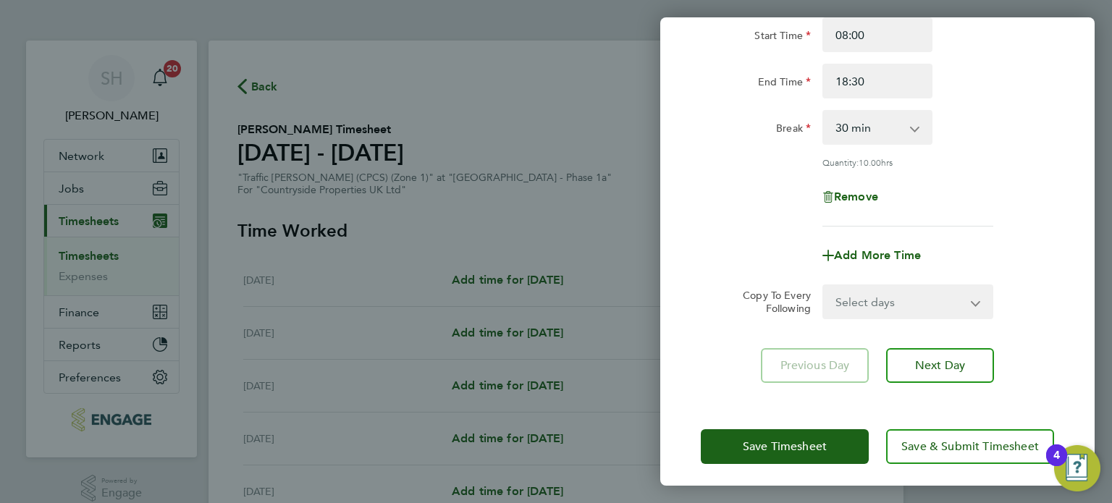
scroll to position [150, 0]
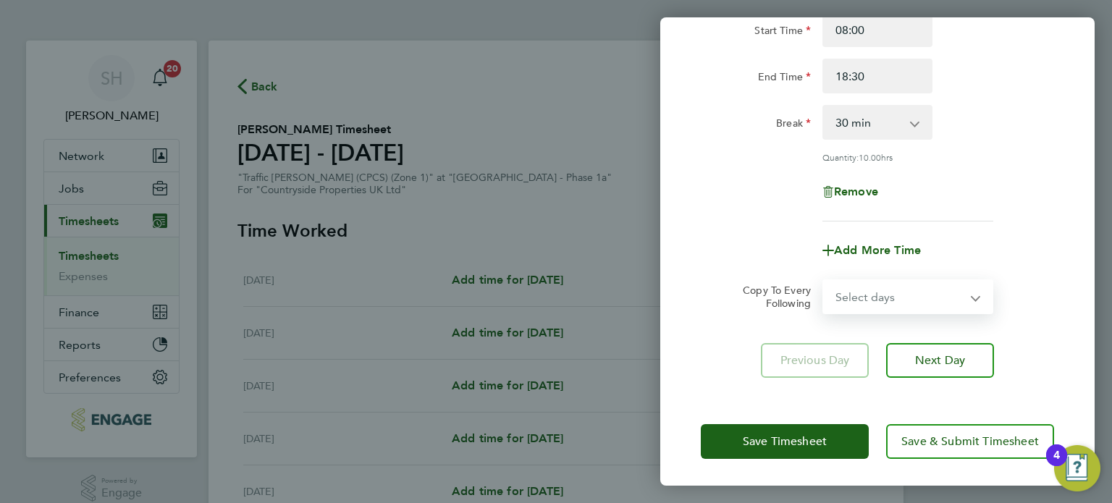
click at [885, 295] on select "Select days Day Weekday (Mon-Fri) Weekend (Sat-Sun) Tuesday Wednesday Thursday …" at bounding box center [900, 297] width 152 height 32
select select "WEEKDAY"
click at [824, 281] on select "Select days Day Weekday (Mon-Fri) Weekend (Sat-Sun) Tuesday Wednesday Thursday …" at bounding box center [900, 297] width 152 height 32
select select "2025-08-24"
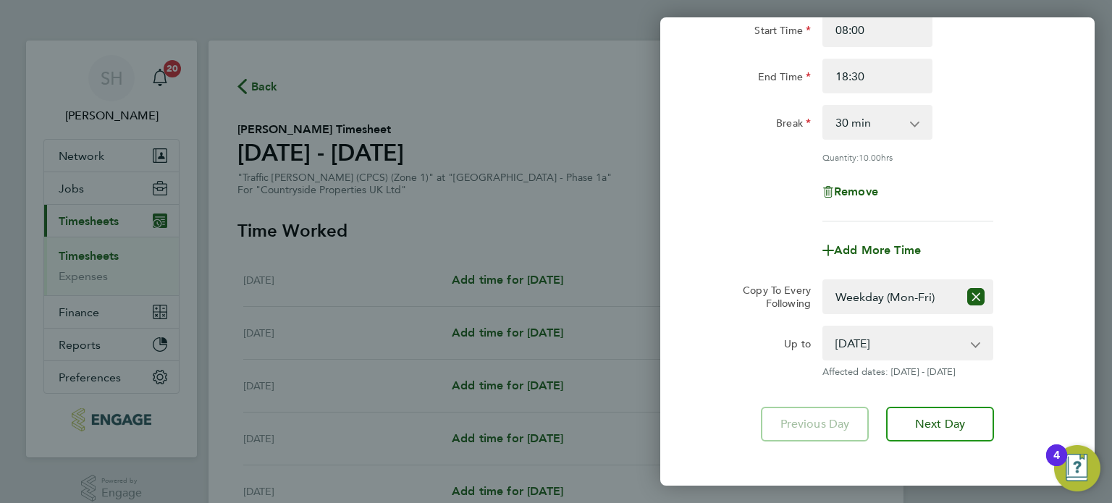
click at [1047, 266] on form "Rate Basic - 24.19 Start Time 08:00 End Time 18:30 Break 0 min 15 min 30 min 45…" at bounding box center [877, 172] width 353 height 412
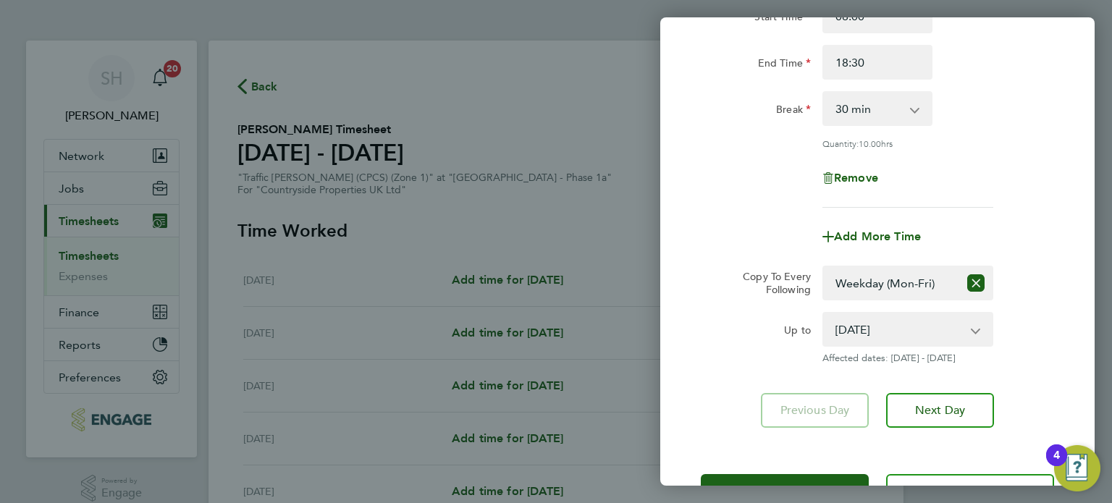
scroll to position [214, 0]
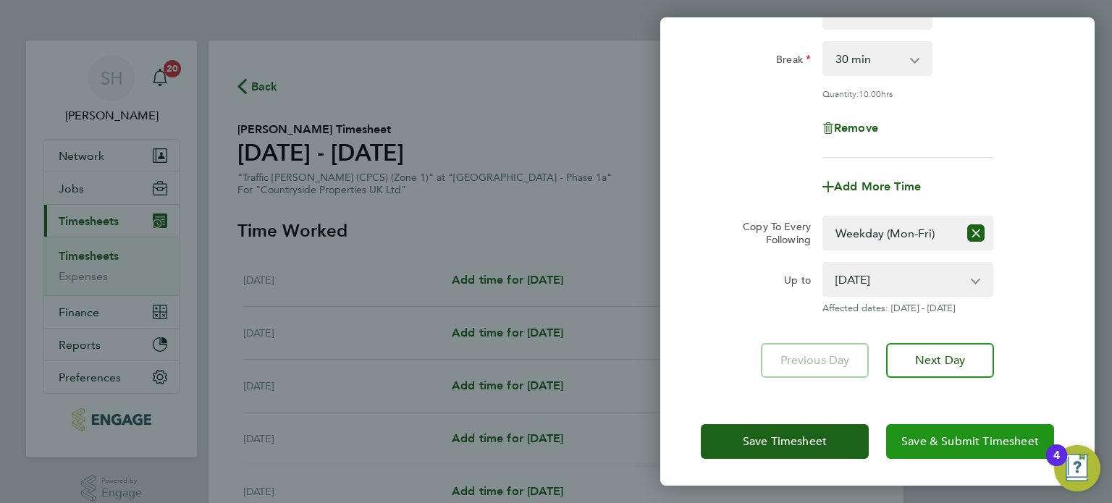
click at [981, 442] on span "Save & Submit Timesheet" at bounding box center [970, 441] width 138 height 14
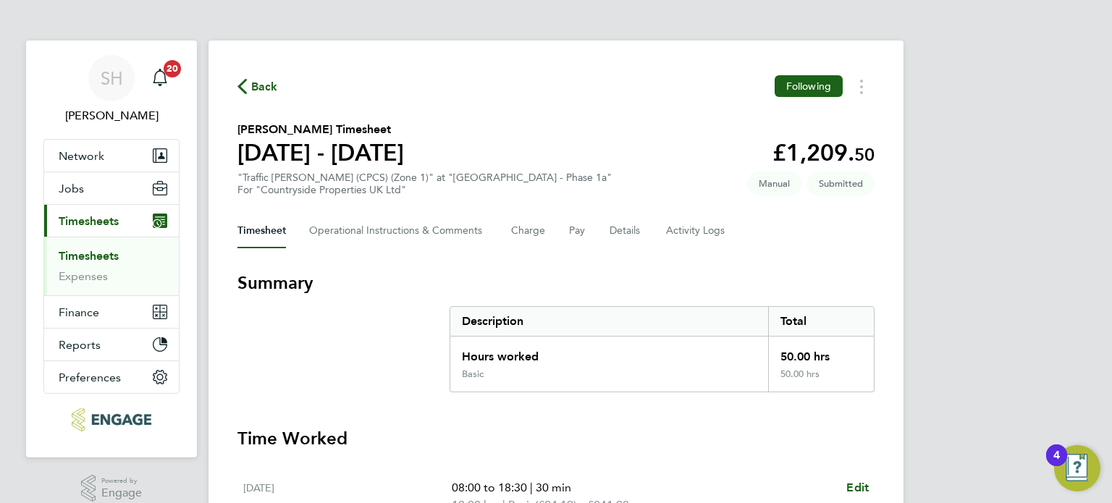
click at [269, 83] on span "Back" at bounding box center [264, 86] width 27 height 17
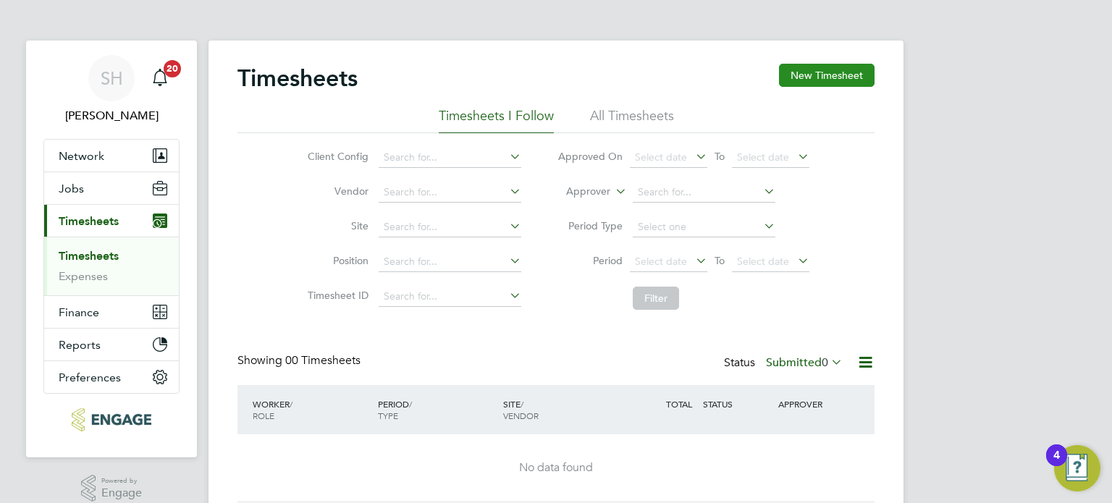
click at [825, 77] on button "New Timesheet" at bounding box center [827, 75] width 96 height 23
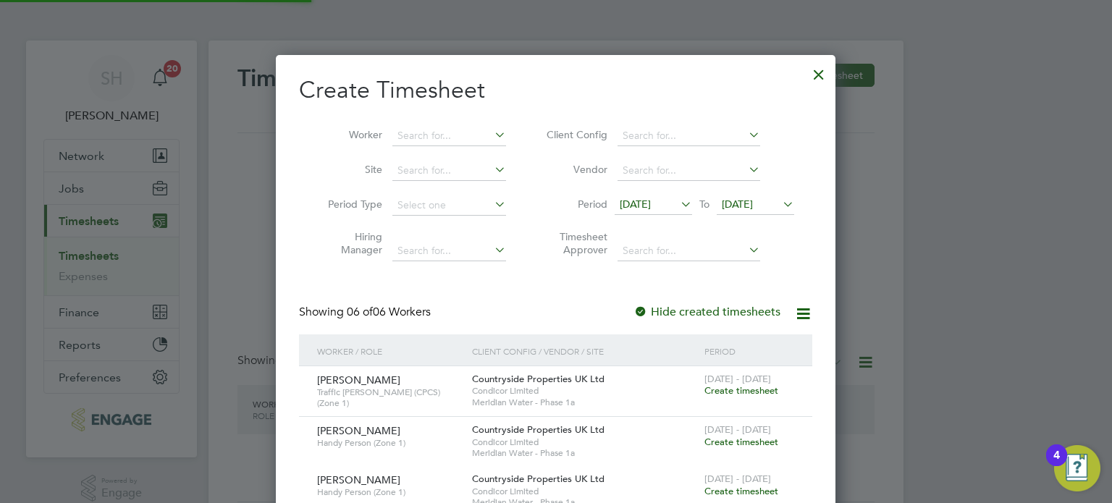
scroll to position [689, 560]
click at [678, 201] on icon at bounding box center [678, 204] width 0 height 20
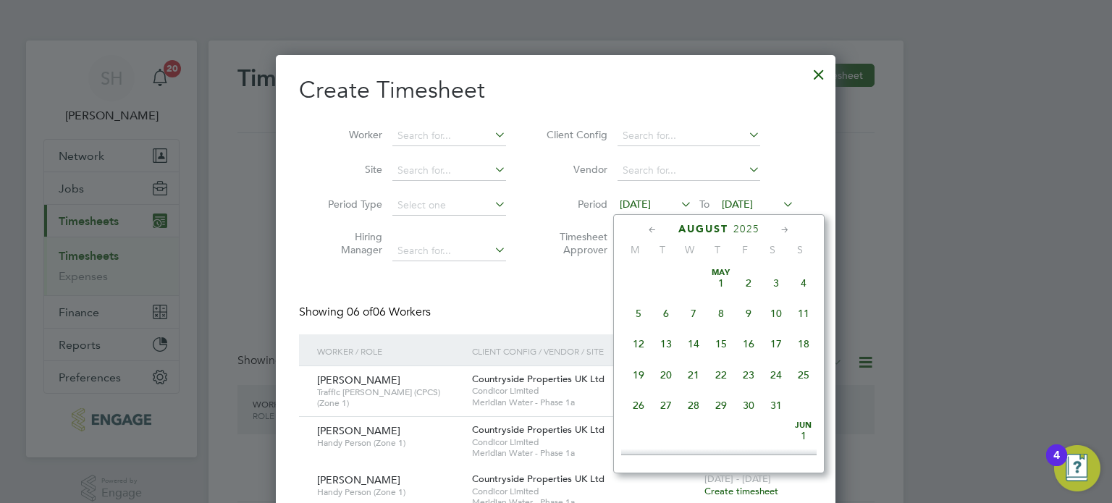
scroll to position [504, 0]
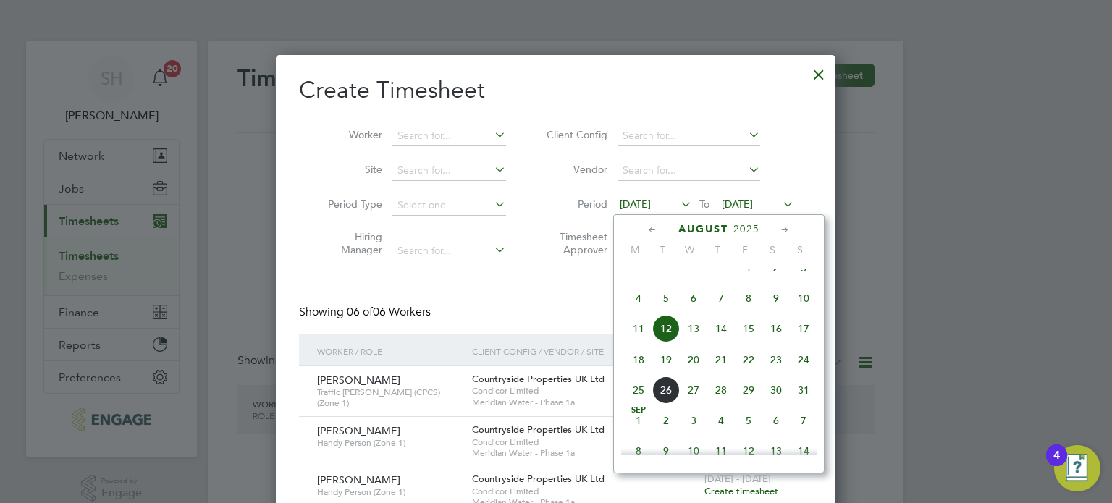
click at [637, 372] on span "18" at bounding box center [639, 360] width 28 height 28
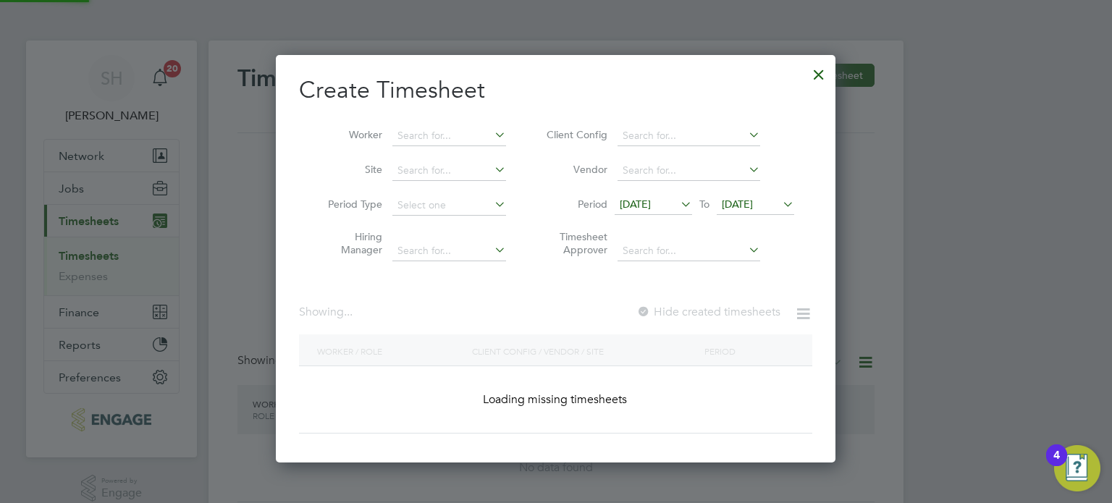
scroll to position [589, 560]
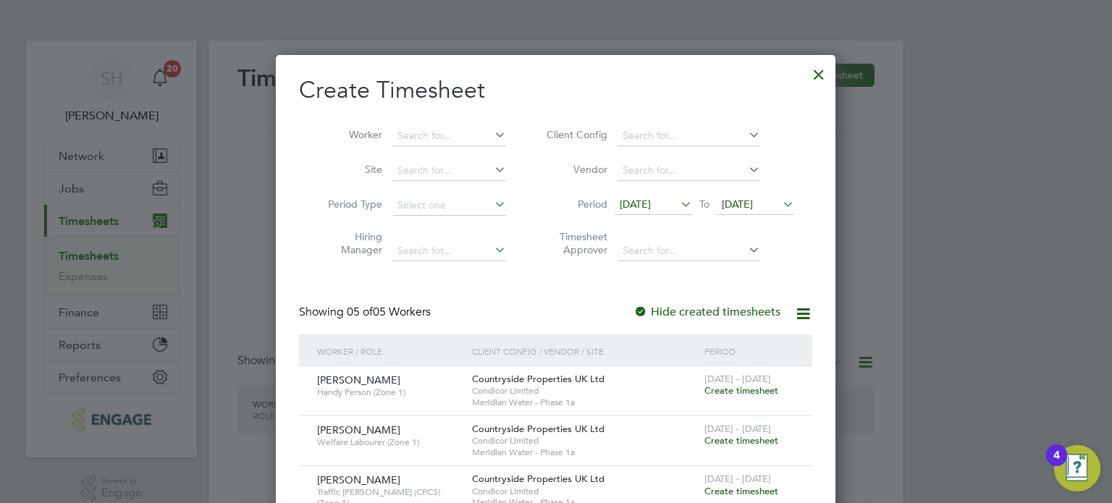
click at [780, 200] on icon at bounding box center [780, 204] width 0 height 20
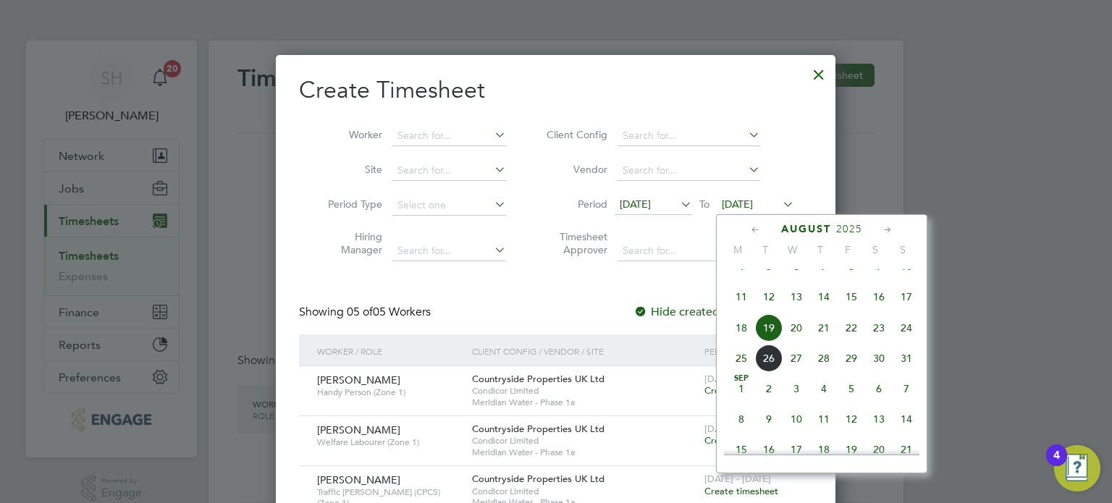
click at [907, 341] on span "24" at bounding box center [907, 328] width 28 height 28
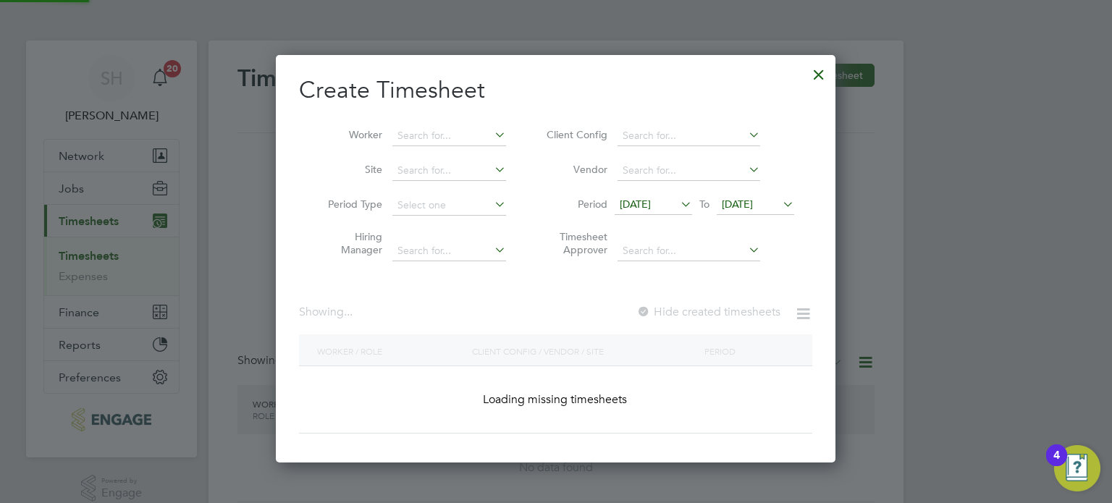
scroll to position [639, 560]
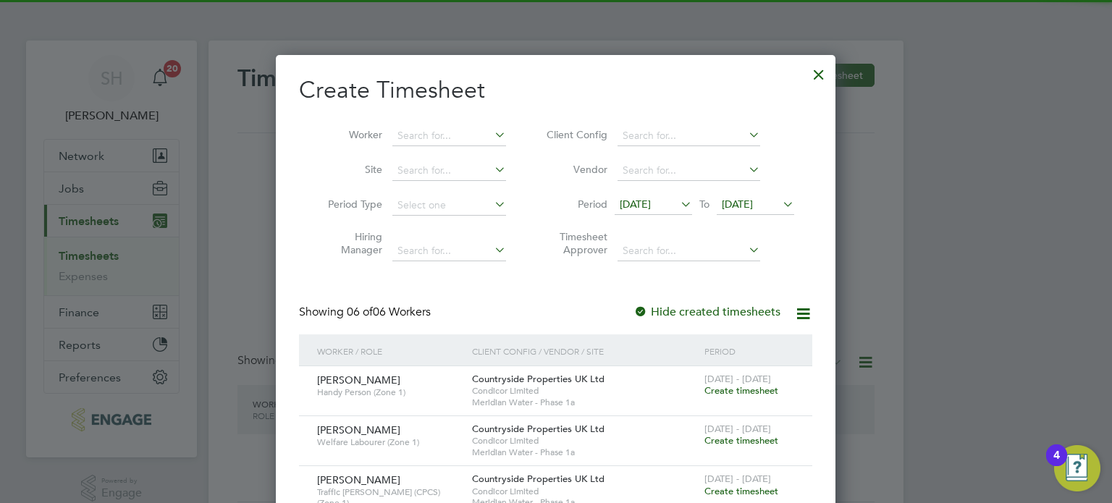
click at [903, 227] on div at bounding box center [556, 251] width 1112 height 503
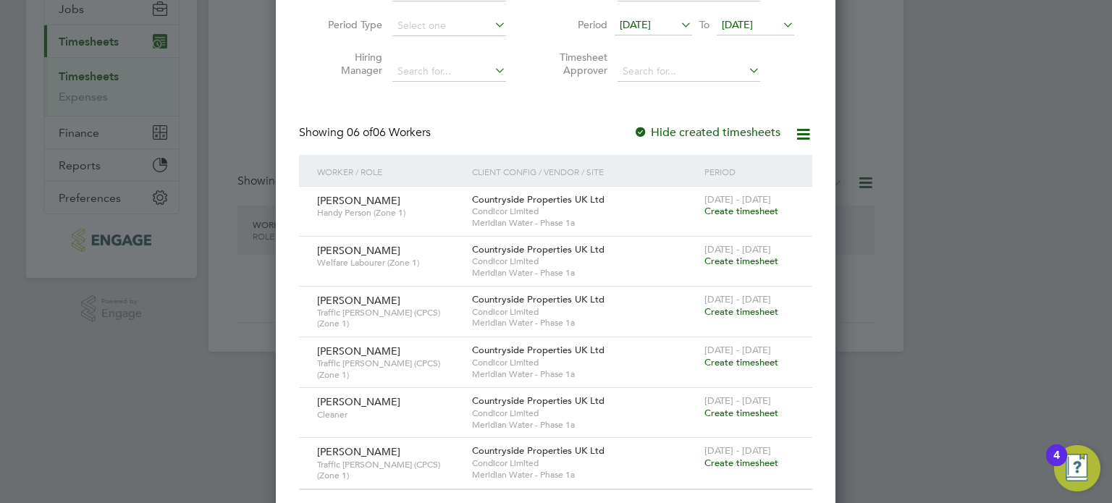
scroll to position [190, 0]
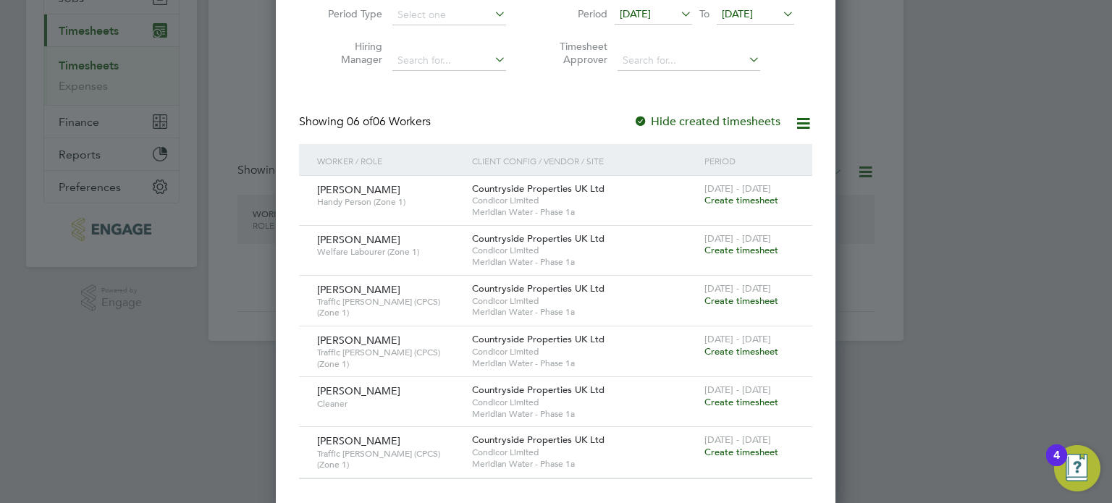
click at [835, 166] on div "Create Timesheet Worker Site Period Type Hiring Manager Client Config Vendor Pe…" at bounding box center [556, 187] width 560 height 644
click at [749, 200] on span "Create timesheet" at bounding box center [741, 200] width 74 height 12
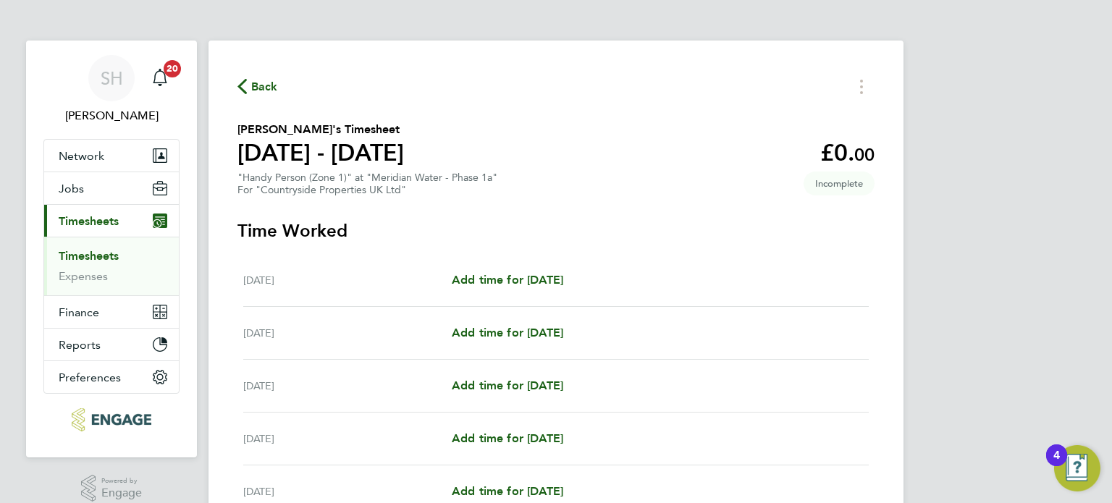
click at [261, 86] on span "Back" at bounding box center [264, 86] width 27 height 17
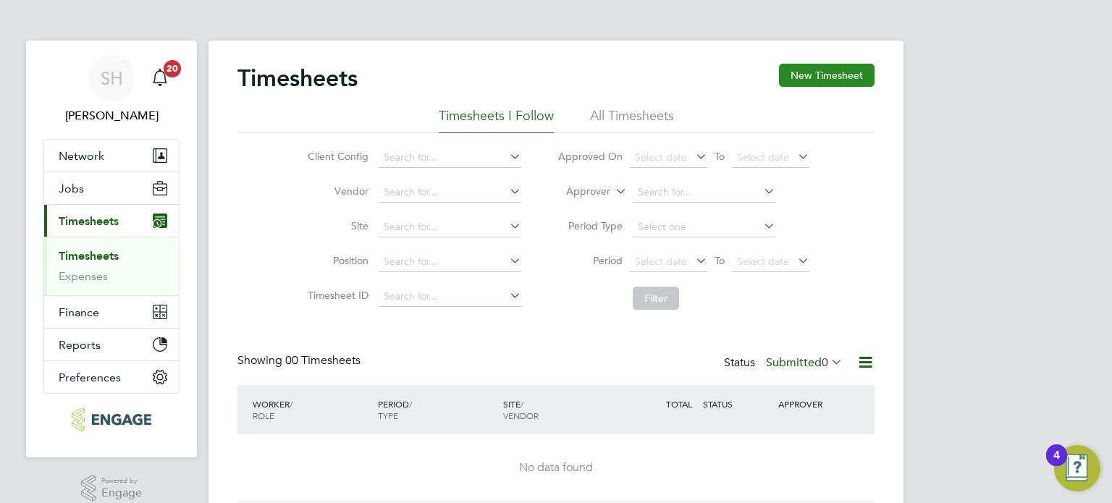
click at [830, 71] on button "New Timesheet" at bounding box center [827, 75] width 96 height 23
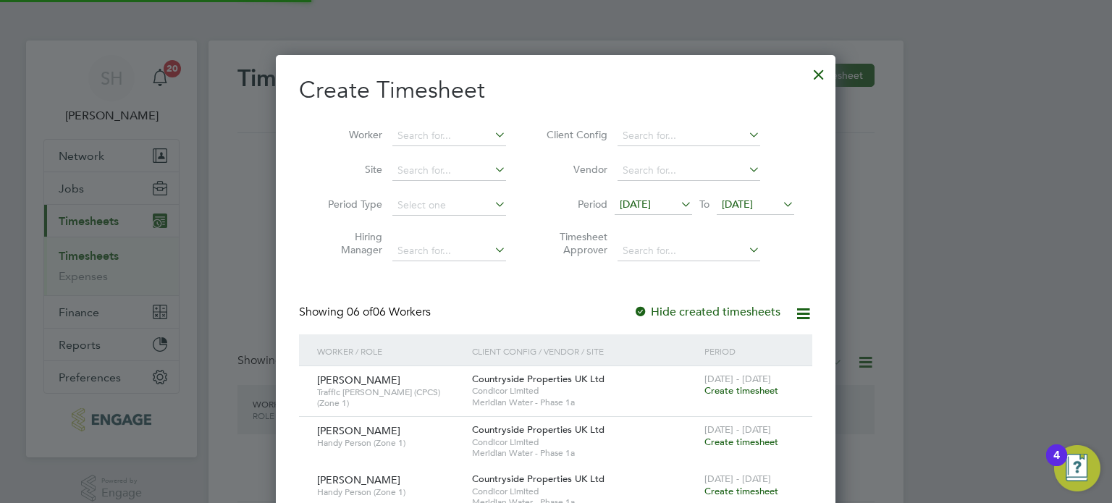
scroll to position [689, 560]
click at [658, 196] on span "12 Aug 2025" at bounding box center [653, 205] width 77 height 20
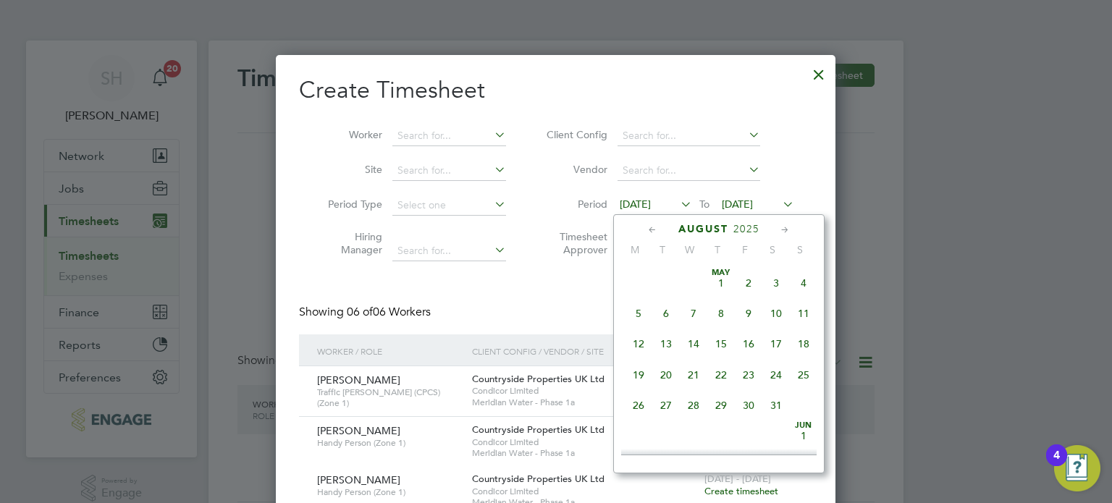
scroll to position [504, 0]
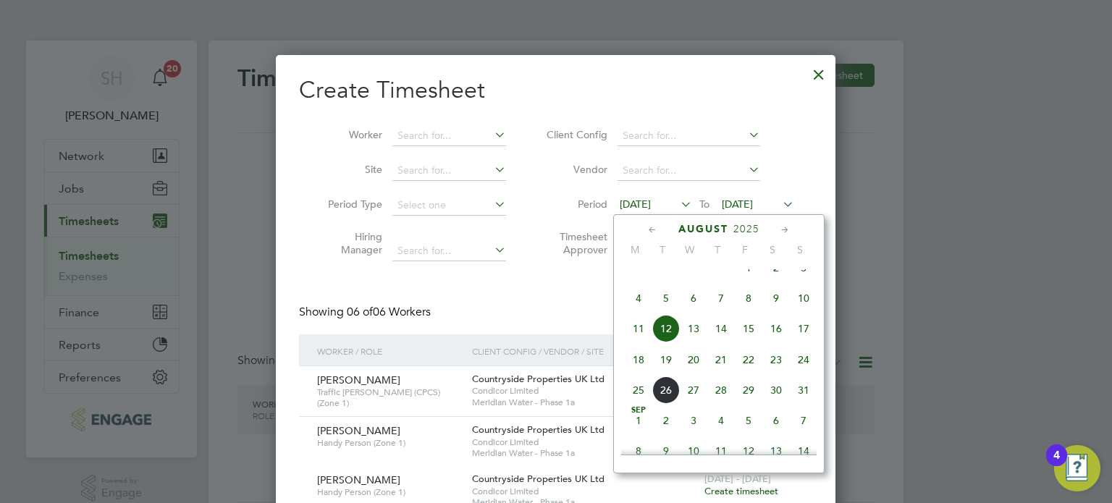
click at [636, 370] on span "18" at bounding box center [639, 360] width 28 height 28
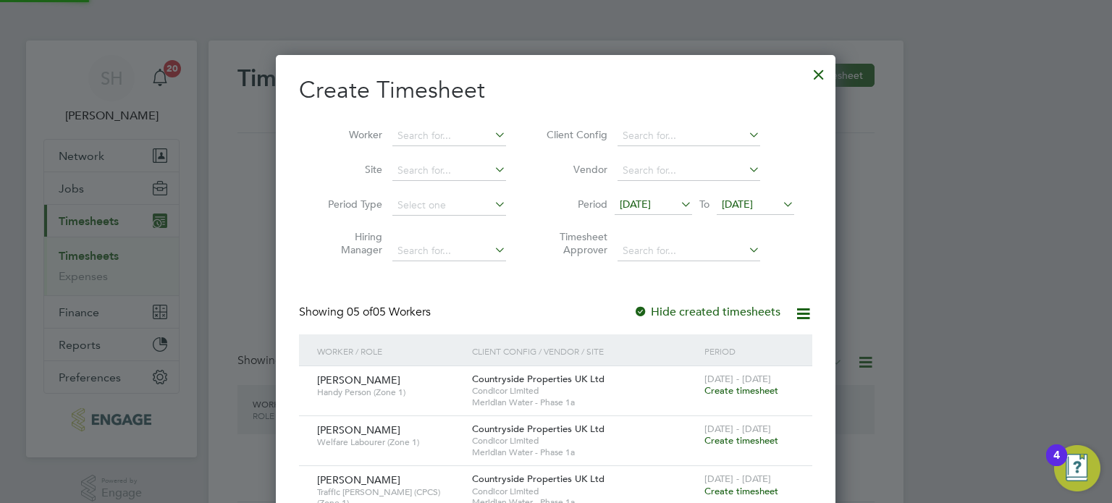
scroll to position [589, 560]
click at [780, 199] on icon at bounding box center [780, 204] width 0 height 20
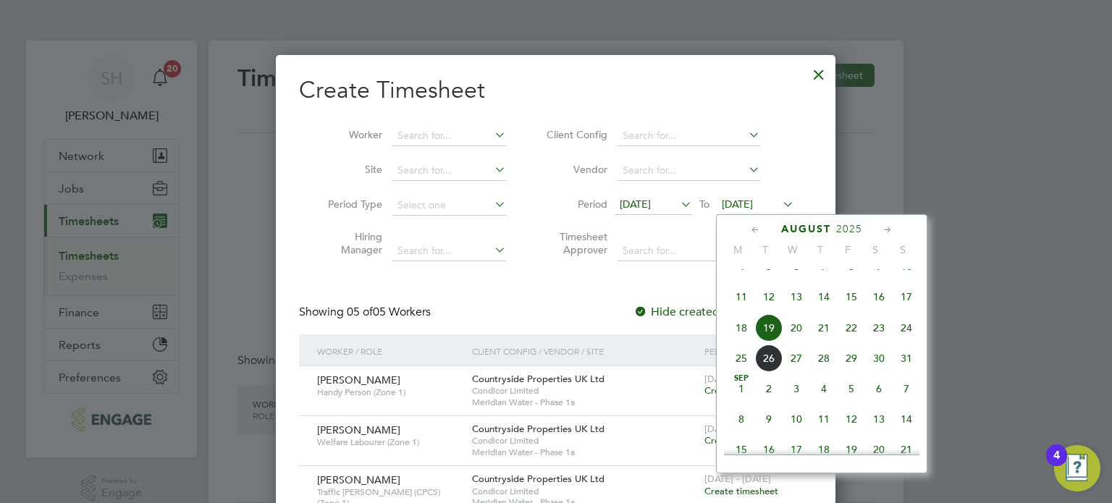
click at [909, 340] on span "24" at bounding box center [907, 328] width 28 height 28
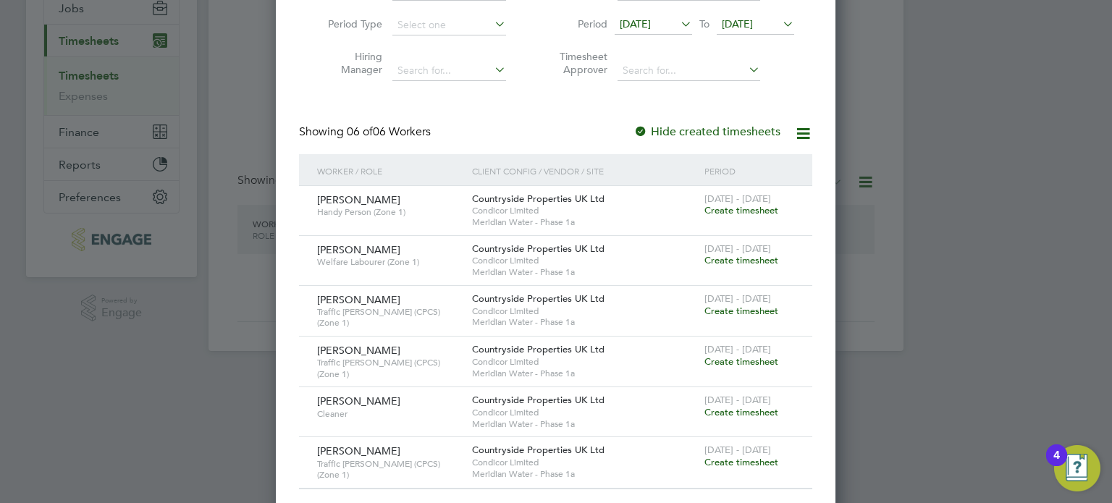
scroll to position [190, 0]
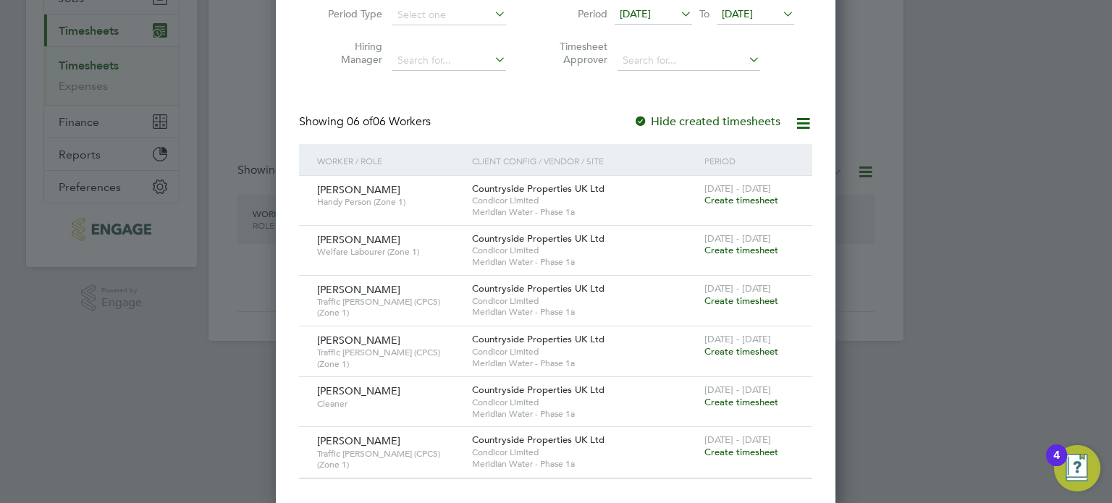
click at [749, 245] on span "Create timesheet" at bounding box center [741, 250] width 74 height 12
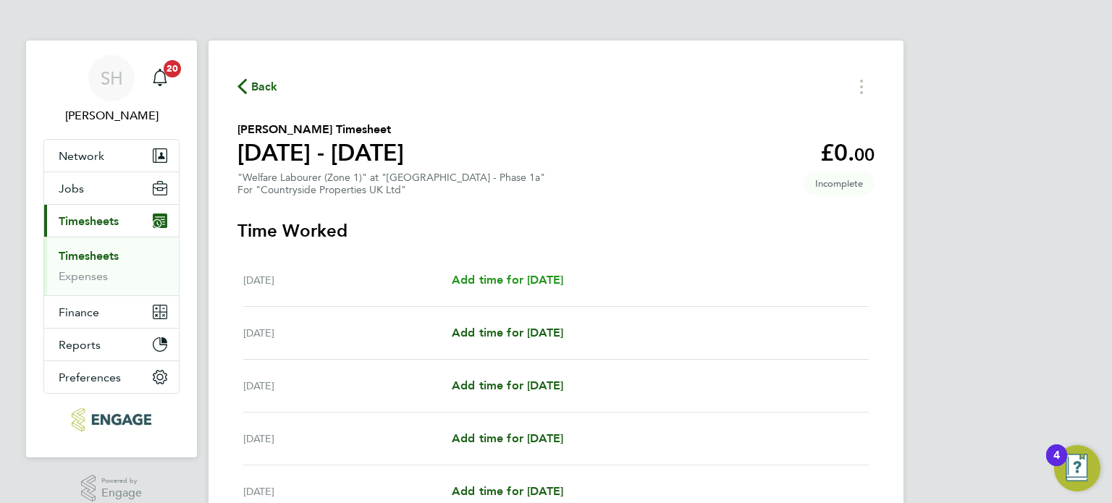
click at [532, 272] on link "Add time for Mon 18 Aug" at bounding box center [507, 279] width 111 height 17
select select "30"
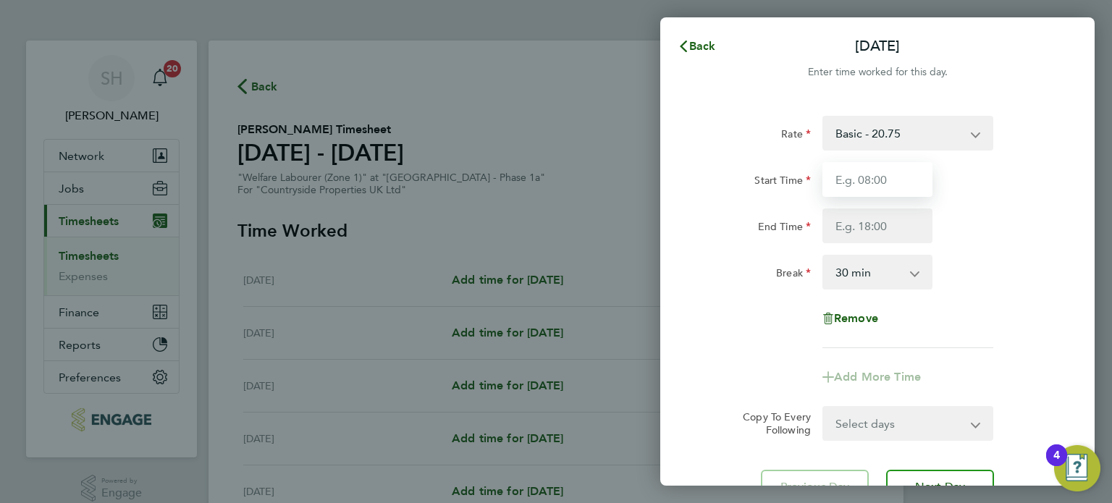
click at [897, 179] on input "Start Time" at bounding box center [877, 179] width 110 height 35
type input "07:00"
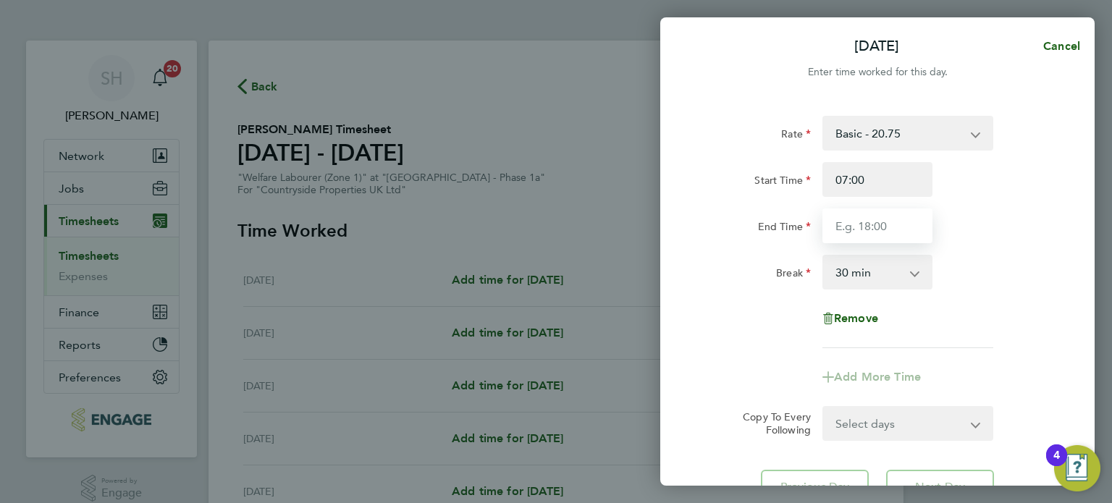
click at [895, 226] on input "End Time" at bounding box center [877, 226] width 110 height 35
type input "18:00"
click at [886, 276] on select "0 min 15 min 30 min 45 min 60 min 75 min 90 min" at bounding box center [869, 272] width 90 height 32
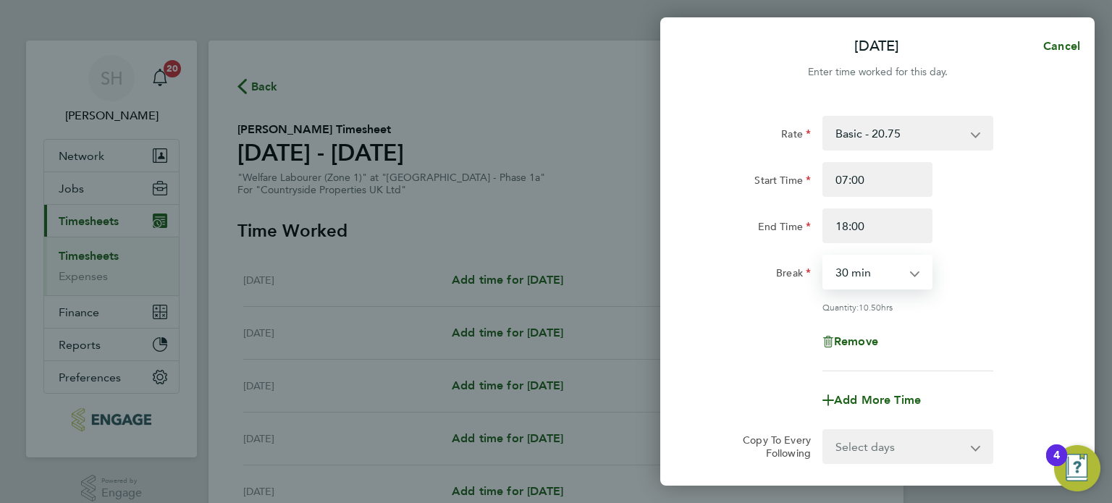
select select "60"
click at [824, 256] on select "0 min 15 min 30 min 45 min 60 min 75 min 90 min" at bounding box center [869, 272] width 90 height 32
click at [1017, 251] on div "Rate Basic - 20.75 Start Time 07:00 End Time 18:00 Break 0 min 15 min 30 min 45…" at bounding box center [877, 244] width 353 height 256
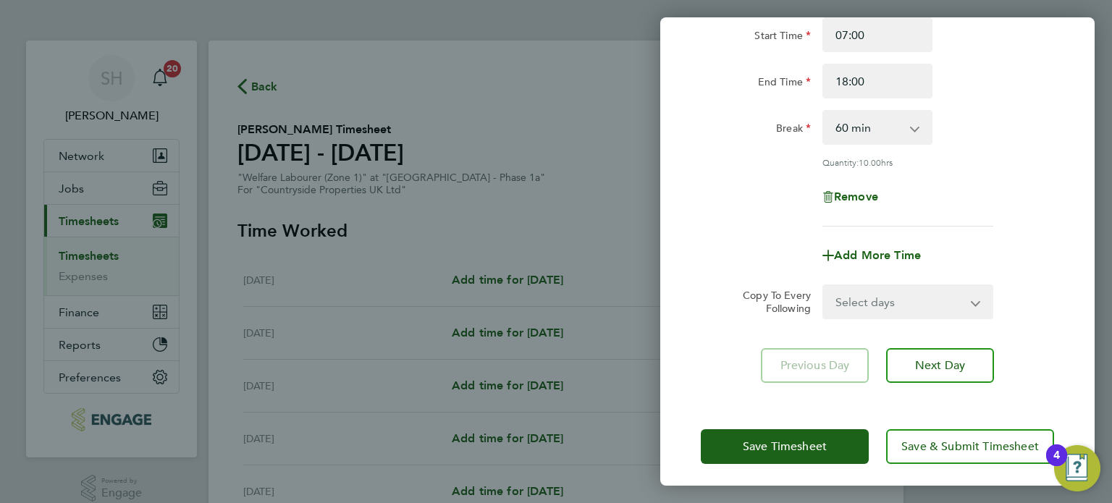
scroll to position [150, 0]
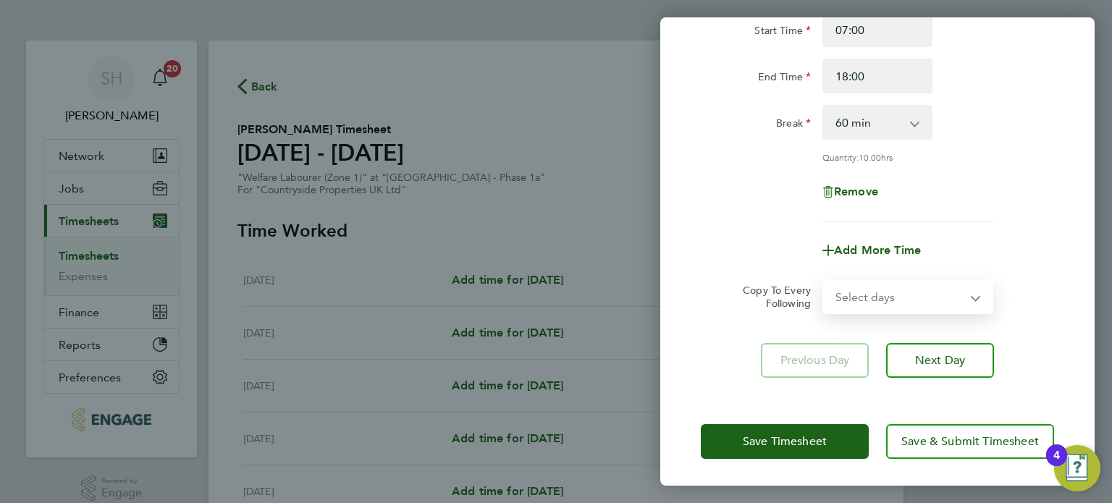
click at [953, 296] on select "Select days Day Tuesday Wednesday Thursday Friday" at bounding box center [900, 297] width 152 height 32
click at [676, 148] on div "Rate Basic - 20.75 Start Time 07:00 End Time 18:00 Break 0 min 15 min 30 min 45…" at bounding box center [877, 172] width 434 height 447
click at [858, 296] on select "Select days Day Tuesday Wednesday Thursday Friday" at bounding box center [900, 297] width 152 height 32
click at [733, 210] on div "Rate Basic - 20.75 Start Time 07:00 End Time 18:00 Break 0 min 15 min 30 min 45…" at bounding box center [877, 94] width 353 height 256
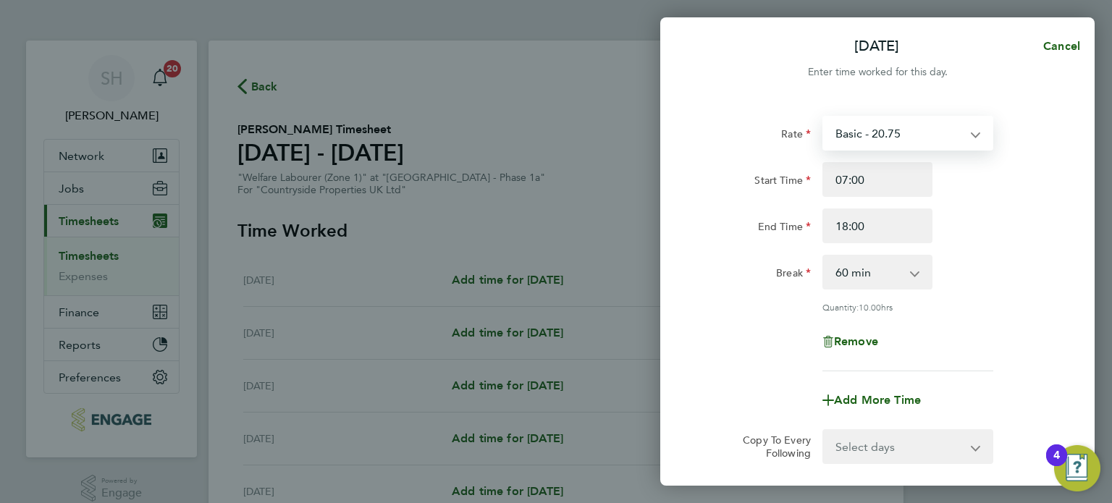
click at [931, 131] on select "Basic - 20.75" at bounding box center [899, 133] width 151 height 32
click at [932, 130] on select "Basic - 20.75" at bounding box center [899, 133] width 151 height 32
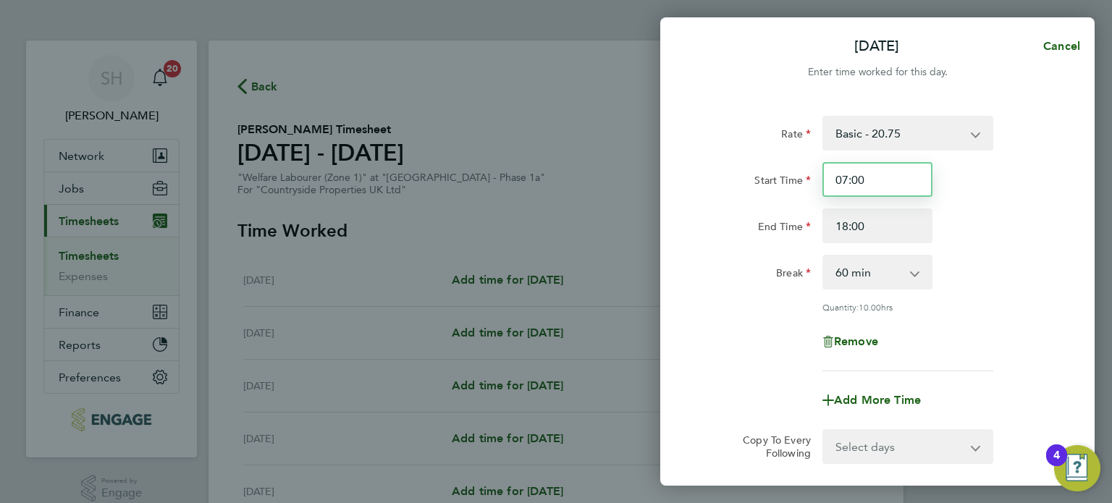
click at [908, 176] on input "07:00" at bounding box center [877, 179] width 110 height 35
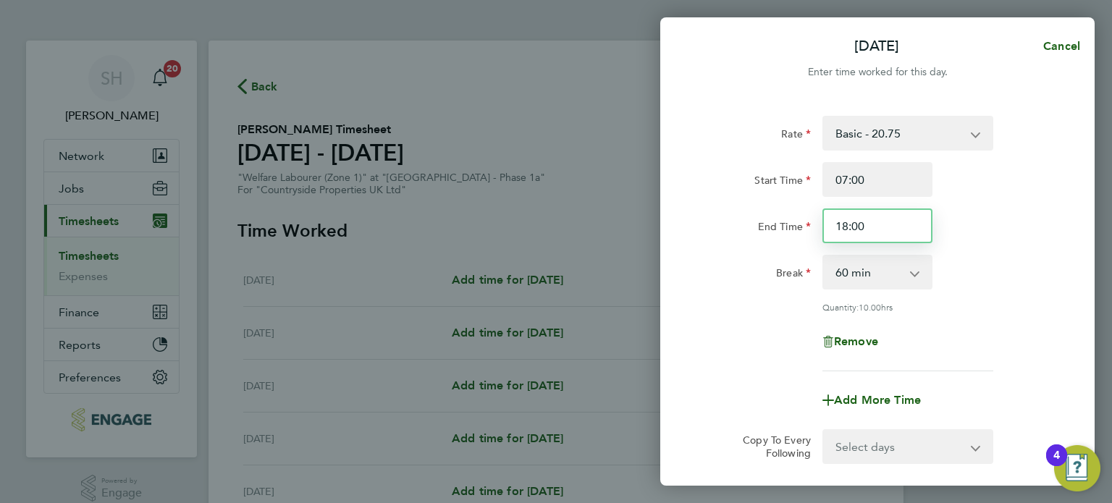
click at [895, 225] on input "18:00" at bounding box center [877, 226] width 110 height 35
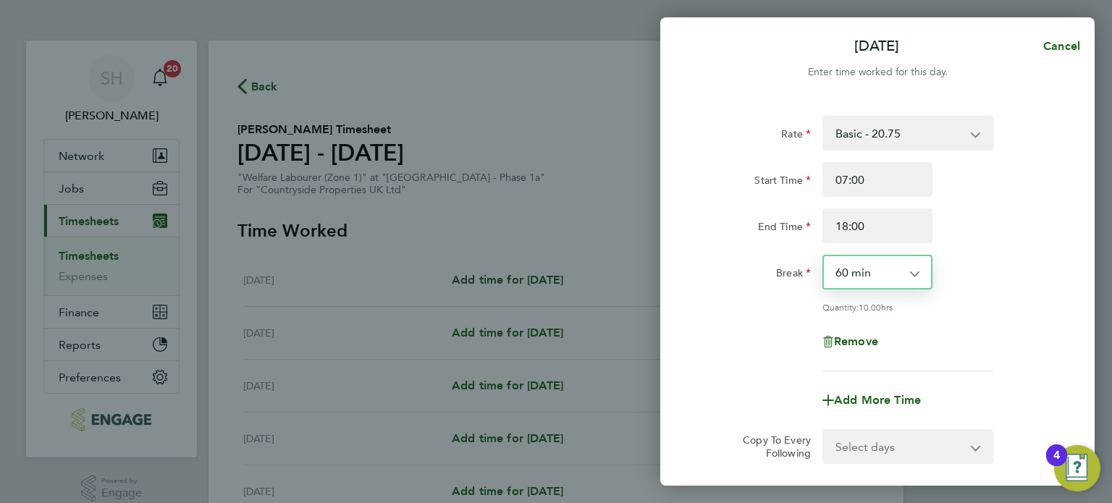
click at [877, 271] on select "0 min 15 min 30 min 45 min 60 min 75 min 90 min" at bounding box center [869, 272] width 90 height 32
click at [824, 256] on select "0 min 15 min 30 min 45 min 60 min 75 min 90 min" at bounding box center [869, 272] width 90 height 32
click at [1019, 287] on div "Break 0 min 15 min 30 min 45 min 60 min 75 min 90 min" at bounding box center [877, 272] width 365 height 35
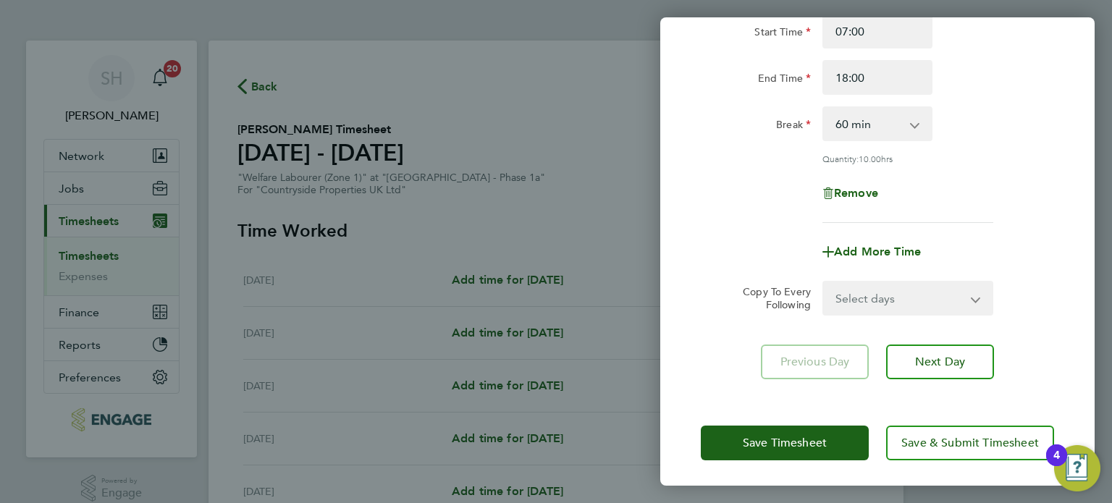
scroll to position [150, 0]
click at [978, 298] on app-icon-cross-button at bounding box center [984, 297] width 17 height 32
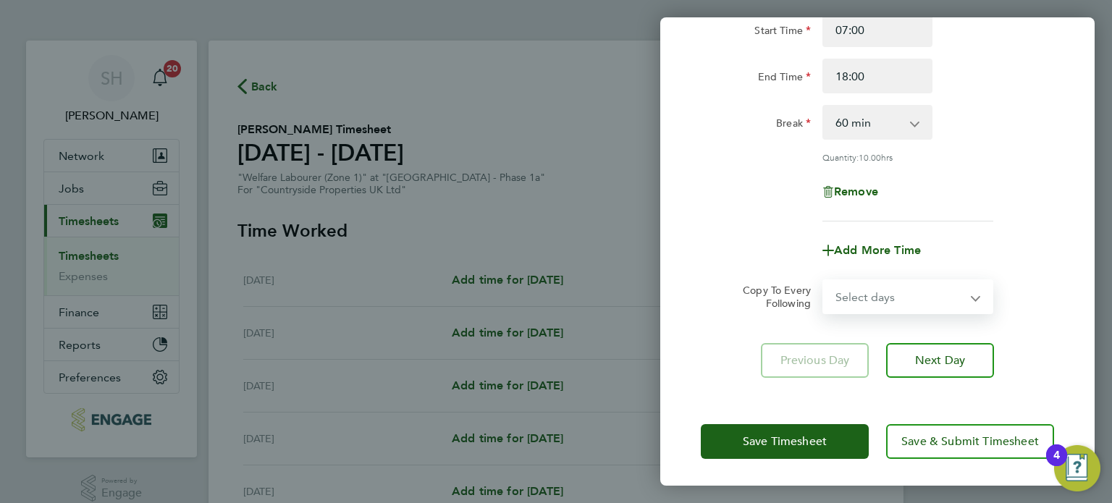
click at [875, 292] on select "Select days Day Tuesday Wednesday Thursday Friday" at bounding box center [900, 297] width 152 height 32
select select "DAY"
click at [824, 281] on select "Select days Day Tuesday Wednesday Thursday Friday" at bounding box center [900, 297] width 152 height 32
select select "2025-08-22"
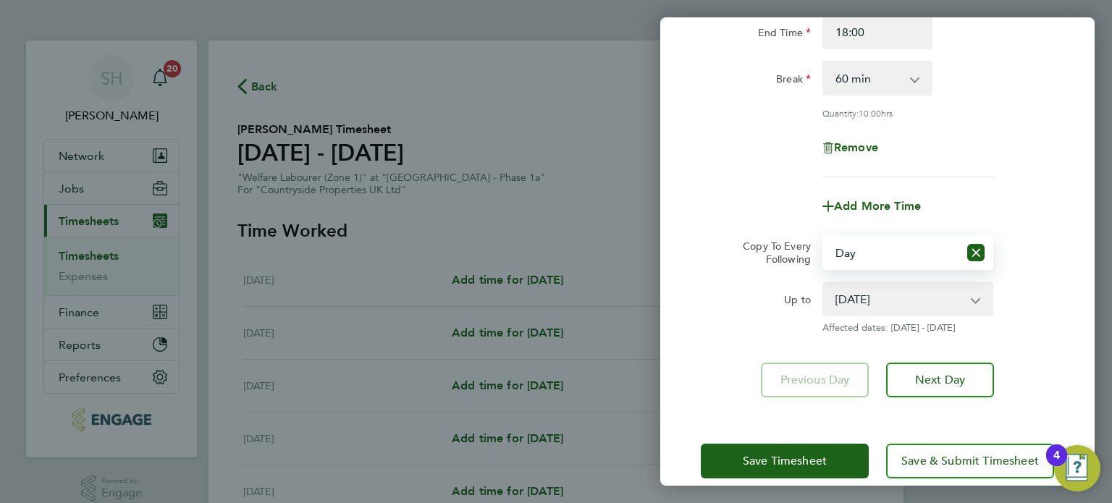
scroll to position [214, 0]
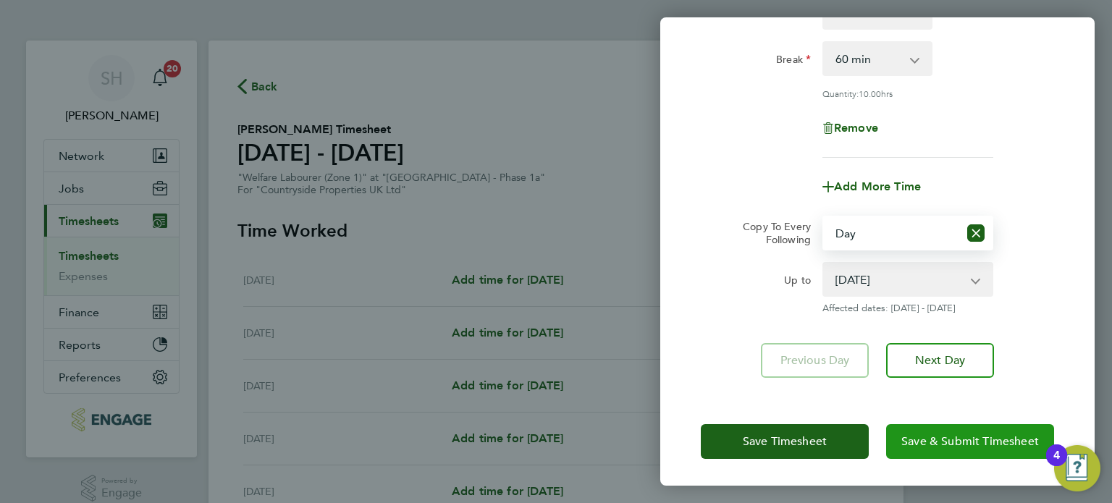
click at [913, 439] on span "Save & Submit Timesheet" at bounding box center [970, 441] width 138 height 14
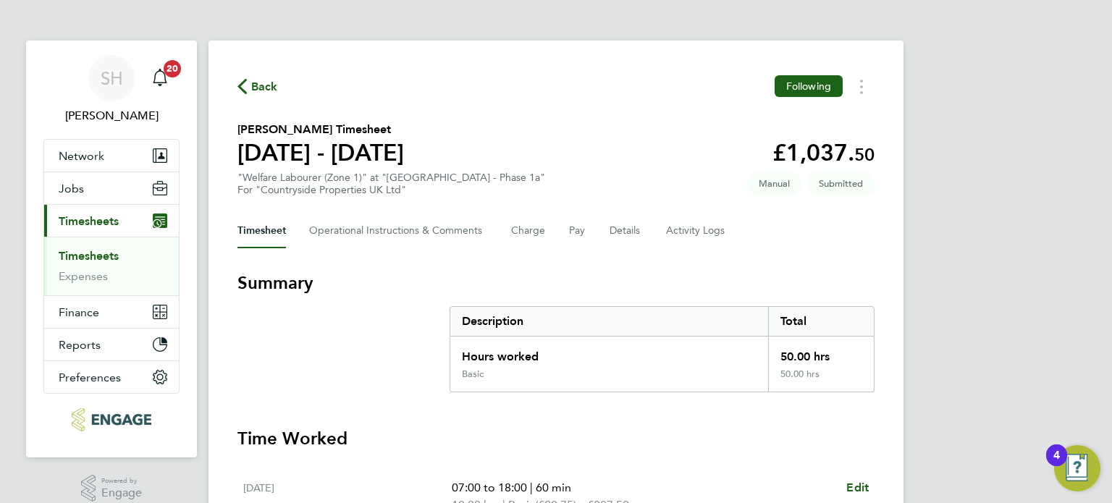
click at [260, 86] on span "Back" at bounding box center [264, 86] width 27 height 17
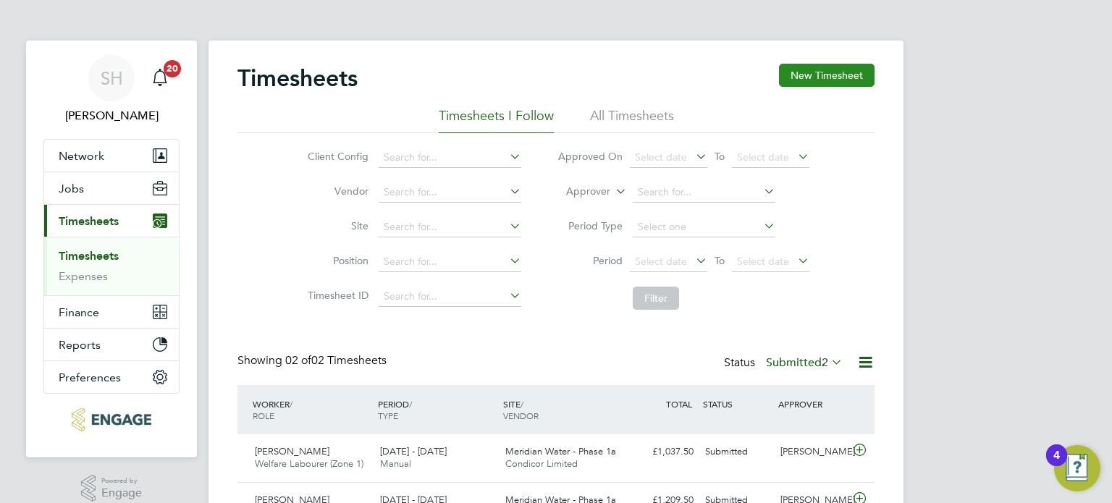
click at [825, 77] on button "New Timesheet" at bounding box center [827, 75] width 96 height 23
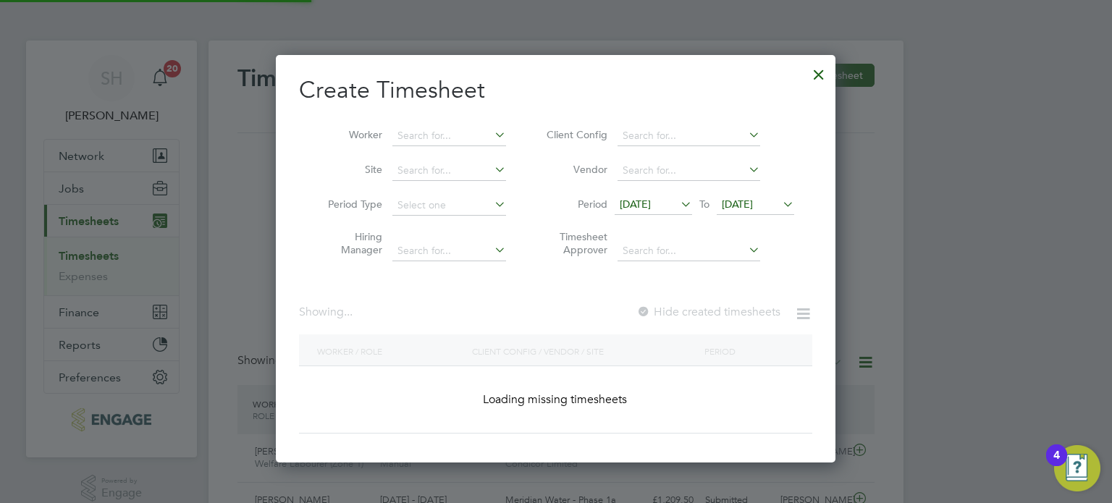
scroll to position [639, 560]
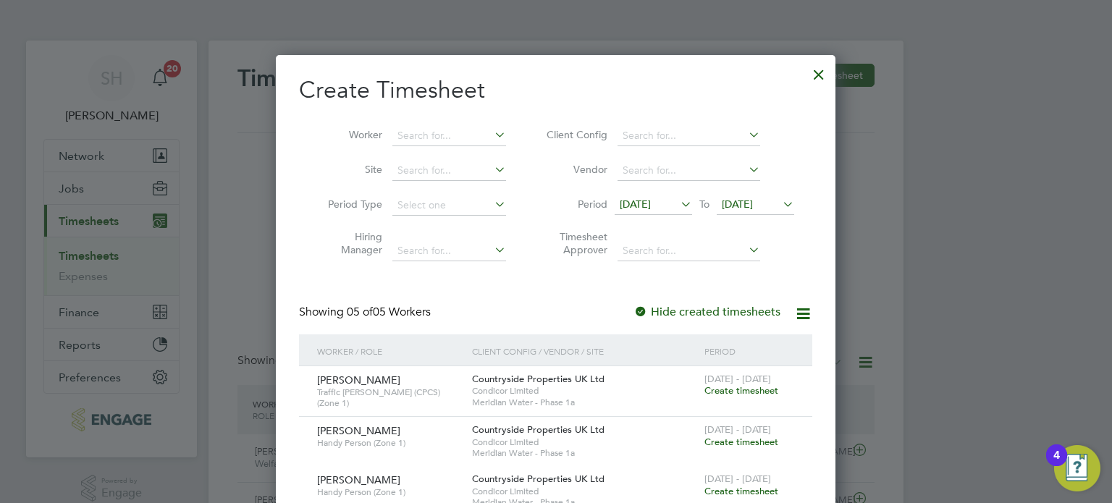
click at [678, 202] on icon at bounding box center [678, 204] width 0 height 20
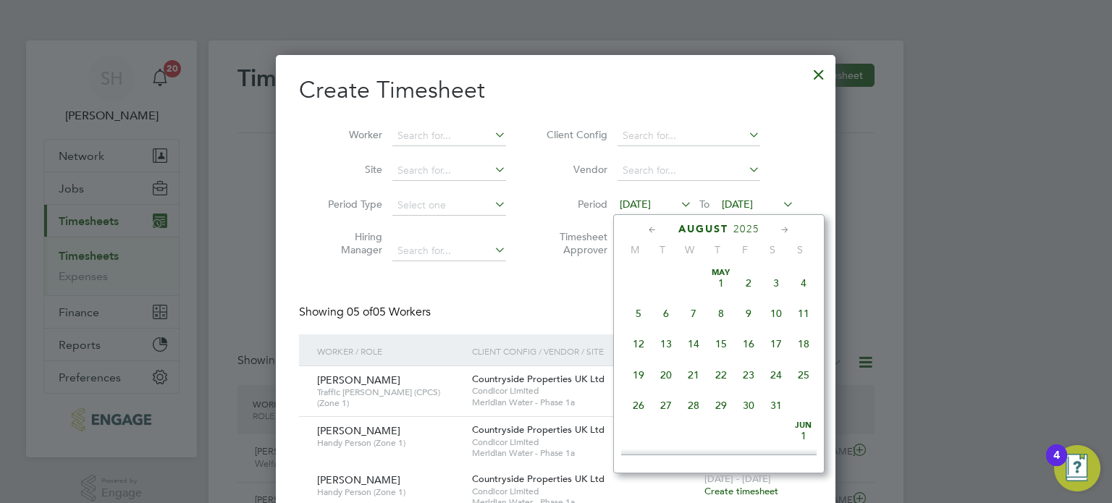
scroll to position [504, 0]
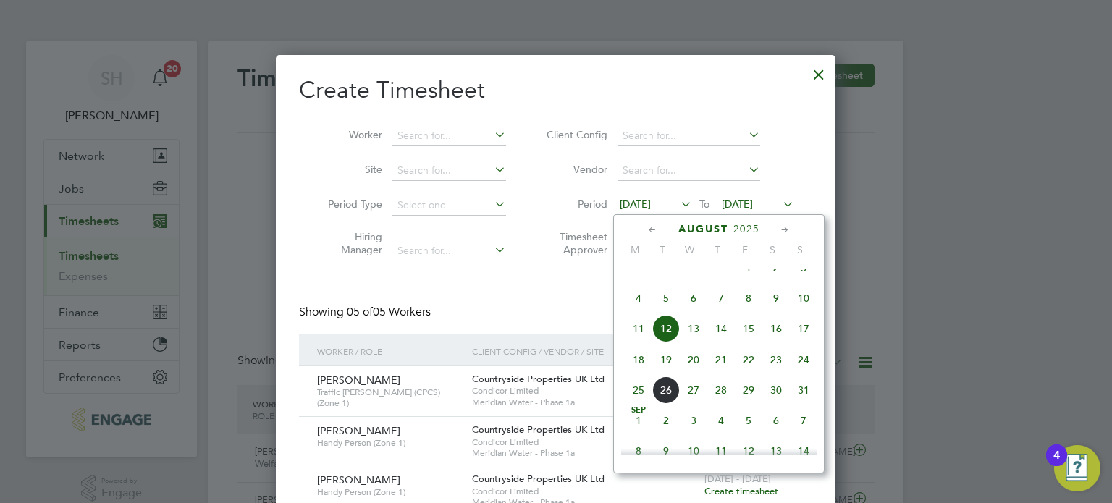
click at [643, 374] on span "18" at bounding box center [639, 360] width 28 height 28
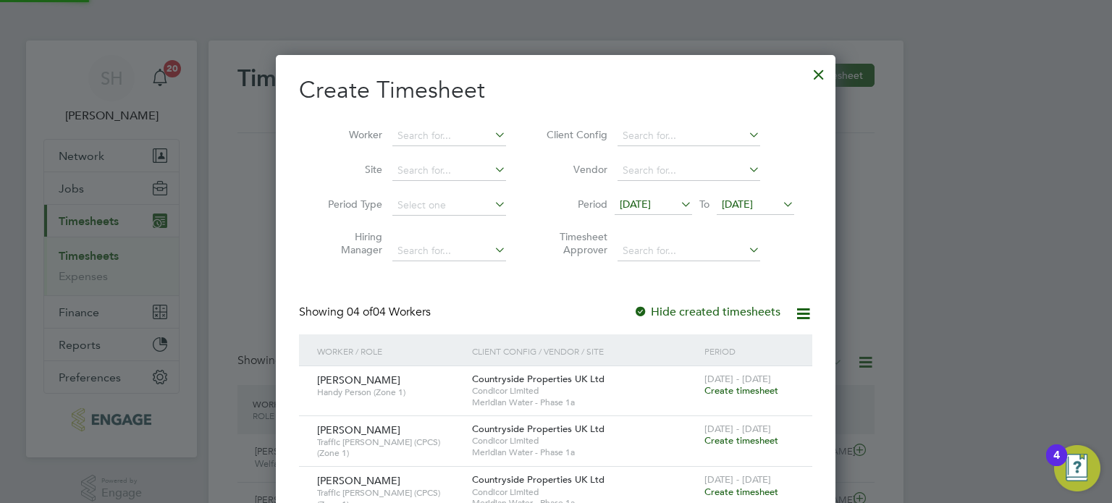
scroll to position [539, 560]
click at [753, 198] on span "19 Aug 2025" at bounding box center [737, 204] width 31 height 13
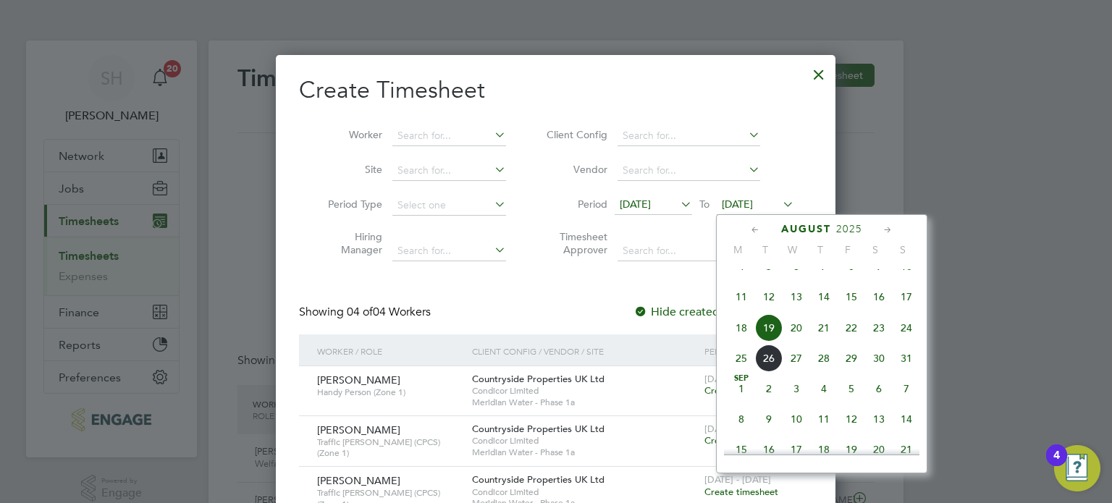
click at [900, 340] on span "24" at bounding box center [907, 328] width 28 height 28
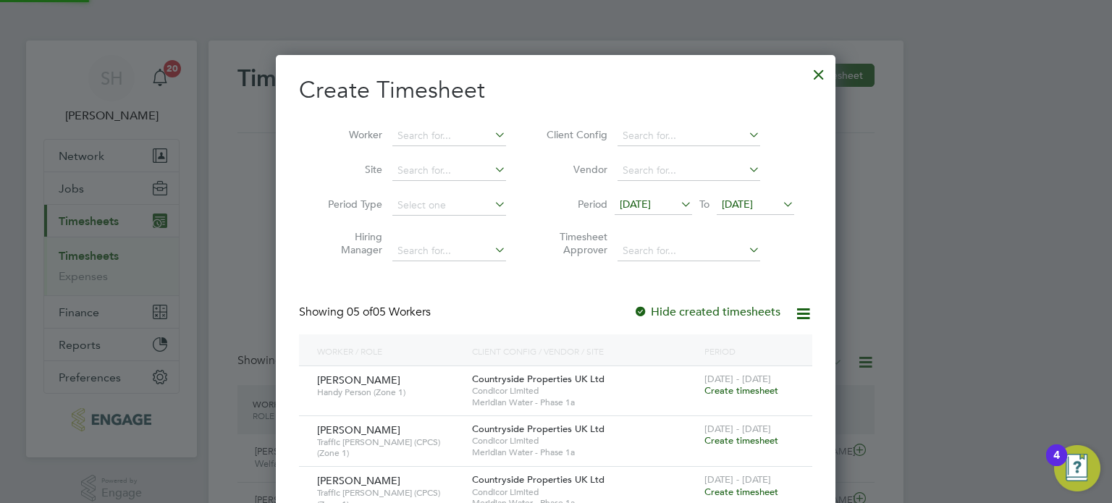
scroll to position [589, 560]
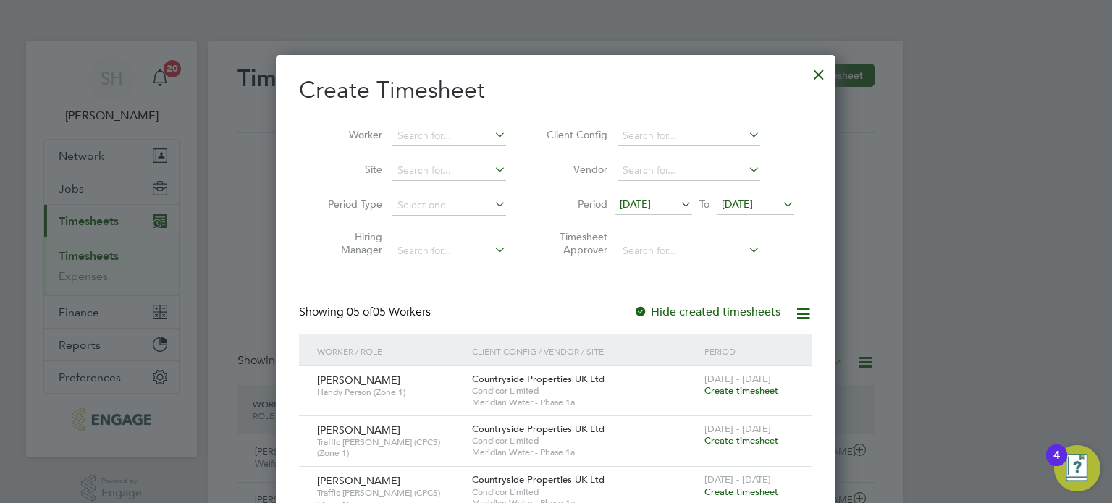
click at [637, 293] on div "Create Timesheet Worker Site Period Type Hiring Manager Client Config Vendor Pe…" at bounding box center [555, 347] width 513 height 544
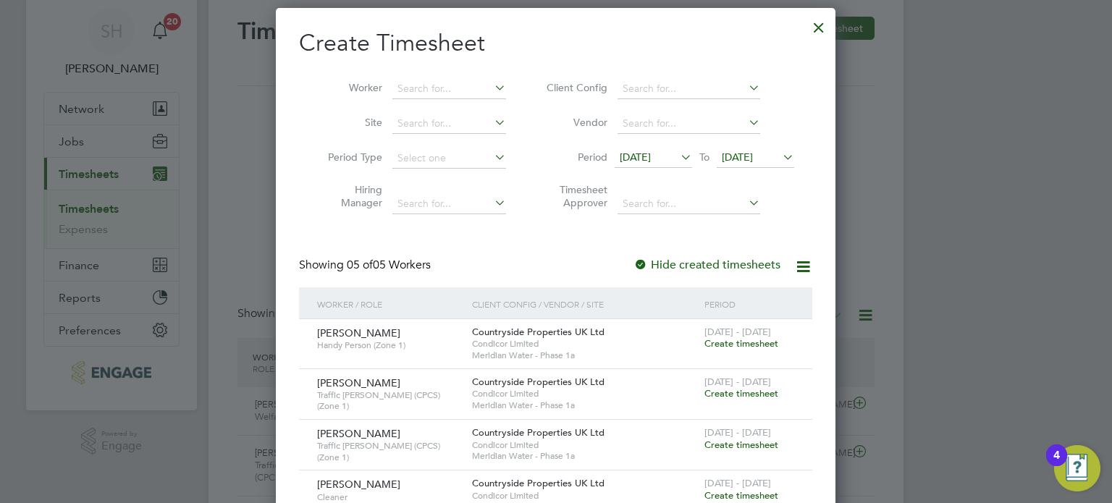
scroll to position [140, 0]
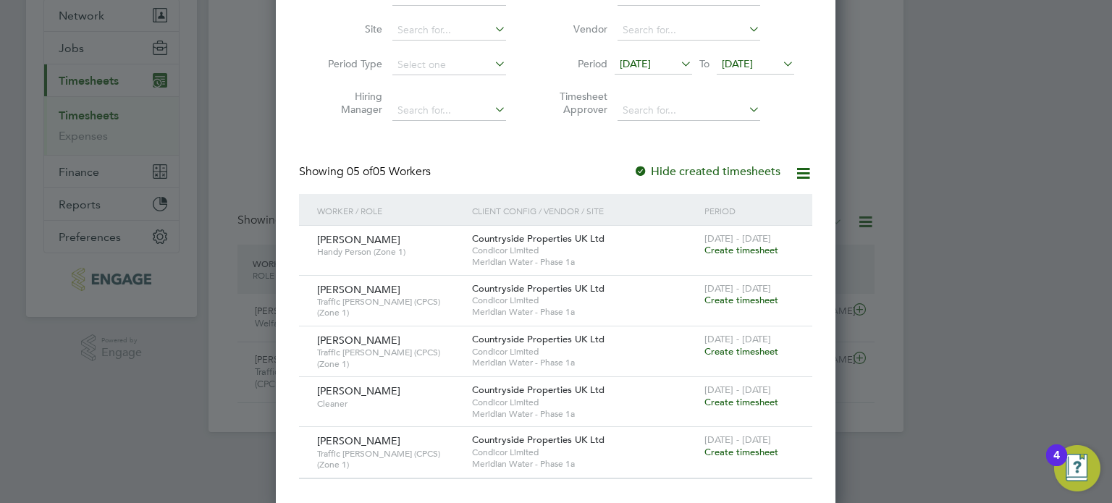
click at [747, 351] on span "Create timesheet" at bounding box center [741, 351] width 74 height 12
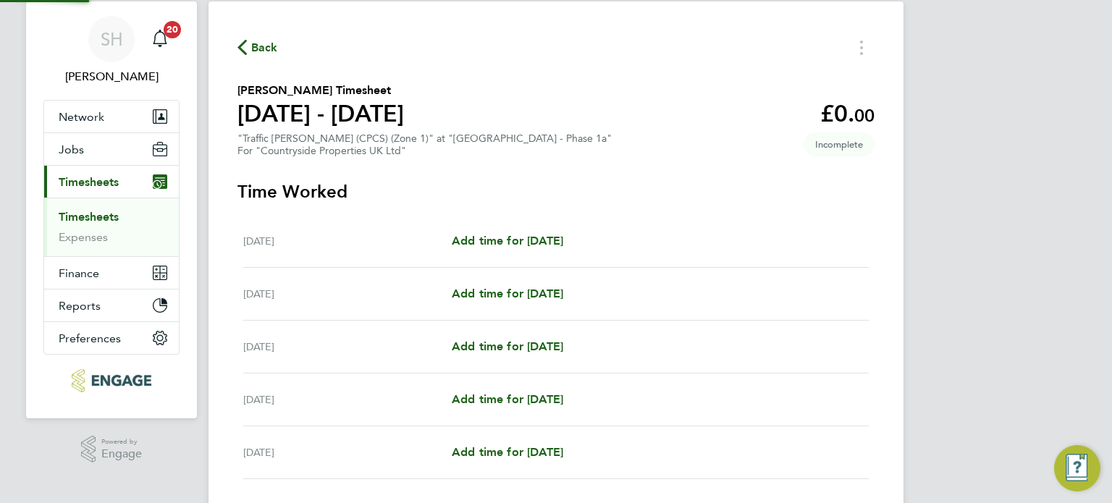
scroll to position [5, 0]
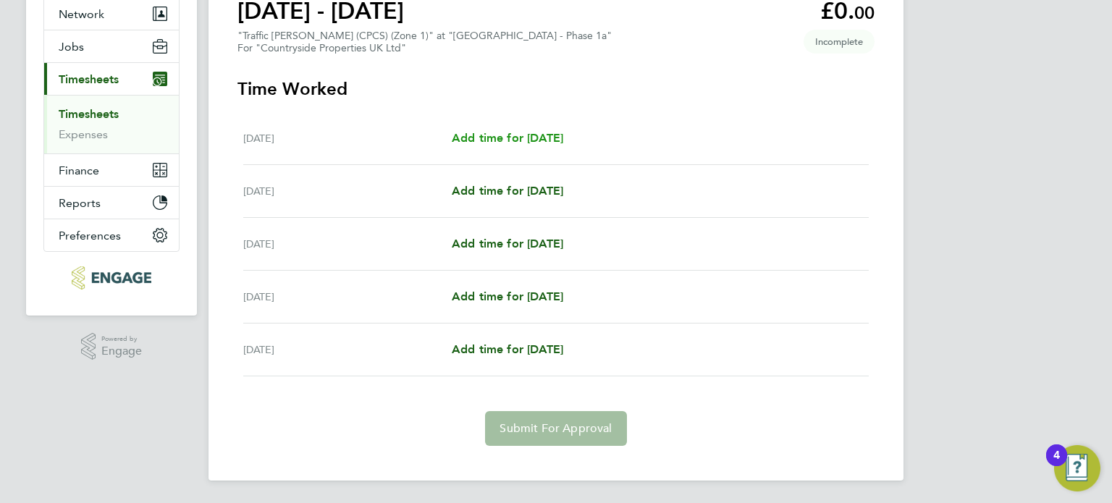
click at [508, 137] on span "Add time for Mon 18 Aug" at bounding box center [507, 138] width 111 height 14
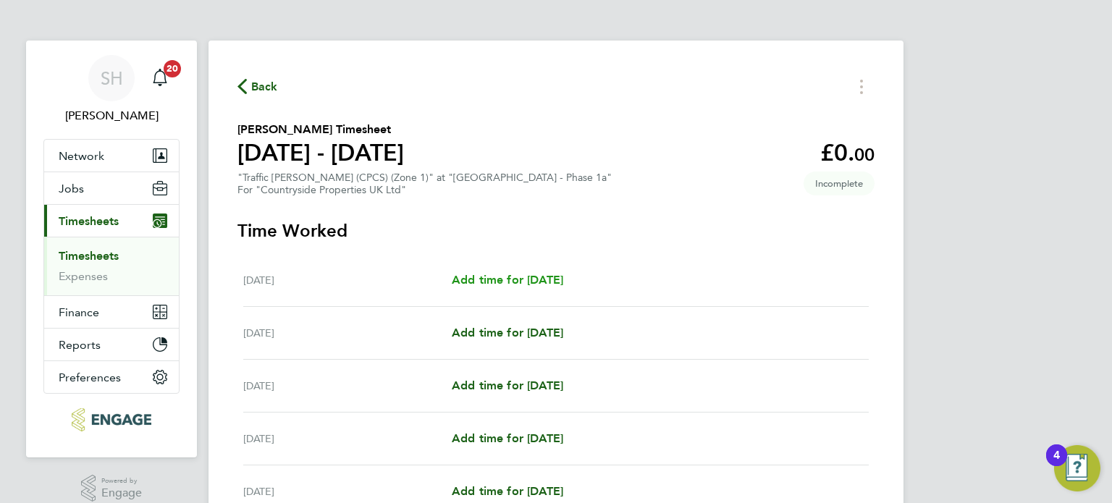
select select "30"
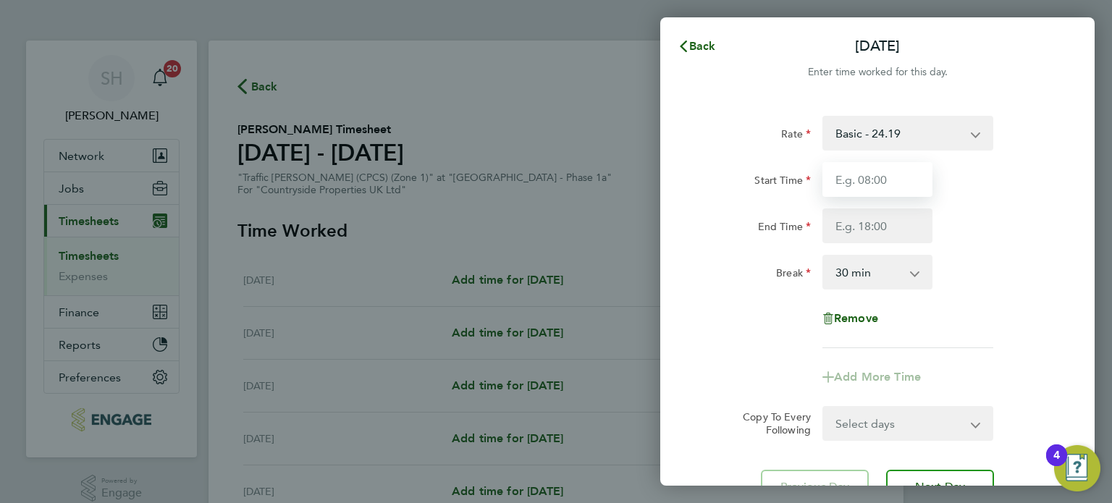
click at [897, 174] on input "Start Time" at bounding box center [877, 179] width 110 height 35
type input "08:00"
click at [898, 225] on input "End Time" at bounding box center [877, 226] width 110 height 35
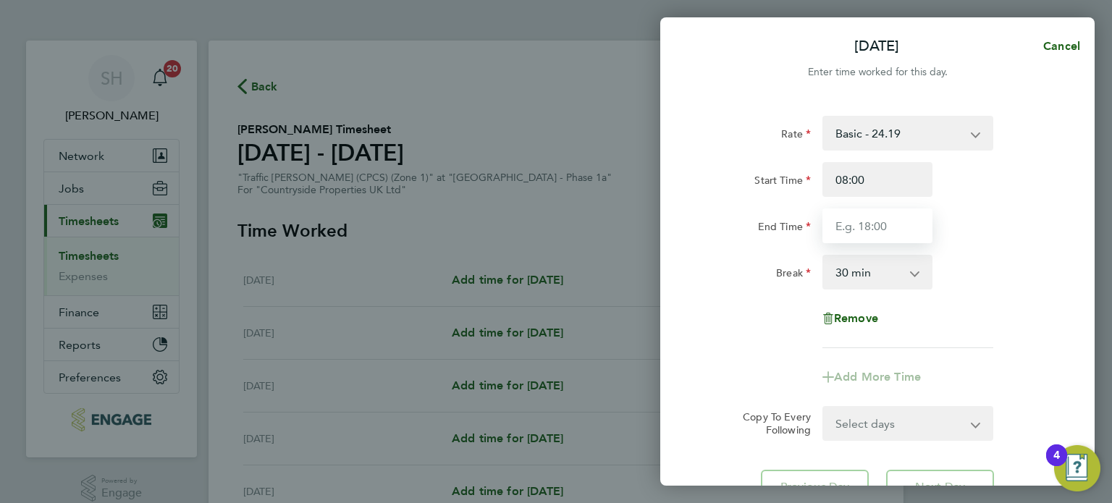
type input "18:30"
click at [934, 314] on div "Rate Basic - 24.19 Start Time 08:00 End Time 18:30 Break 0 min 15 min 30 min 45…" at bounding box center [877, 232] width 353 height 232
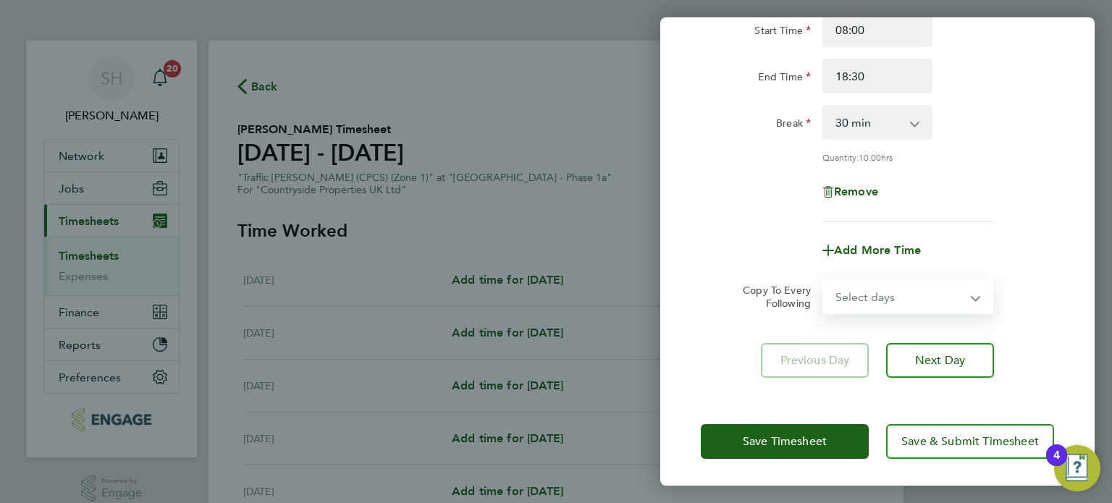
click at [902, 295] on select "Select days Day Tuesday Wednesday Thursday Friday" at bounding box center [900, 297] width 152 height 32
select select "DAY"
click at [824, 281] on select "Select days Day Tuesday Wednesday Thursday Friday" at bounding box center [900, 297] width 152 height 32
select select "2025-08-22"
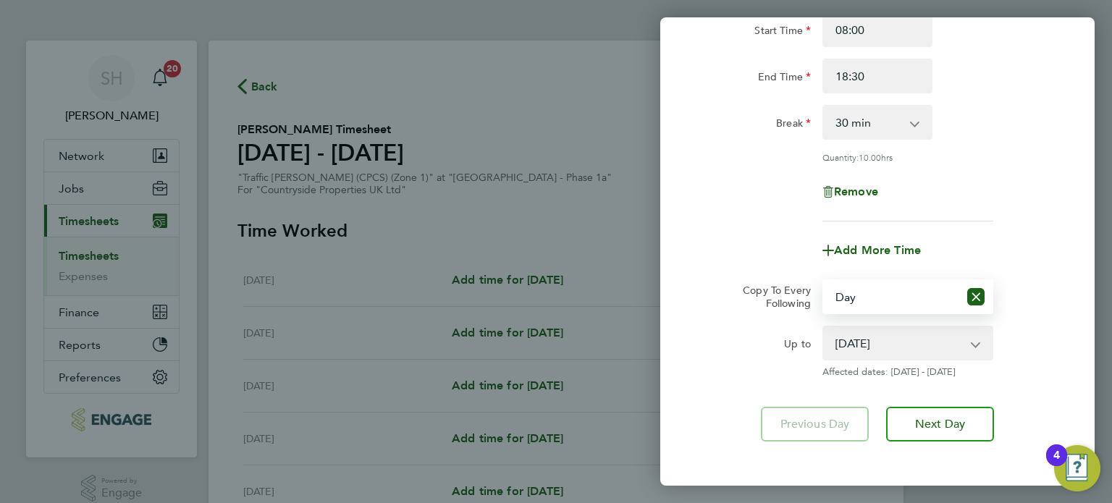
click at [1056, 329] on div "Up to 19 Aug 2025 20 Aug 2025 21 Aug 2025 22 Aug 2025 Affected dates: 19 - 22 A…" at bounding box center [877, 352] width 365 height 52
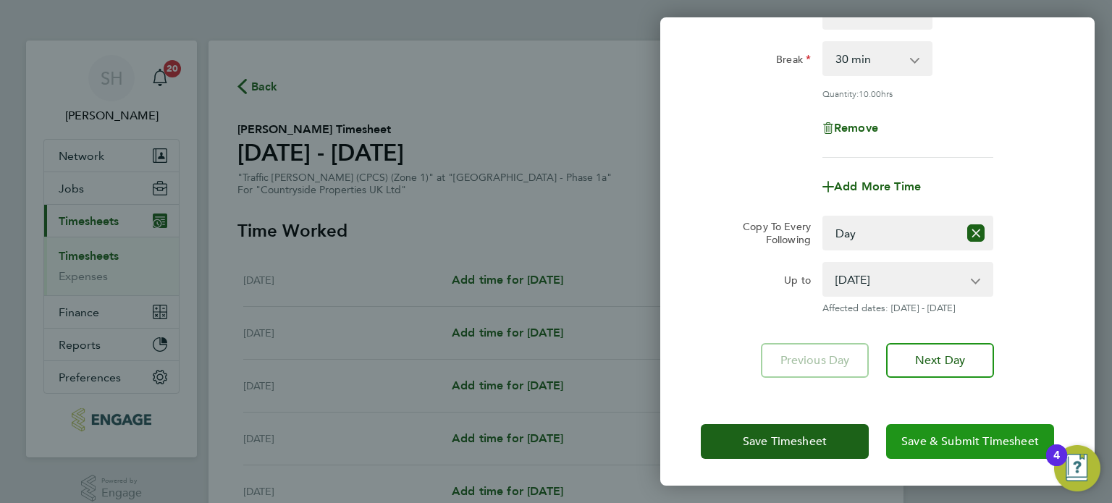
click at [971, 440] on span "Save & Submit Timesheet" at bounding box center [970, 441] width 138 height 14
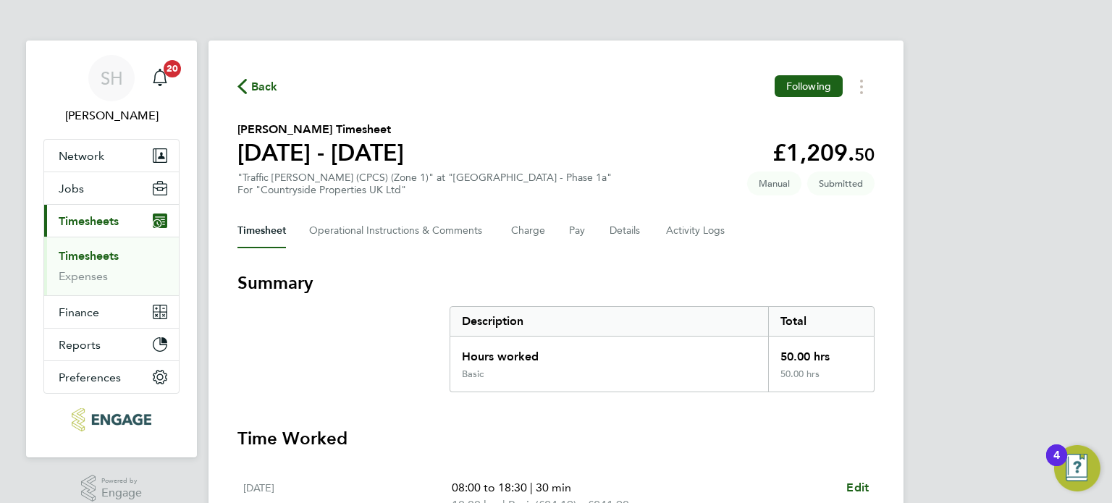
click at [269, 85] on span "Back" at bounding box center [264, 86] width 27 height 17
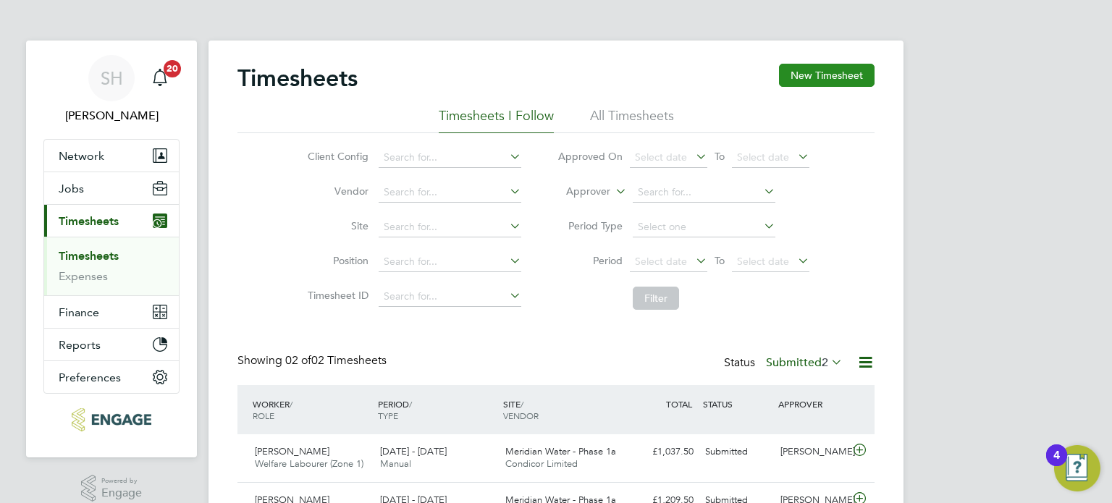
click at [825, 79] on button "New Timesheet" at bounding box center [827, 75] width 96 height 23
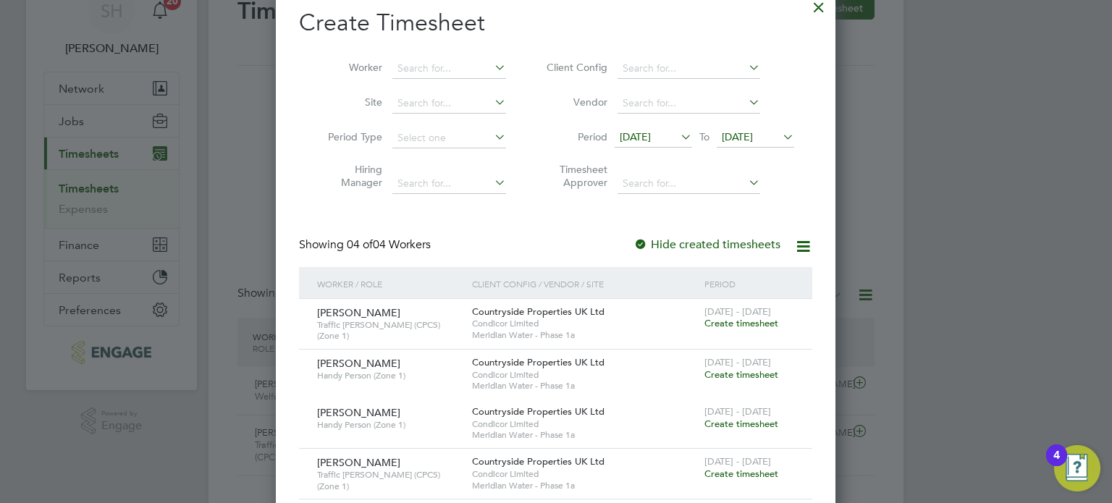
click at [678, 135] on icon at bounding box center [678, 137] width 0 height 20
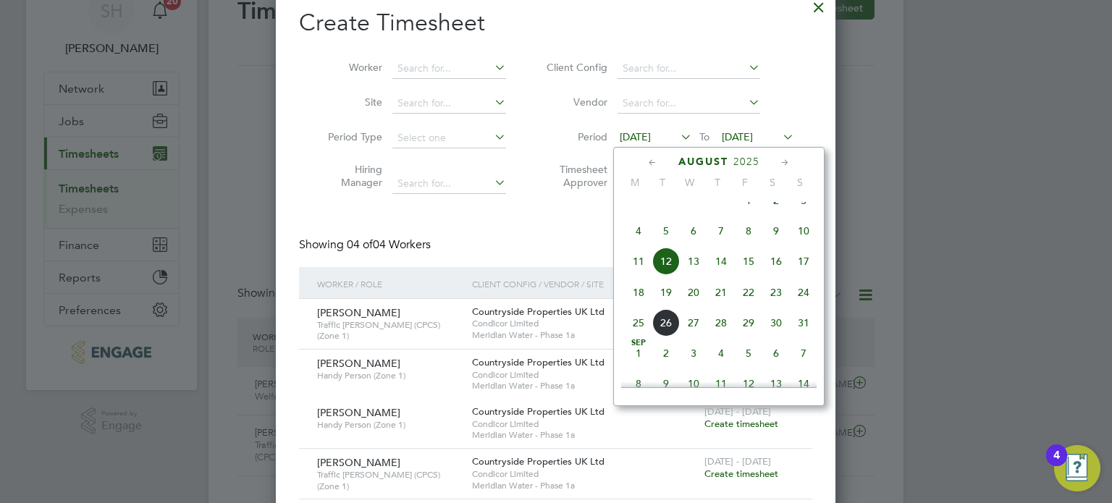
click at [639, 301] on span "18" at bounding box center [639, 293] width 28 height 28
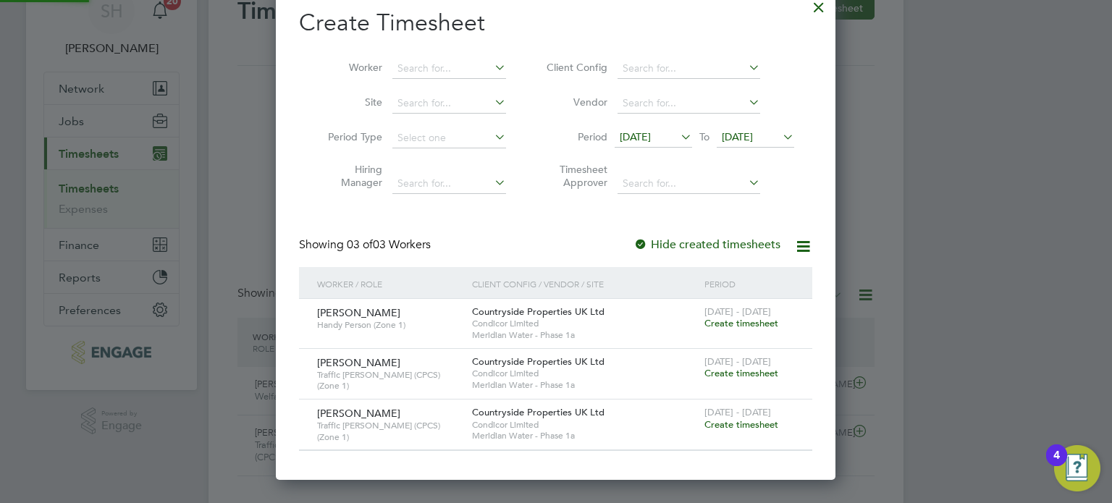
scroll to position [489, 560]
click at [753, 135] on span "19 Aug 2025" at bounding box center [737, 136] width 31 height 13
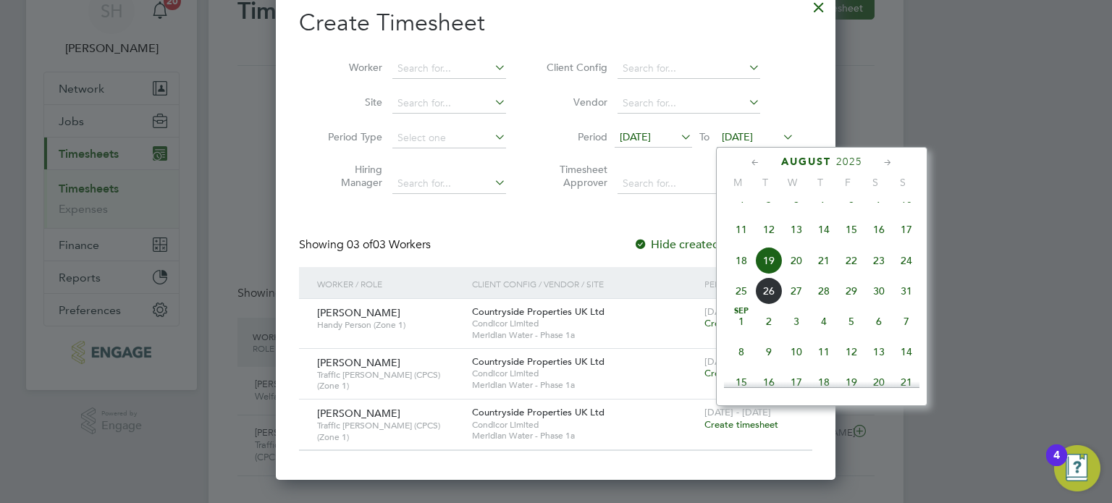
click at [908, 274] on span "24" at bounding box center [907, 261] width 28 height 28
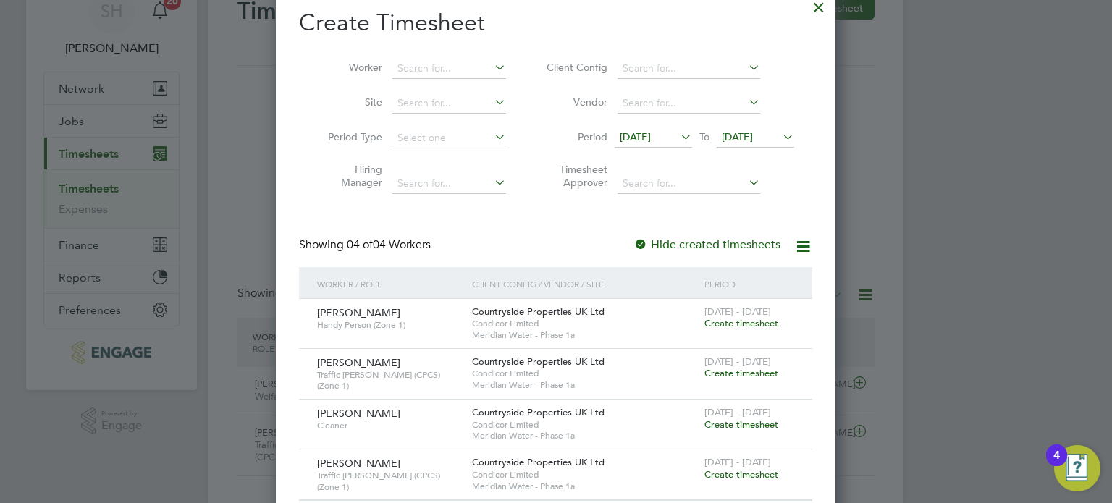
click at [539, 233] on div "Create Timesheet Worker Site Period Type Hiring Manager Client Config Vendor Pe…" at bounding box center [555, 254] width 513 height 493
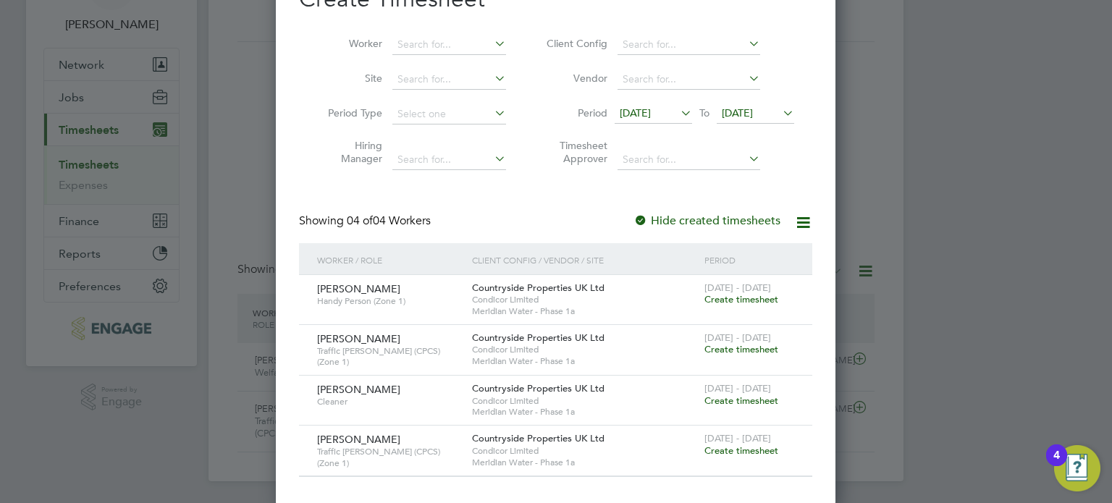
click at [739, 397] on span "Create timesheet" at bounding box center [741, 401] width 74 height 12
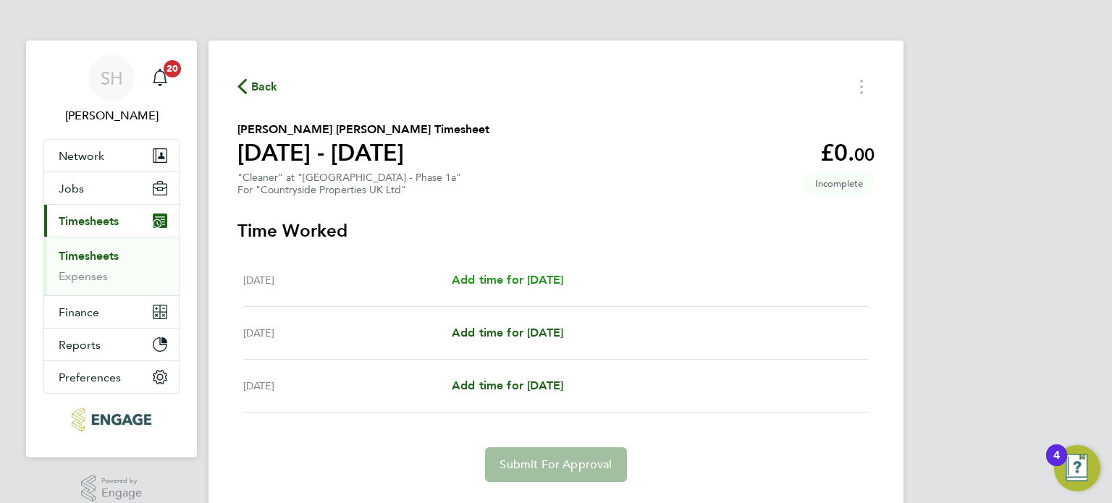
click at [507, 279] on span "Add time for Fri 22 Aug" at bounding box center [507, 280] width 111 height 14
select select "30"
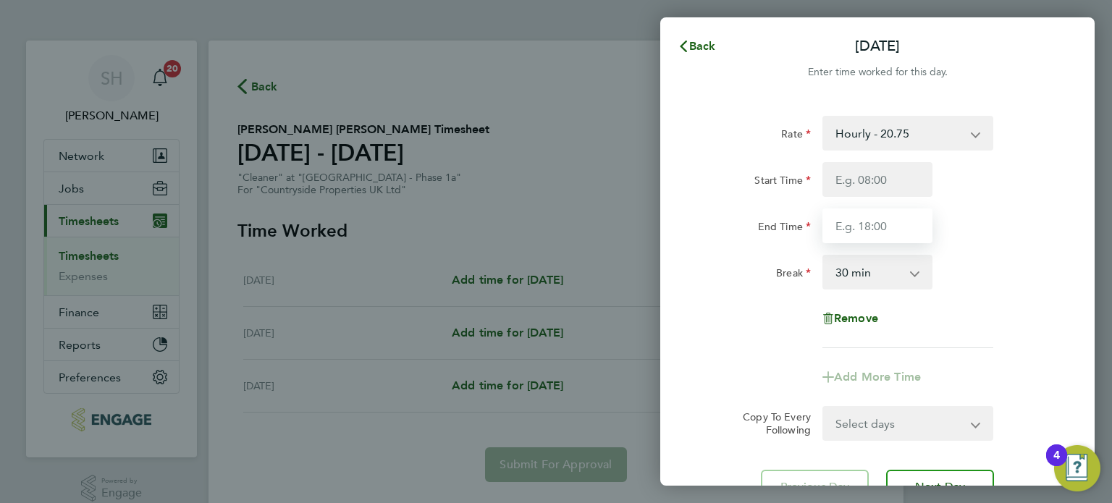
click at [898, 226] on input "End Time" at bounding box center [877, 226] width 110 height 35
click at [903, 177] on input "Start Time" at bounding box center [877, 179] width 110 height 35
type input "08:00"
click at [899, 224] on input "End Time" at bounding box center [877, 226] width 110 height 35
type input "18:30"
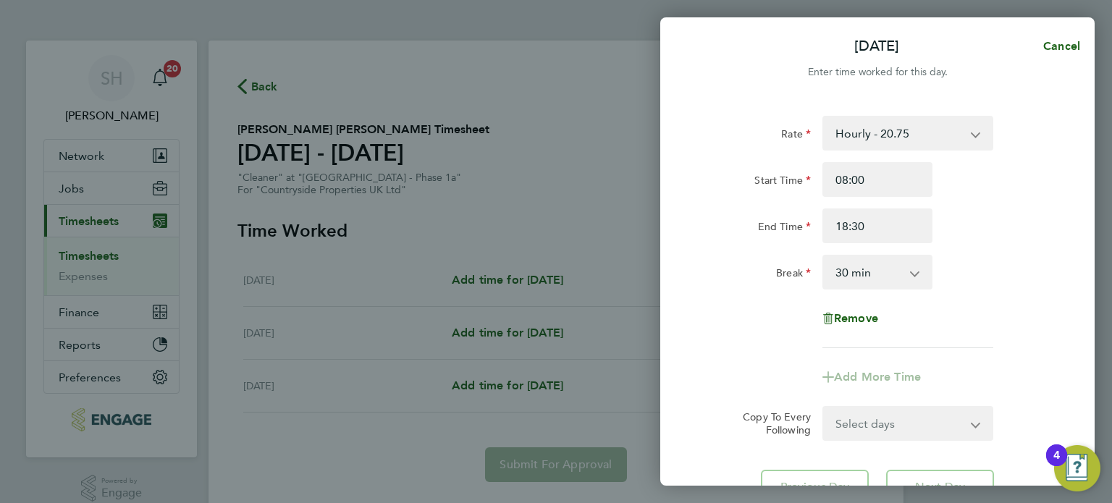
click at [959, 309] on div "Rate Hourly - 20.75 Start Time 08:00 End Time 18:30 Break 0 min 15 min 30 min 4…" at bounding box center [877, 232] width 353 height 232
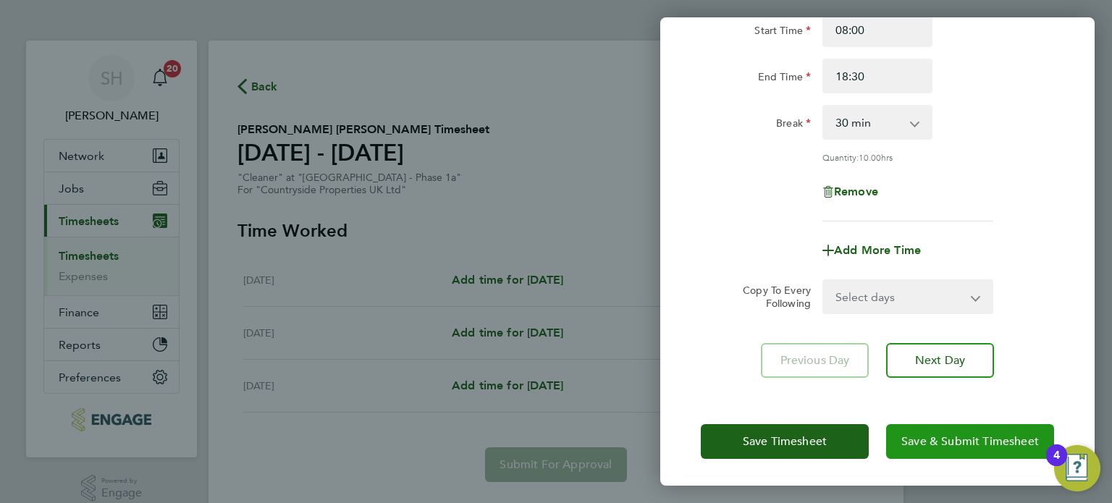
click at [964, 437] on span "Save & Submit Timesheet" at bounding box center [970, 441] width 138 height 14
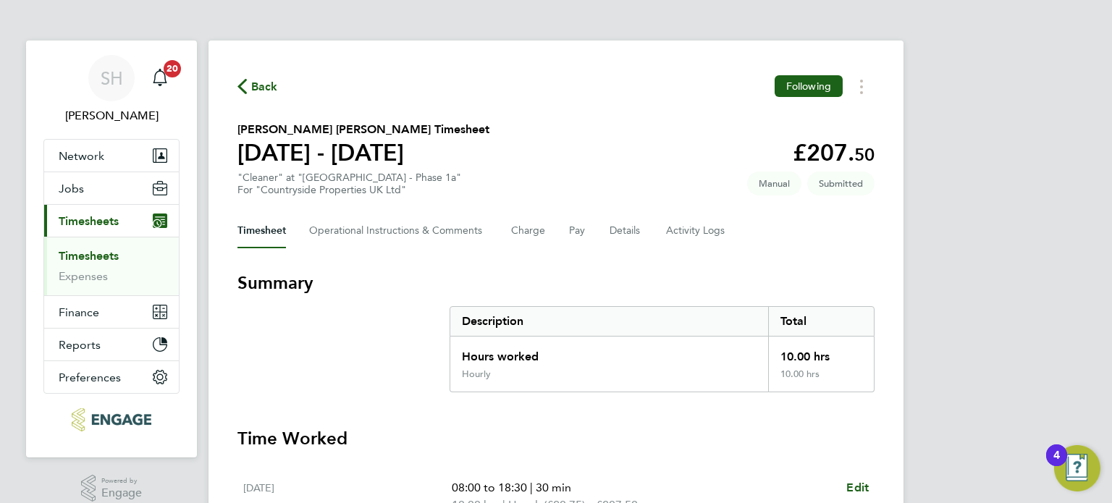
click at [251, 83] on span "Back" at bounding box center [264, 86] width 27 height 17
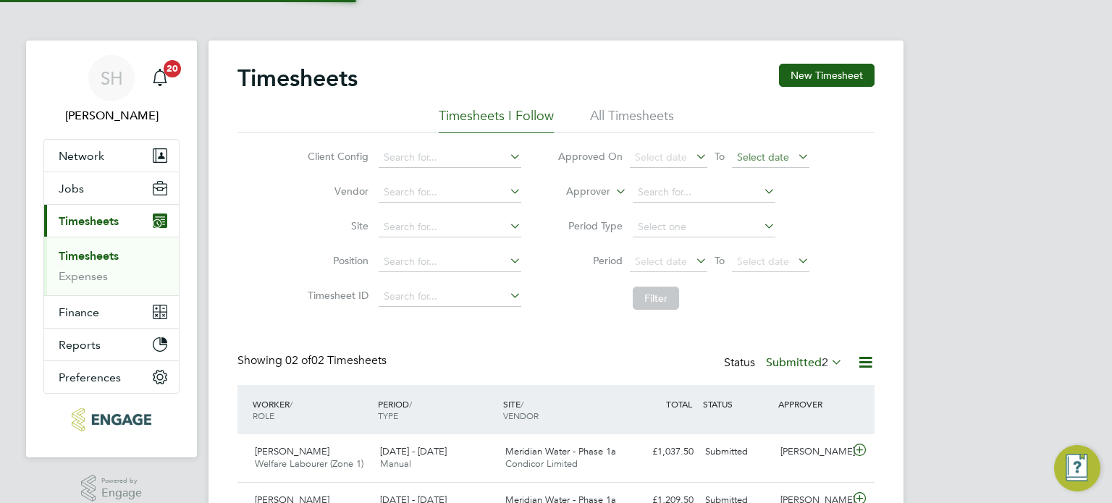
scroll to position [7, 7]
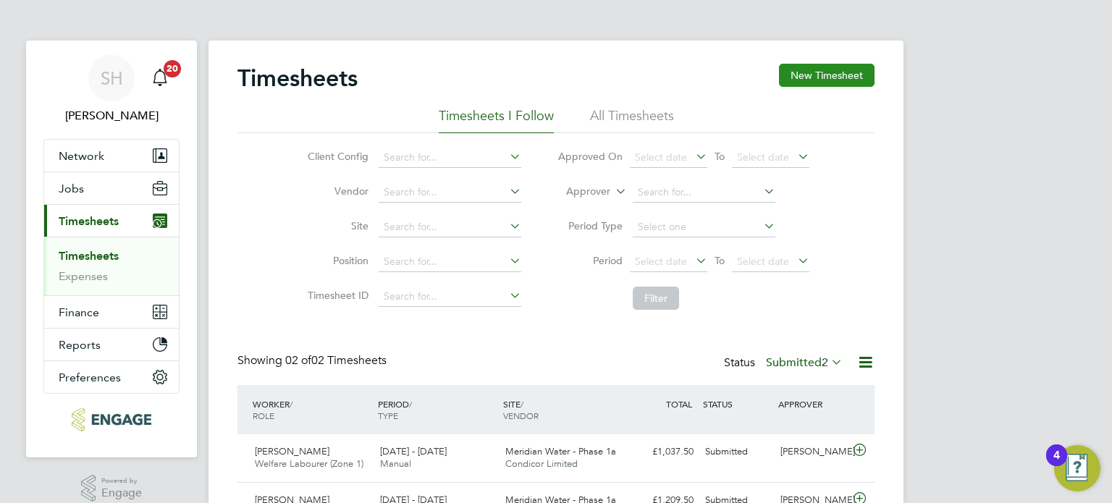
click at [817, 77] on button "New Timesheet" at bounding box center [827, 75] width 96 height 23
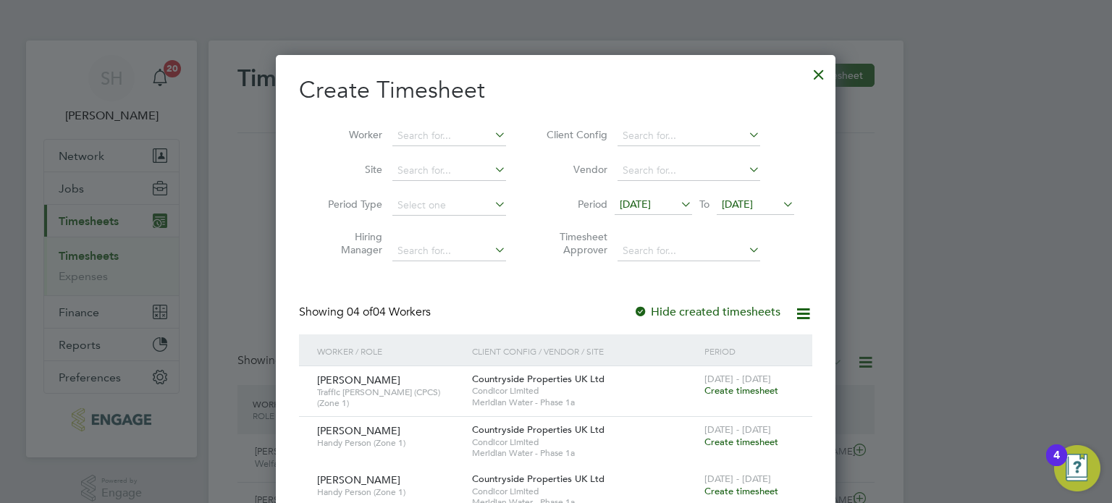
click at [651, 203] on span "12 Aug 2025" at bounding box center [635, 204] width 31 height 13
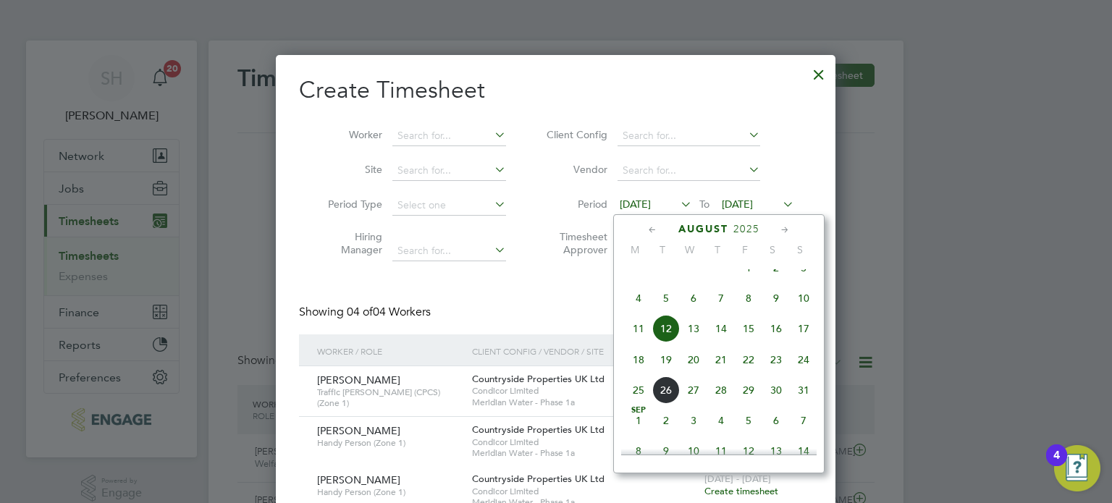
click at [640, 374] on span "18" at bounding box center [639, 360] width 28 height 28
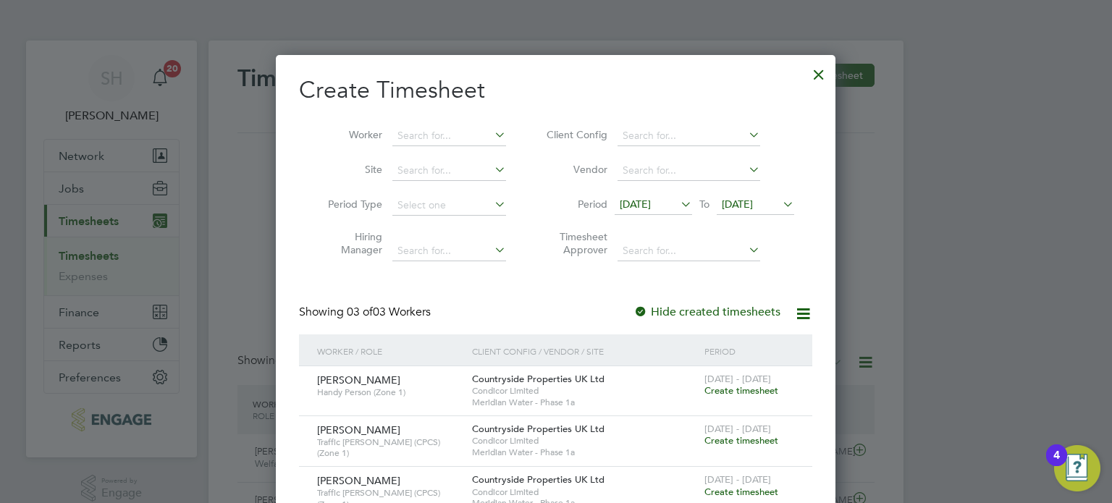
click at [780, 210] on icon at bounding box center [780, 204] width 0 height 20
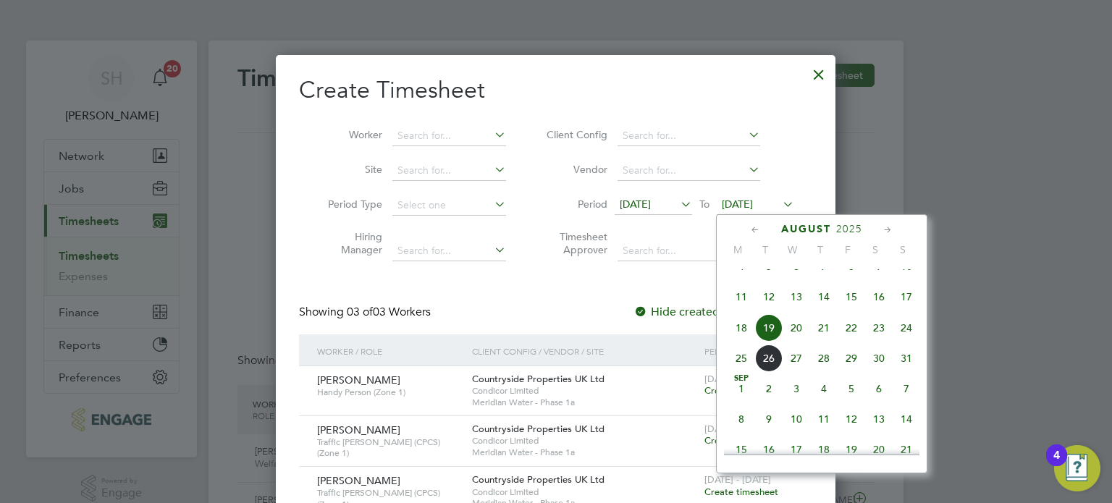
click at [912, 340] on span "24" at bounding box center [907, 328] width 28 height 28
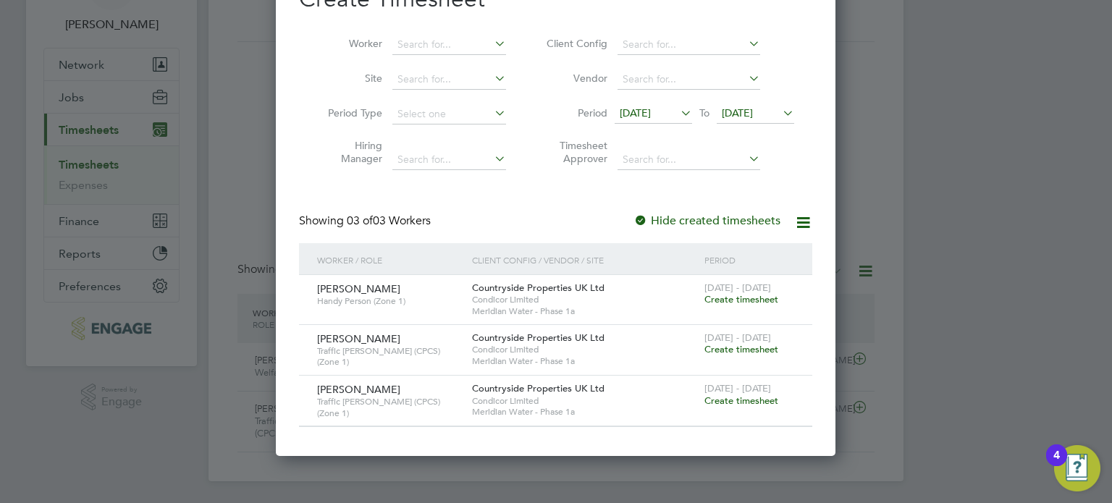
click at [731, 400] on span "Create timesheet" at bounding box center [741, 401] width 74 height 12
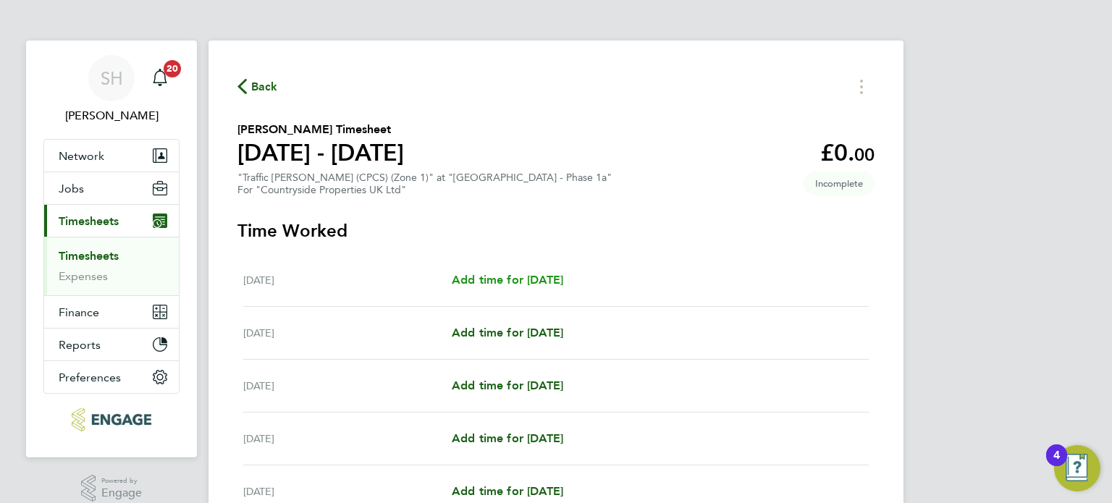
click at [521, 282] on span "Add time for Mon 18 Aug" at bounding box center [507, 280] width 111 height 14
select select "30"
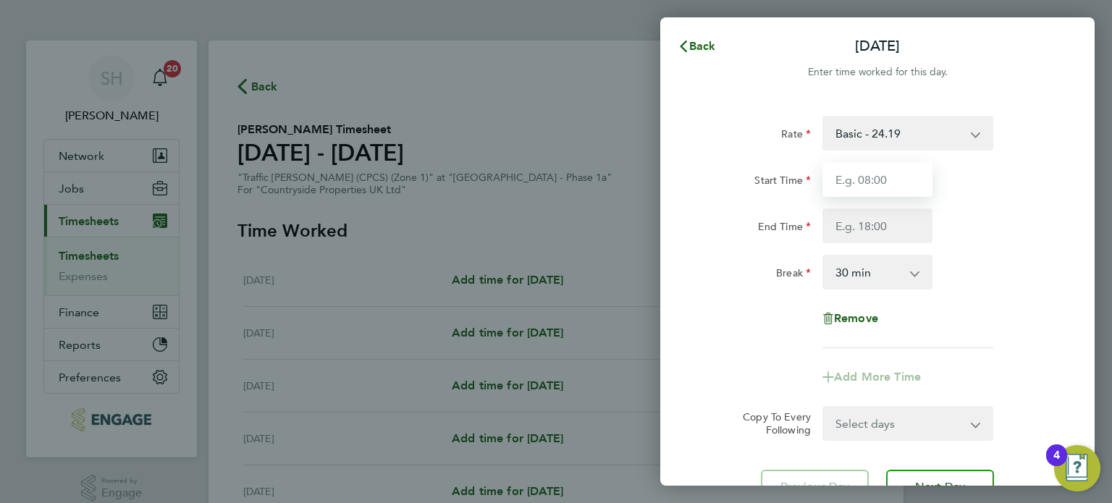
click at [904, 176] on input "Start Time" at bounding box center [877, 179] width 110 height 35
type input "07:00"
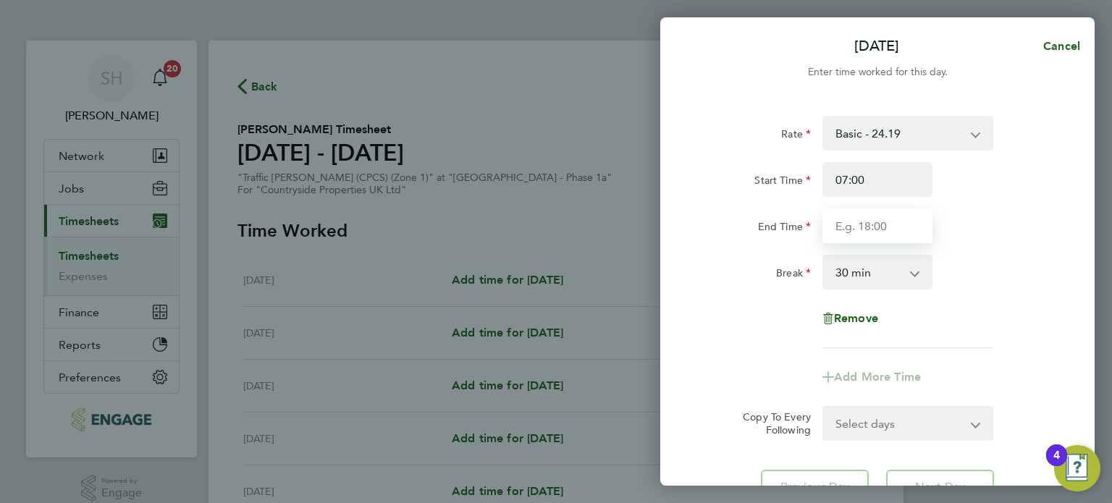
click at [901, 222] on input "End Time" at bounding box center [877, 226] width 110 height 35
type input "17:30"
click at [973, 306] on div "Rate Basic - 24.19 Start Time 07:00 End Time 17:30 Break 0 min 15 min 30 min 45…" at bounding box center [877, 232] width 353 height 232
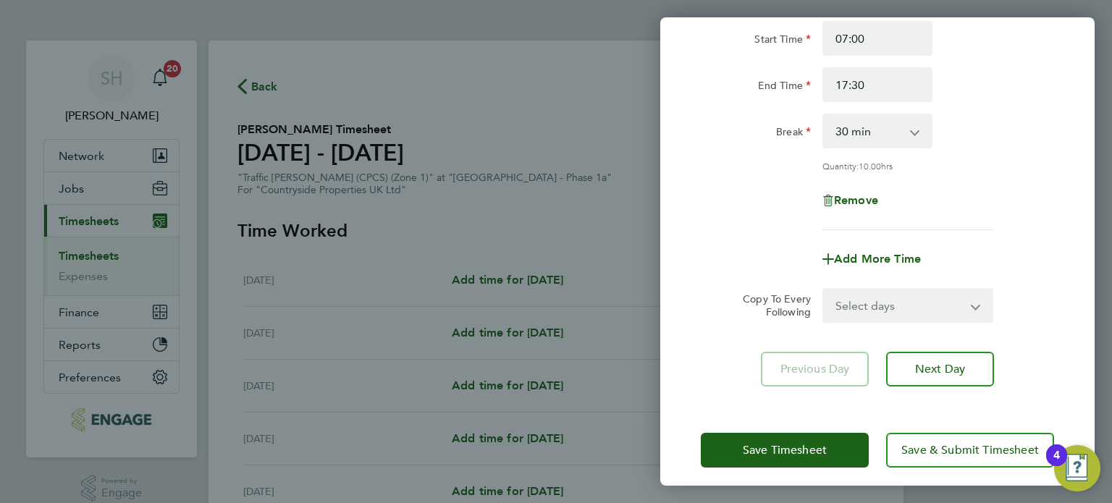
scroll to position [150, 0]
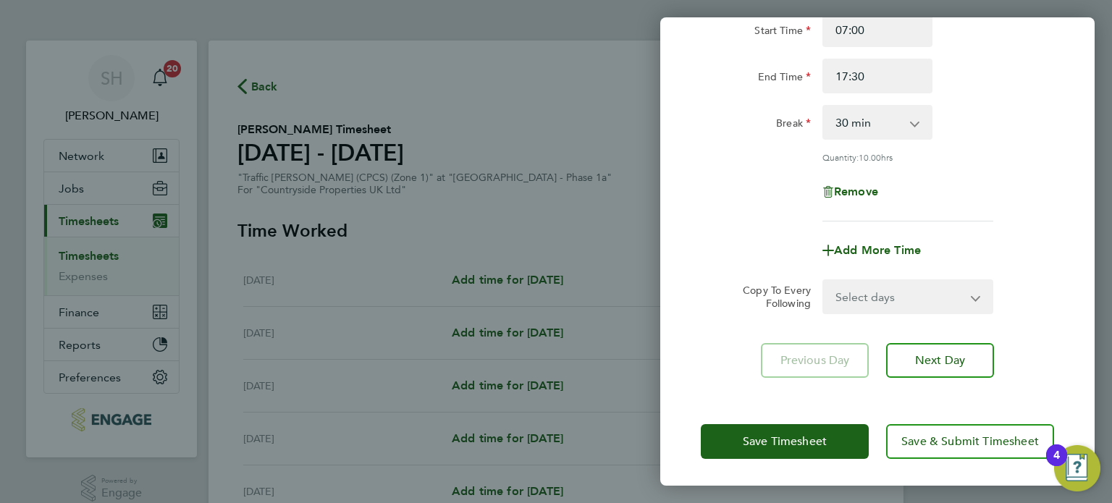
click at [951, 298] on select "Select days Day Weekday (Mon-Fri) Weekend (Sat-Sun) Tuesday Wednesday Thursday …" at bounding box center [900, 297] width 152 height 32
select select "WEEKDAY"
click at [824, 281] on select "Select days Day Weekday (Mon-Fri) Weekend (Sat-Sun) Tuesday Wednesday Thursday …" at bounding box center [900, 297] width 152 height 32
select select "2025-08-24"
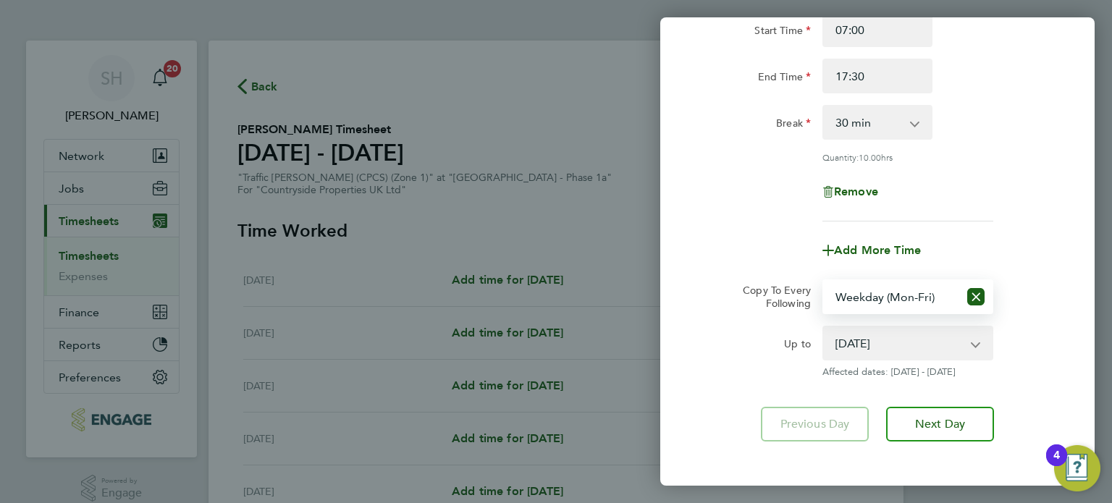
click at [1025, 227] on app-timesheet-line-form-group "Rate Basic - 24.19 Start Time 07:00 End Time 17:30 Break 0 min 15 min 30 min 45…" at bounding box center [877, 117] width 353 height 302
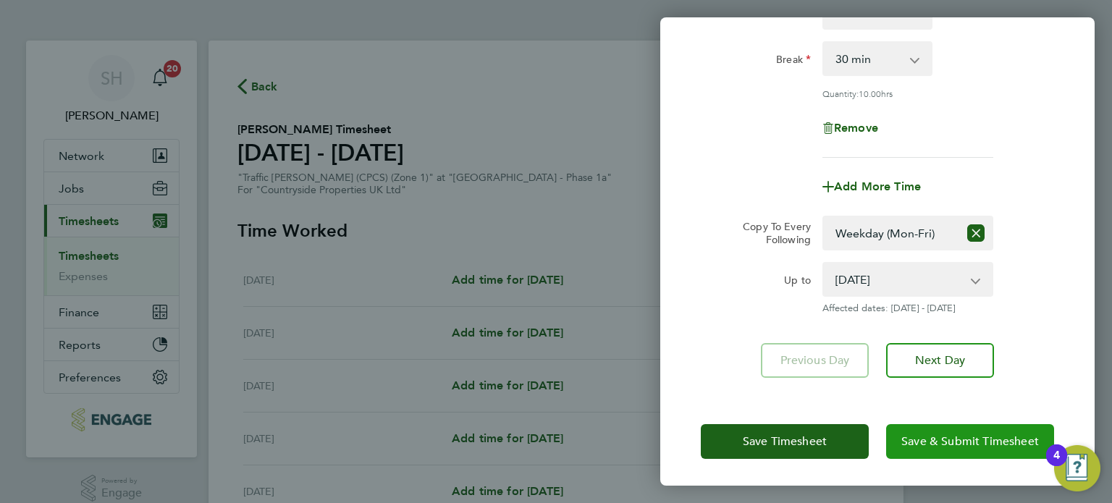
click at [954, 439] on span "Save & Submit Timesheet" at bounding box center [970, 441] width 138 height 14
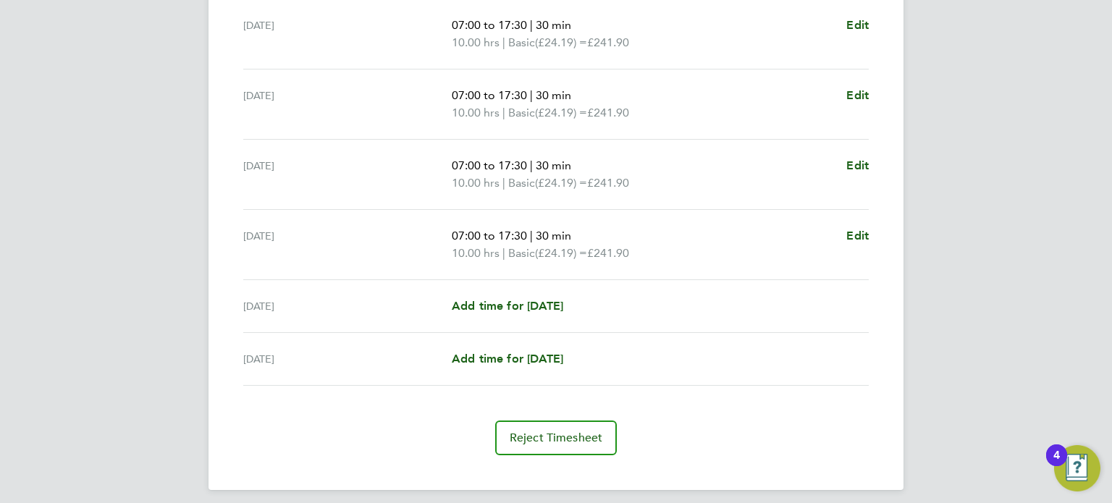
scroll to position [540, 0]
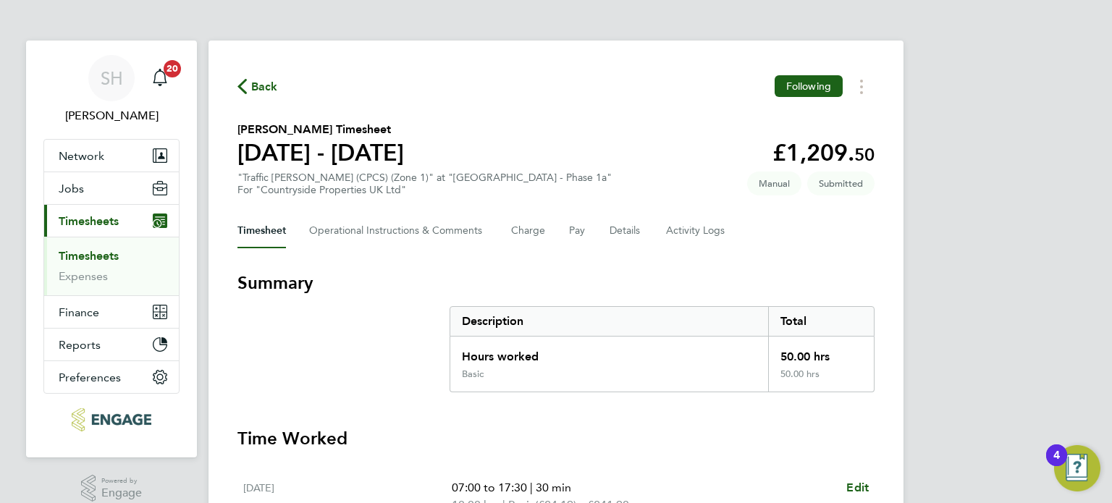
click at [250, 88] on span "Back" at bounding box center [257, 86] width 41 height 14
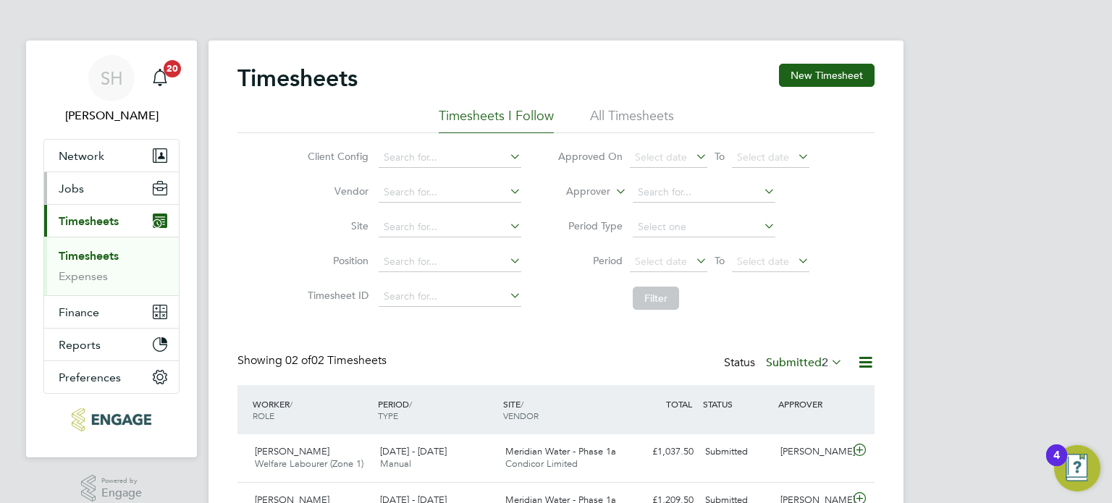
click at [101, 182] on button "Jobs" at bounding box center [111, 188] width 135 height 32
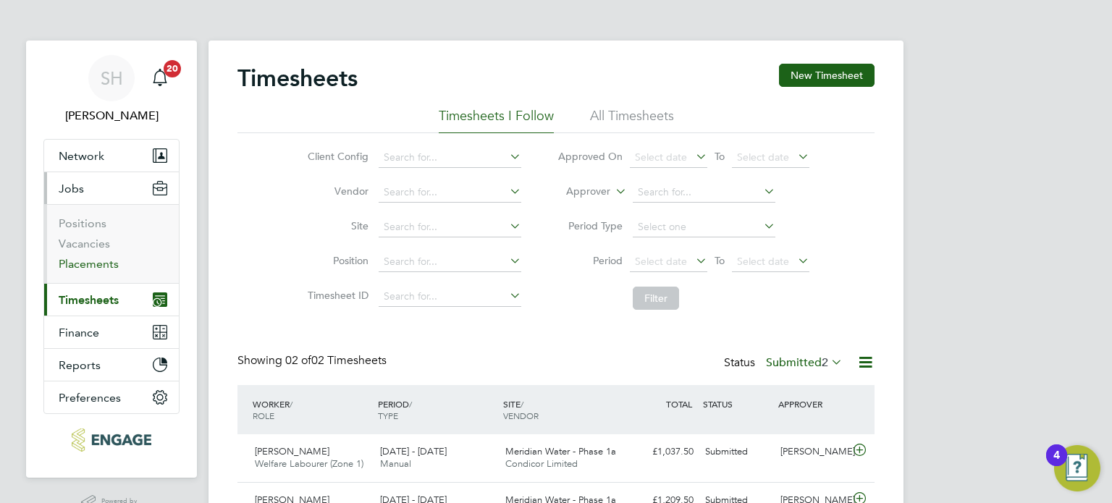
click at [93, 265] on link "Placements" at bounding box center [89, 264] width 60 height 14
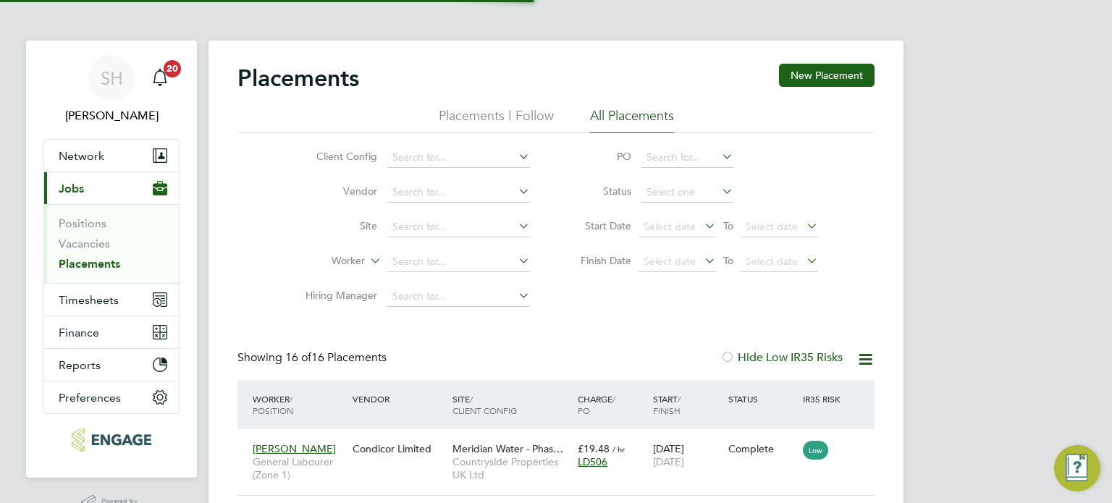
scroll to position [54, 101]
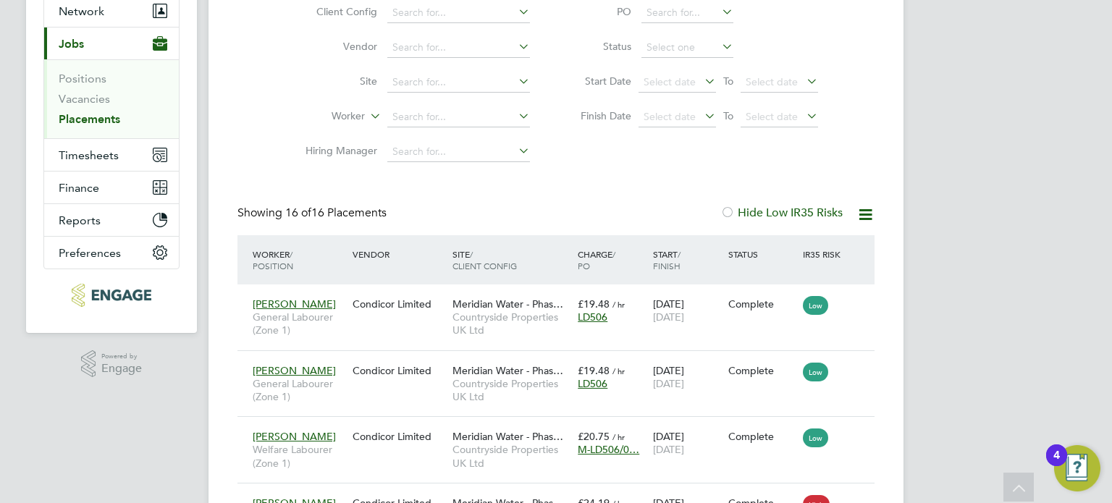
click at [702, 83] on icon at bounding box center [702, 81] width 0 height 20
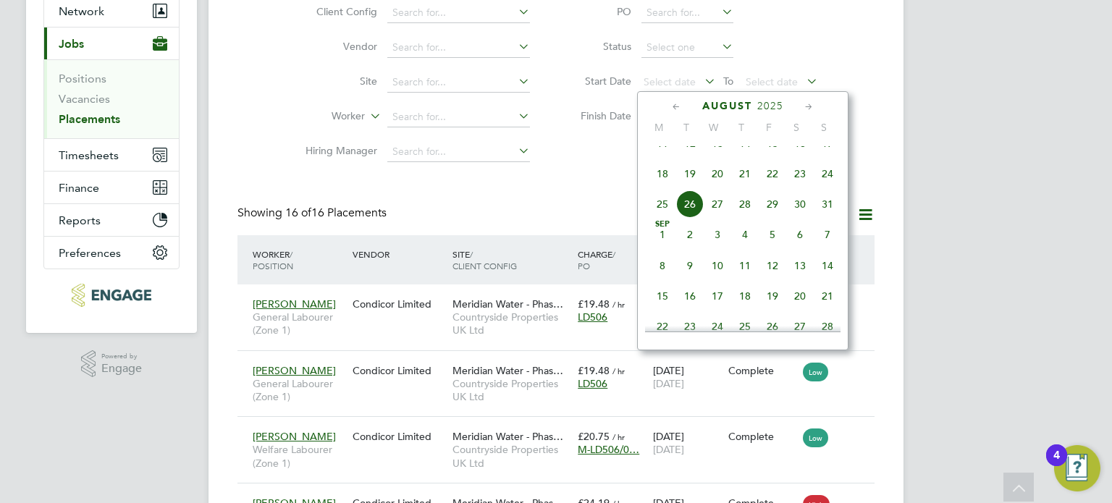
click at [660, 187] on span "18" at bounding box center [663, 174] width 28 height 28
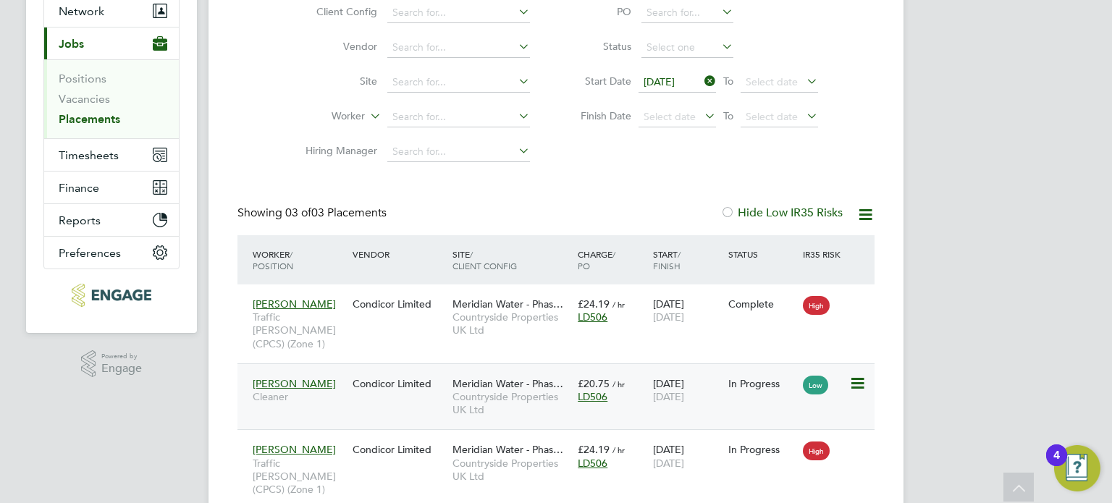
click at [385, 384] on div "Collins Opoku Cleaner Condicor Limited Meridian Water - Phas… Countryside Prope…" at bounding box center [555, 396] width 637 height 67
click at [307, 377] on span "[PERSON_NAME]" at bounding box center [294, 383] width 83 height 13
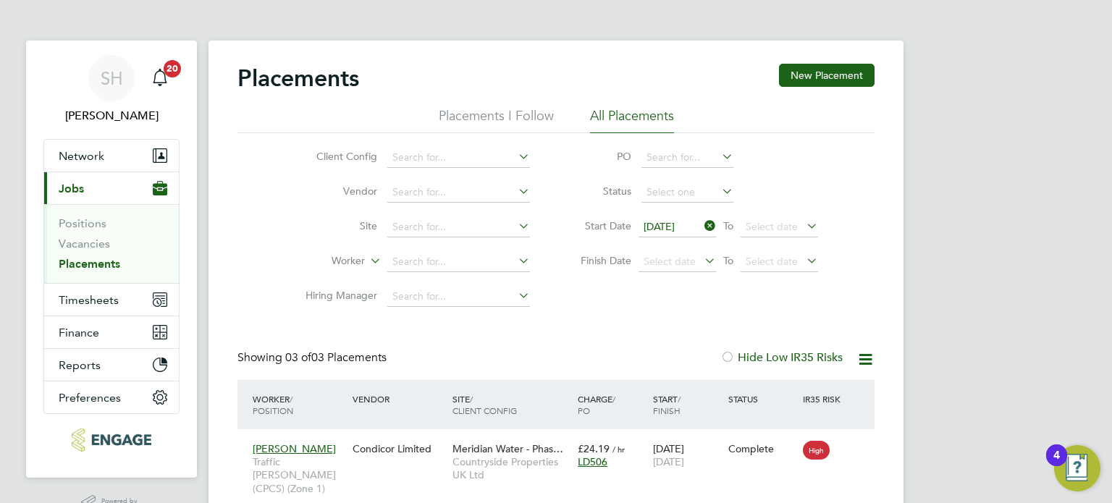
click at [610, 295] on div "Client Config Vendor Site Worker Hiring Manager PO Status Start Date 18 Aug 202…" at bounding box center [555, 223] width 637 height 181
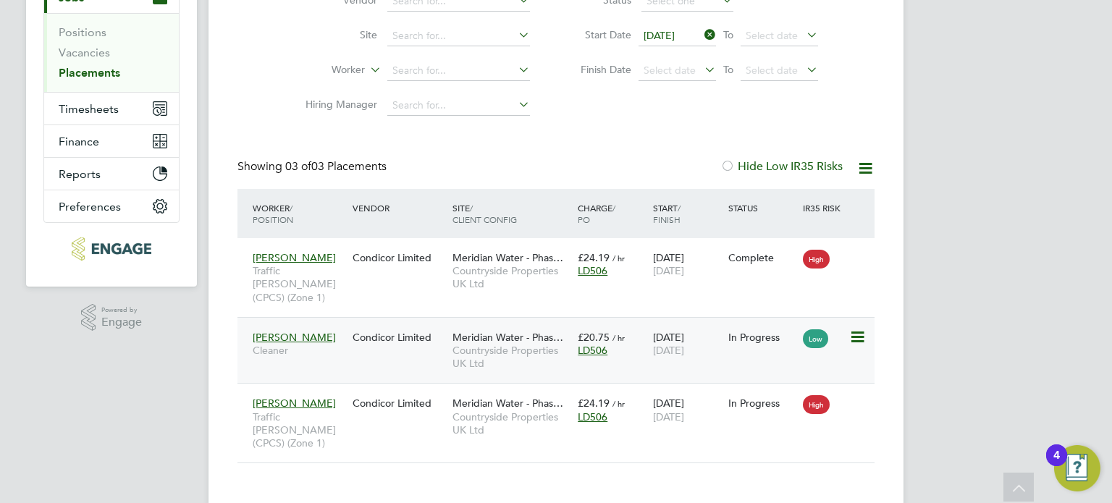
click at [634, 344] on div "LD506" at bounding box center [612, 350] width 68 height 13
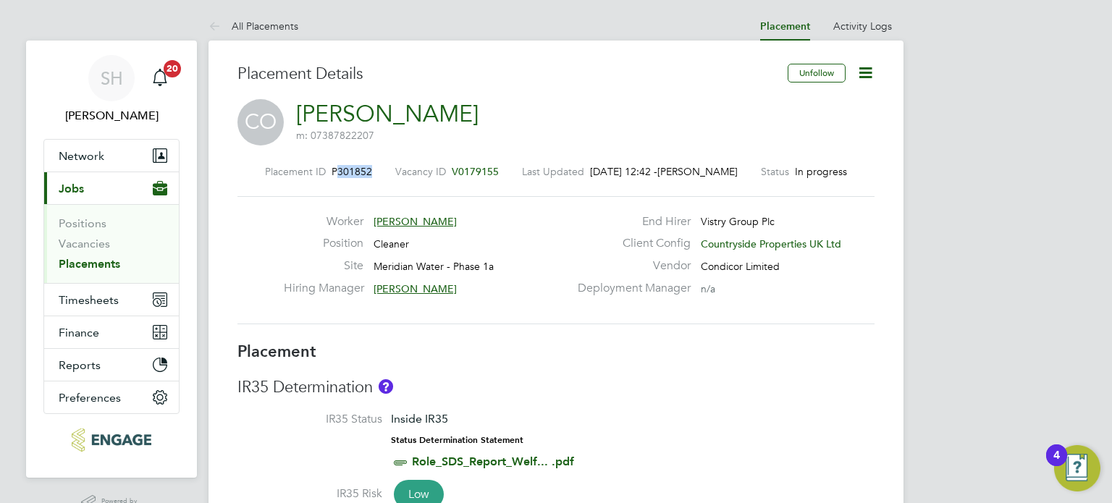
drag, startPoint x: 369, startPoint y: 173, endPoint x: 336, endPoint y: 177, distance: 32.9
click at [336, 177] on div "Placement ID P301852 Vacancy ID V0179155 Last Updated [DATE] 12:42 - [PERSON_NA…" at bounding box center [555, 171] width 637 height 13
copy span "301852"
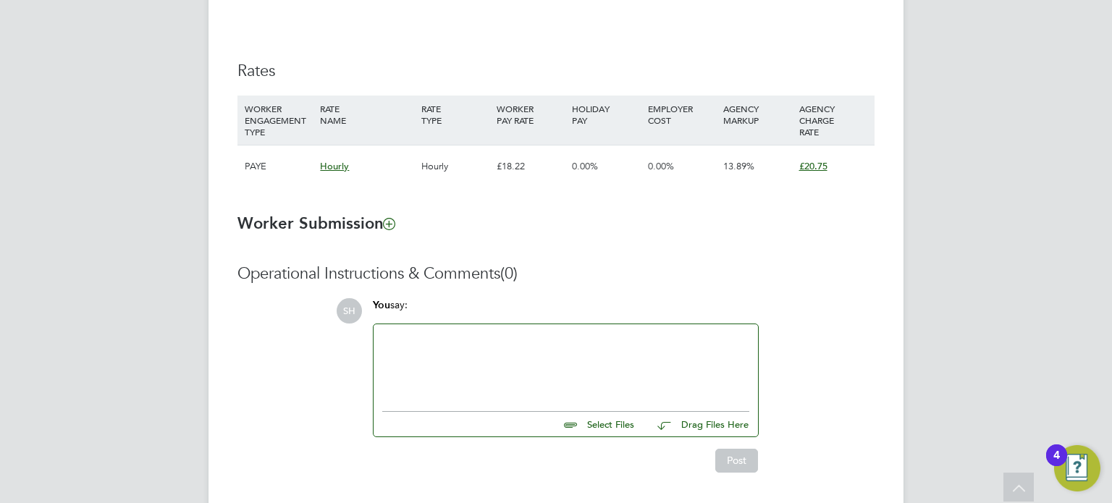
scroll to position [1008, 0]
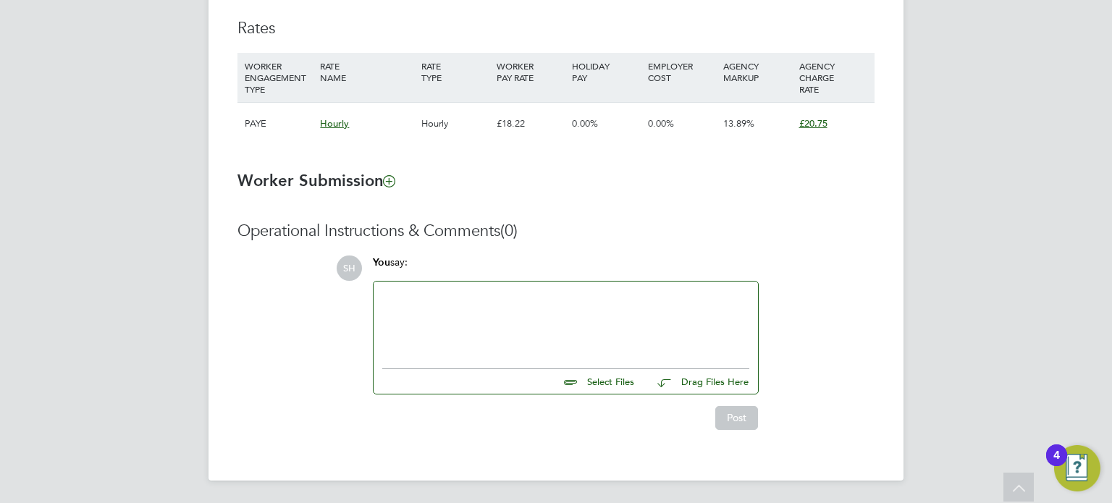
click at [336, 126] on span "Hourly" at bounding box center [334, 123] width 29 height 12
click at [513, 125] on div "£18.22" at bounding box center [530, 124] width 75 height 42
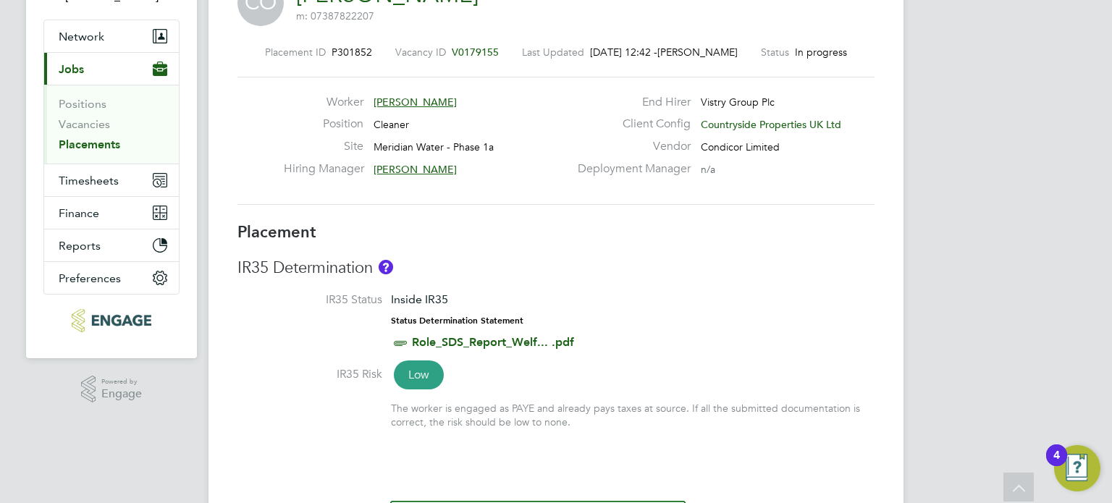
scroll to position [0, 0]
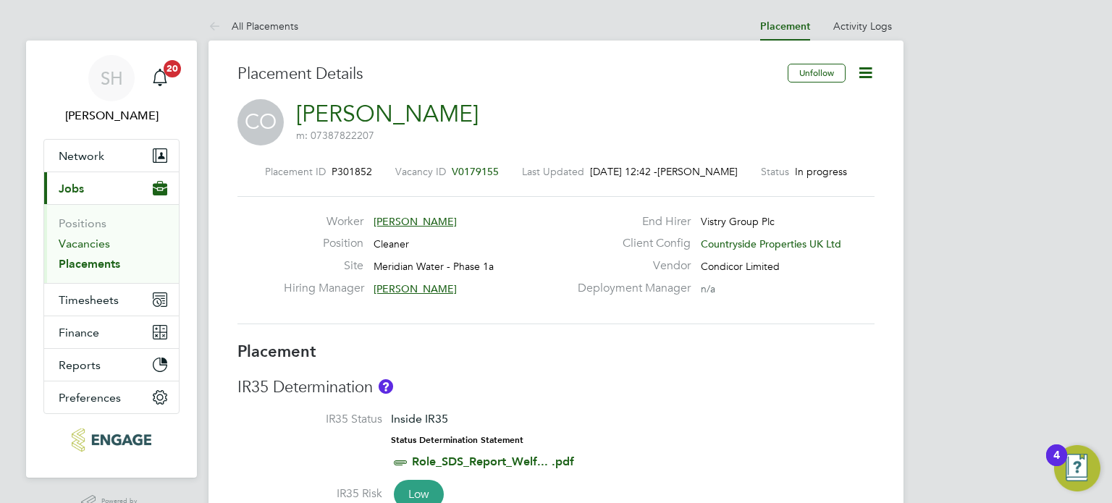
click at [75, 240] on link "Vacancies" at bounding box center [84, 244] width 51 height 14
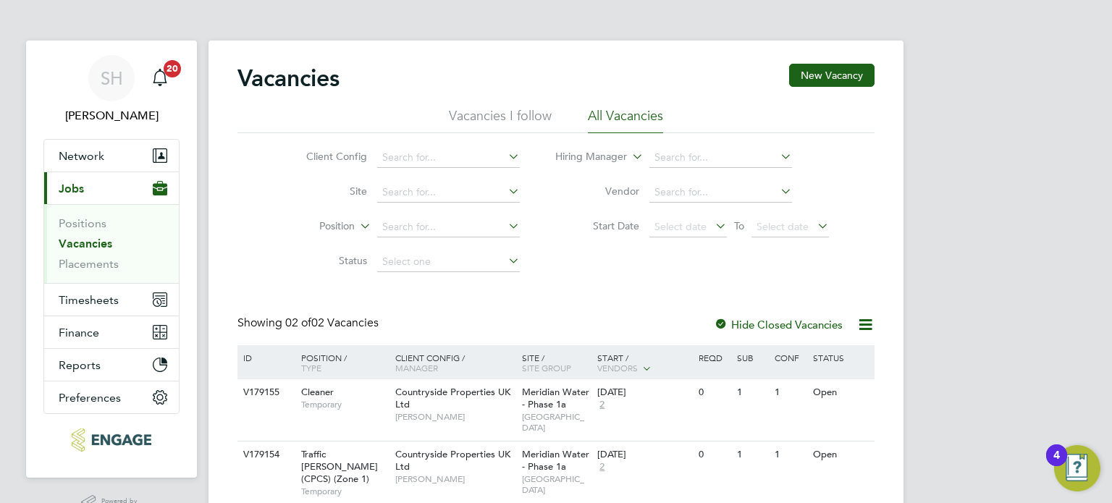
scroll to position [52, 0]
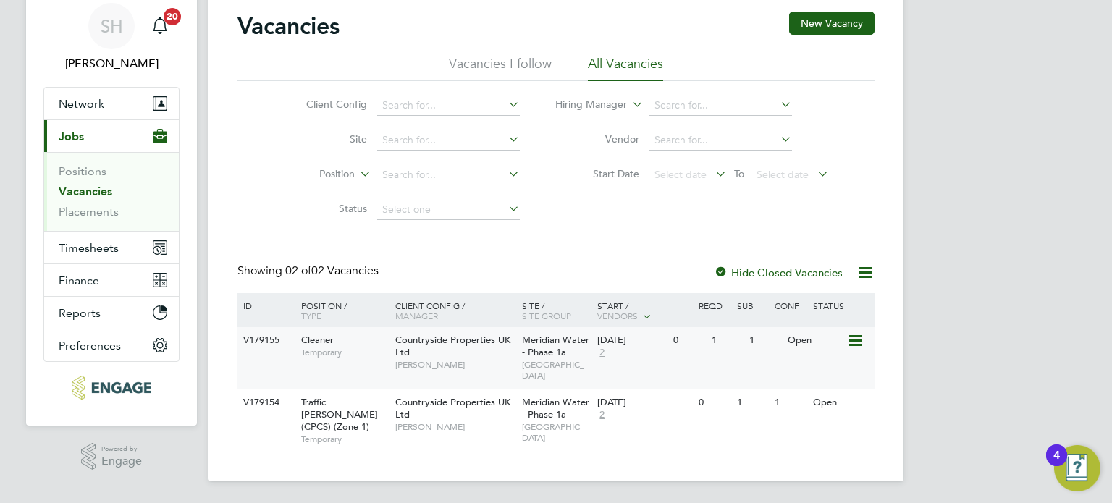
click at [858, 337] on icon at bounding box center [854, 340] width 14 height 17
click at [825, 370] on li "View Details" at bounding box center [821, 374] width 84 height 20
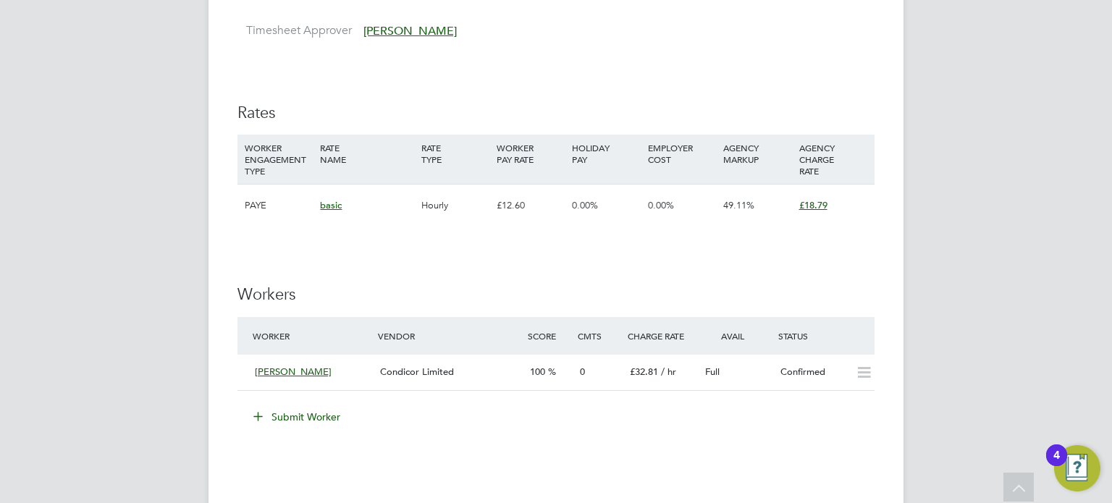
scroll to position [869, 0]
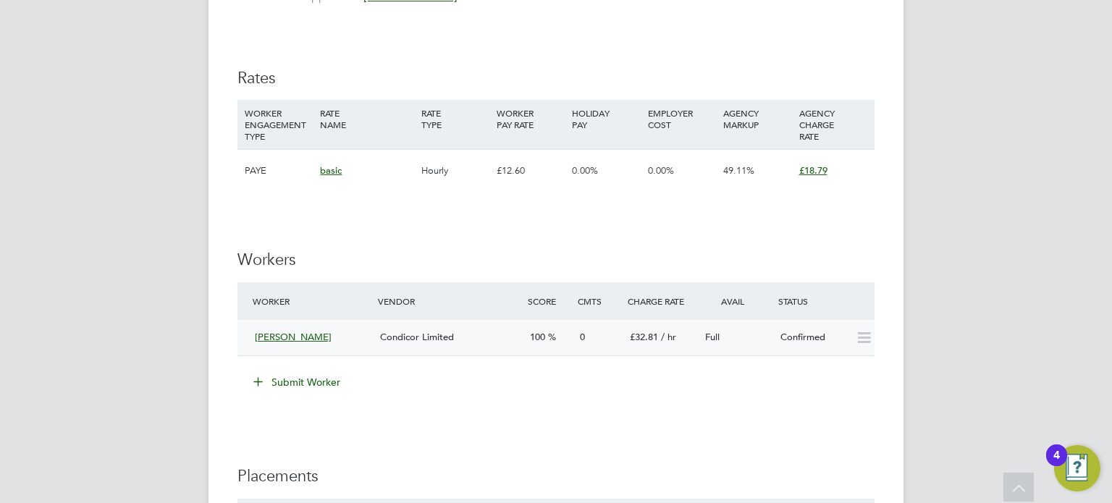
click at [313, 336] on span "[PERSON_NAME]" at bounding box center [293, 337] width 77 height 12
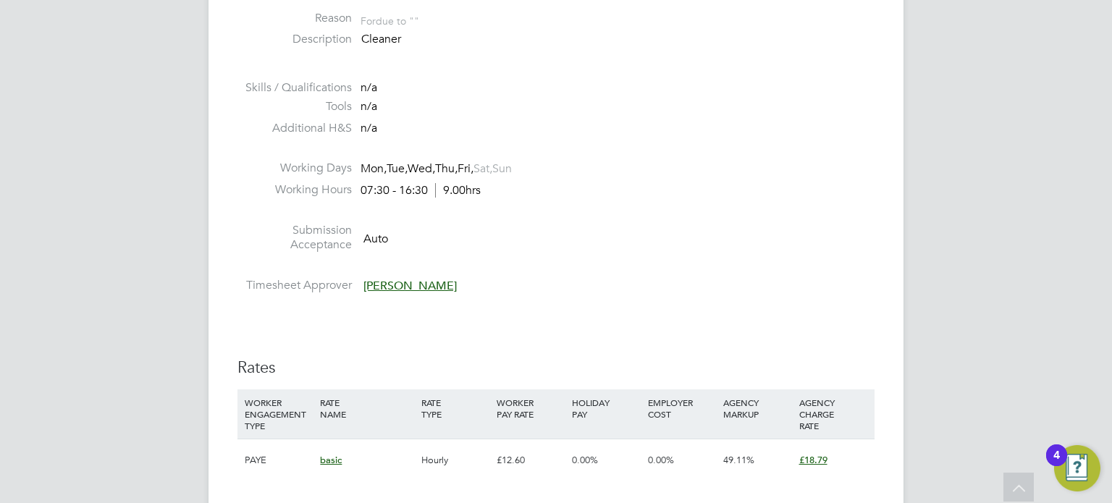
scroll to position [579, 0]
click at [675, 313] on div "IR35 Determination IR35 Status Inside IR35 Status Determination Statement Role_…" at bounding box center [555, 482] width 637 height 1506
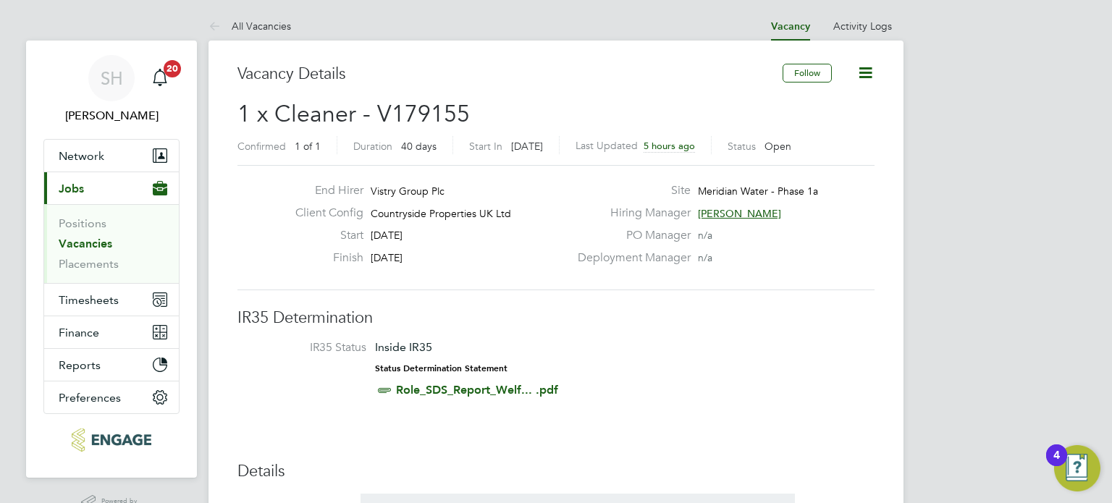
click at [867, 72] on icon at bounding box center [865, 73] width 18 height 18
click at [818, 102] on li "Edit Vacancy" at bounding box center [830, 107] width 84 height 20
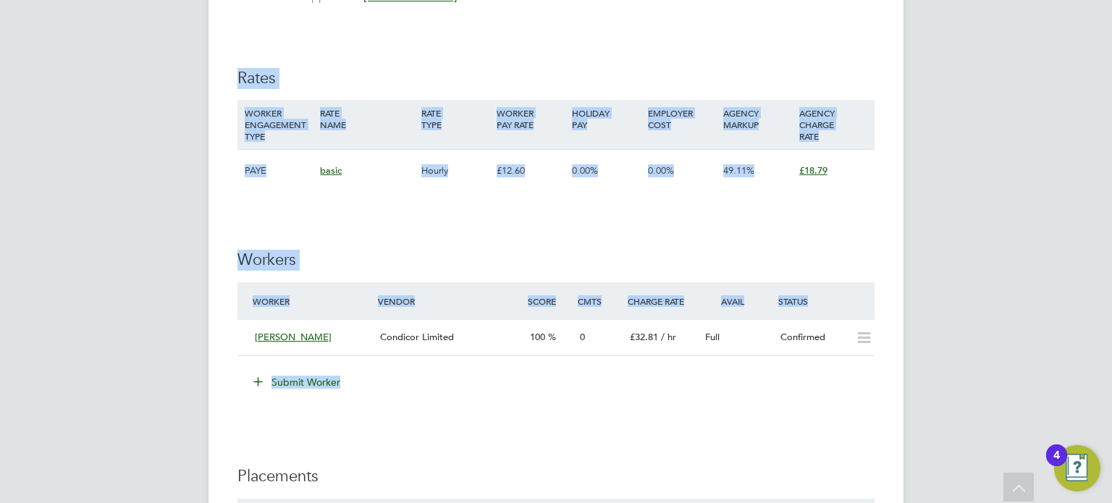
drag, startPoint x: 239, startPoint y: 49, endPoint x: 908, endPoint y: 396, distance: 753.9
click at [908, 396] on div "SH Sean Holmes Notifications 20 Applications: Network Team Members Businesses S…" at bounding box center [556, 64] width 1112 height 1866
copy div "Rates WORKER ENGAGEMENT TYPE RATE NAME RATE TYPE WORKER PAY RATE HOLIDAY PAY EM…"
click at [555, 222] on div "IR35 Determination IR35 Status Inside IR35 Status Determination Statement Role_…" at bounding box center [555, 192] width 637 height 1506
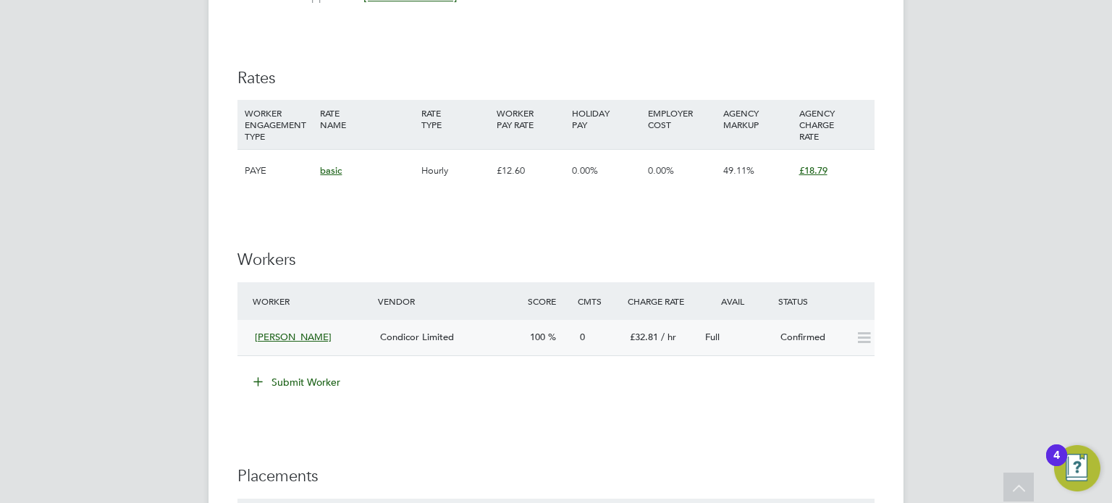
click at [273, 335] on span "[PERSON_NAME]" at bounding box center [293, 337] width 77 height 12
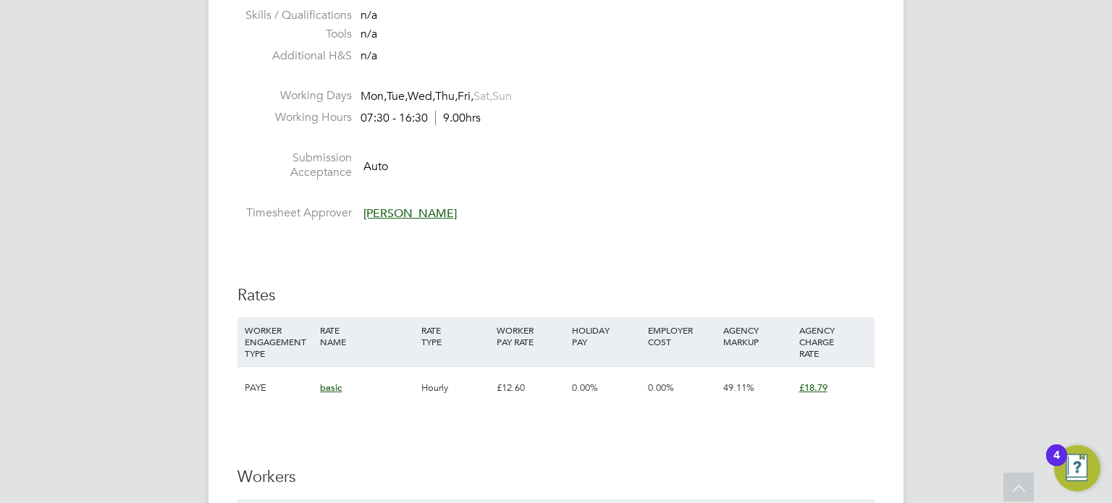
click at [694, 249] on div "IR35 Determination IR35 Status Inside IR35 Status Determination Statement Role_…" at bounding box center [555, 409] width 637 height 1506
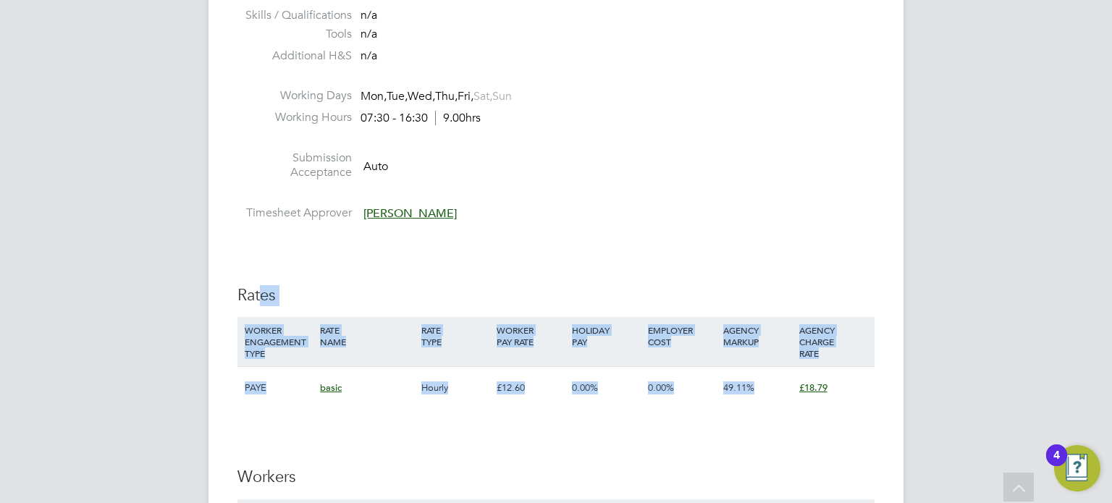
drag, startPoint x: 258, startPoint y: 252, endPoint x: 846, endPoint y: 390, distance: 603.9
click at [846, 390] on div "IR35 Determination IR35 Status Inside IR35 Status Determination Statement Role_…" at bounding box center [555, 409] width 637 height 1506
copy div "es WORKER ENGAGEMENT TYPE RATE NAME RATE TYPE WORKER PAY RATE HOLIDAY PAY EMPLO…"
click at [844, 390] on div "£18.79" at bounding box center [833, 388] width 75 height 42
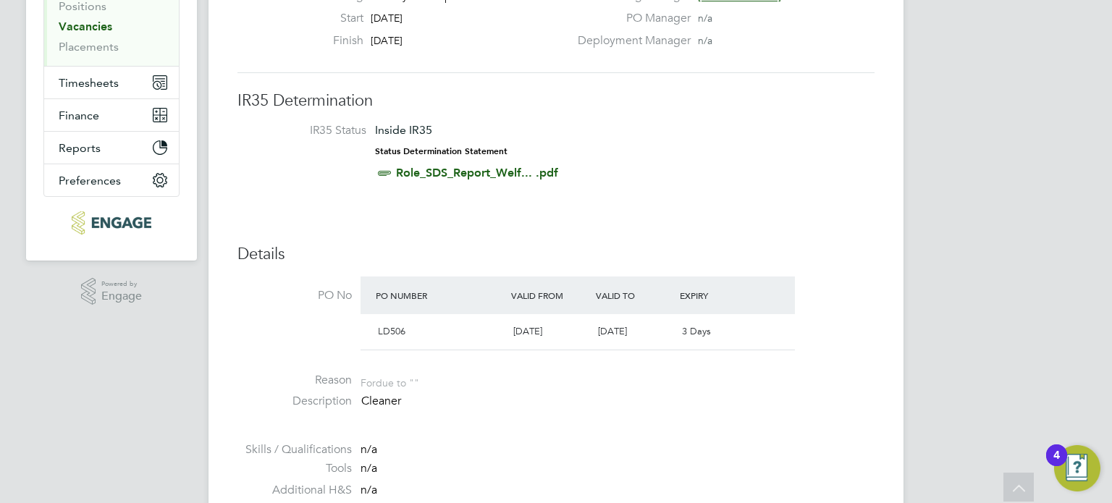
scroll to position [0, 0]
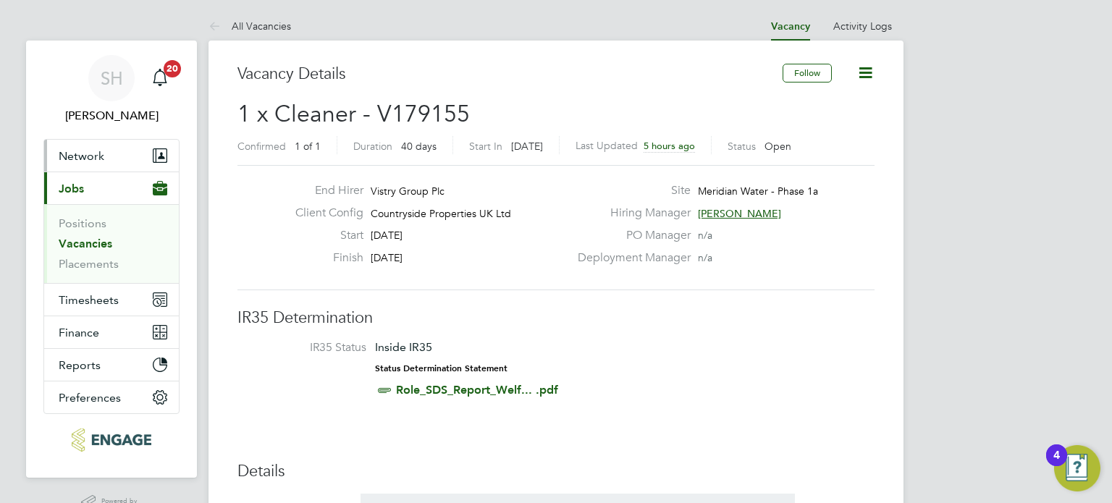
click at [86, 153] on span "Network" at bounding box center [82, 156] width 46 height 14
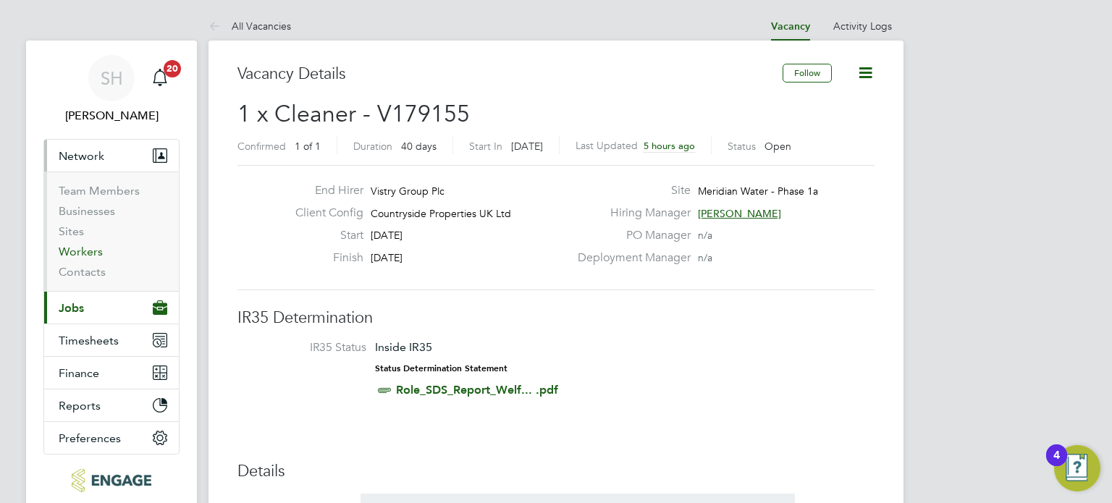
click at [90, 251] on link "Workers" at bounding box center [81, 252] width 44 height 14
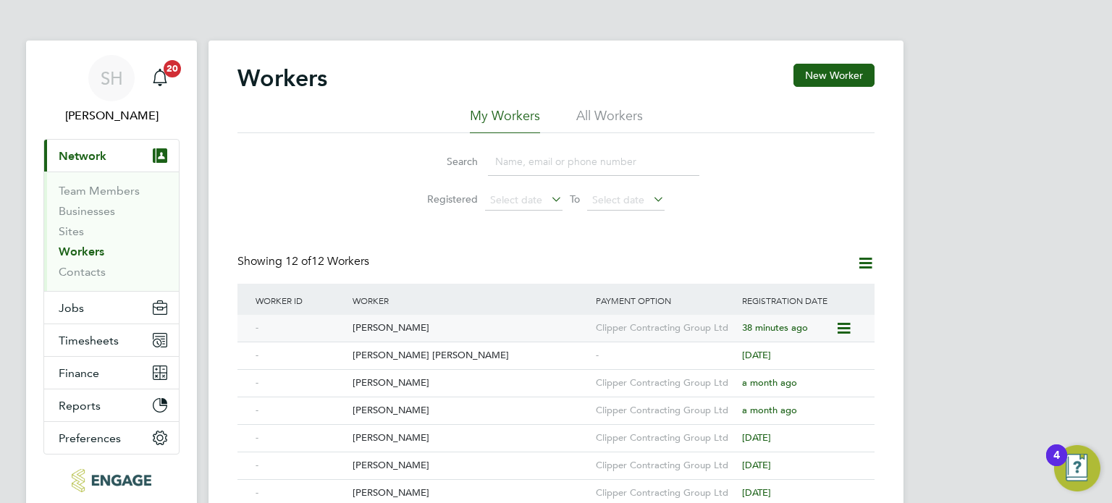
click at [837, 324] on icon at bounding box center [842, 328] width 14 height 17
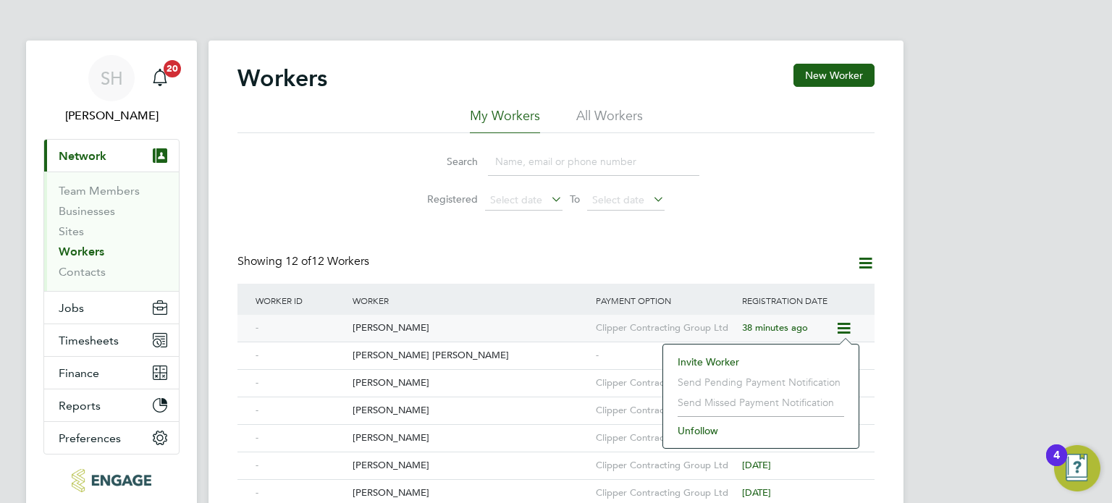
click at [497, 328] on div "[PERSON_NAME]" at bounding box center [470, 328] width 243 height 27
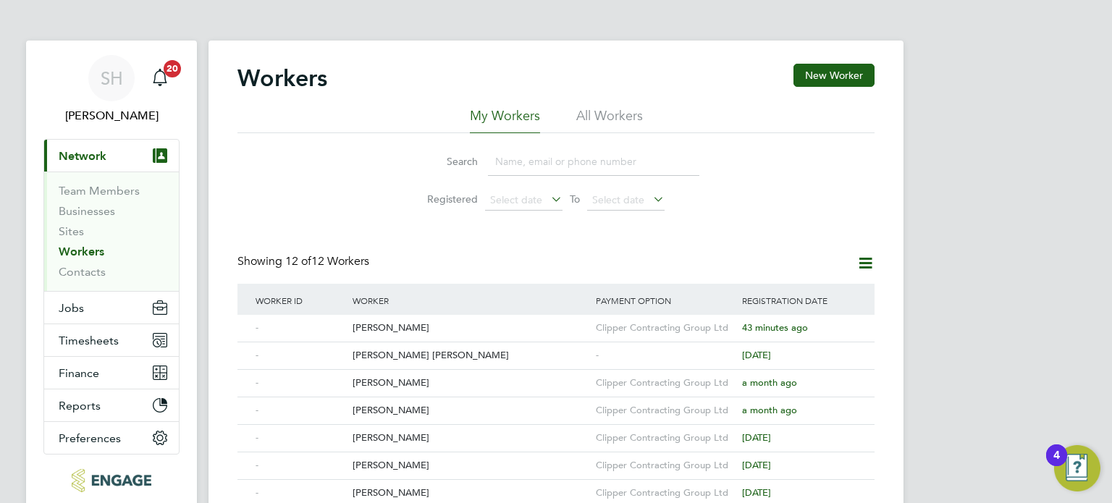
click at [615, 118] on li "All Workers" at bounding box center [609, 120] width 67 height 26
click at [843, 330] on icon at bounding box center [842, 328] width 14 height 17
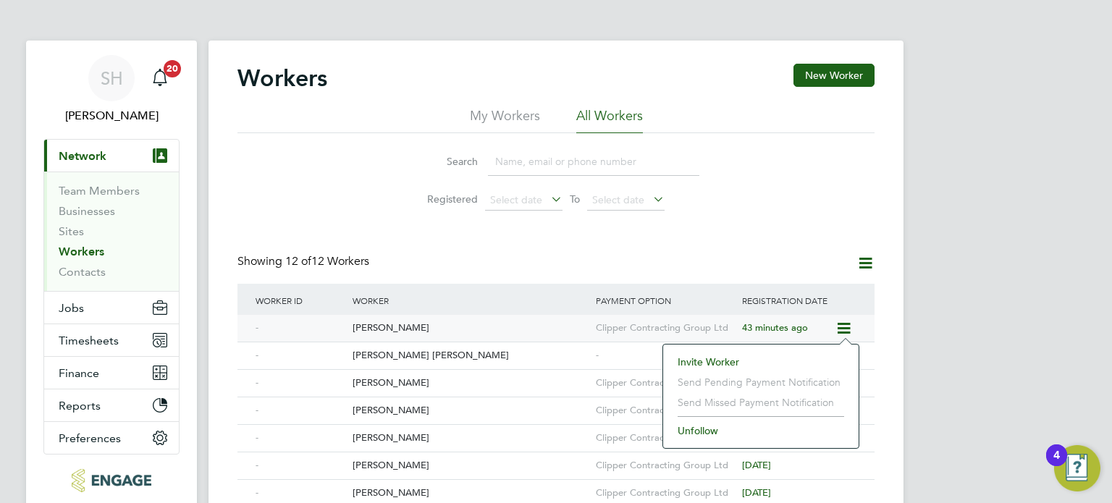
click at [428, 327] on div "[PERSON_NAME]" at bounding box center [470, 328] width 243 height 27
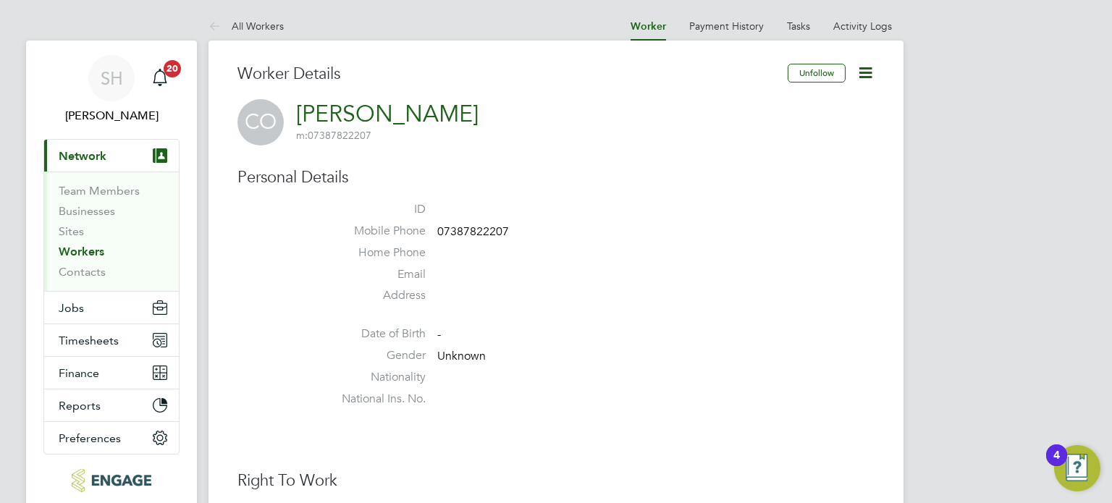
click at [113, 303] on button "Jobs" at bounding box center [111, 308] width 135 height 32
click at [222, 24] on icon at bounding box center [218, 27] width 18 height 18
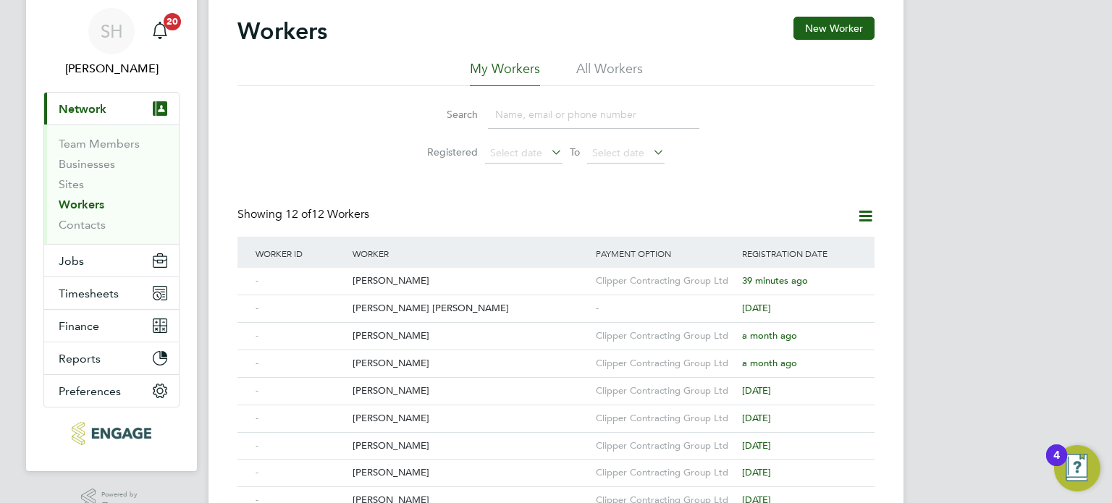
scroll to position [72, 0]
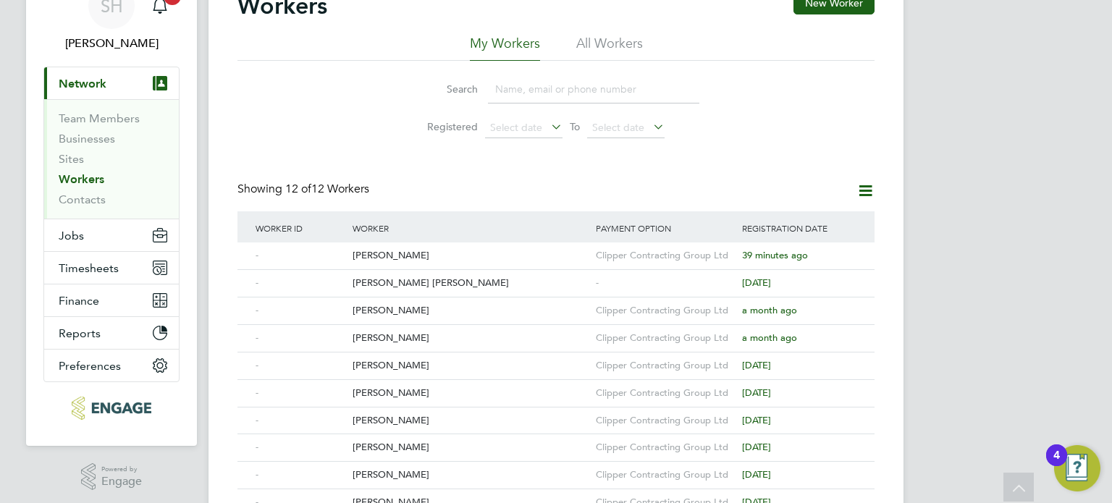
click at [387, 129] on div "Search Registered Select date To Select date" at bounding box center [555, 103] width 637 height 85
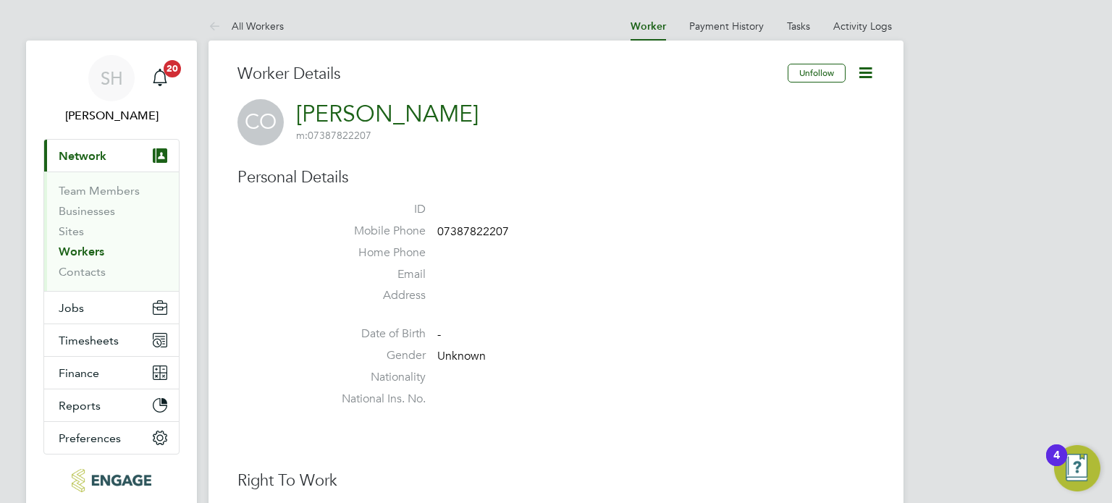
click at [859, 67] on icon at bounding box center [865, 73] width 18 height 18
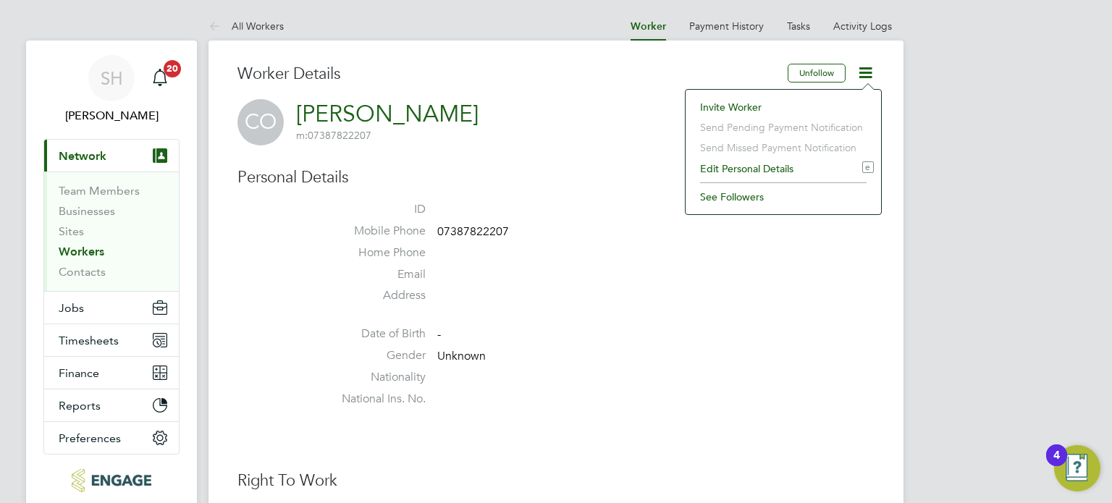
click at [568, 134] on div "CO [PERSON_NAME] m: 07387822207" at bounding box center [555, 122] width 637 height 46
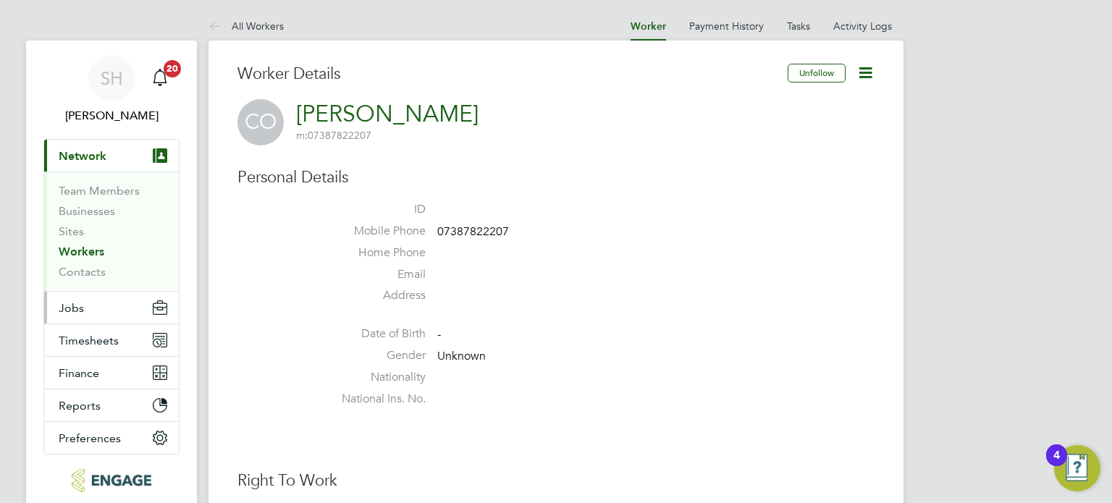
click at [83, 306] on span "Jobs" at bounding box center [71, 308] width 25 height 14
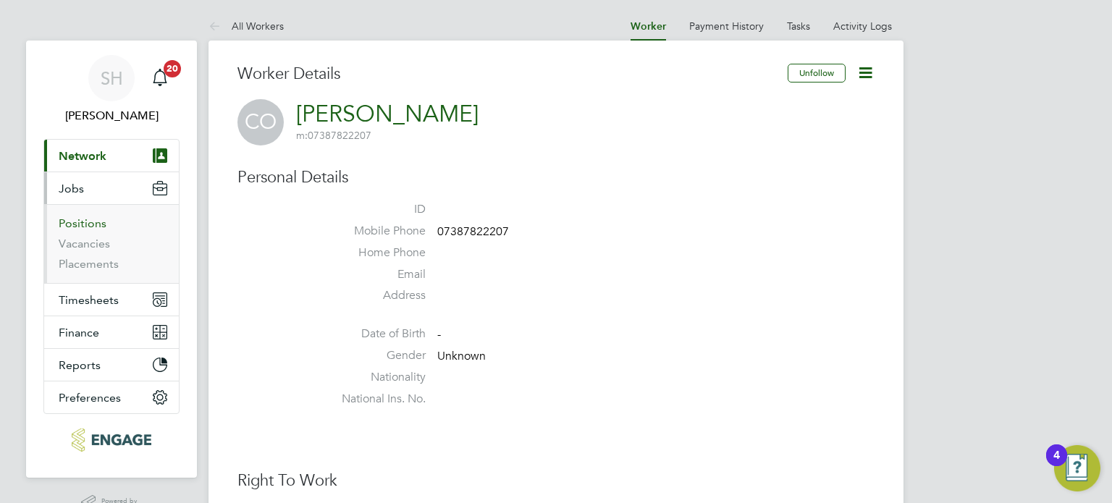
click at [85, 217] on link "Positions" at bounding box center [83, 223] width 48 height 14
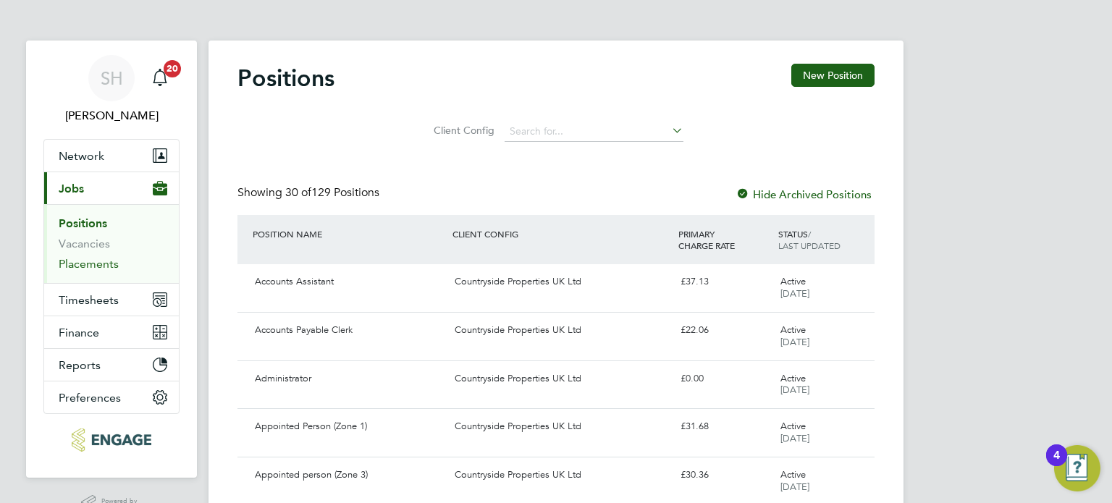
click at [83, 260] on link "Placements" at bounding box center [89, 264] width 60 height 14
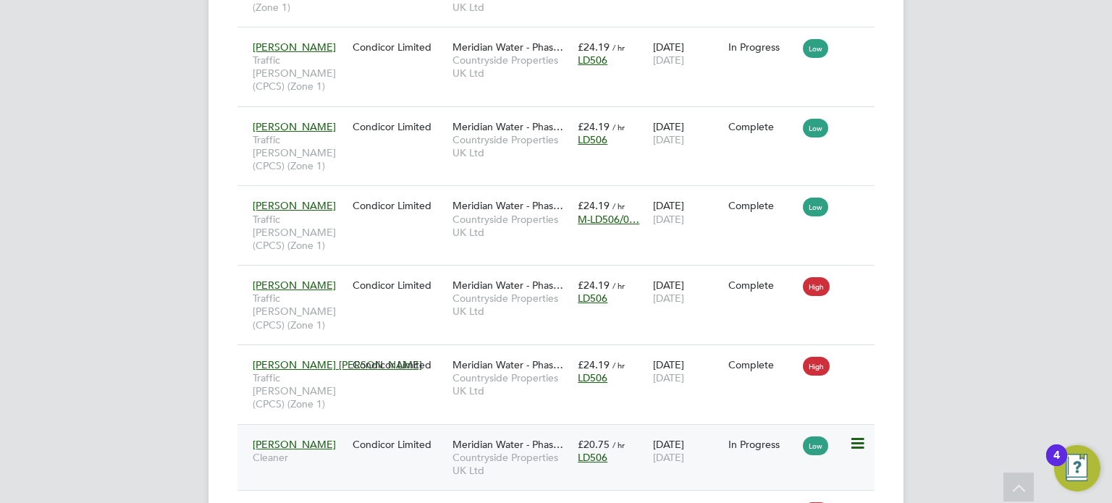
click at [638, 451] on div "LD506" at bounding box center [612, 457] width 68 height 13
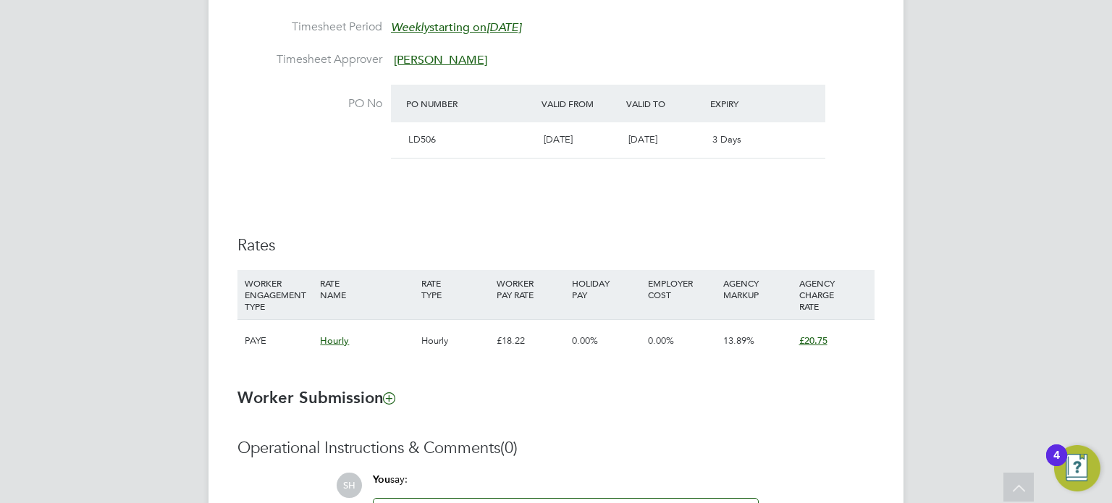
click at [759, 210] on div "Details Start Date [DATE] DAYS (28 working days) Finish Date [DATE] Working Day…" at bounding box center [555, 103] width 637 height 547
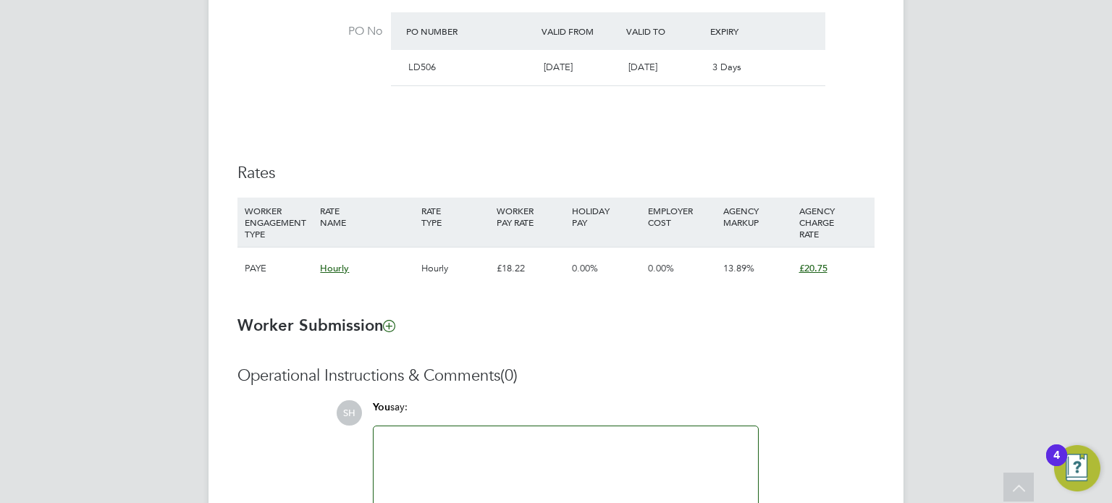
click at [814, 269] on span "£20.75" at bounding box center [813, 268] width 28 height 12
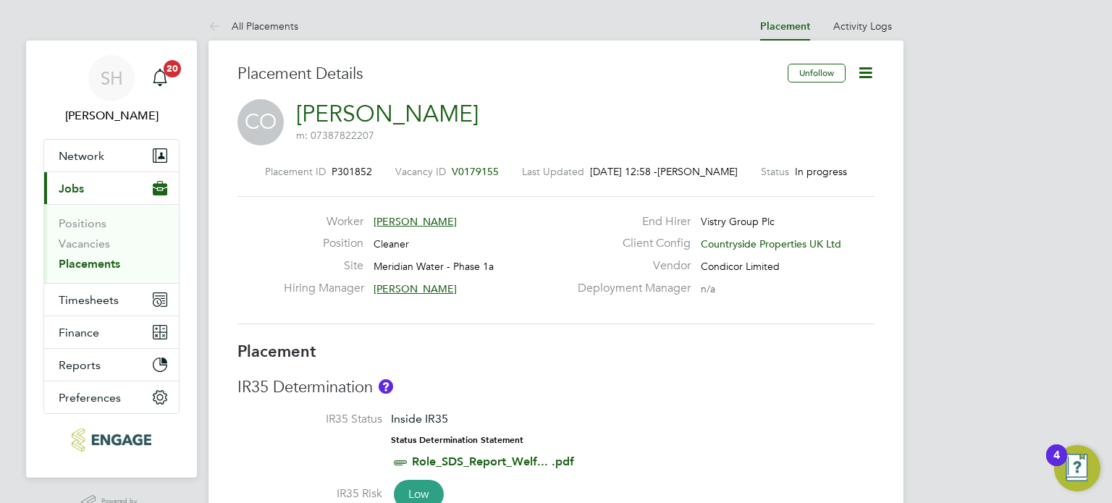
click at [863, 70] on icon at bounding box center [865, 73] width 18 height 18
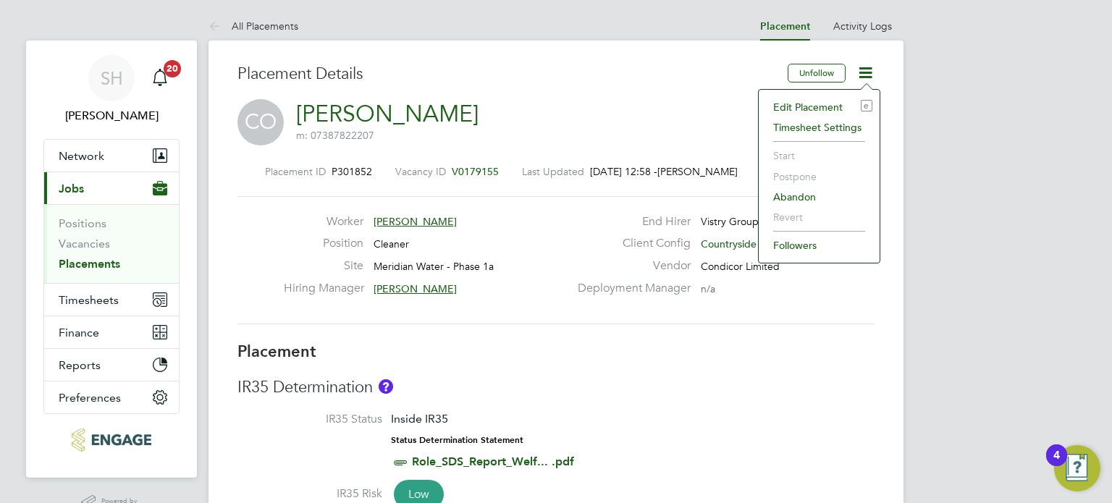
click at [792, 106] on li "Edit Placement e" at bounding box center [819, 107] width 106 height 20
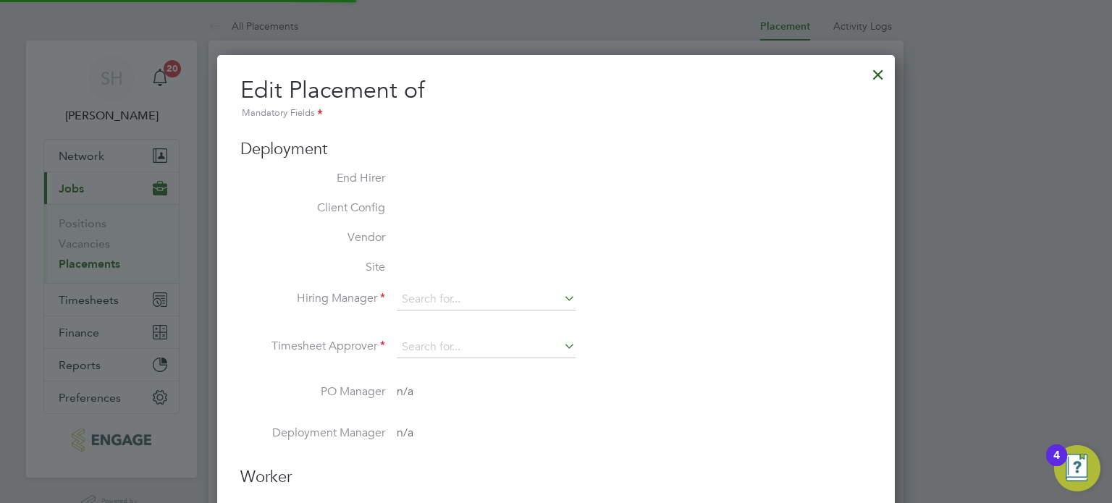
type input "[PERSON_NAME]"
type input "[DATE]"
type input "07:30"
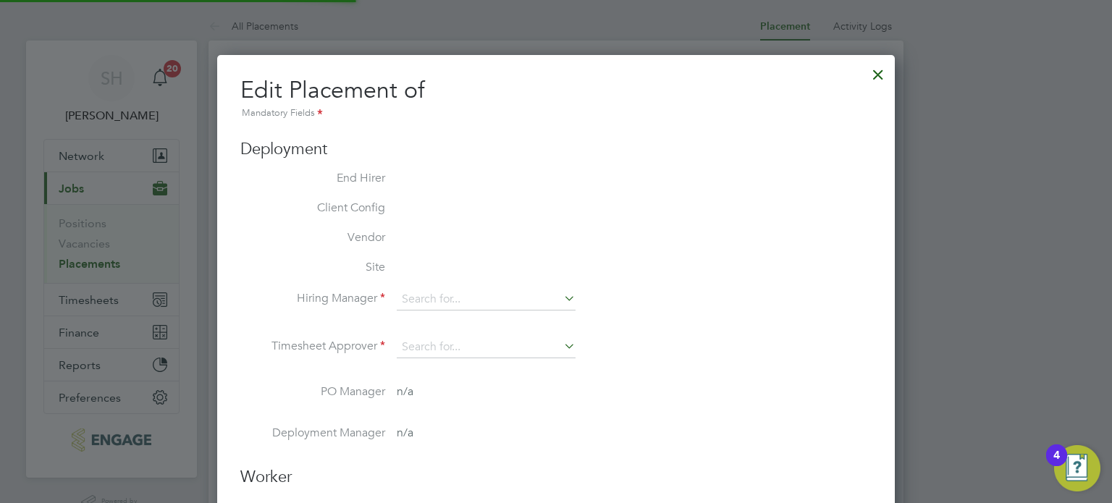
type input "16:30"
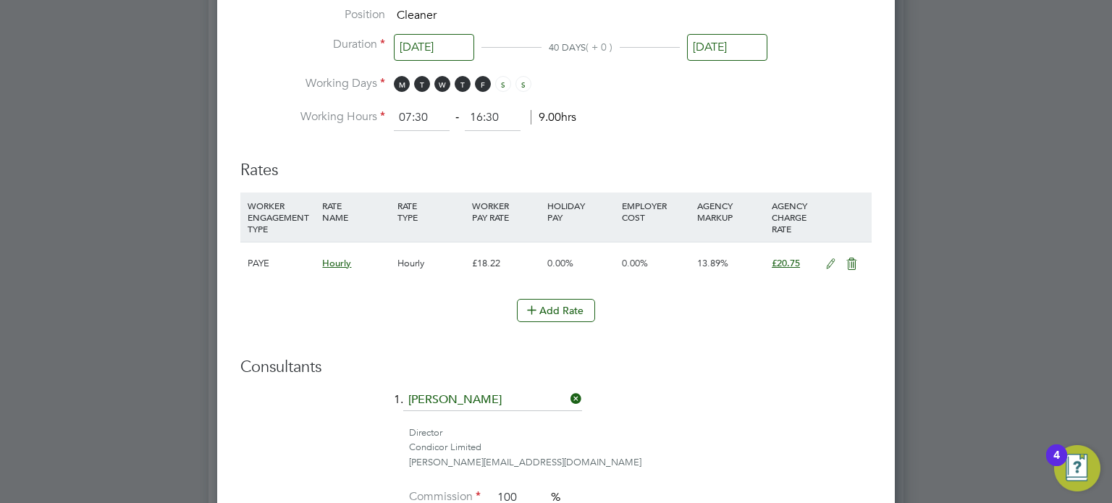
click at [830, 259] on icon at bounding box center [831, 264] width 18 height 12
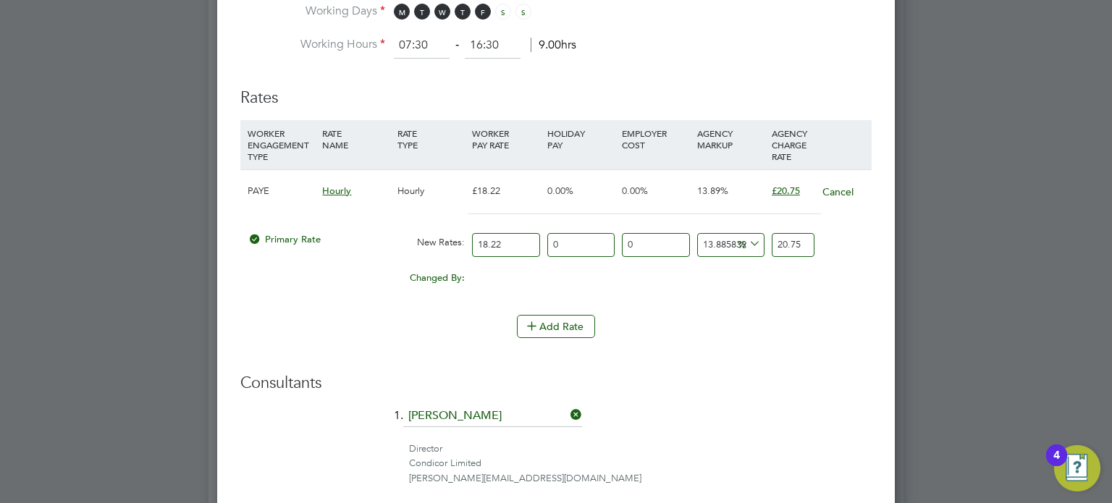
click at [507, 243] on input "18.22" at bounding box center [505, 245] width 67 height 24
type input "18.2"
type input "20.72722283205269"
type input "18"
type input "20.49945115257958"
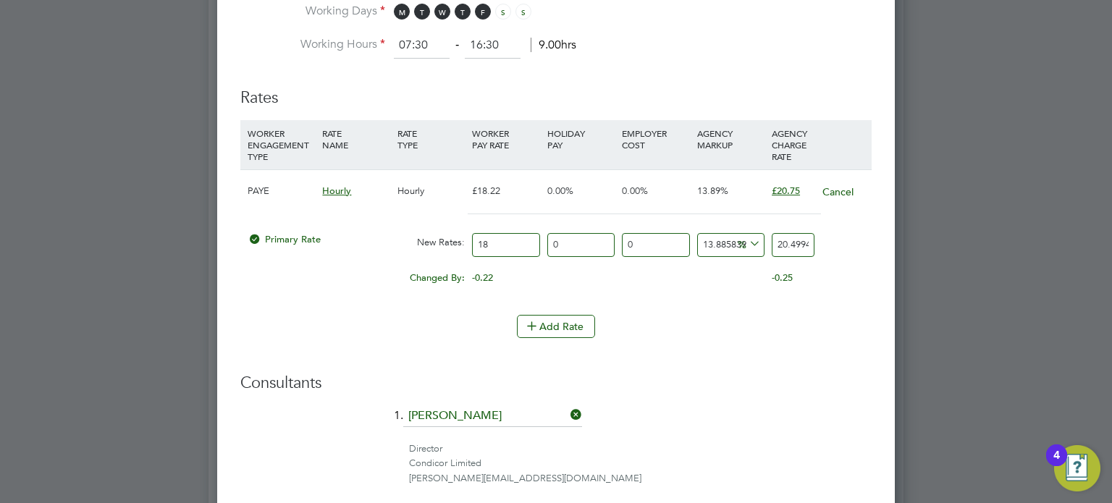
type input "1"
type input "1.1388583973655324"
type input "0"
click at [709, 318] on div "Add Rate" at bounding box center [555, 326] width 631 height 23
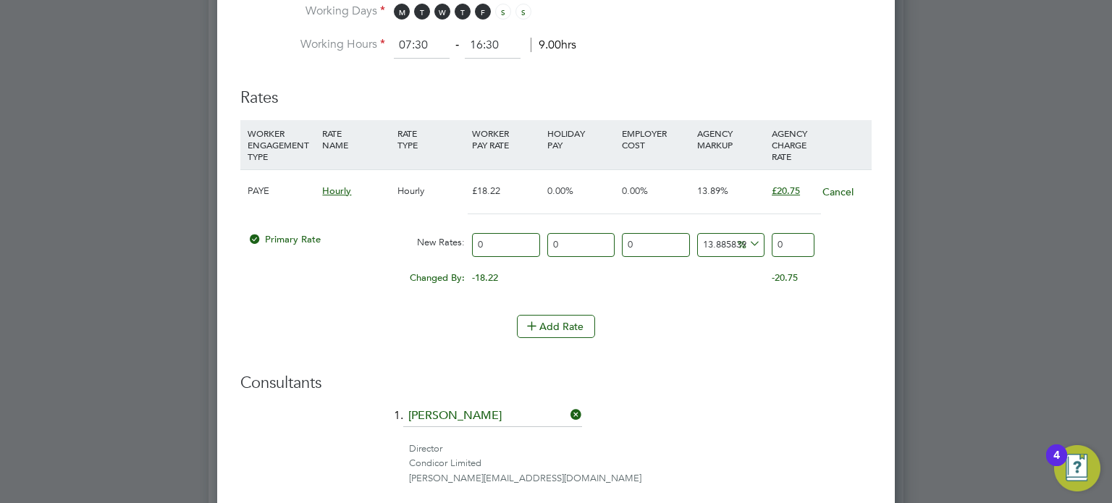
click at [746, 241] on icon at bounding box center [746, 244] width 0 height 20
click at [717, 244] on input "13.885839736553239" at bounding box center [730, 245] width 67 height 24
drag, startPoint x: 702, startPoint y: 239, endPoint x: 779, endPoint y: 234, distance: 76.9
click at [779, 234] on div "Primary Rate New Rates: 0 0 n/a 0 n/a 13.885839736553239 0 % 0" at bounding box center [555, 245] width 631 height 38
type input "0"
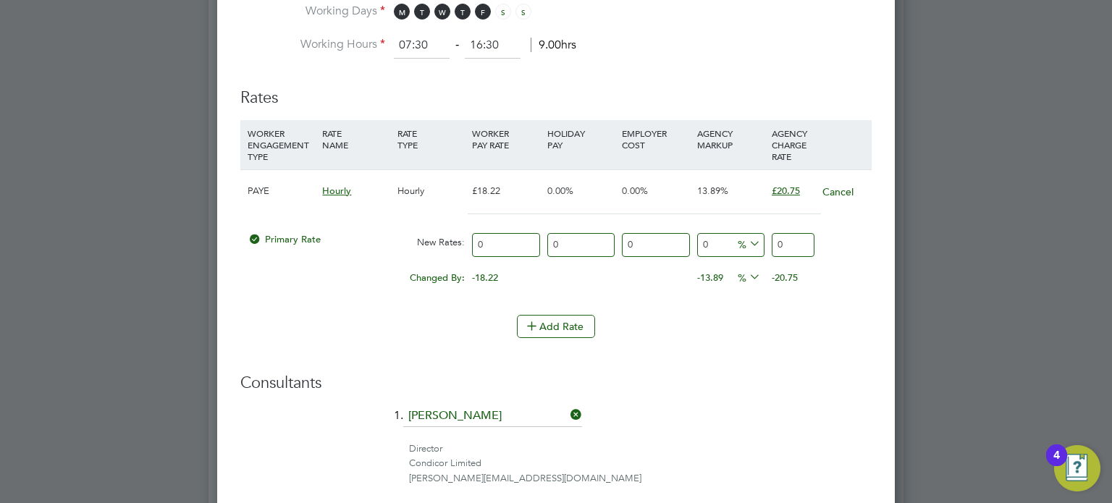
drag, startPoint x: 778, startPoint y: 241, endPoint x: 786, endPoint y: 240, distance: 8.1
click at [786, 240] on input "0" at bounding box center [793, 245] width 43 height 24
type input "20.75"
click at [834, 271] on div "-20.75" at bounding box center [805, 278] width 75 height 28
click at [782, 373] on h3 "Consultants" at bounding box center [555, 383] width 631 height 21
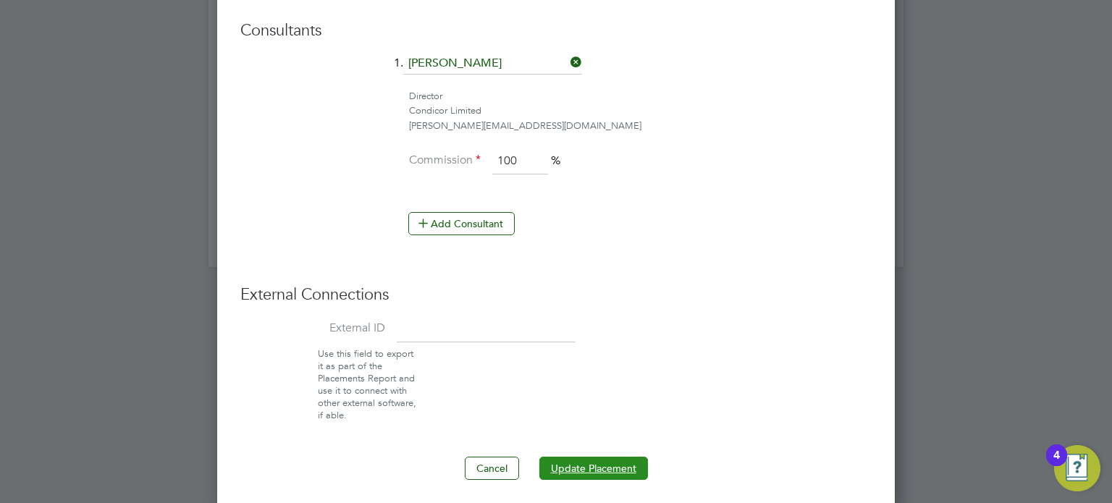
click at [618, 457] on button "Update Placement" at bounding box center [593, 468] width 109 height 23
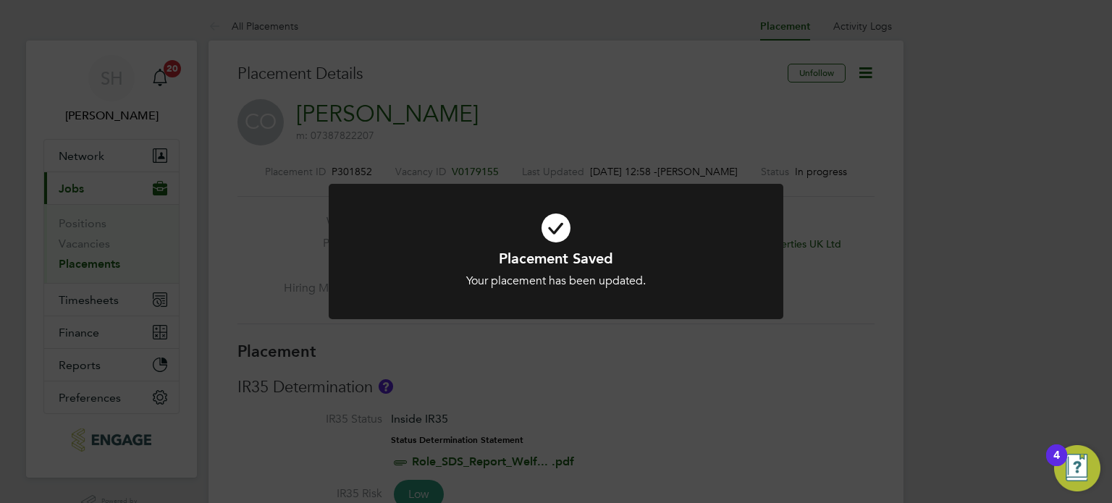
click at [827, 309] on div "Placement Saved Your placement has been updated. Cancel Okay" at bounding box center [556, 251] width 1112 height 503
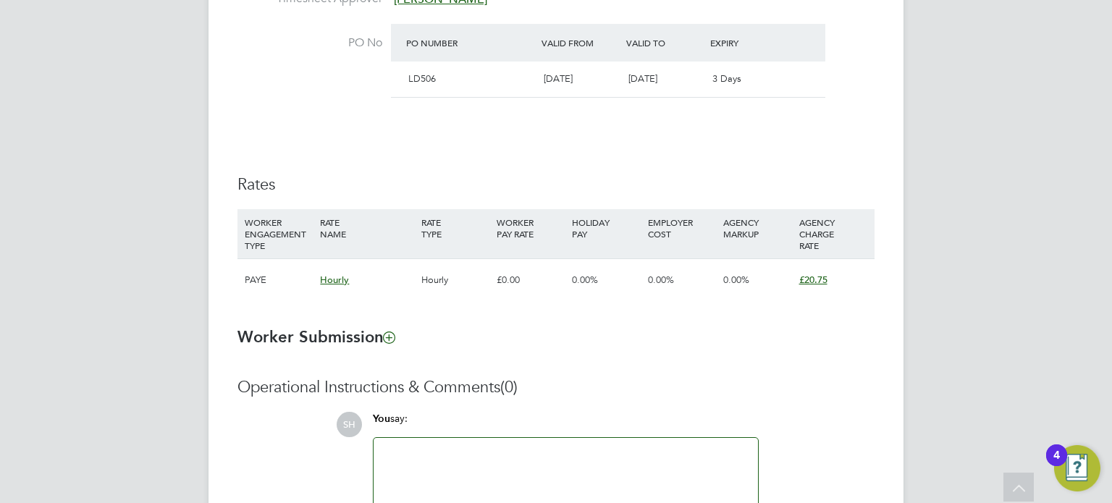
scroll to position [869, 0]
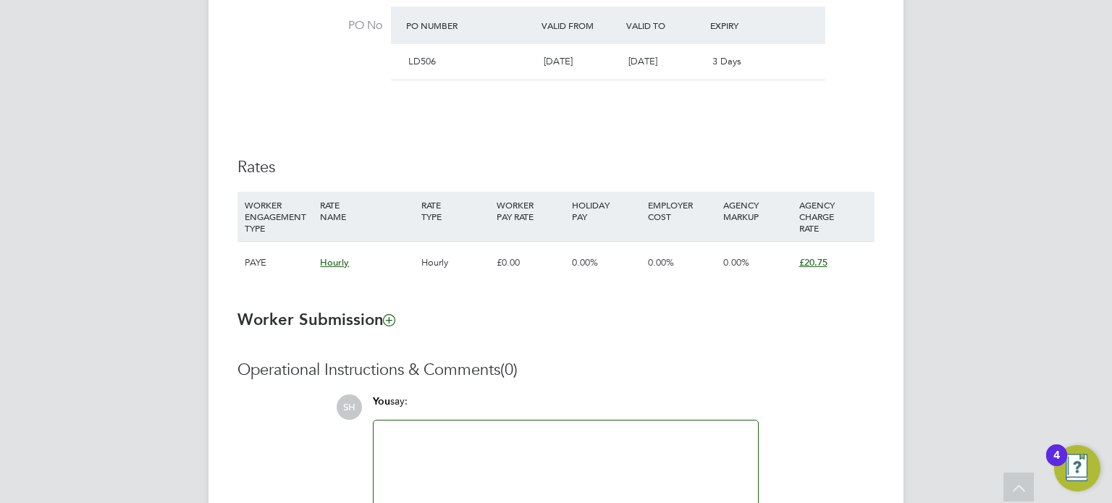
click at [669, 294] on li "WORKER ENGAGEMENT TYPE RATE NAME RATE TYPE WORKER PAY RATE HOLIDAY PAY EMPLOYER…" at bounding box center [555, 245] width 637 height 106
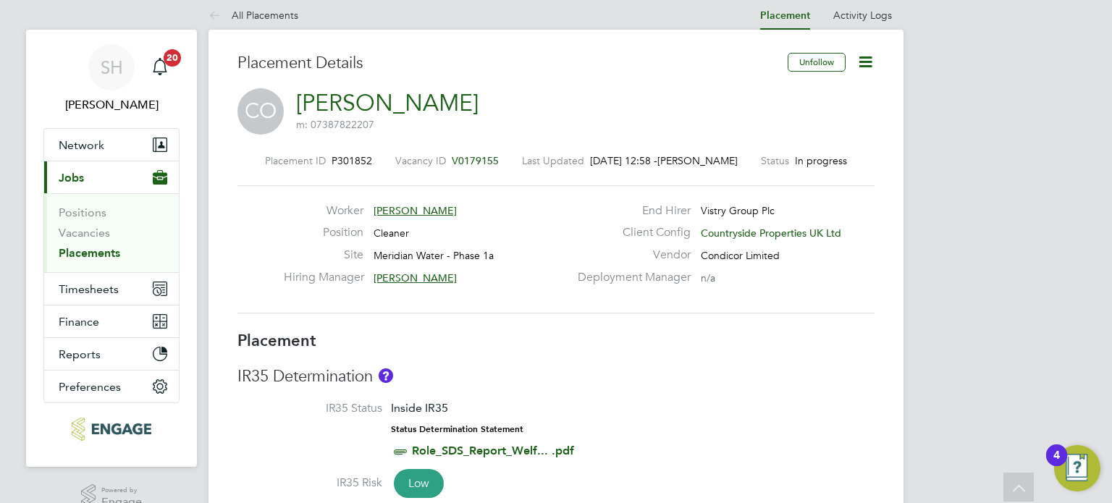
scroll to position [0, 0]
